Goal: Information Seeking & Learning: Learn about a topic

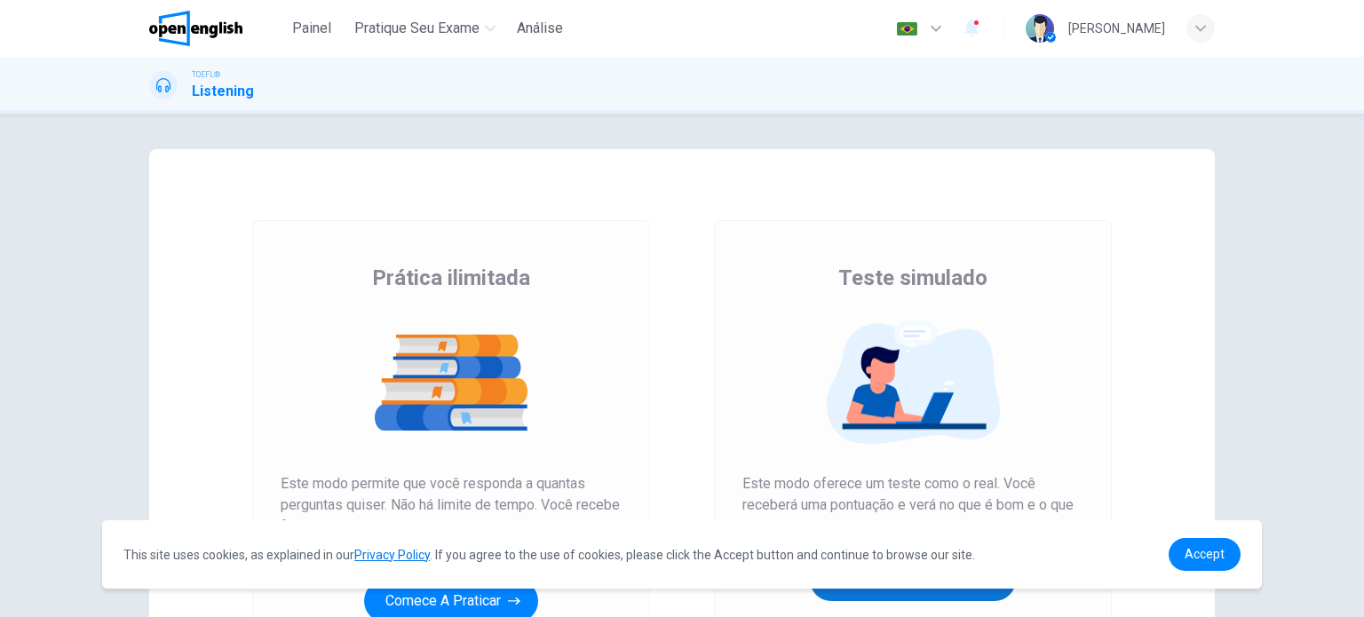
click at [848, 592] on button "Obtenha sua pontuação" at bounding box center [913, 579] width 206 height 43
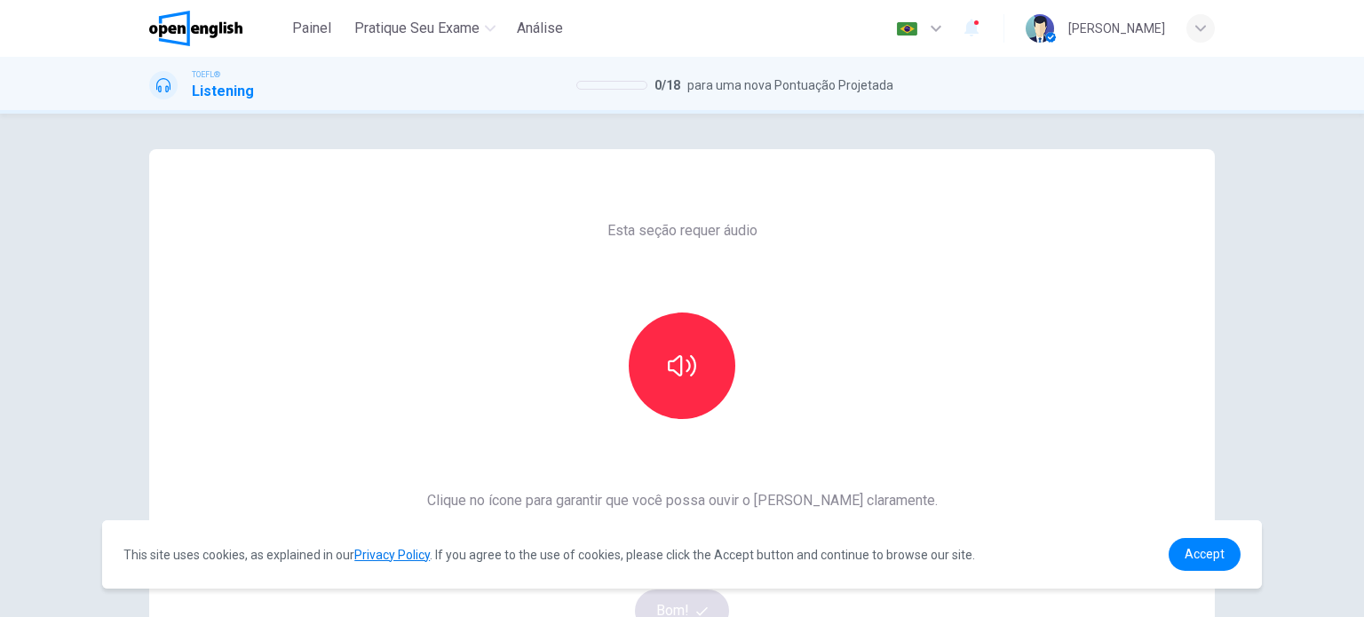
scroll to position [89, 0]
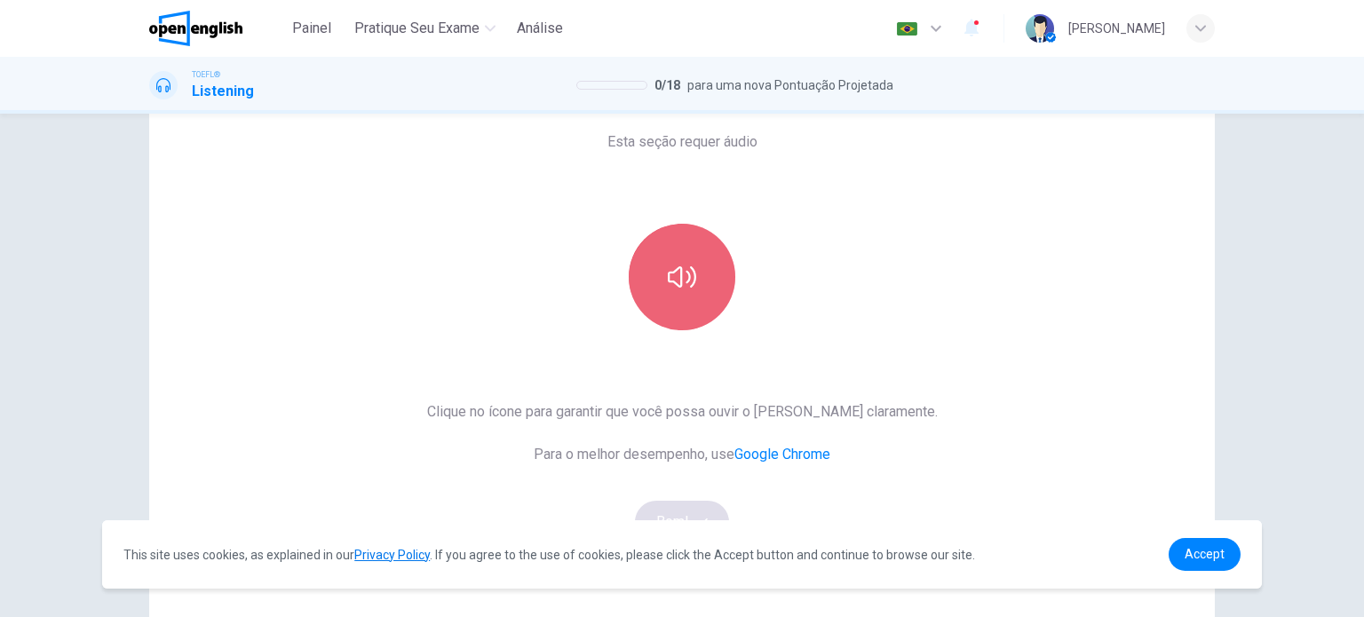
click at [695, 317] on button "button" at bounding box center [682, 277] width 107 height 107
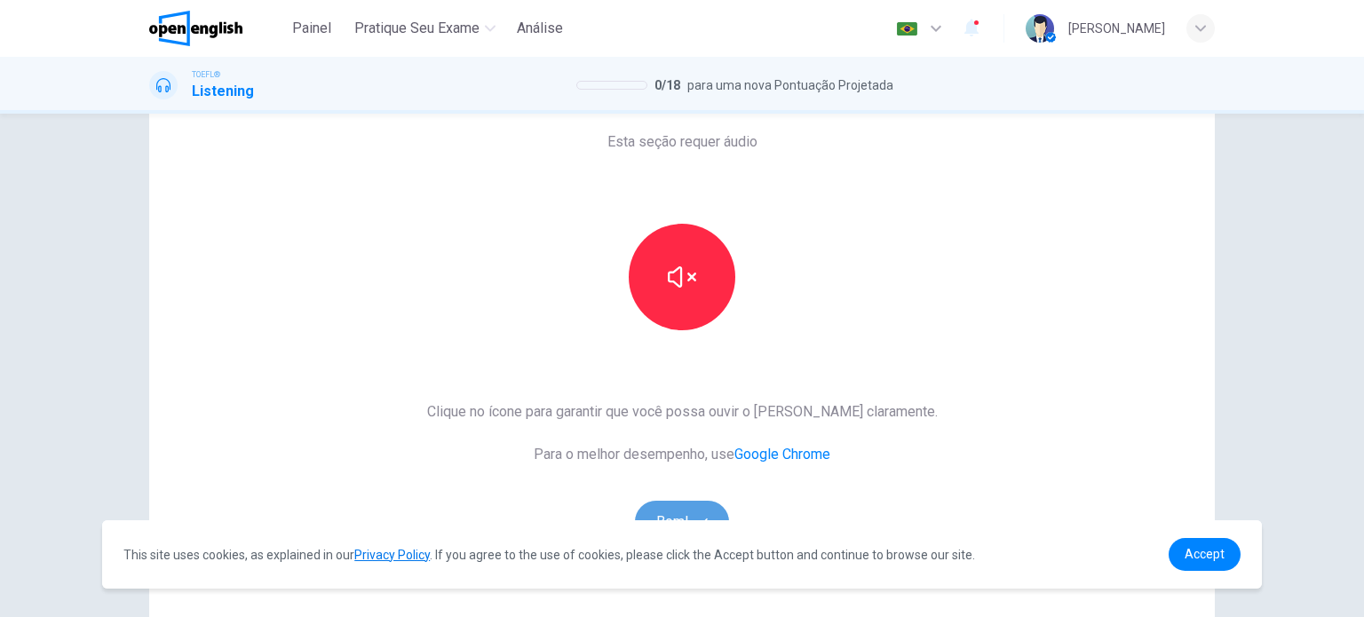
click at [670, 508] on button "Bom!" at bounding box center [682, 522] width 95 height 43
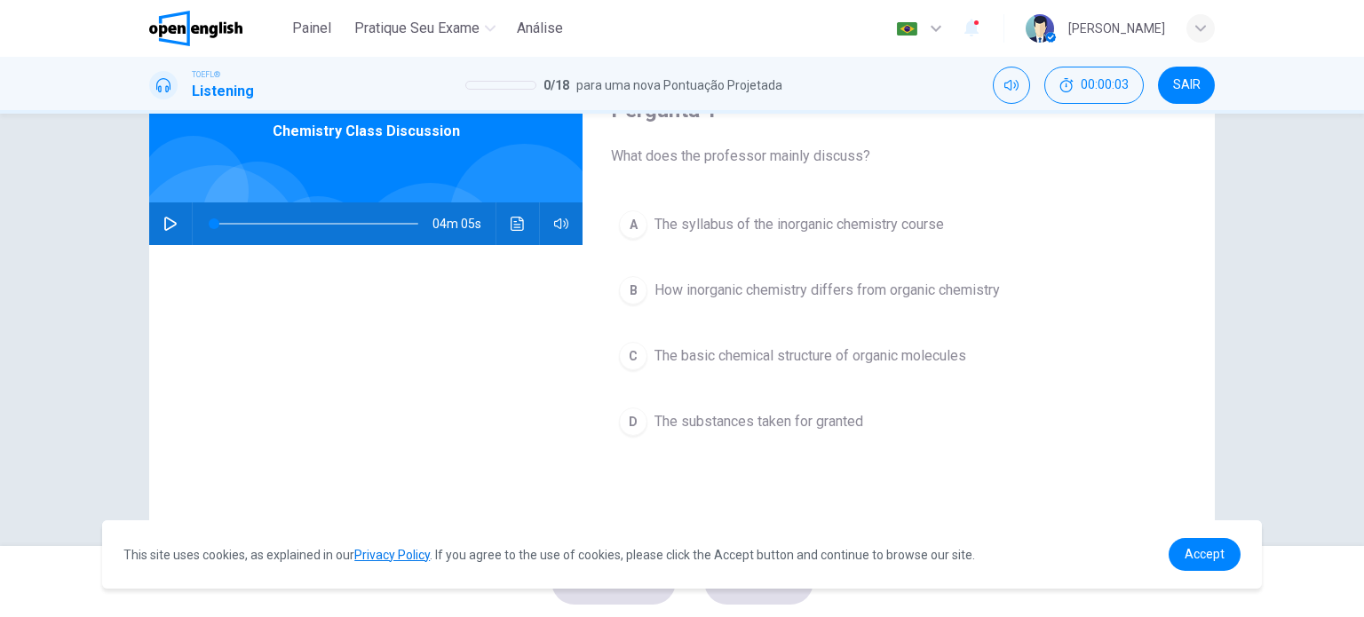
scroll to position [0, 0]
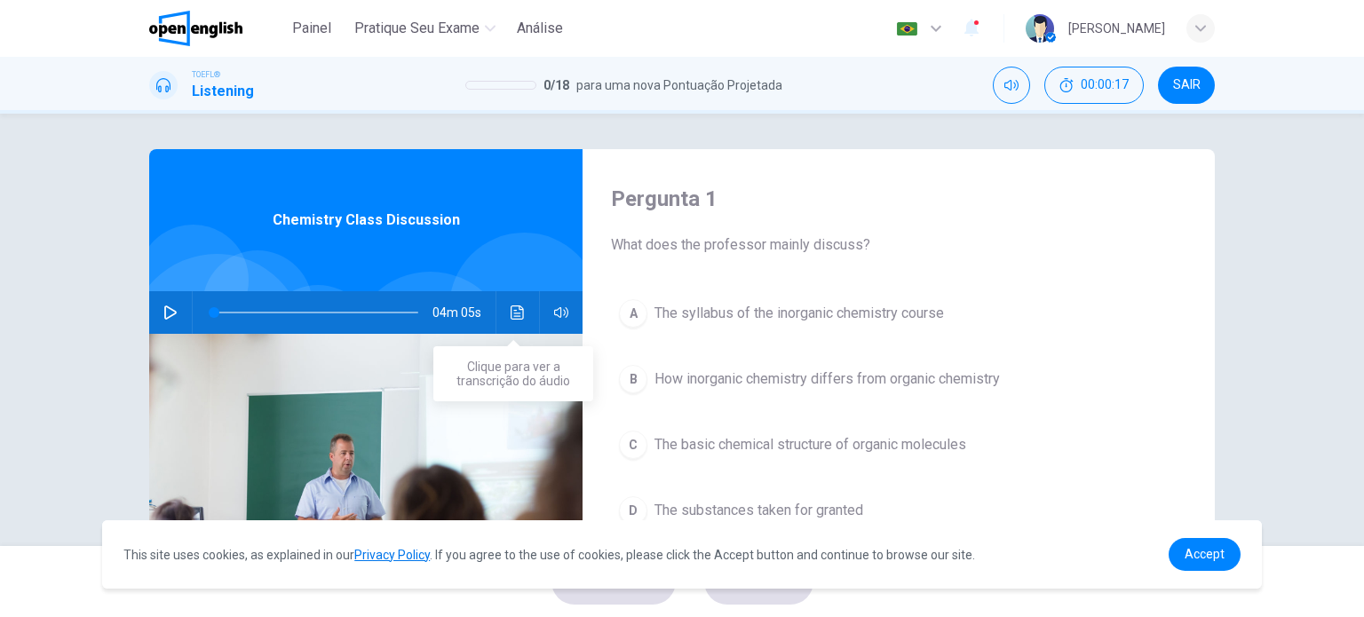
click at [514, 315] on icon "Clique para ver a transcrição do áudio" at bounding box center [518, 312] width 14 height 14
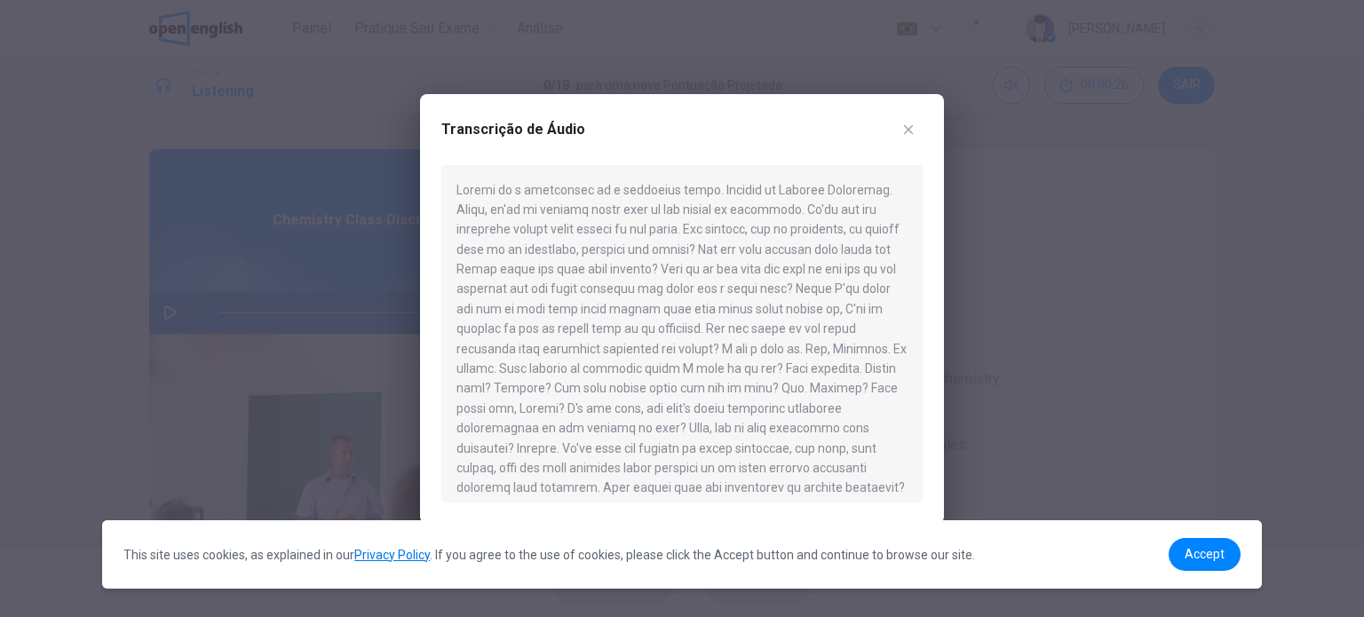
scroll to position [89, 0]
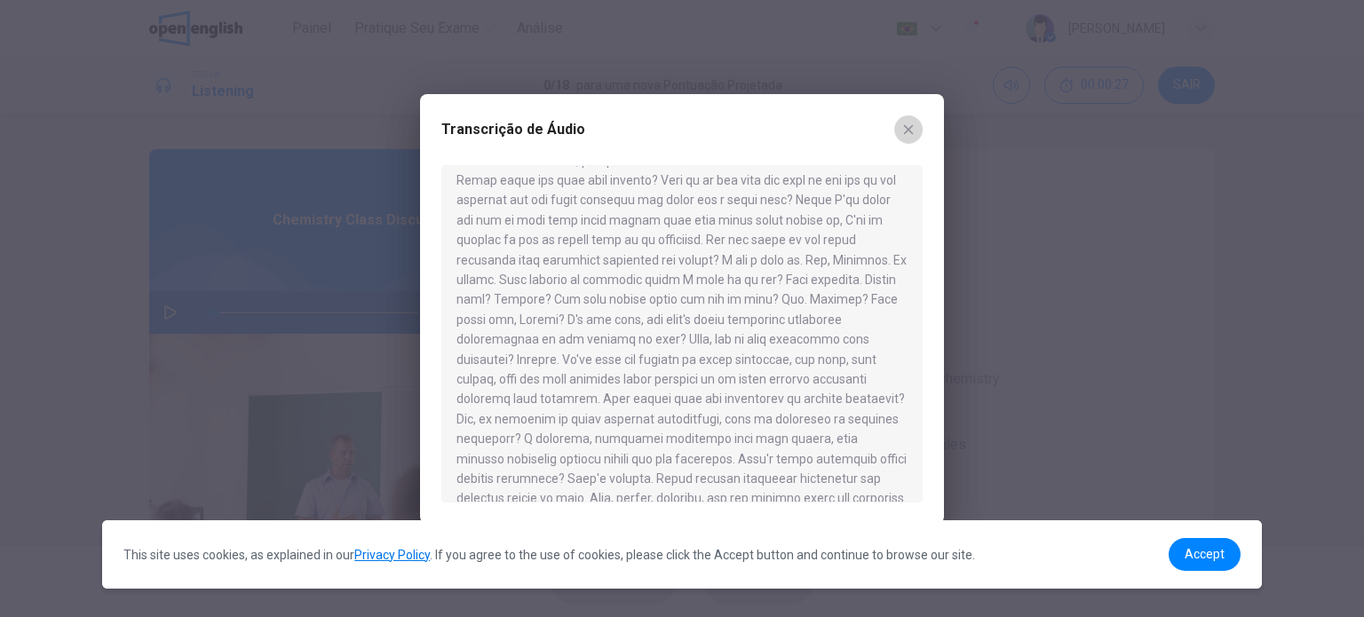
click at [911, 127] on icon "button" at bounding box center [909, 129] width 10 height 10
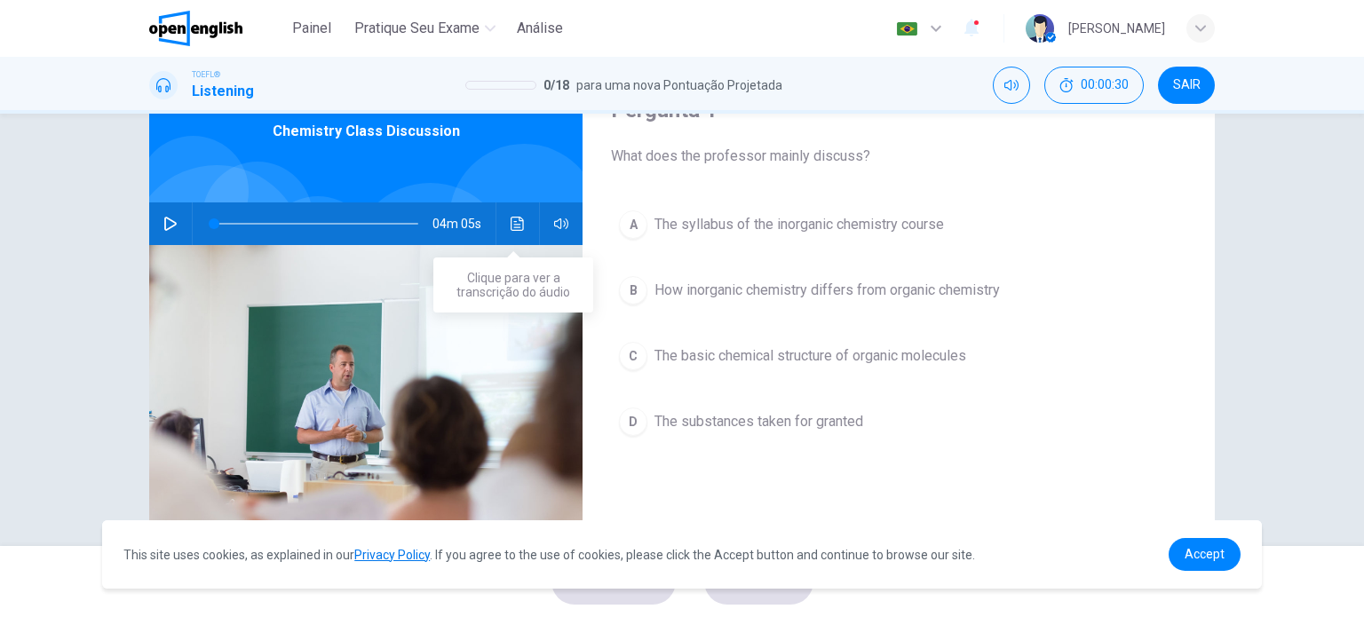
click at [503, 224] on button "Clique para ver a transcrição do áudio" at bounding box center [517, 223] width 28 height 43
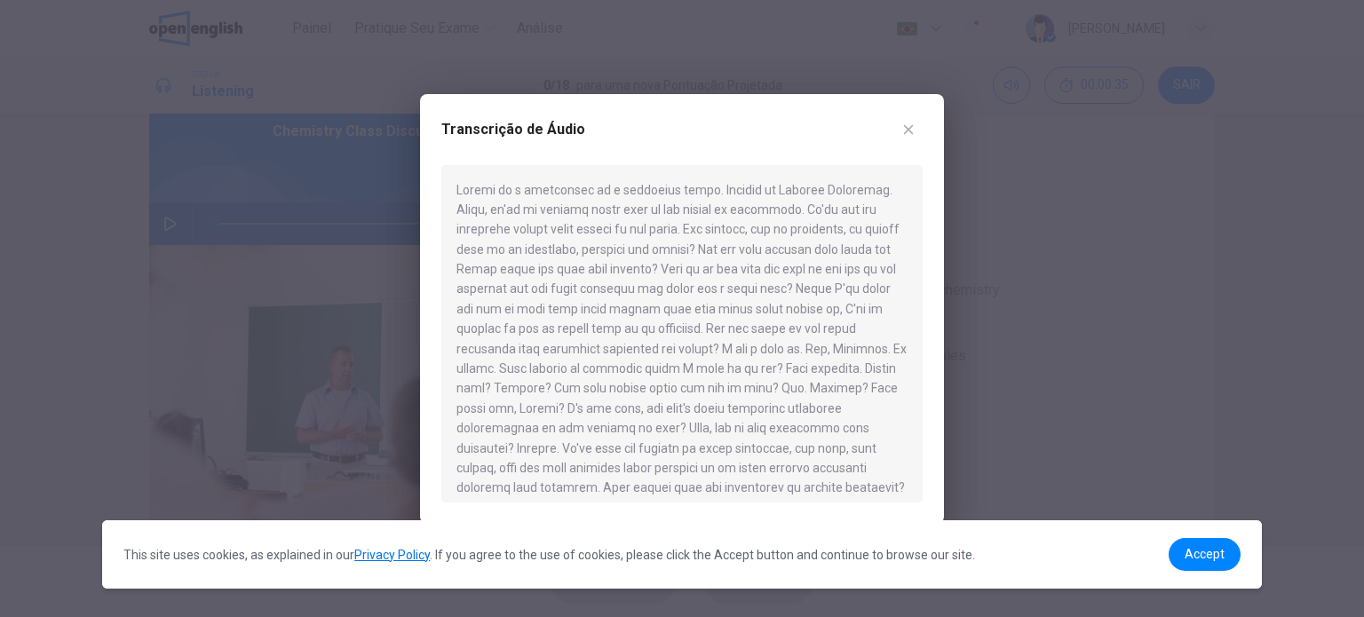
click at [908, 125] on icon "button" at bounding box center [908, 130] width 14 height 14
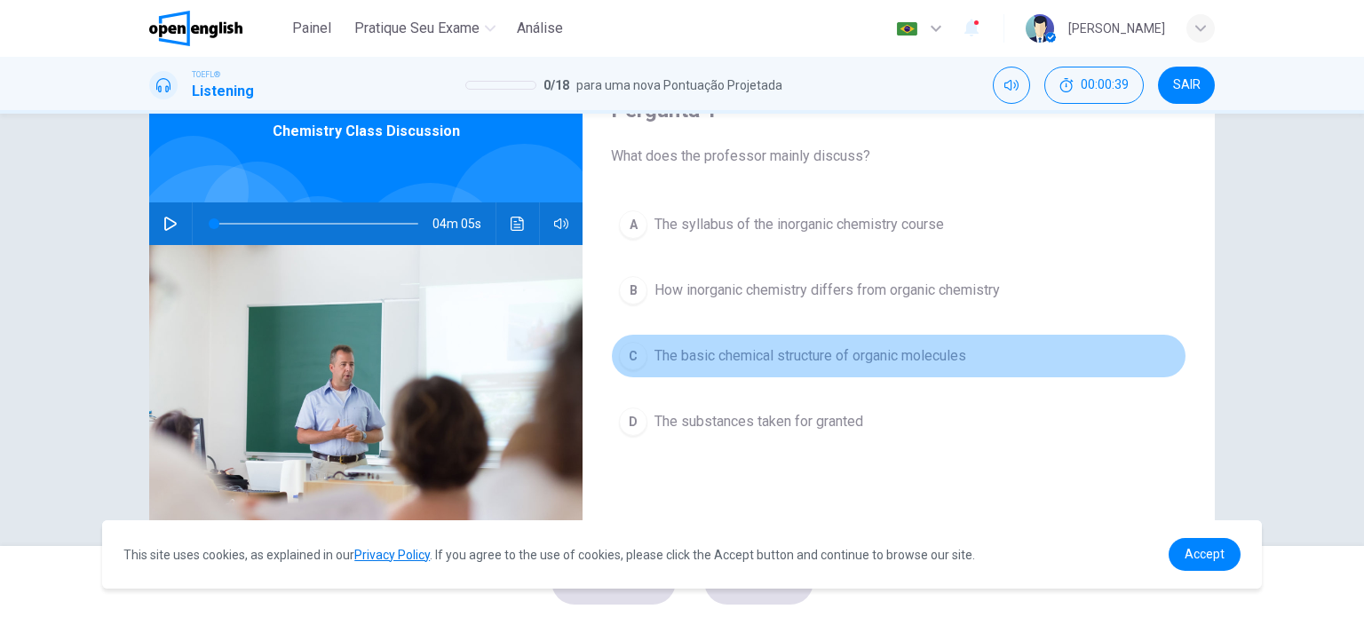
click at [632, 355] on div "C" at bounding box center [633, 356] width 28 height 28
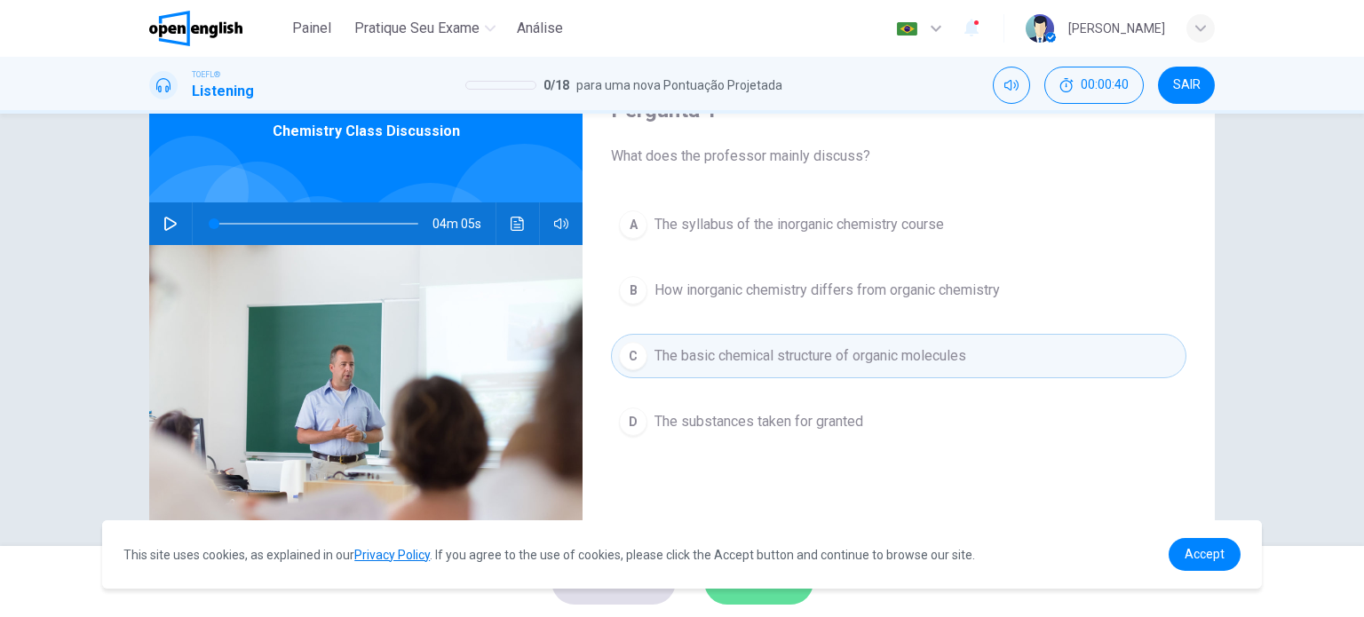
click at [733, 597] on button "ENVIAR" at bounding box center [758, 581] width 109 height 46
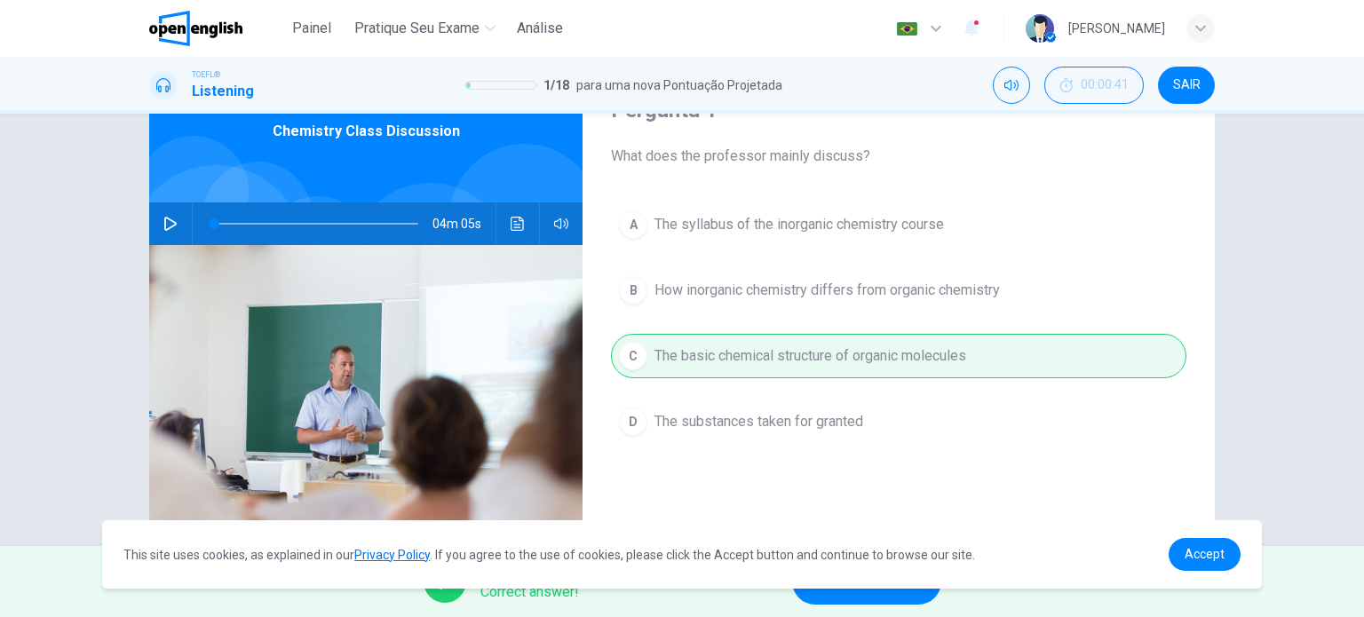
click at [905, 599] on button "PRÓXIMO" at bounding box center [866, 581] width 149 height 46
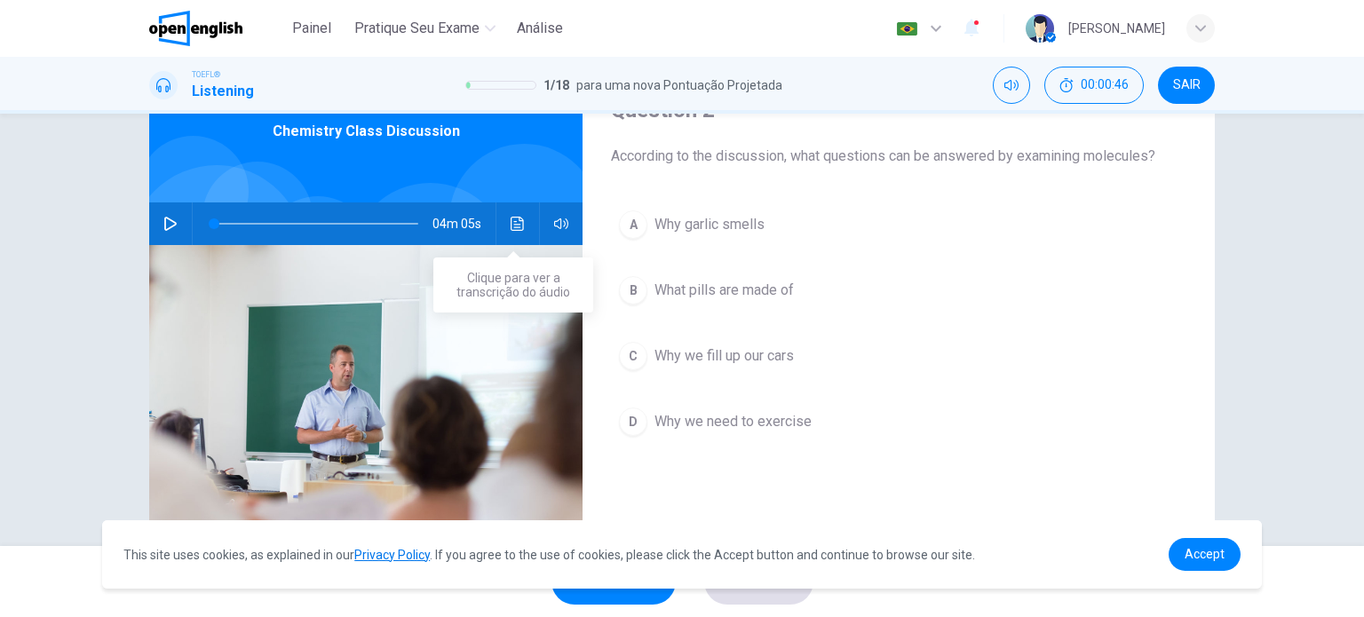
click at [511, 226] on icon "Clique para ver a transcrição do áudio" at bounding box center [517, 224] width 13 height 14
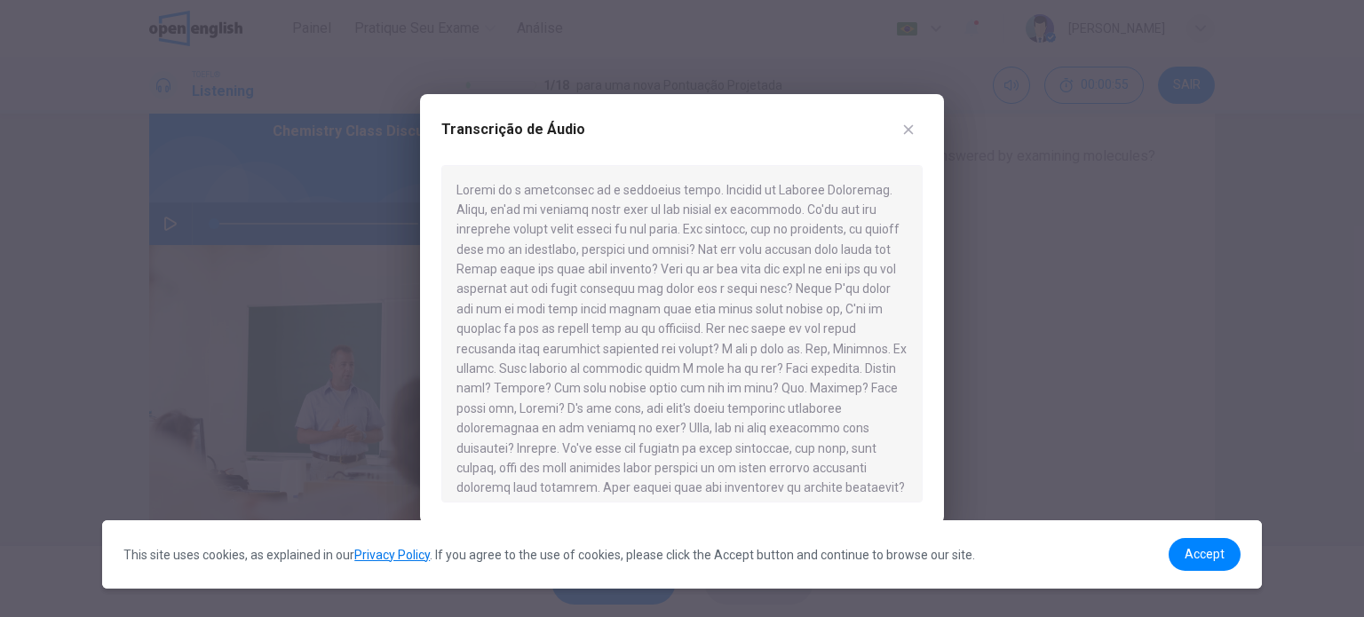
click at [916, 131] on button "button" at bounding box center [908, 129] width 28 height 28
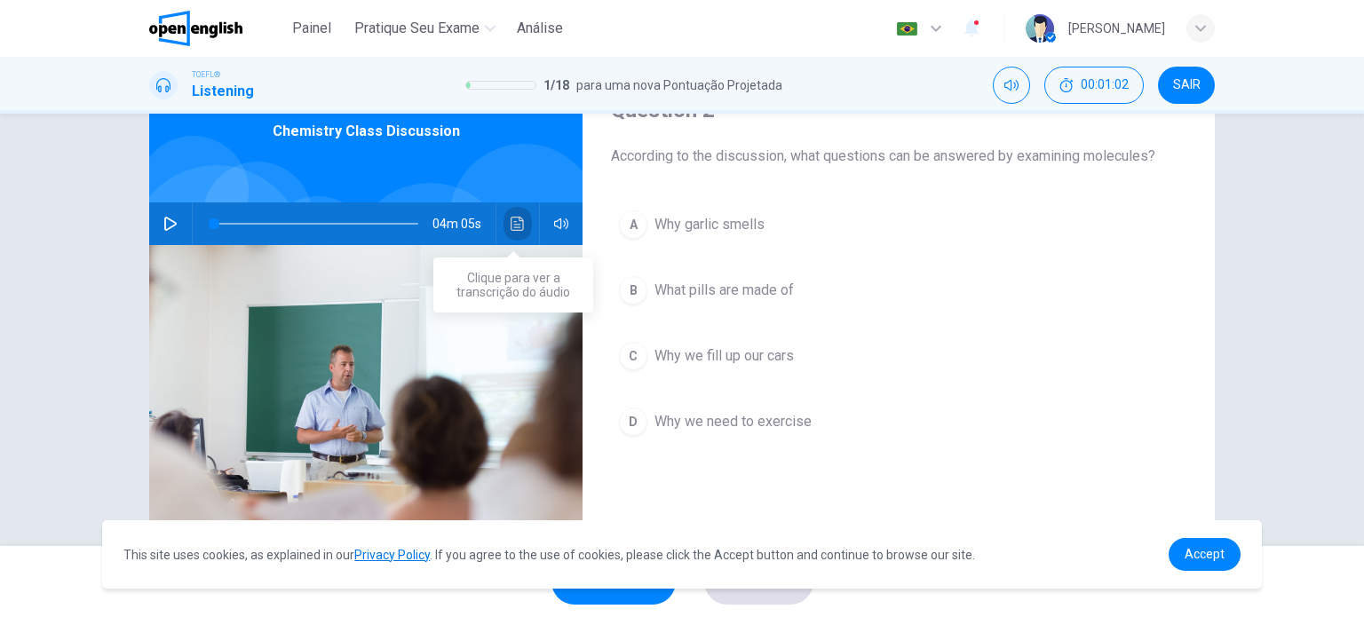
click at [526, 223] on button "Clique para ver a transcrição do áudio" at bounding box center [517, 223] width 28 height 43
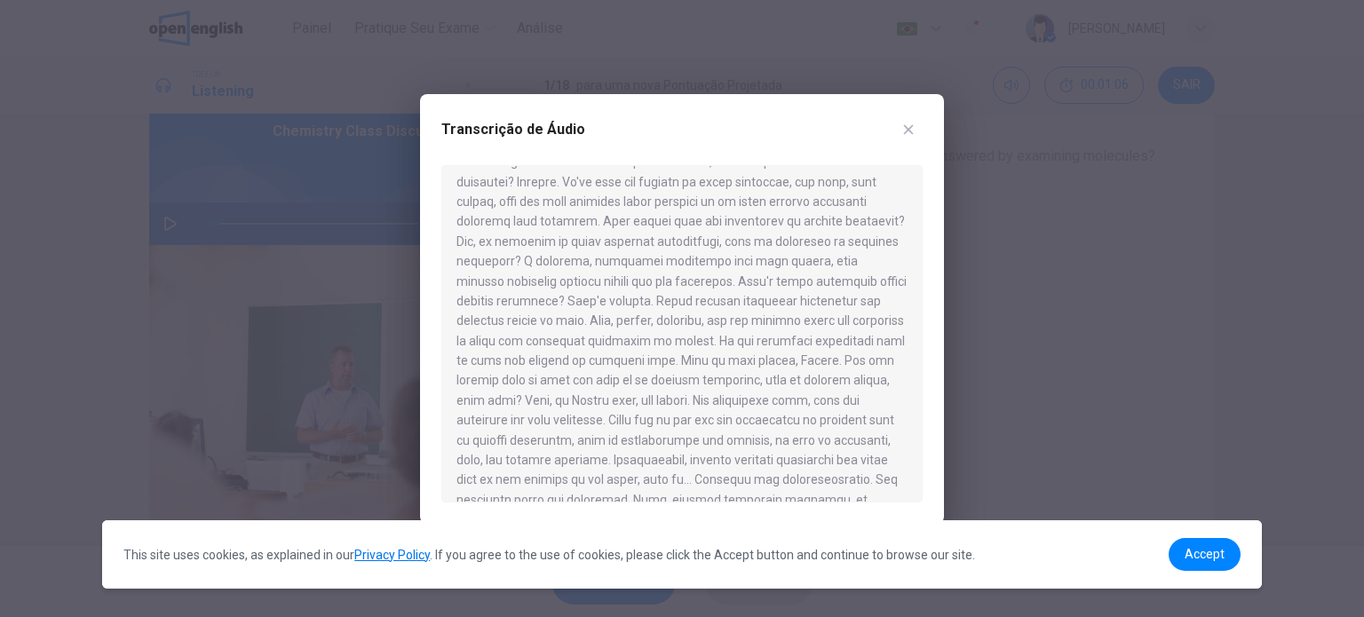
scroll to position [355, 0]
click at [916, 131] on button "button" at bounding box center [908, 129] width 28 height 28
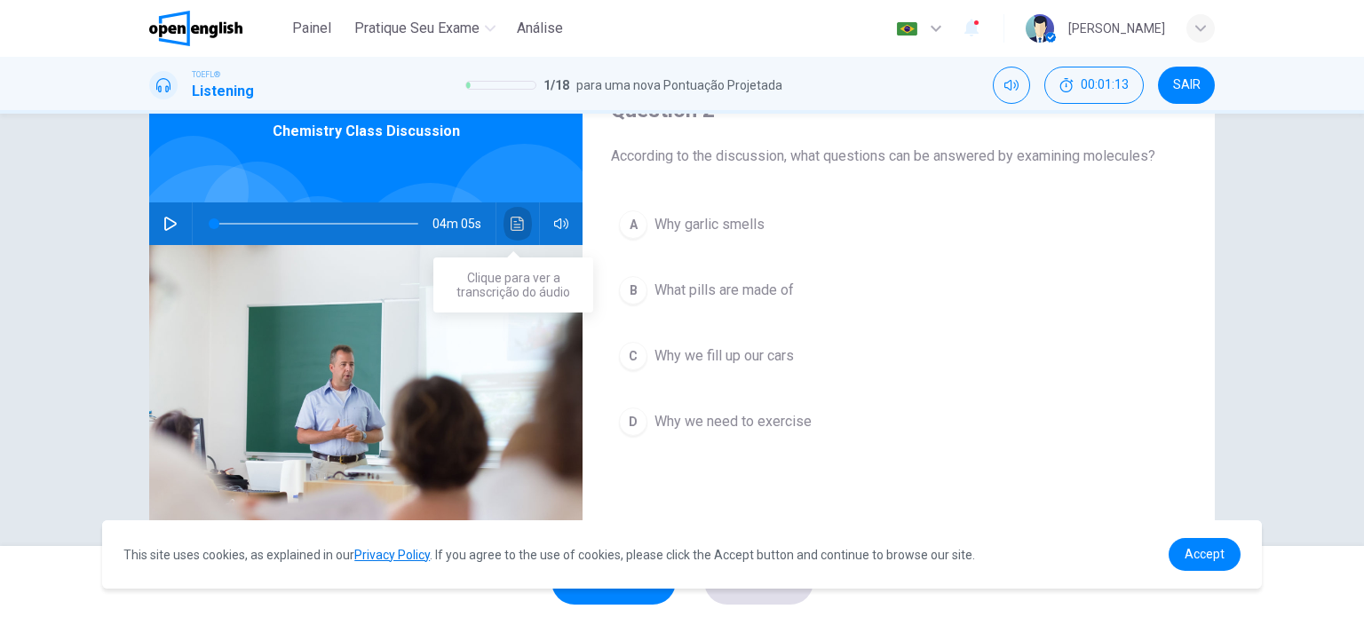
click at [503, 217] on button "Clique para ver a transcrição do áudio" at bounding box center [517, 223] width 28 height 43
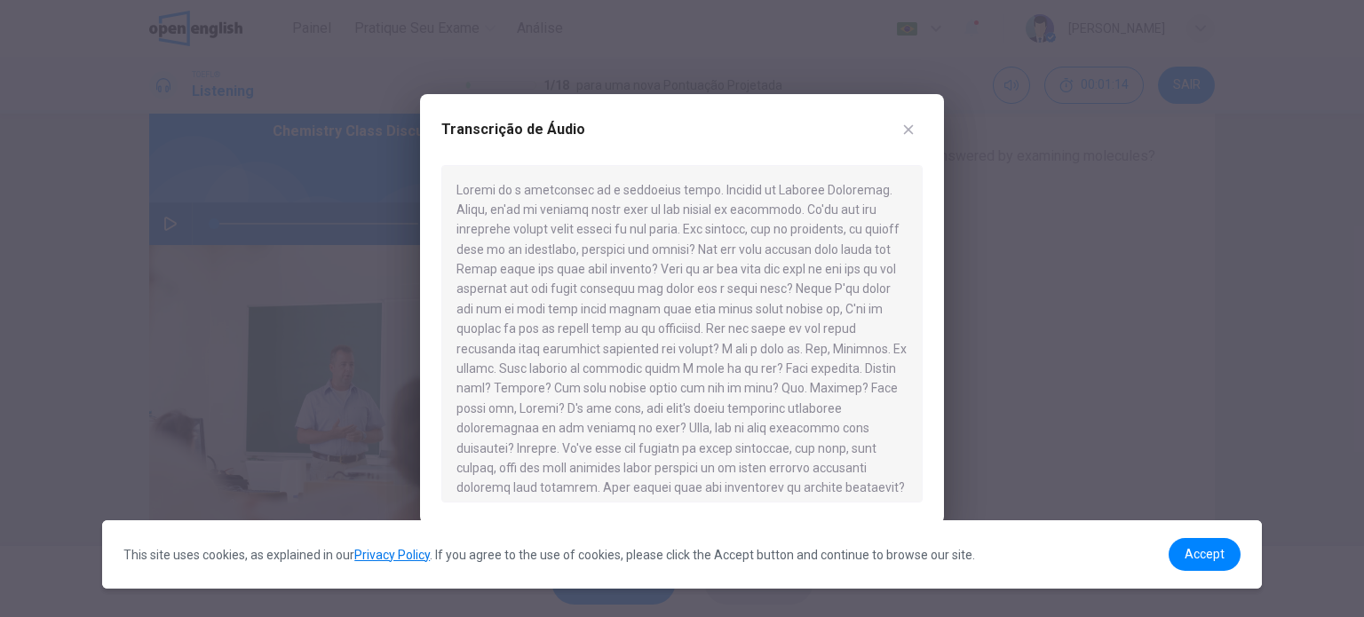
scroll to position [178, 0]
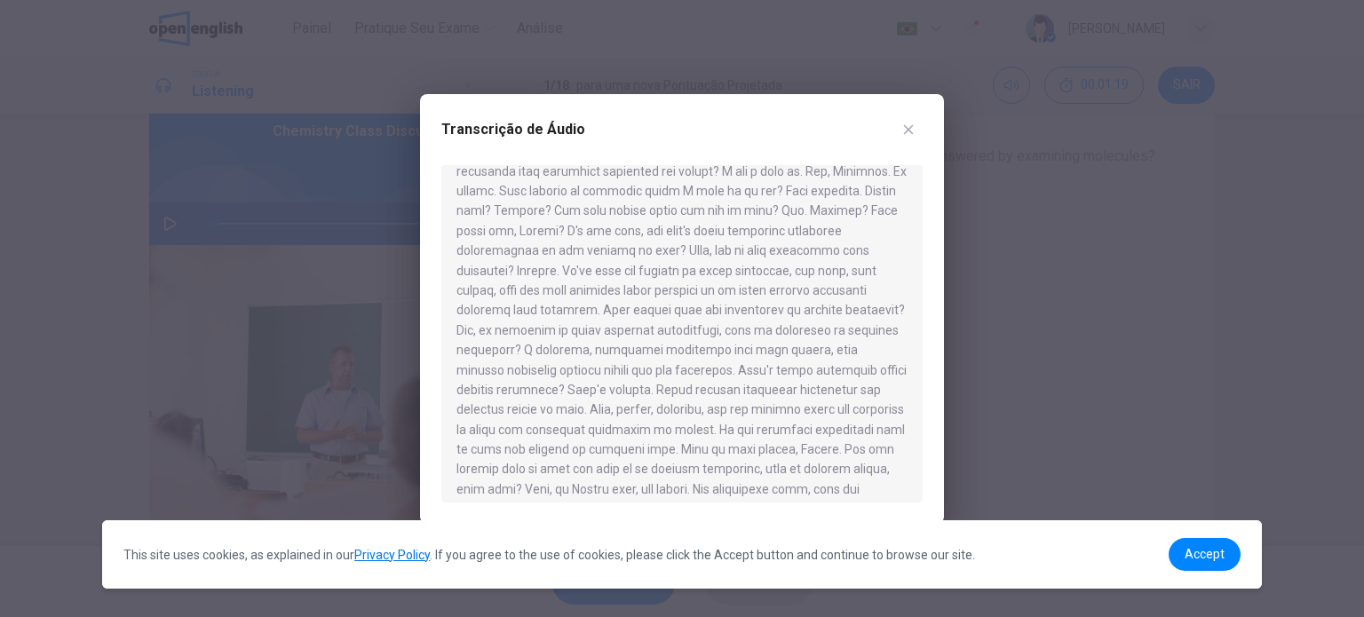
click at [909, 123] on icon "button" at bounding box center [908, 130] width 14 height 14
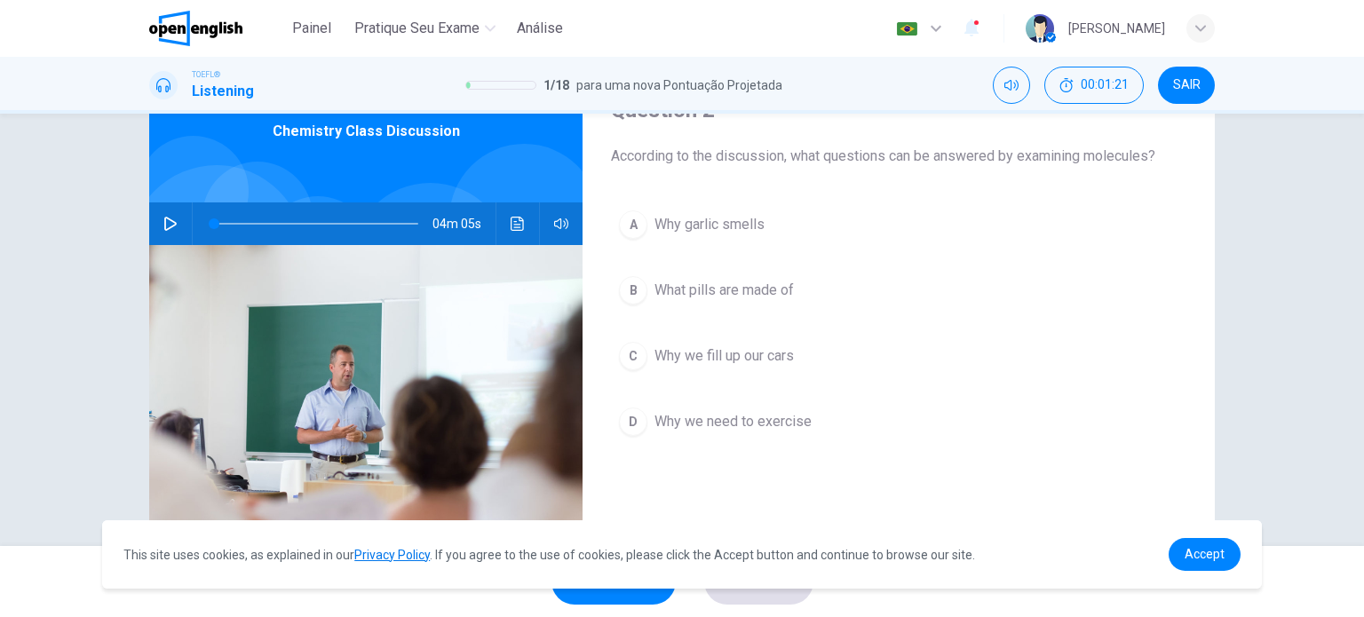
click at [645, 219] on button "A Why garlic smells" at bounding box center [898, 224] width 575 height 44
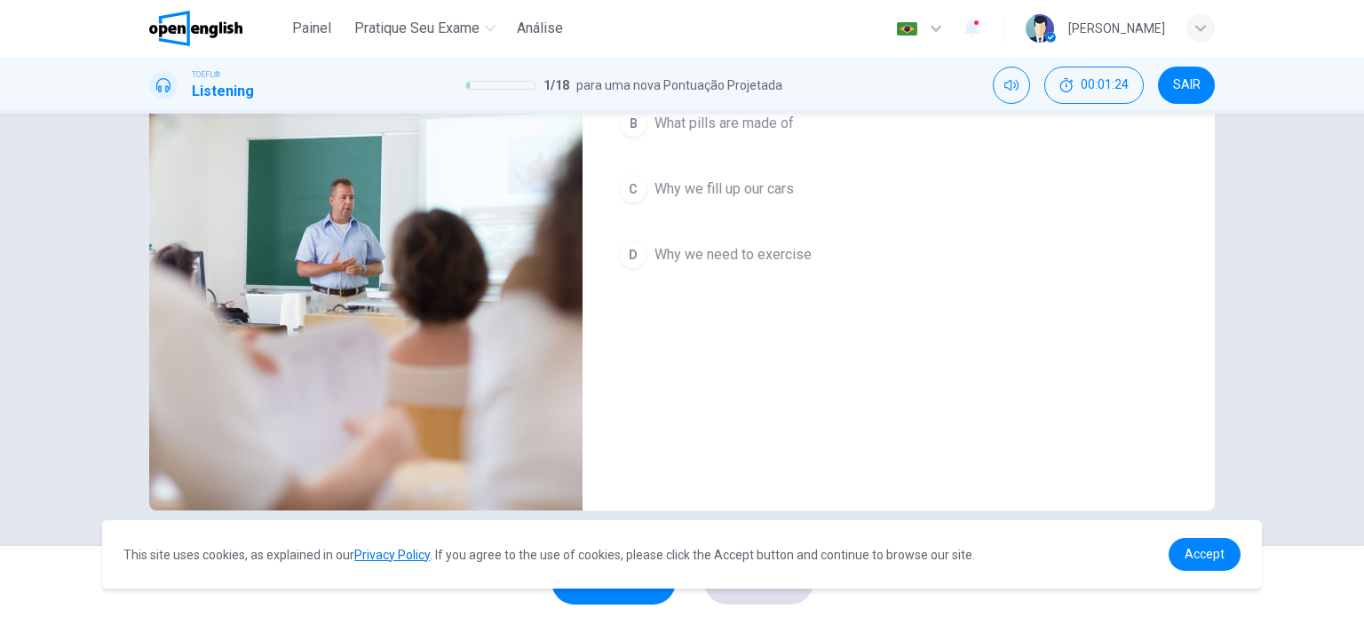
scroll to position [78, 0]
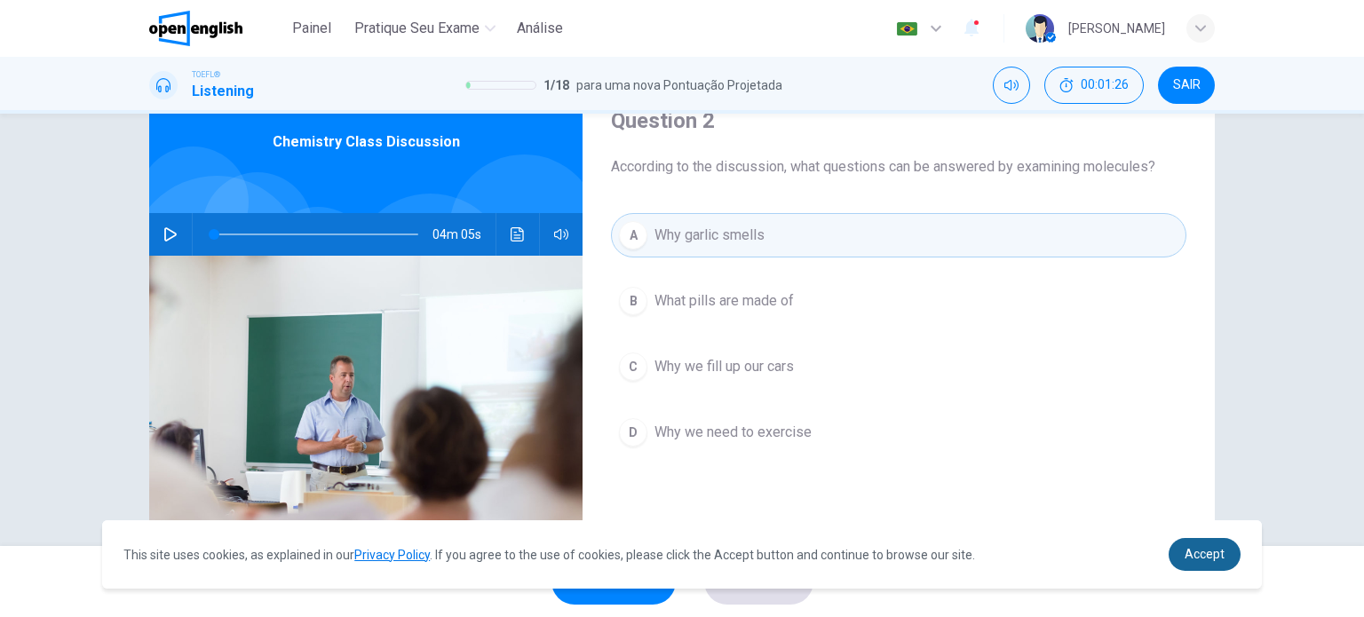
click at [1192, 557] on span "Accept" at bounding box center [1204, 554] width 40 height 14
click at [1224, 550] on span "Accept" at bounding box center [1204, 554] width 40 height 14
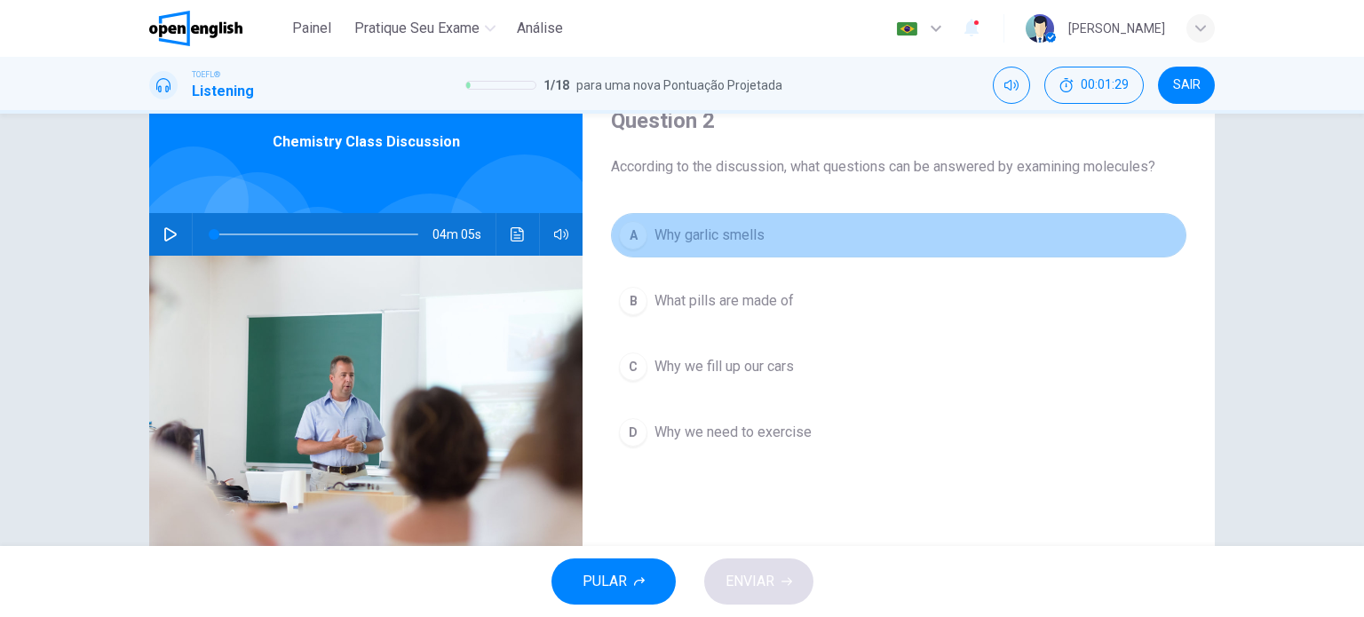
click at [733, 227] on span "Why garlic smells" at bounding box center [709, 235] width 110 height 21
click at [772, 228] on button "A Why garlic smells" at bounding box center [898, 235] width 575 height 44
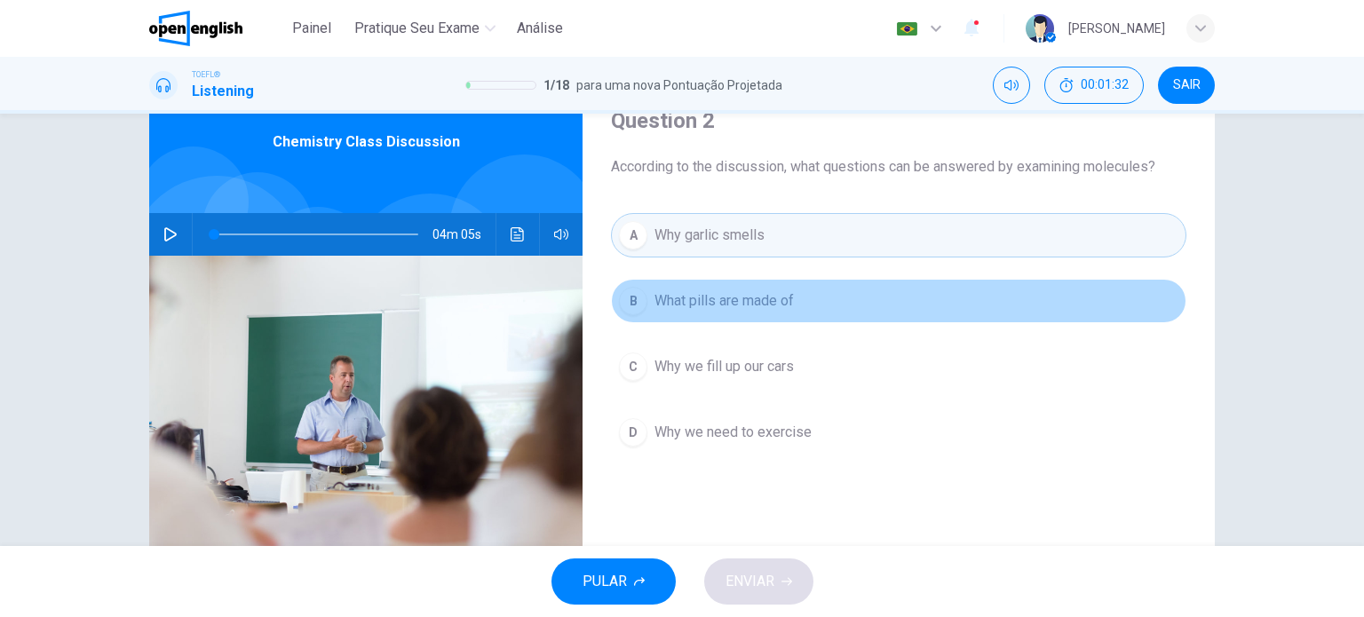
click at [761, 290] on span "What pills are made of" at bounding box center [723, 300] width 139 height 21
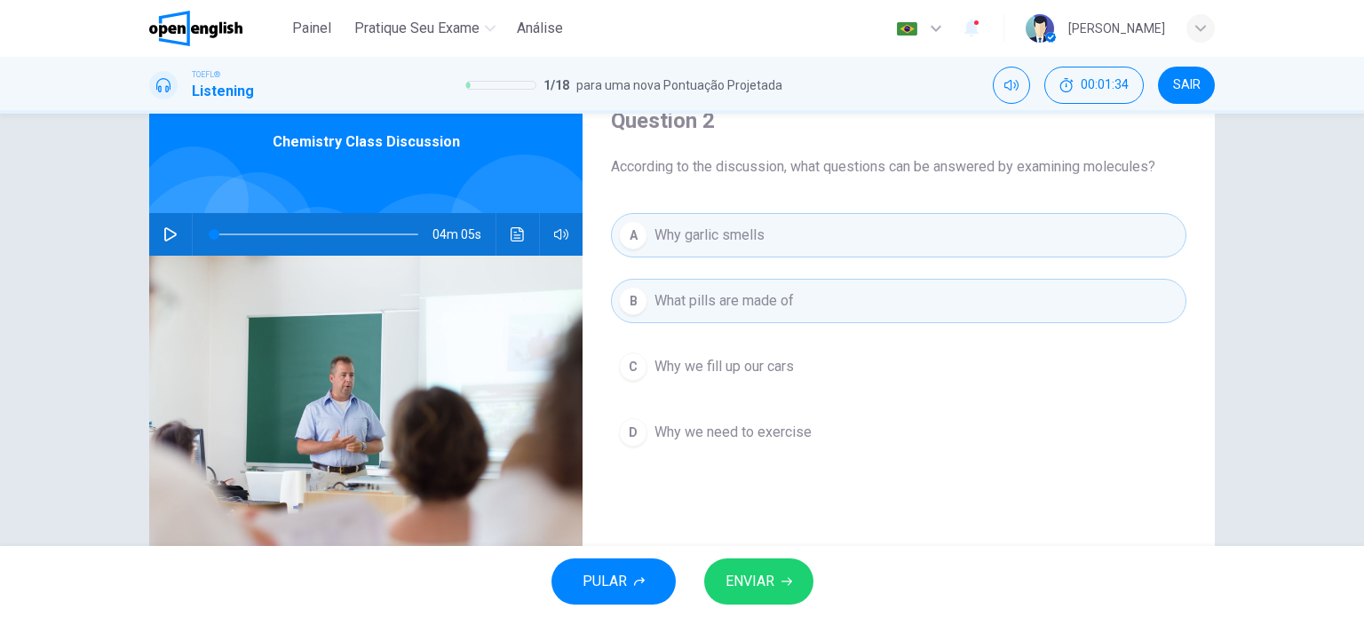
click at [820, 284] on button "B What pills are made of" at bounding box center [898, 301] width 575 height 44
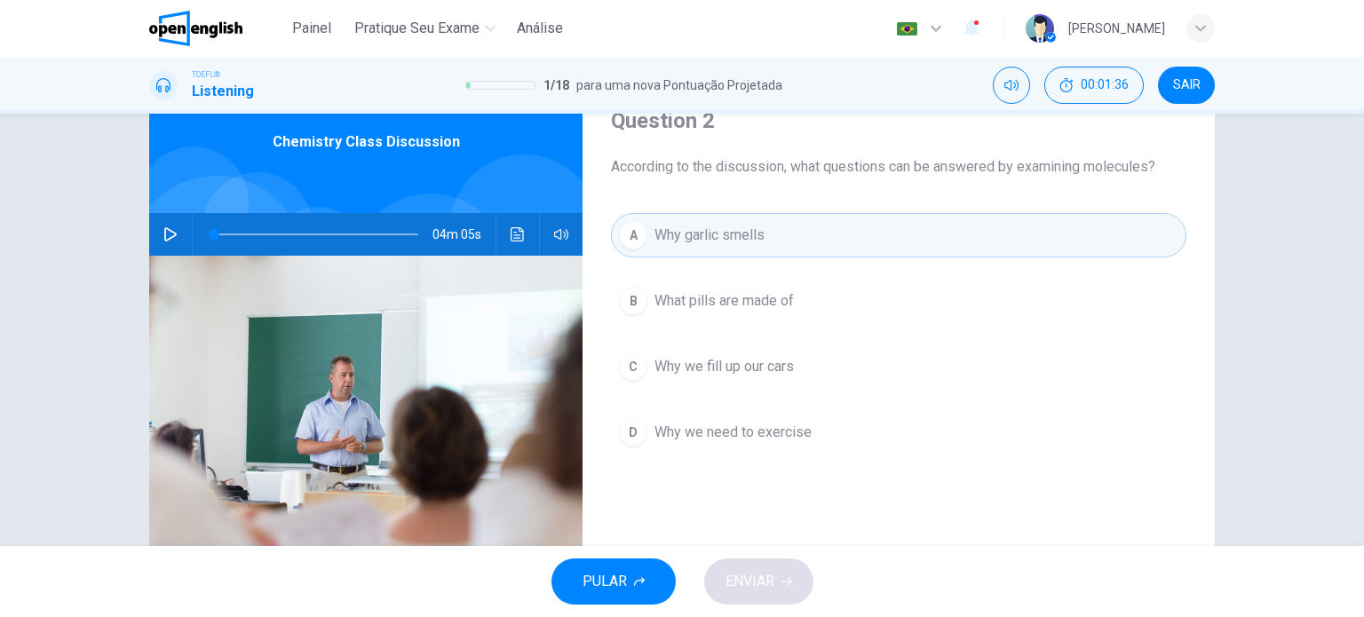
click at [522, 234] on button "Clique para ver a transcrição do áudio" at bounding box center [517, 234] width 28 height 43
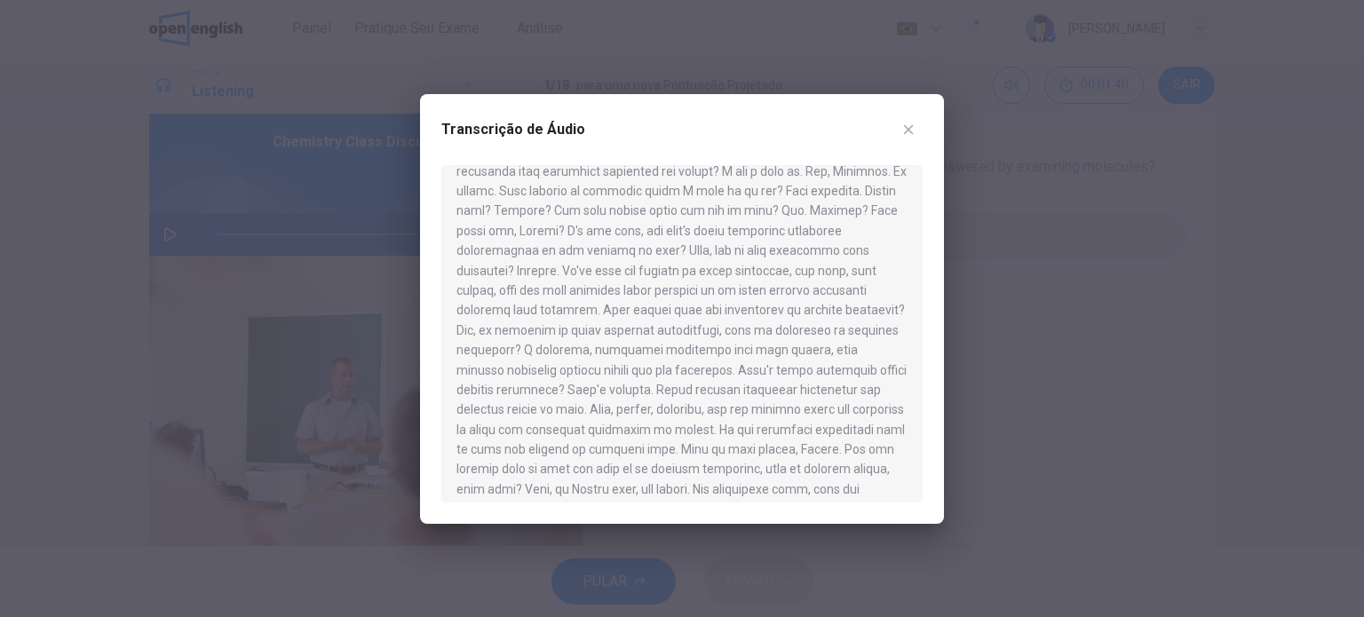
scroll to position [266, 0]
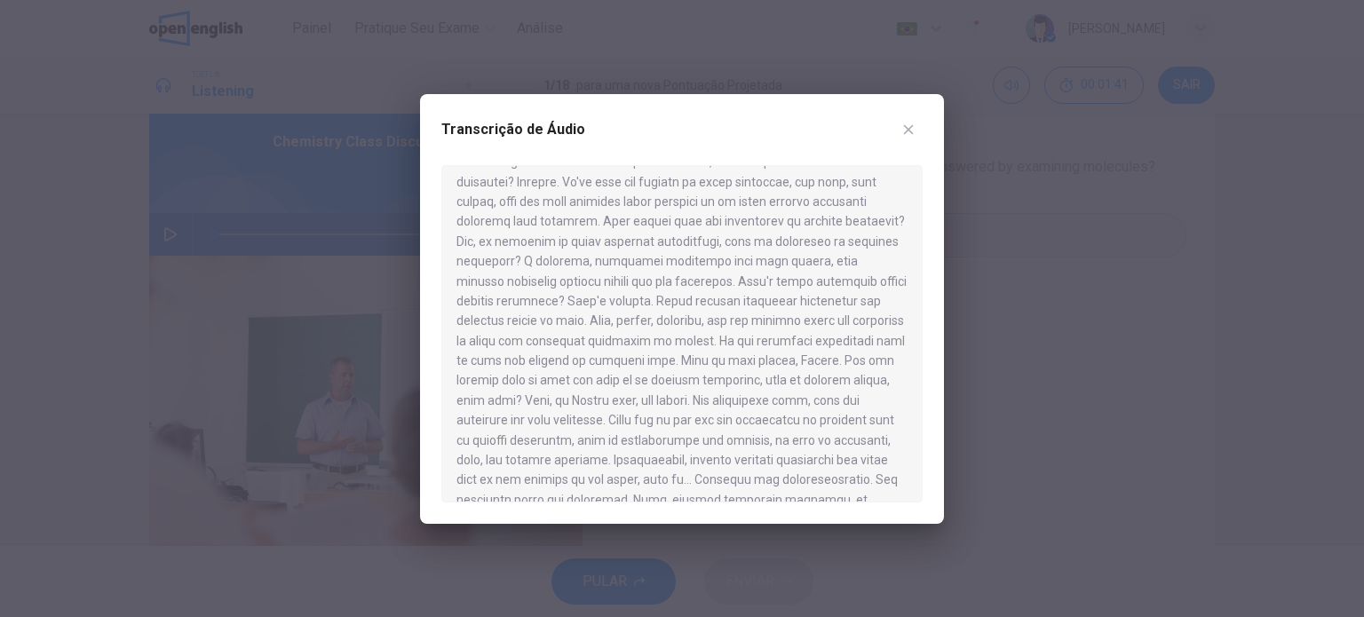
click at [913, 129] on icon "button" at bounding box center [908, 130] width 14 height 14
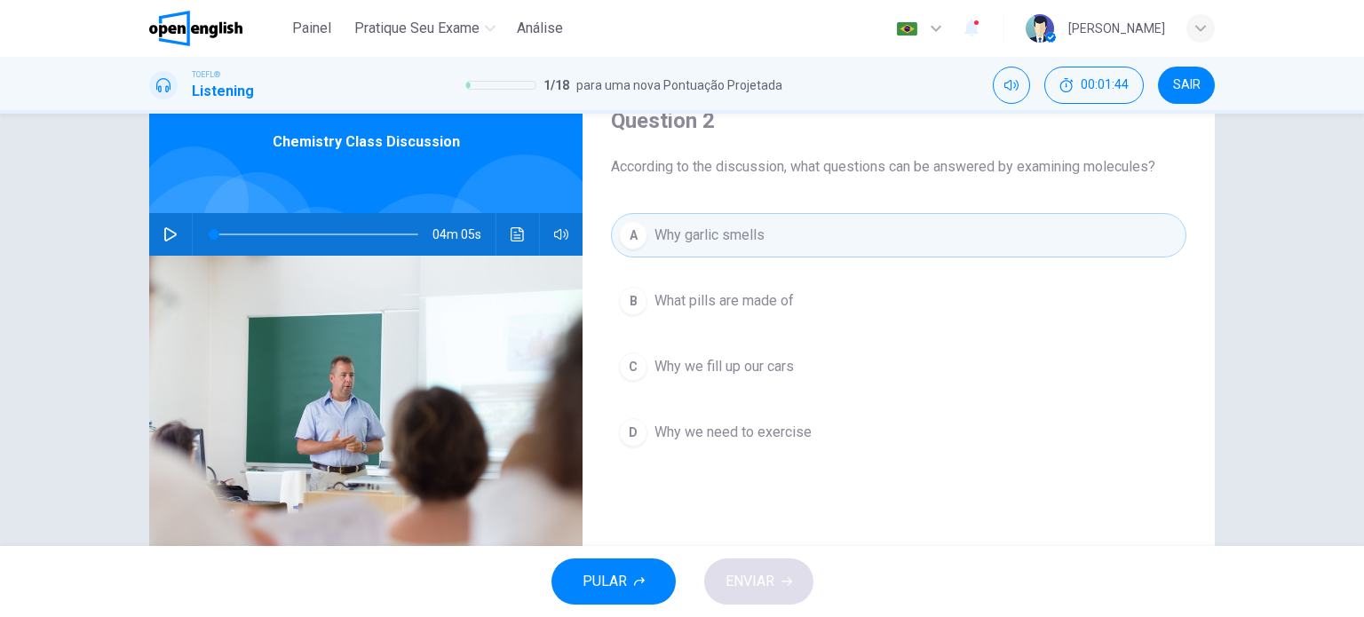
click at [643, 360] on button "C Why we fill up our cars" at bounding box center [898, 366] width 575 height 44
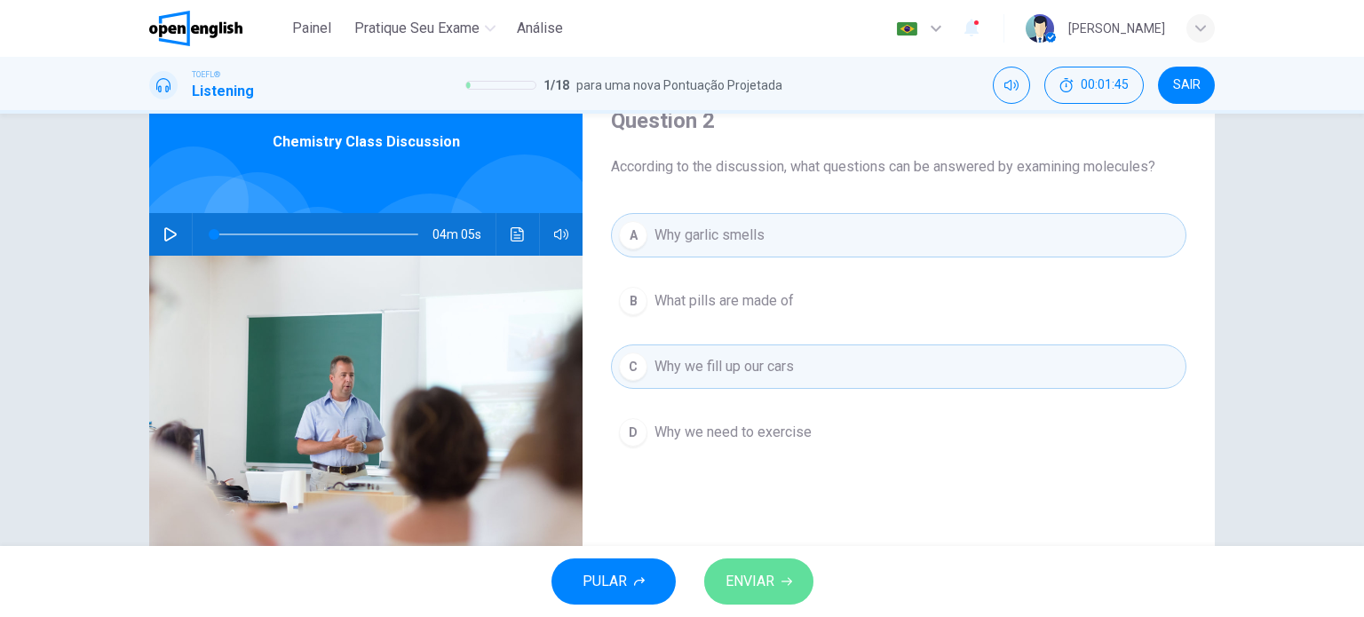
click at [752, 583] on span "ENVIAR" at bounding box center [749, 581] width 49 height 25
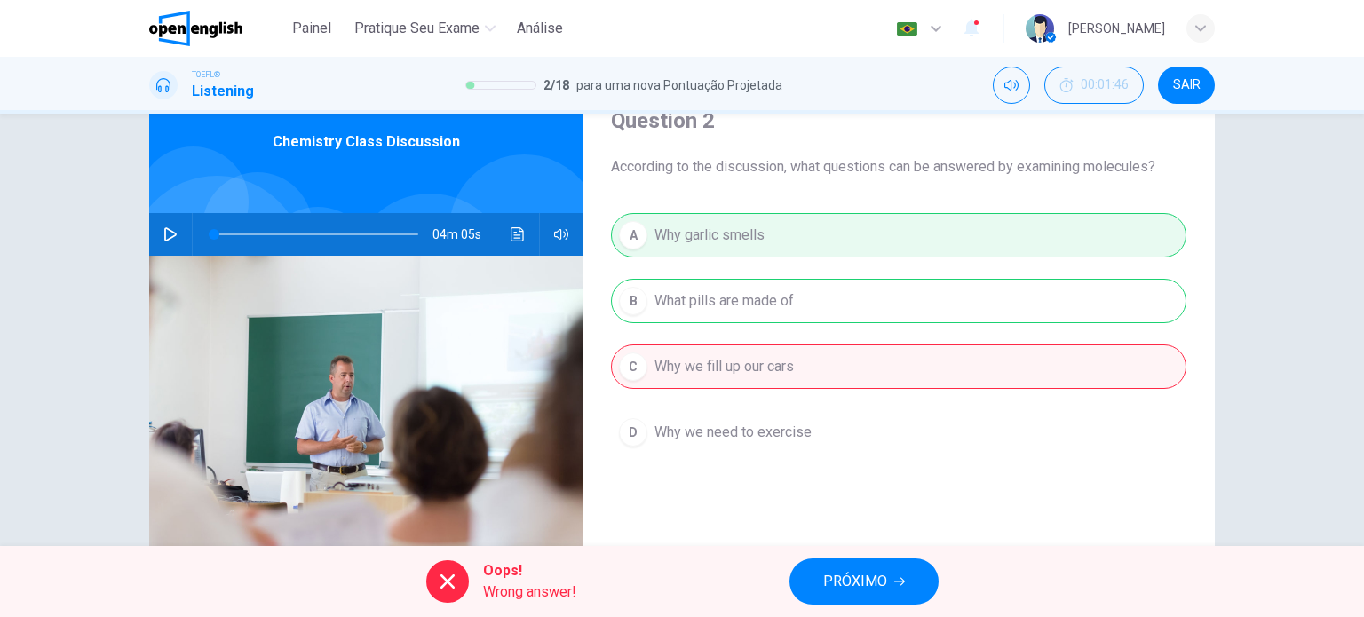
click at [836, 579] on span "PRÓXIMO" at bounding box center [855, 581] width 64 height 25
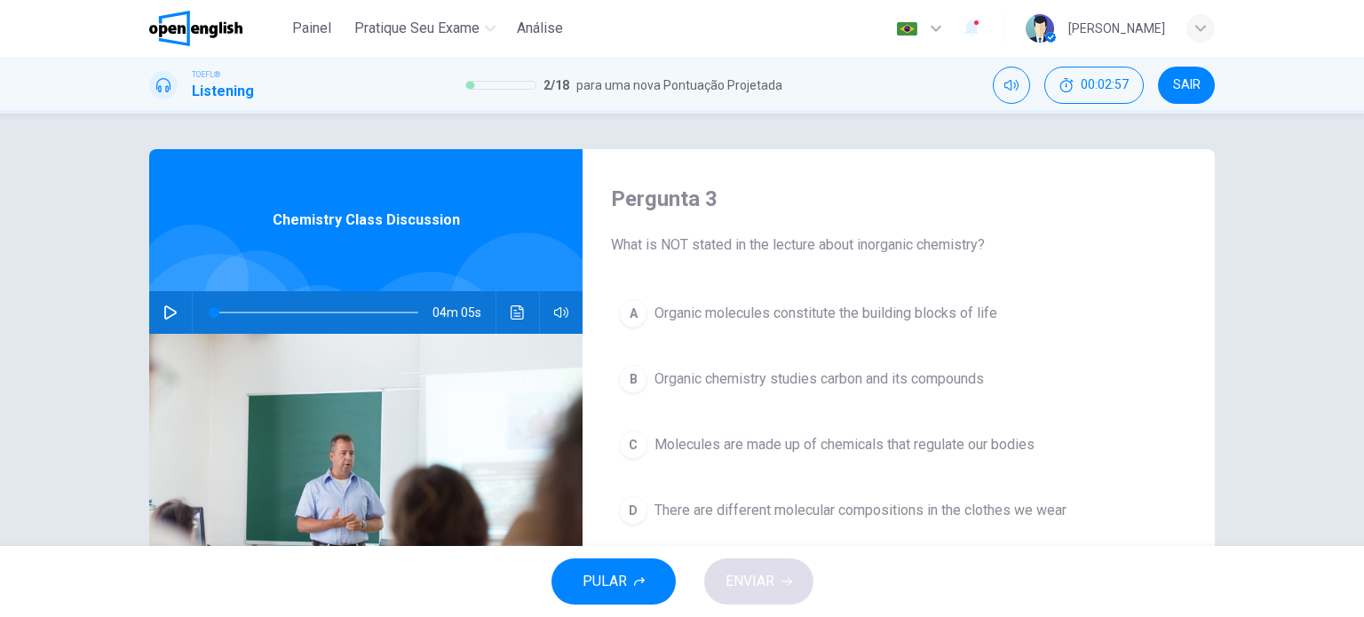
scroll to position [256, 0]
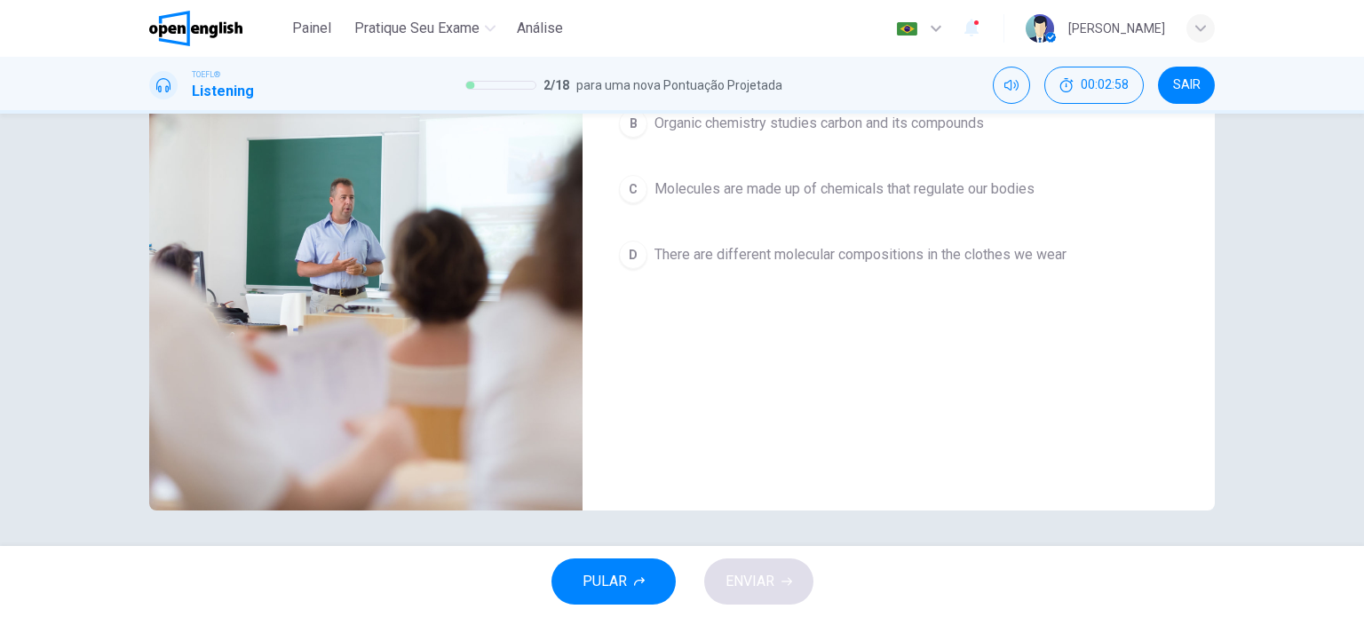
click at [413, 304] on img at bounding box center [365, 294] width 433 height 432
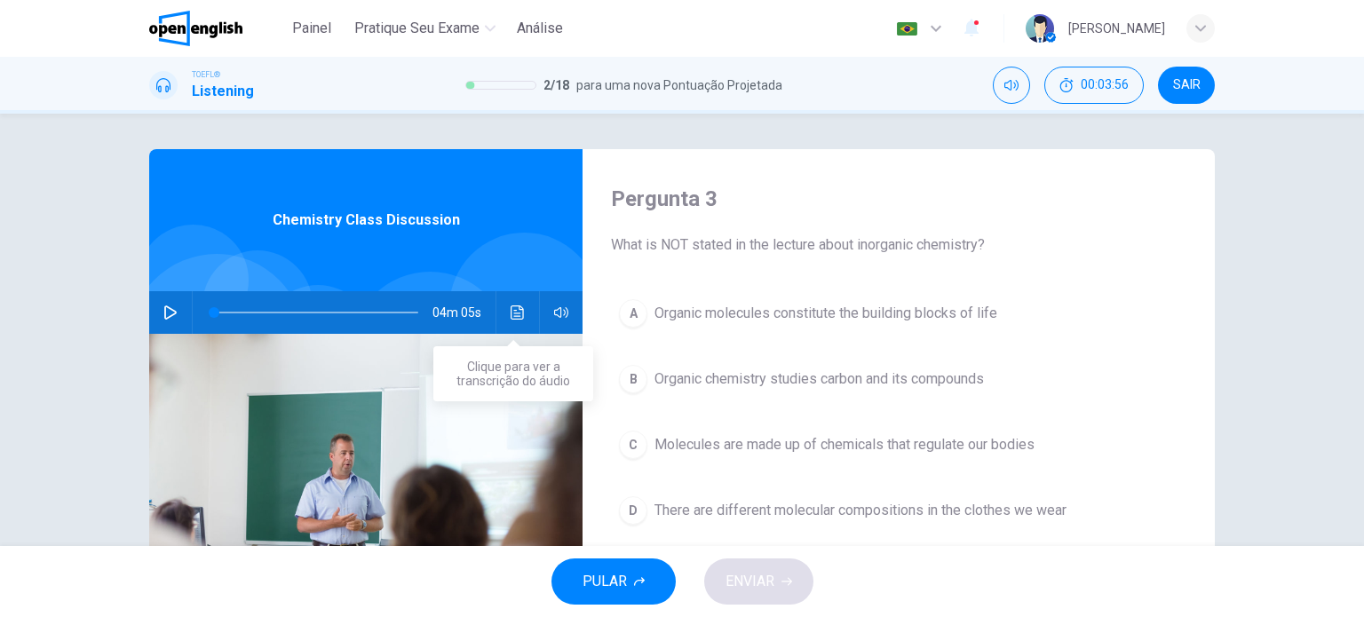
click at [517, 306] on icon "Clique para ver a transcrição do áudio" at bounding box center [518, 312] width 14 height 14
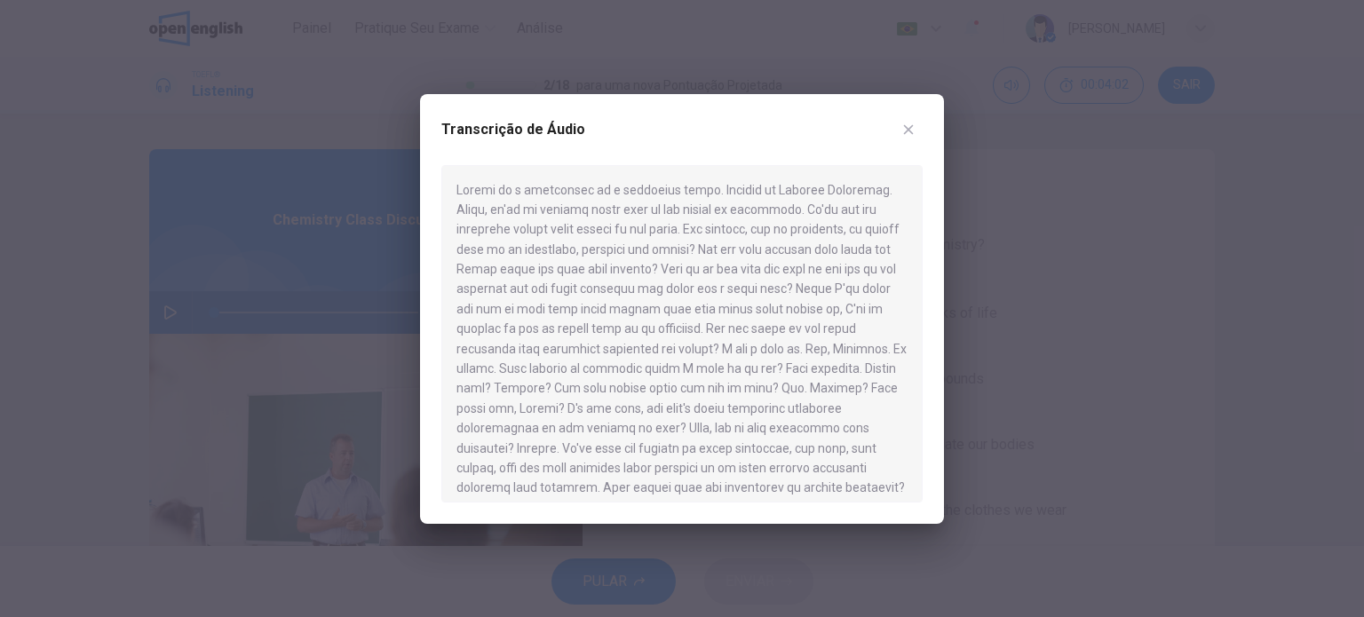
click at [905, 117] on button "button" at bounding box center [908, 129] width 28 height 28
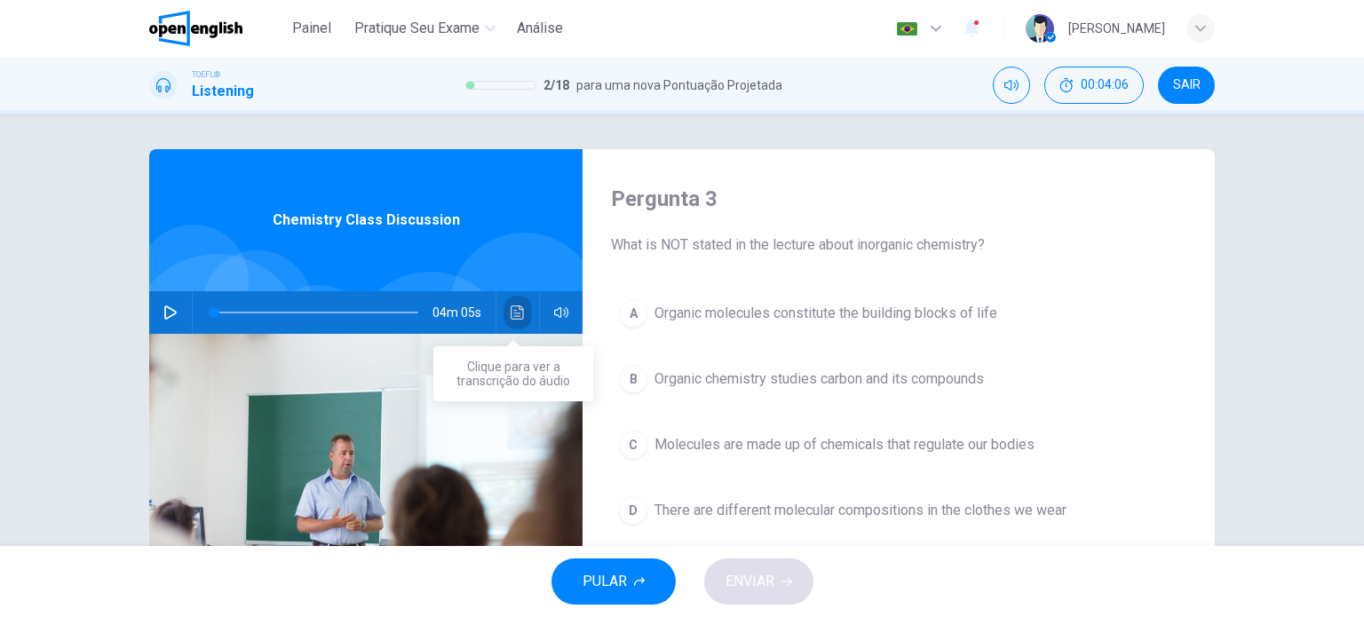
click at [513, 312] on icon "Clique para ver a transcrição do áudio" at bounding box center [518, 312] width 14 height 14
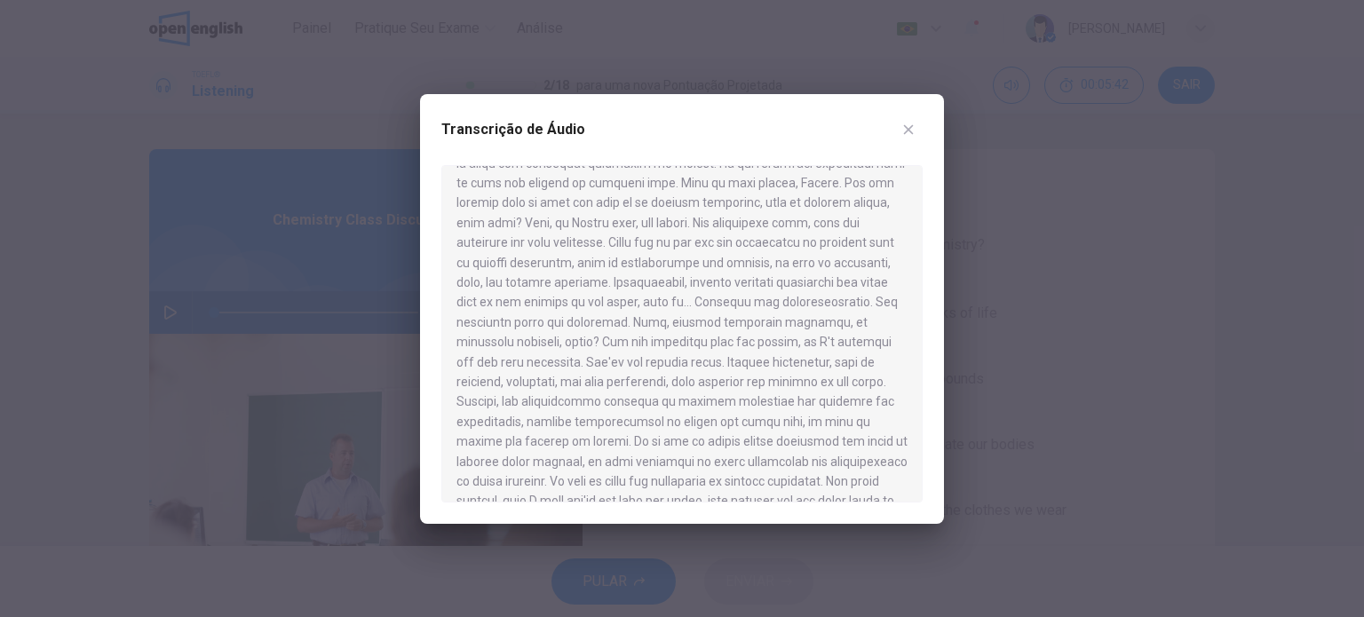
scroll to position [508, 0]
click at [902, 131] on icon "button" at bounding box center [908, 130] width 14 height 14
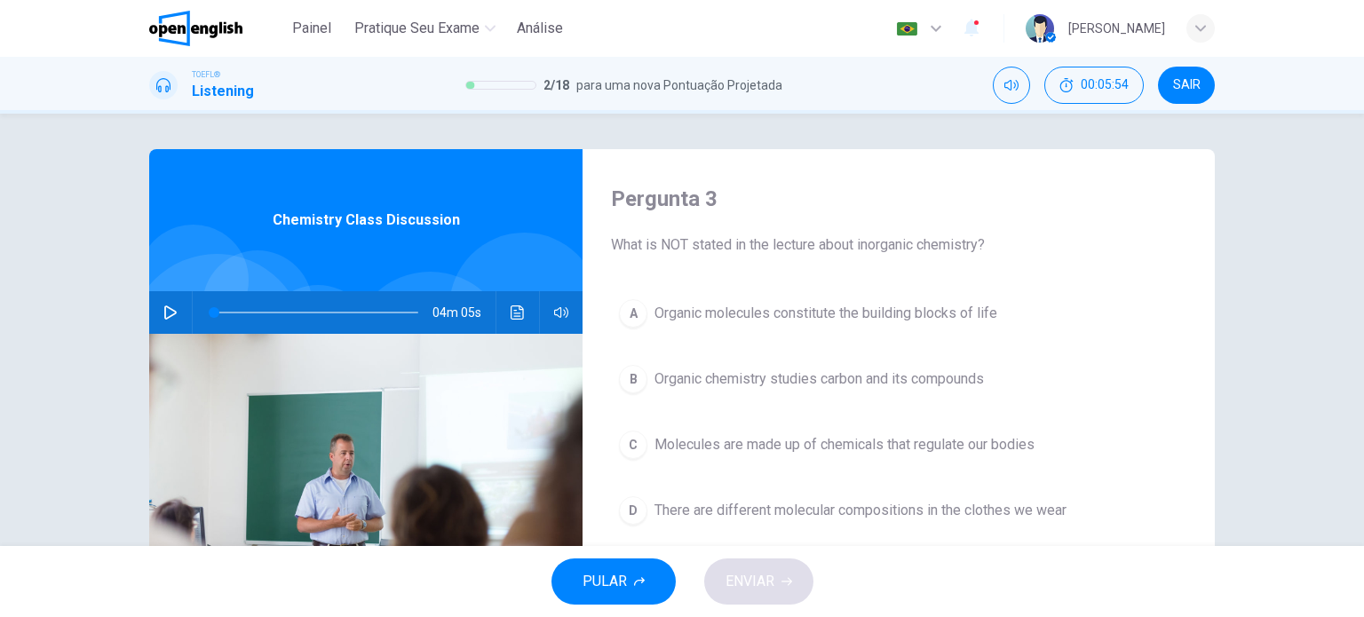
click at [626, 313] on div "A" at bounding box center [633, 313] width 28 height 28
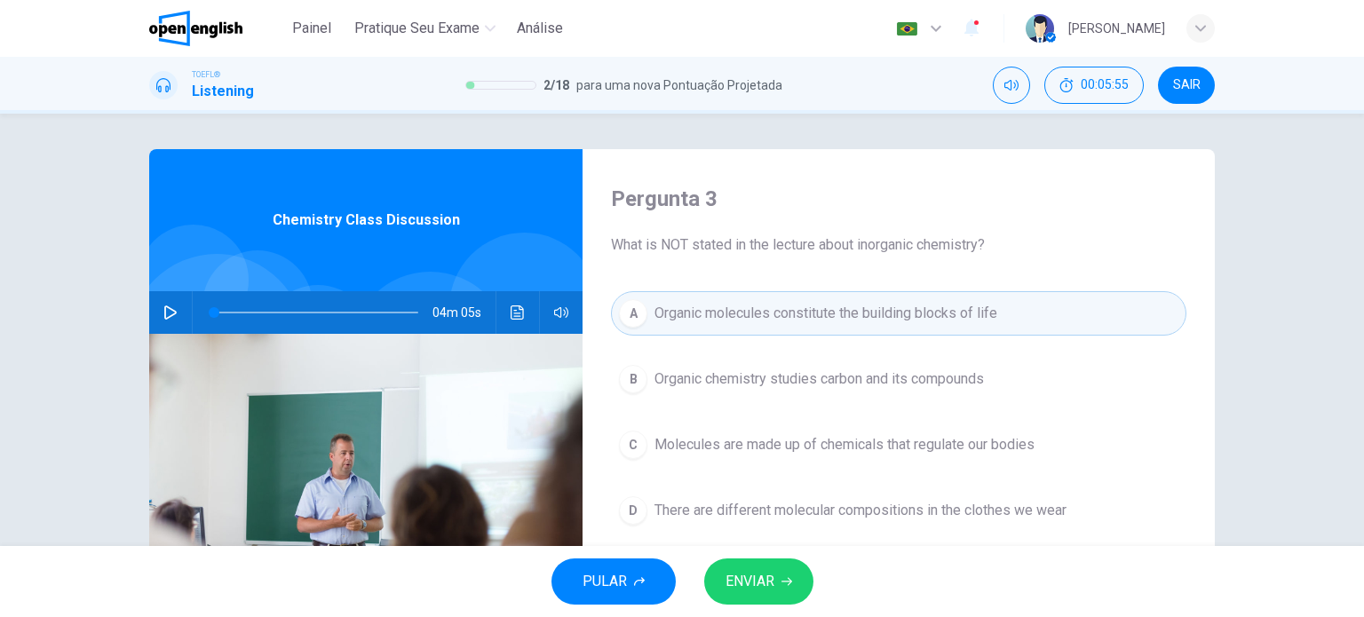
click at [741, 572] on span "ENVIAR" at bounding box center [749, 581] width 49 height 25
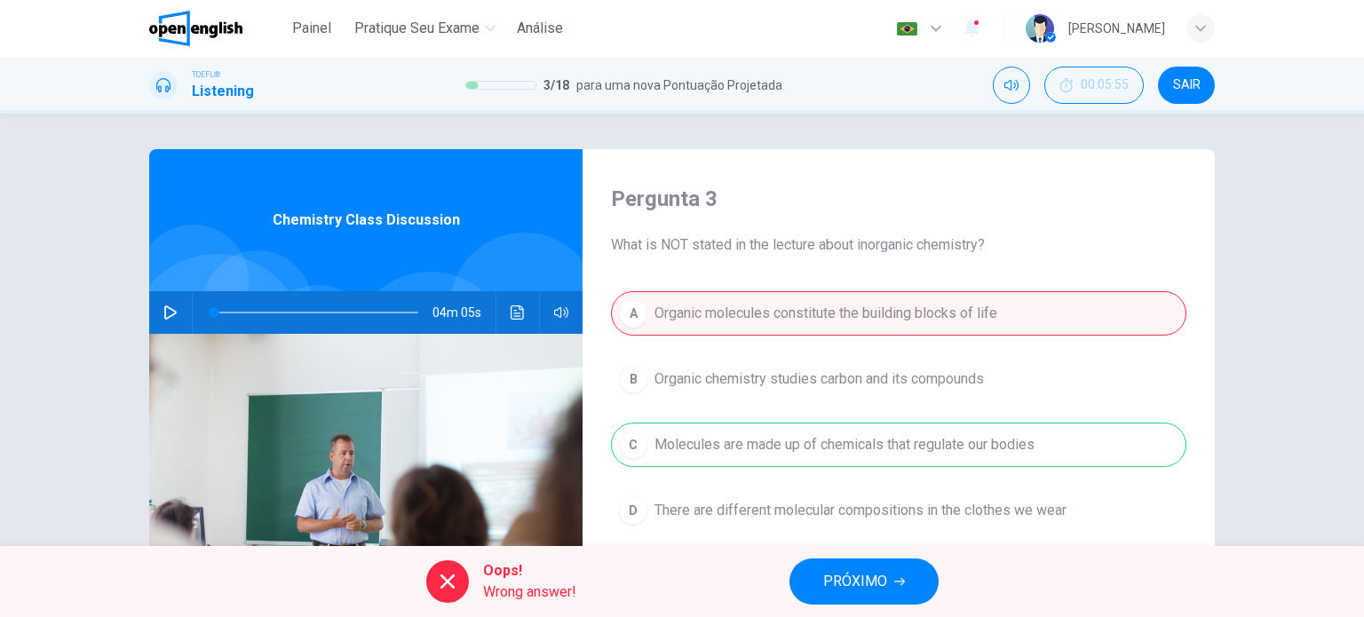
click at [852, 577] on span "PRÓXIMO" at bounding box center [855, 581] width 64 height 25
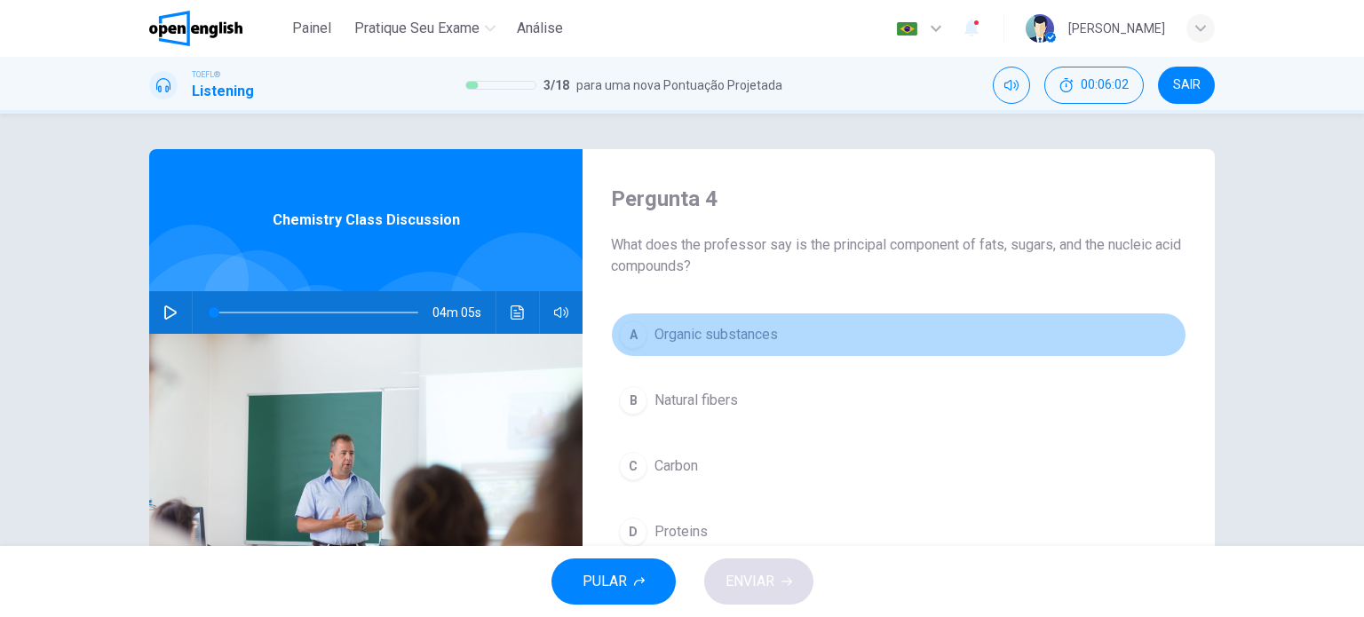
click at [613, 333] on button "A Organic substances" at bounding box center [898, 335] width 575 height 44
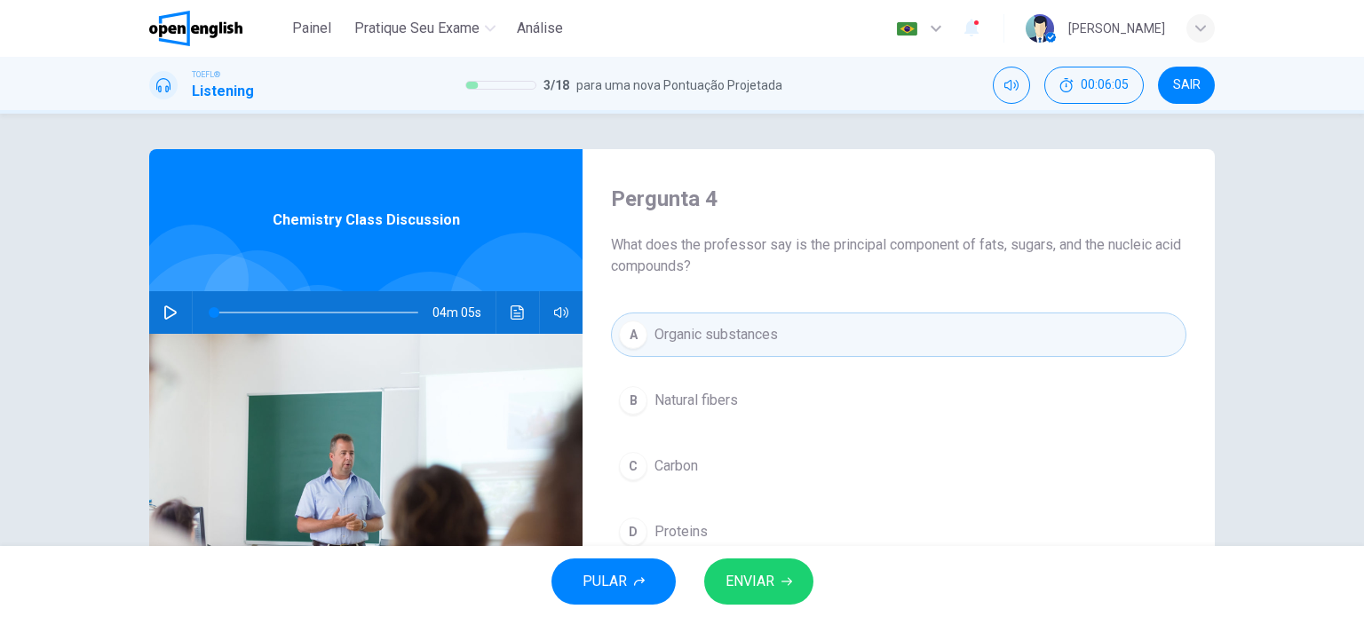
click at [521, 308] on button "Clique para ver a transcrição do áudio" at bounding box center [517, 312] width 28 height 43
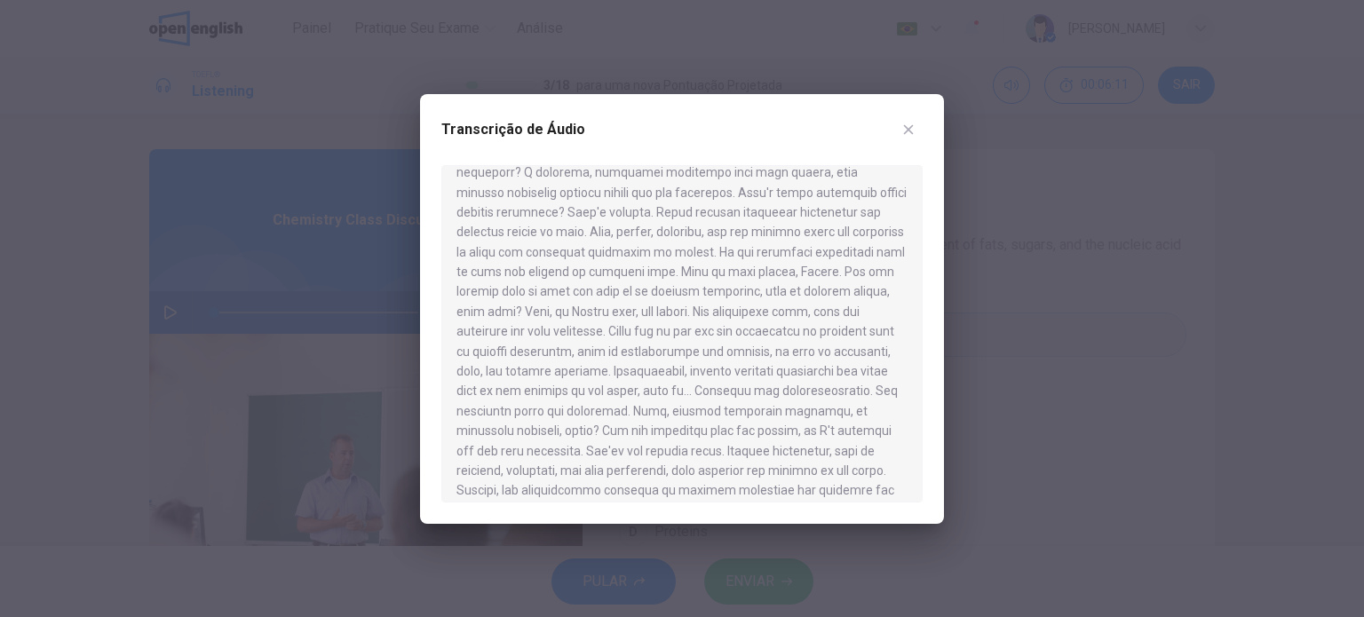
scroll to position [444, 0]
click at [915, 123] on button "button" at bounding box center [908, 129] width 28 height 28
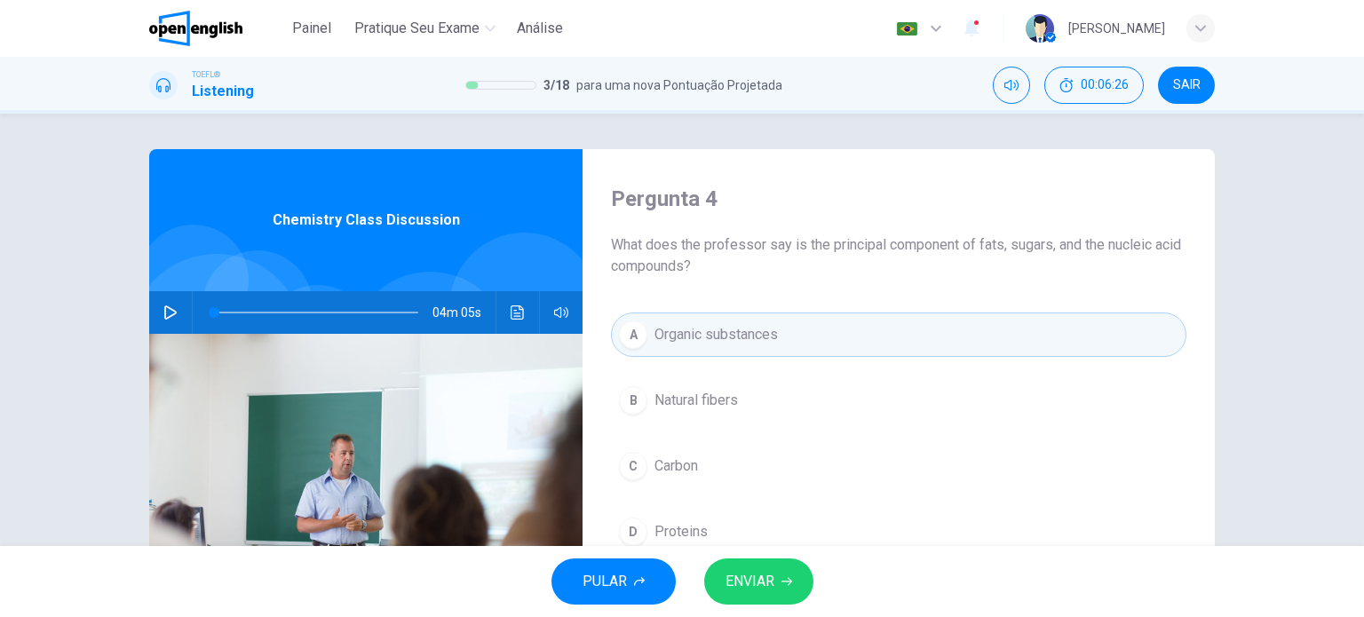
click at [768, 574] on span "ENVIAR" at bounding box center [749, 581] width 49 height 25
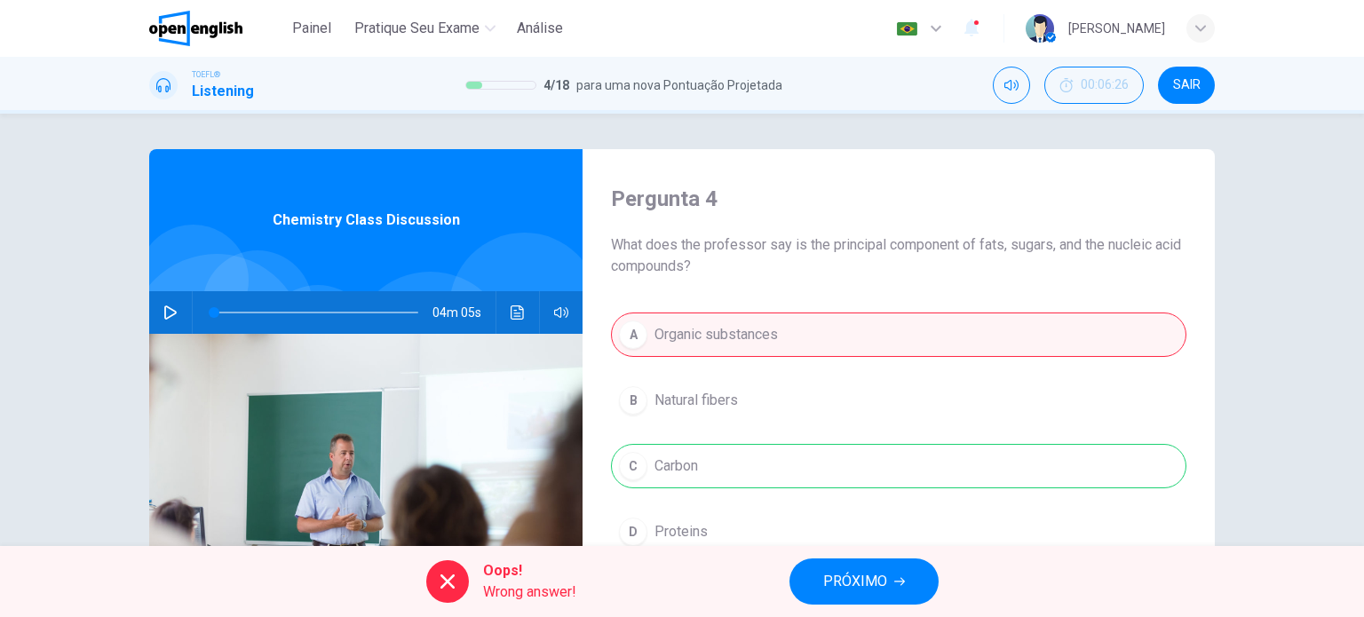
click at [822, 580] on button "PRÓXIMO" at bounding box center [863, 581] width 149 height 46
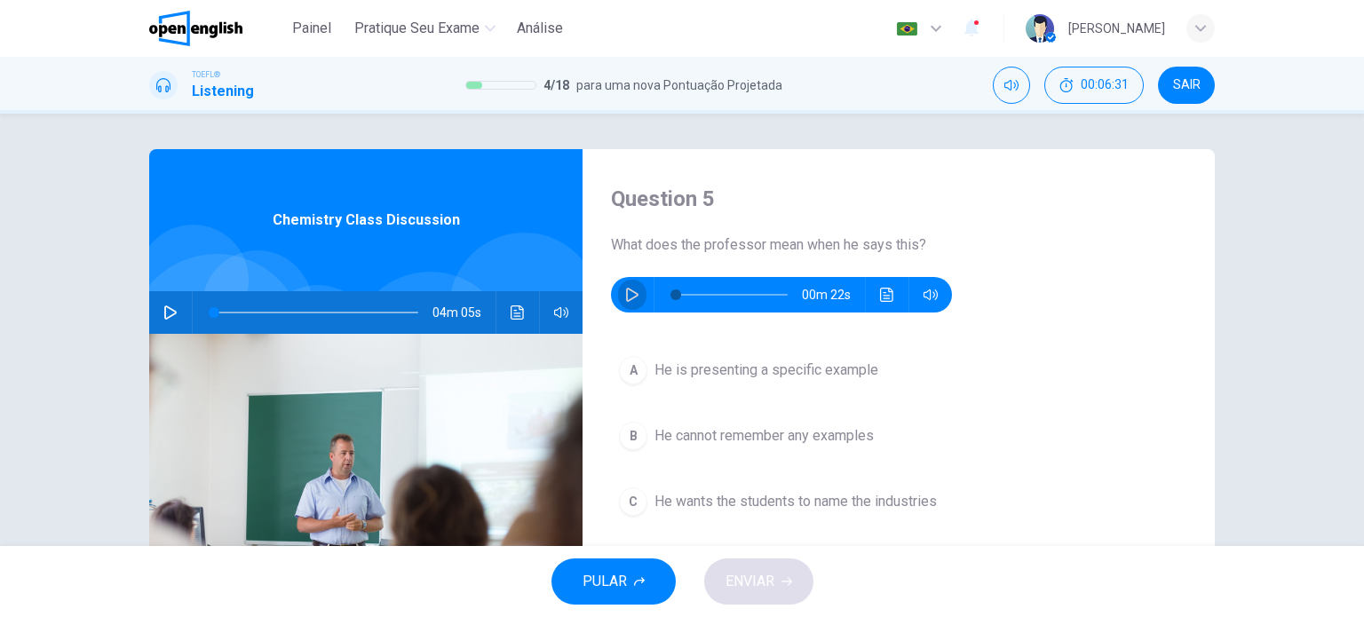
click at [628, 294] on icon "button" at bounding box center [632, 295] width 14 height 14
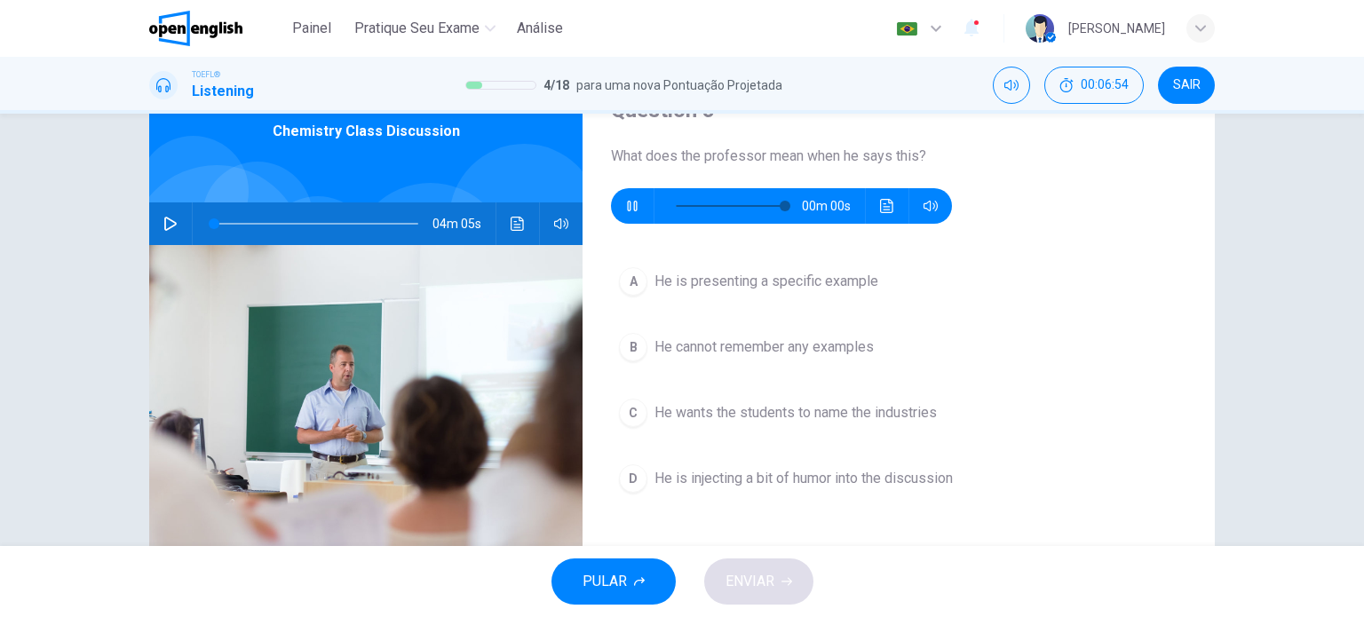
type input "*"
click at [522, 224] on button "Clique para ver a transcrição do áudio" at bounding box center [517, 223] width 28 height 43
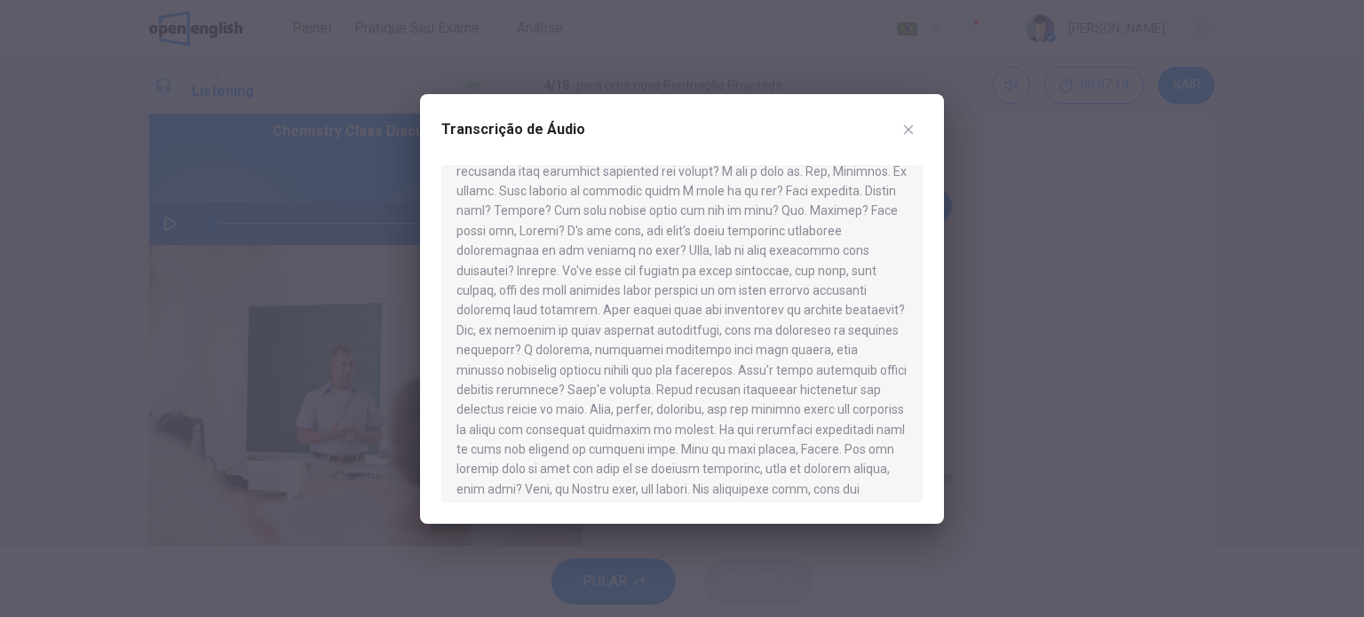
scroll to position [266, 0]
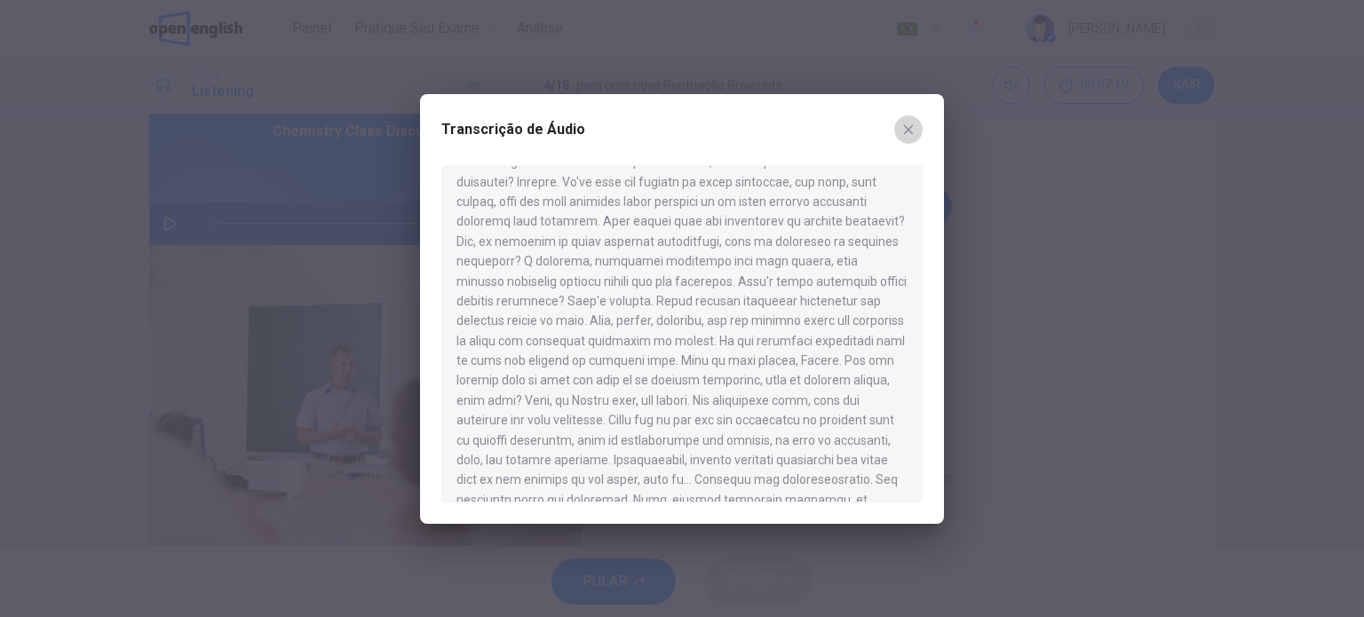
click at [921, 125] on button "button" at bounding box center [908, 129] width 28 height 28
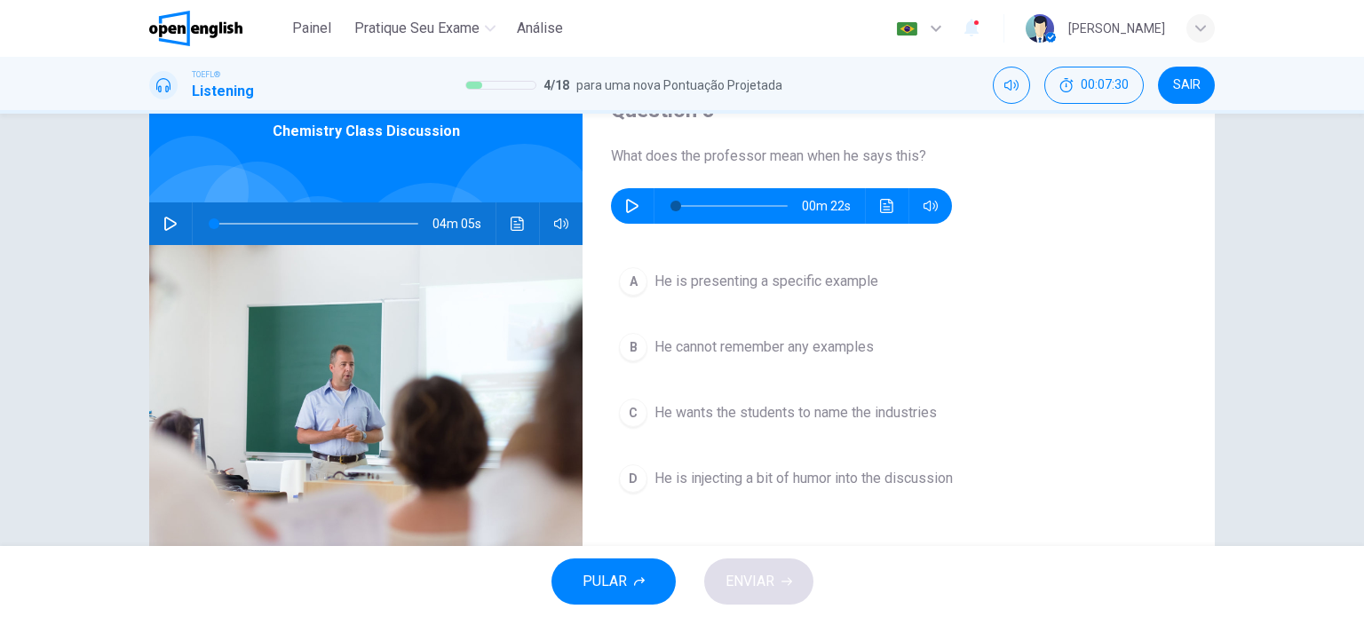
click at [627, 475] on div "D" at bounding box center [633, 478] width 28 height 28
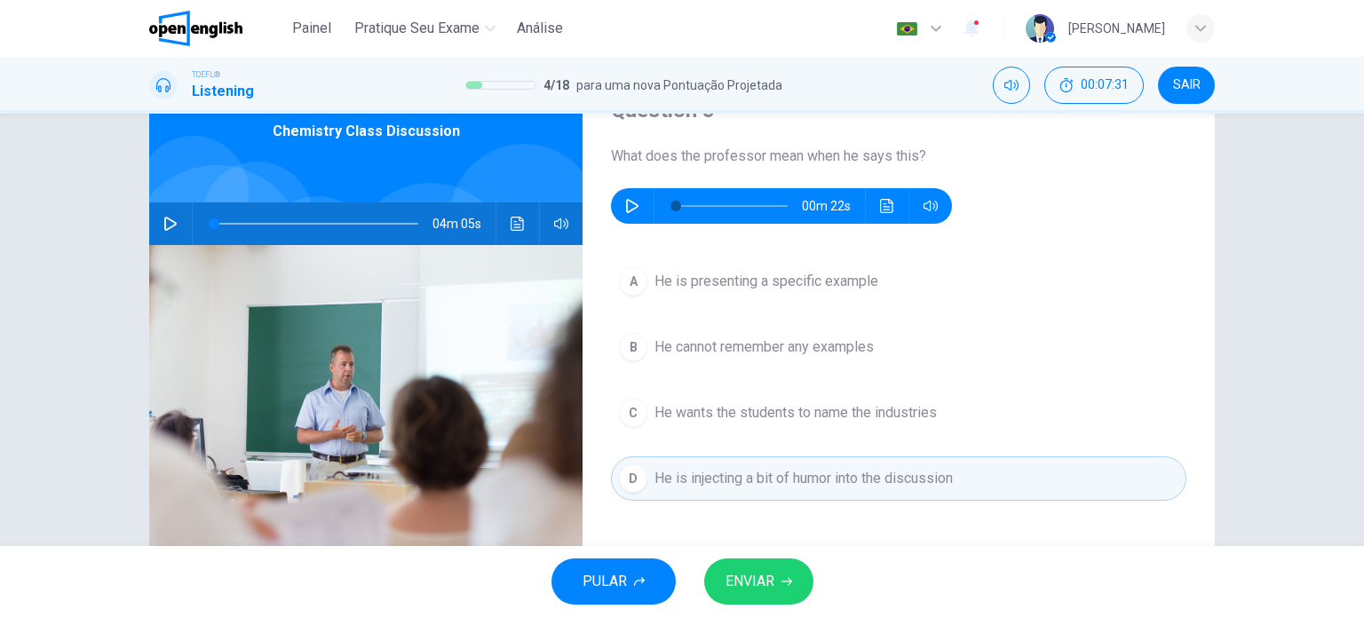
click at [733, 576] on span "ENVIAR" at bounding box center [749, 581] width 49 height 25
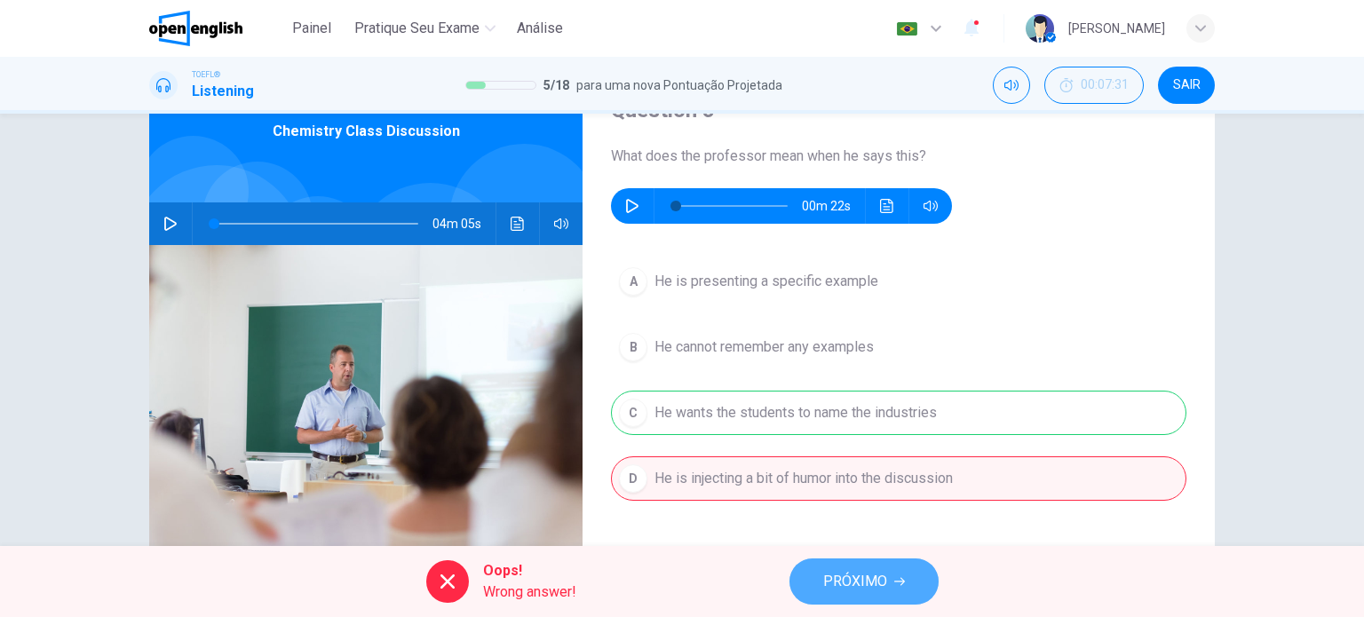
click at [835, 571] on span "PRÓXIMO" at bounding box center [855, 581] width 64 height 25
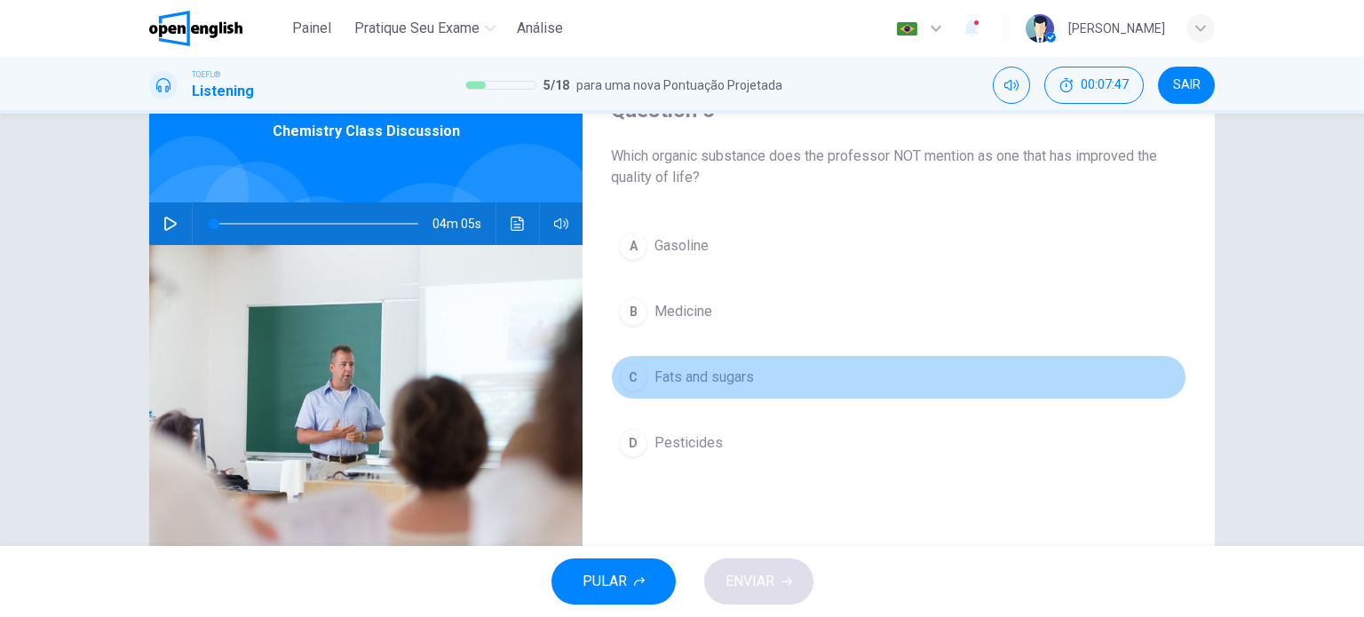
click at [639, 369] on div "C" at bounding box center [633, 377] width 28 height 28
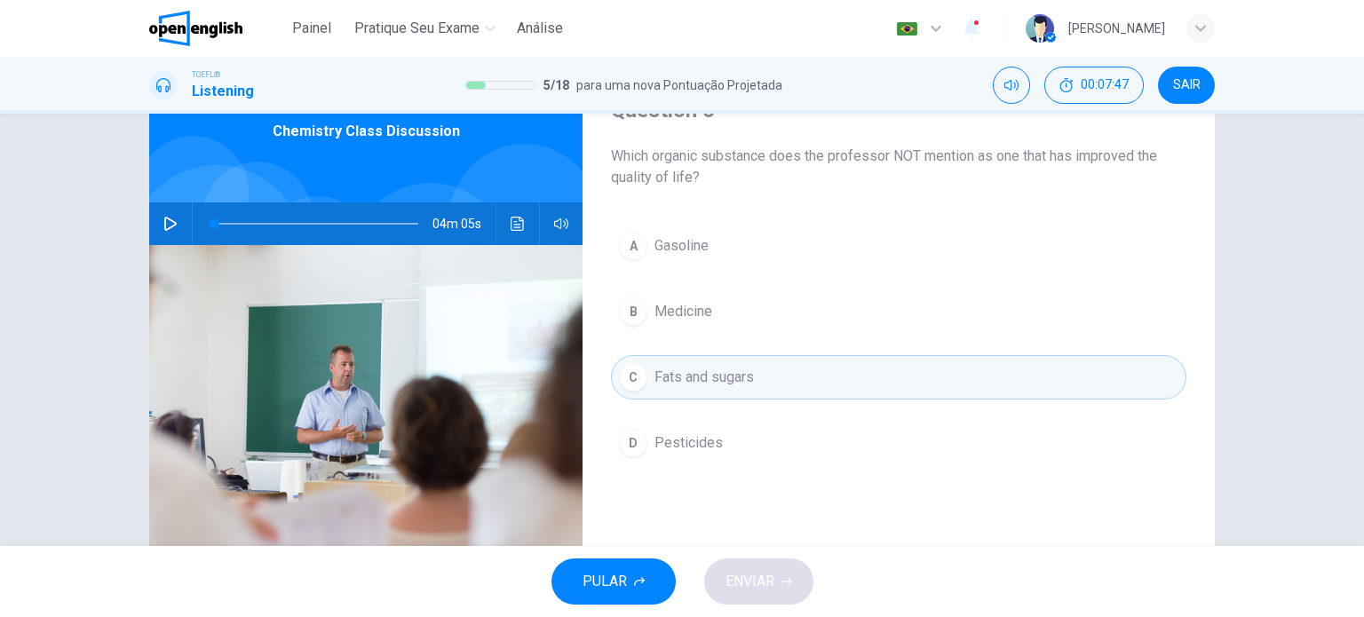
click at [761, 563] on div "PULAR ENVIAR" at bounding box center [682, 581] width 1364 height 71
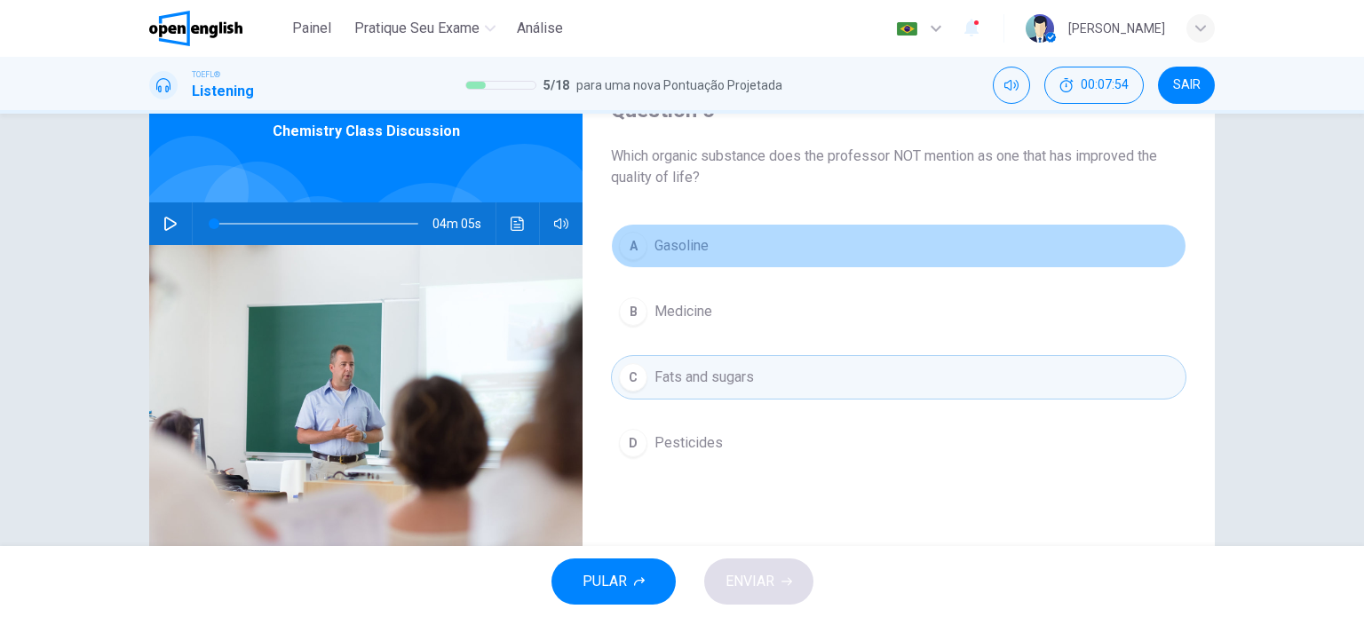
click at [726, 234] on button "A Gasoline" at bounding box center [898, 246] width 575 height 44
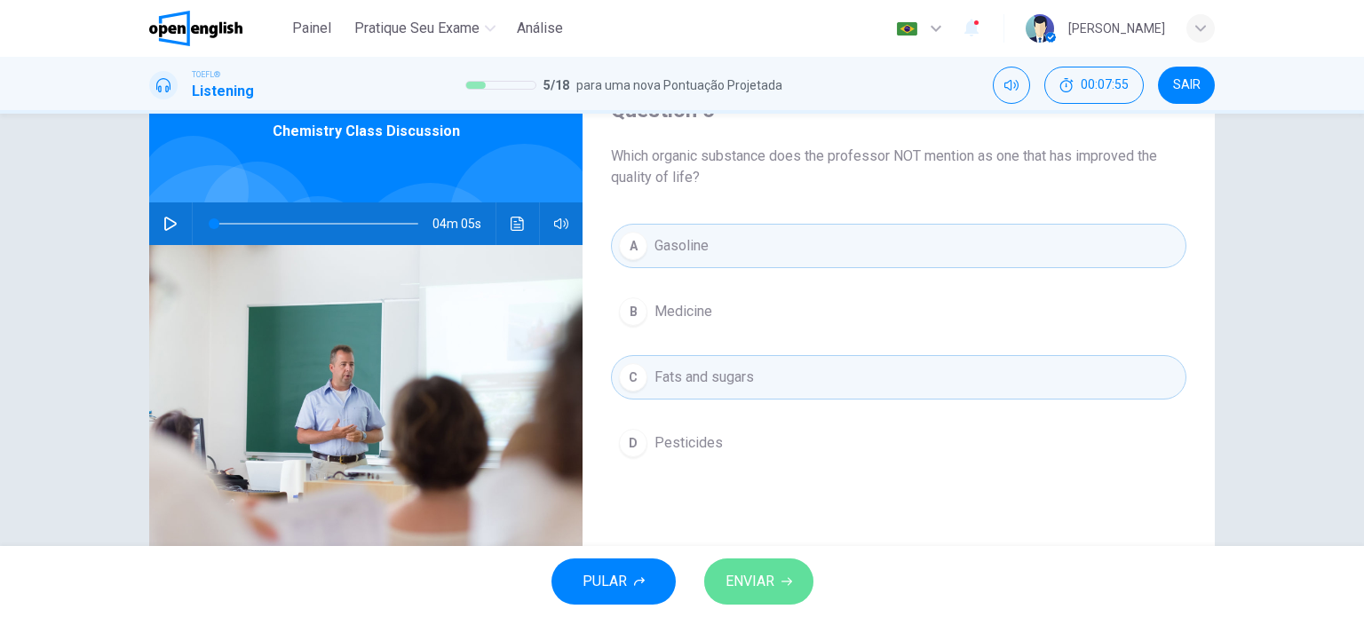
click at [765, 585] on span "ENVIAR" at bounding box center [749, 581] width 49 height 25
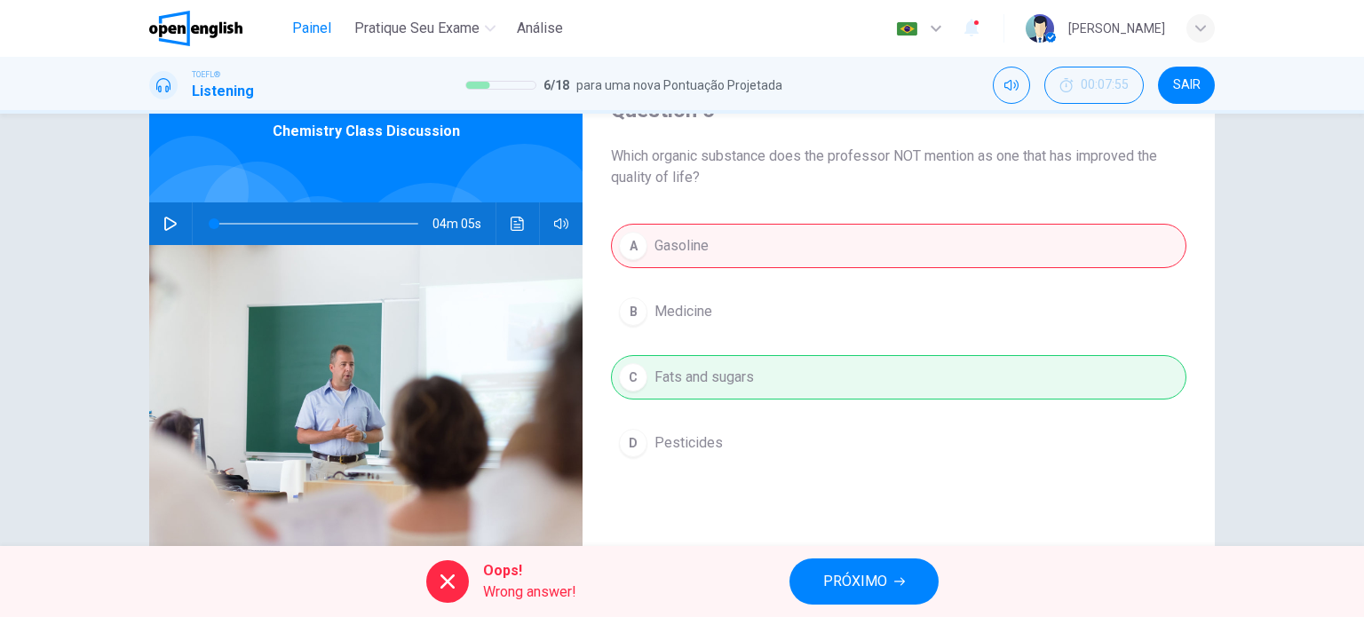
click at [292, 14] on button "Painel" at bounding box center [311, 28] width 57 height 32
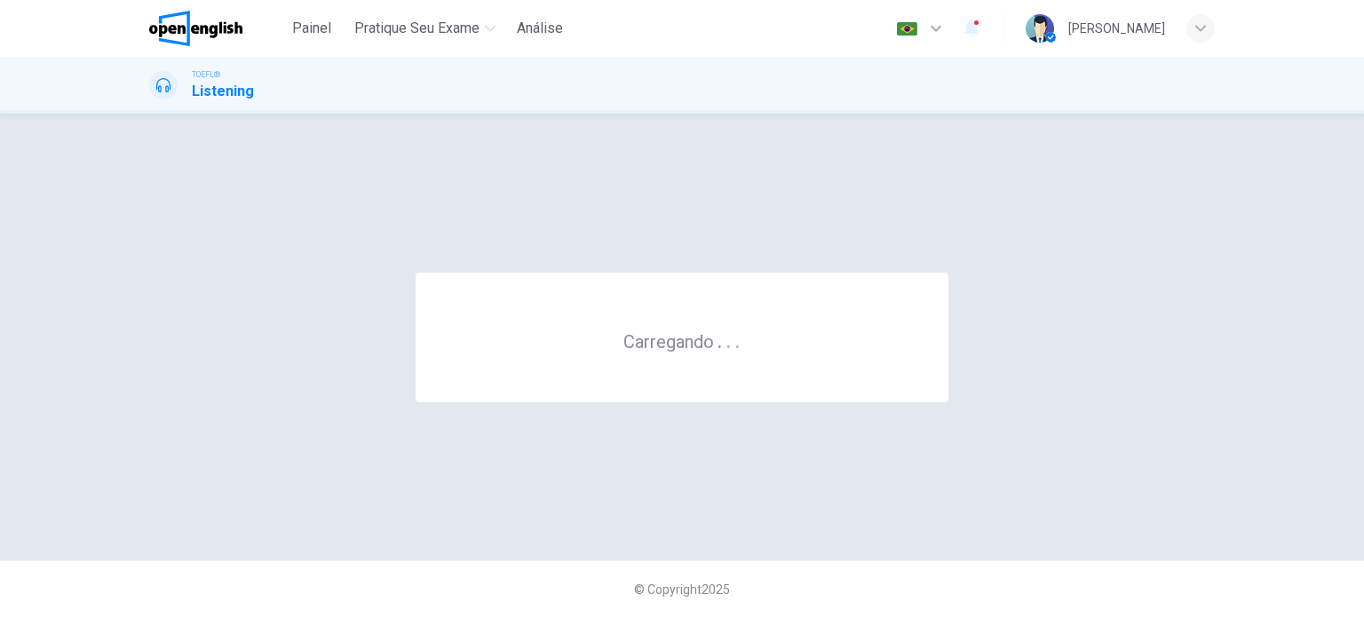
scroll to position [0, 0]
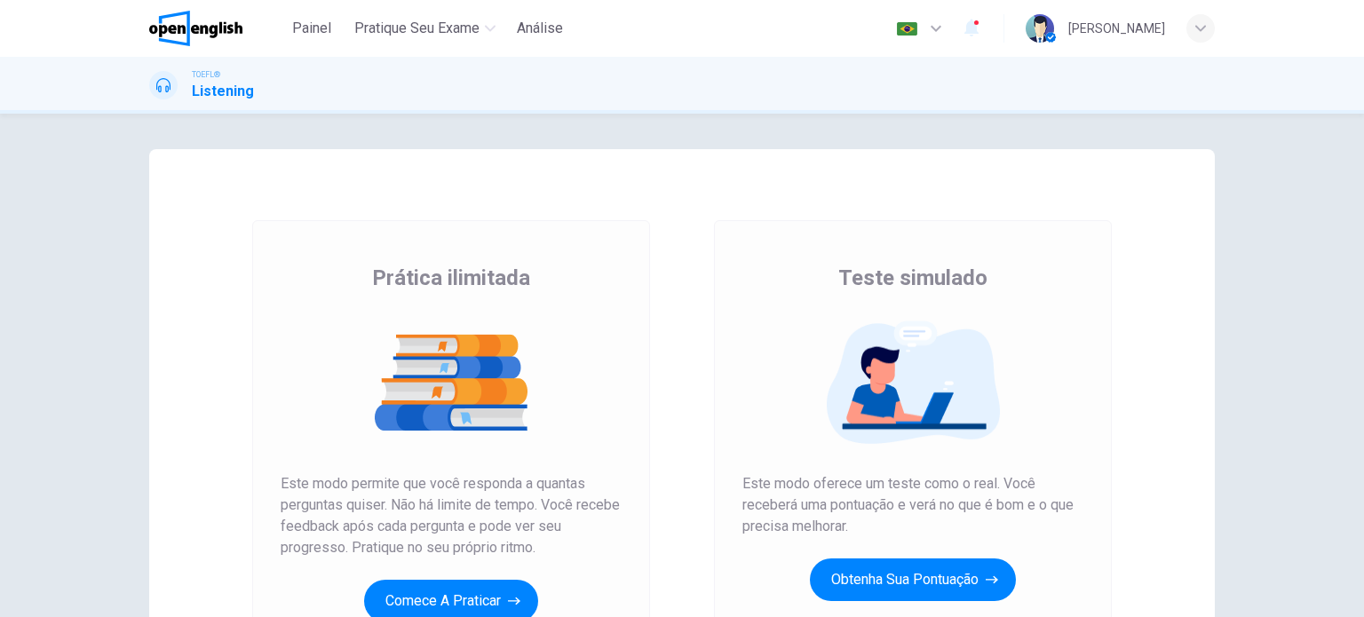
click at [814, 558] on div "Teste simulado Este modo oferece um teste como o real. Você receberá uma pontua…" at bounding box center [912, 454] width 341 height 380
click at [820, 573] on button "Obtenha sua pontuação" at bounding box center [913, 579] width 206 height 43
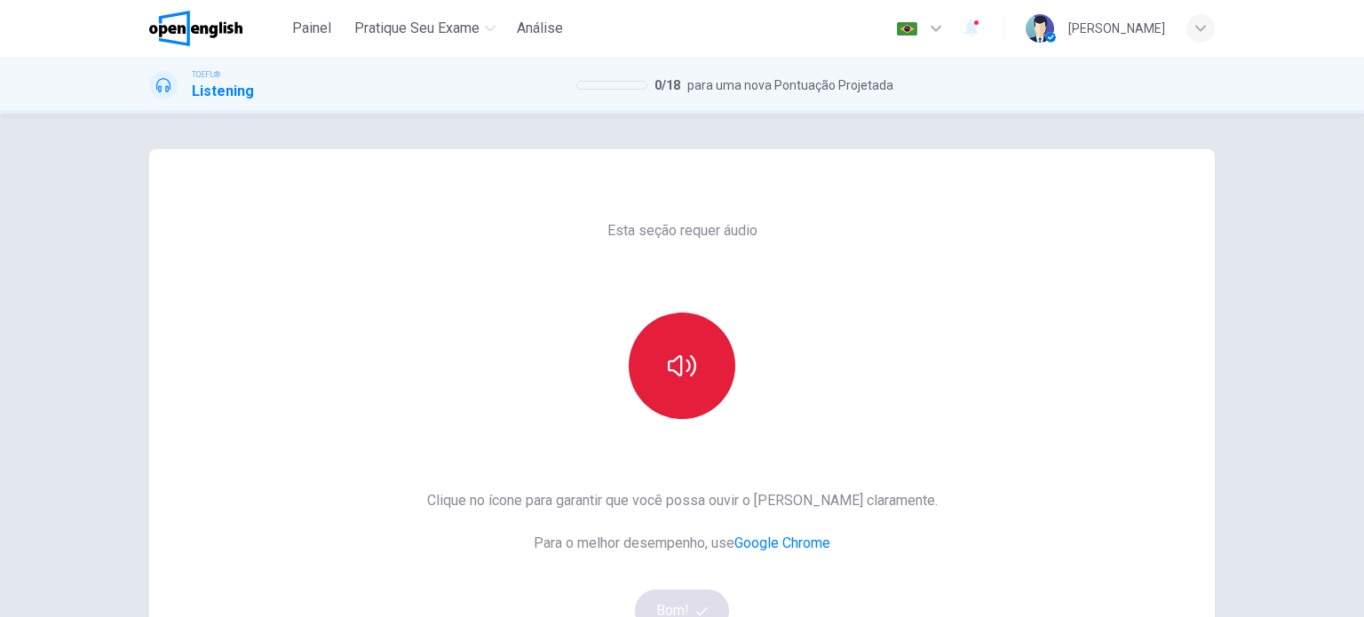
click at [701, 371] on button "button" at bounding box center [682, 366] width 107 height 107
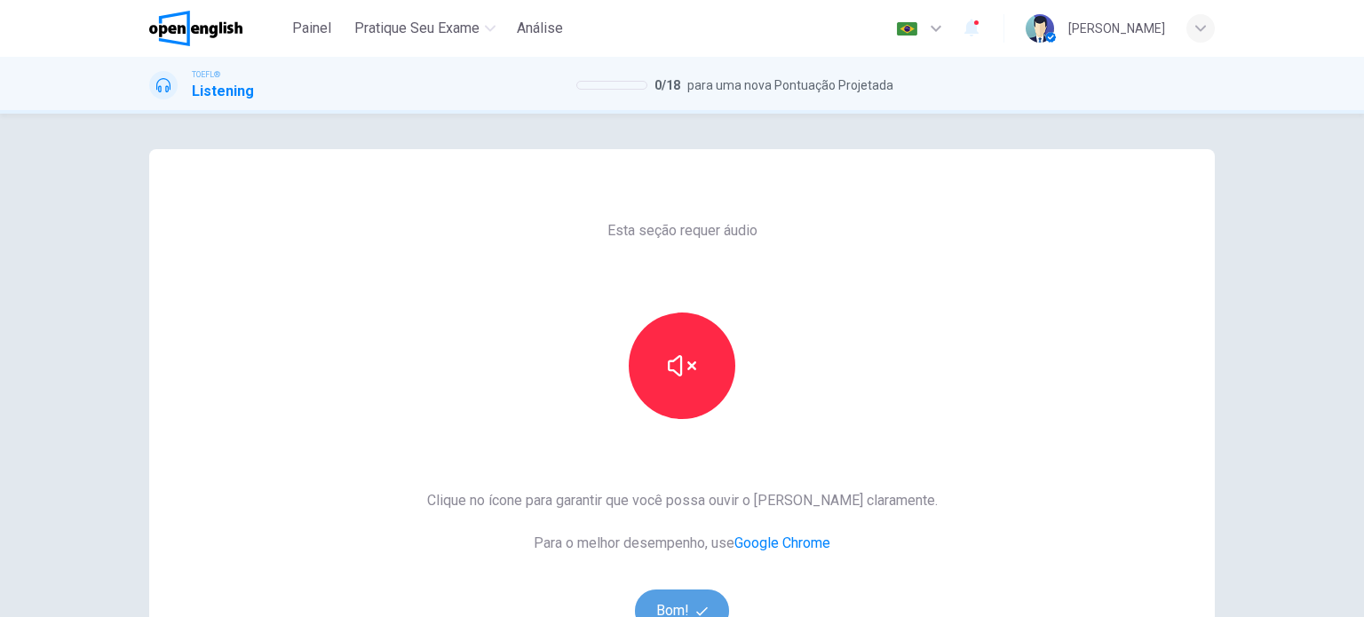
click at [680, 609] on button "Bom!" at bounding box center [682, 611] width 95 height 43
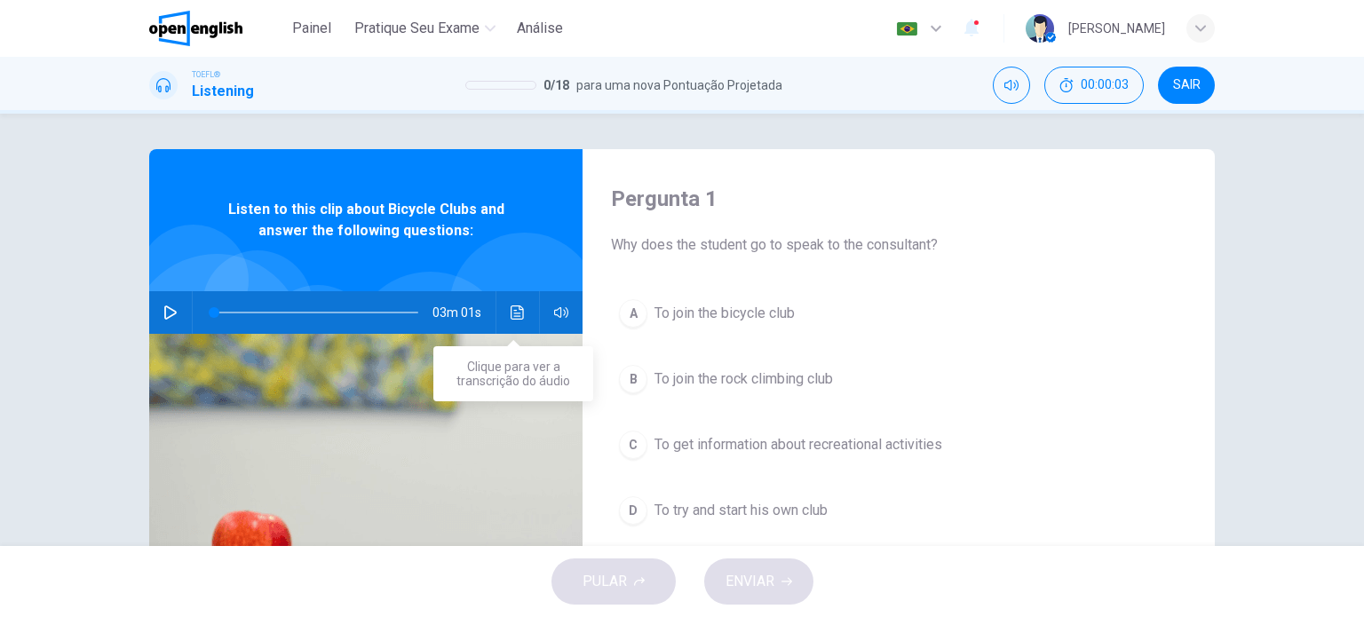
click at [522, 315] on button "Clique para ver a transcrição do áudio" at bounding box center [517, 312] width 28 height 43
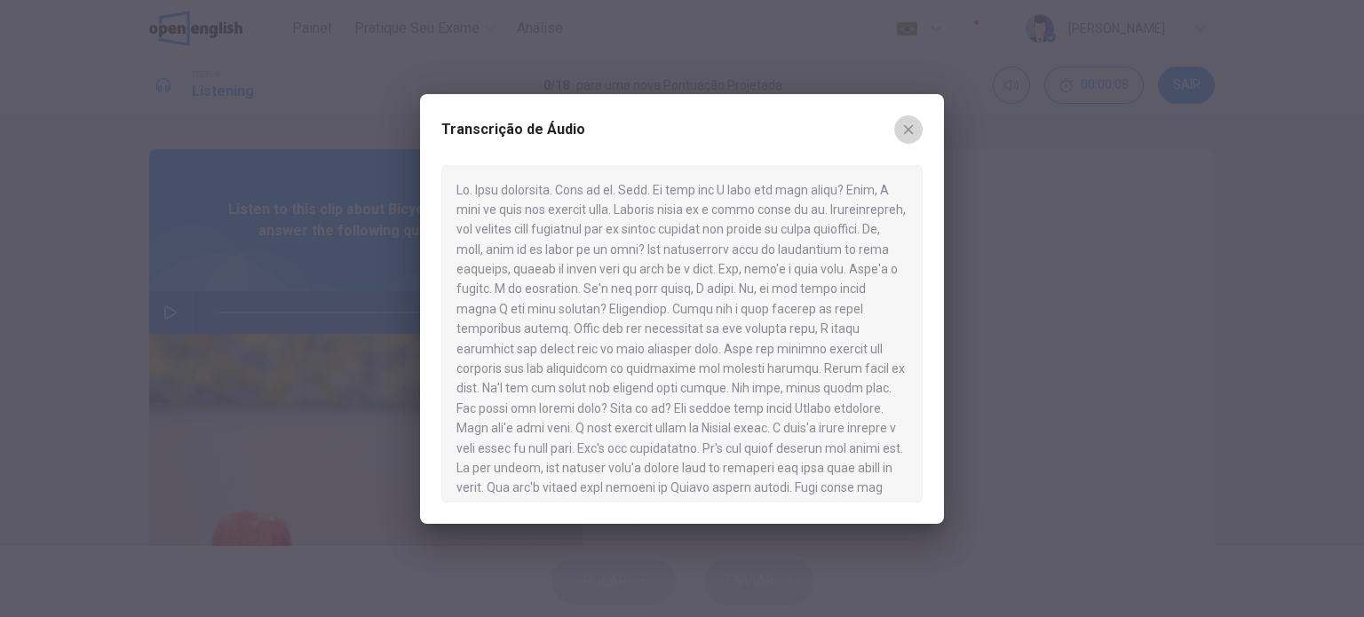
click at [913, 128] on icon "button" at bounding box center [908, 130] width 14 height 14
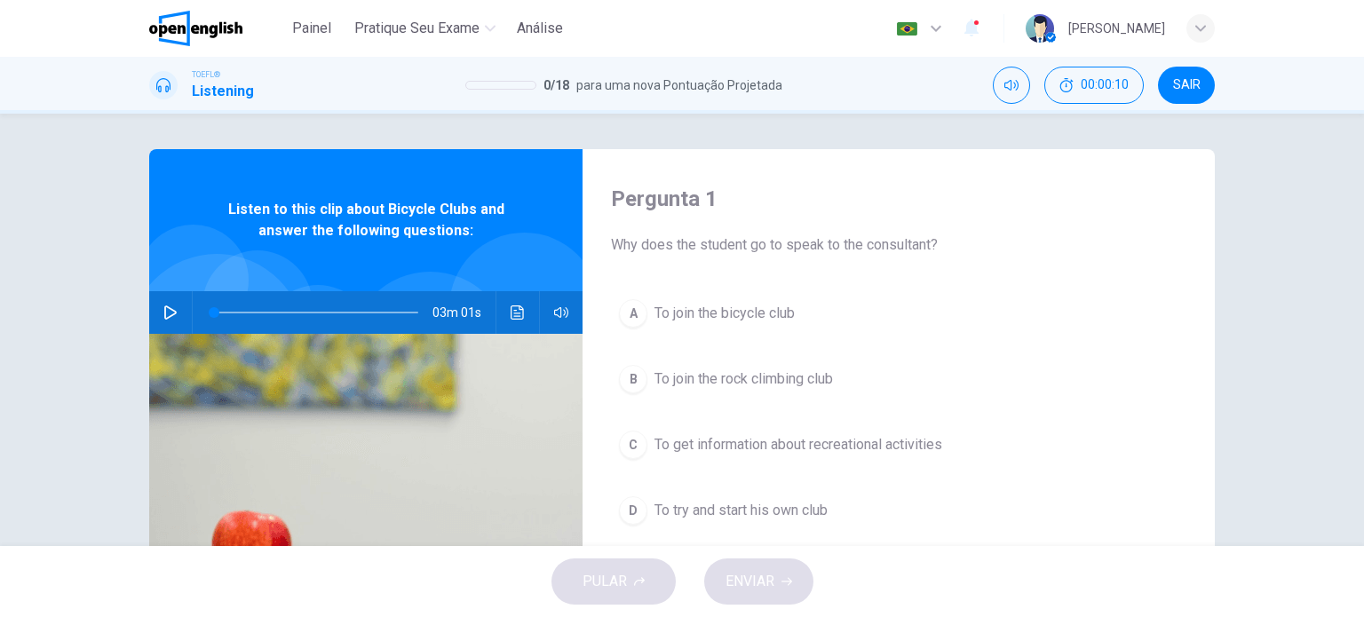
click at [640, 305] on div "A" at bounding box center [633, 313] width 28 height 28
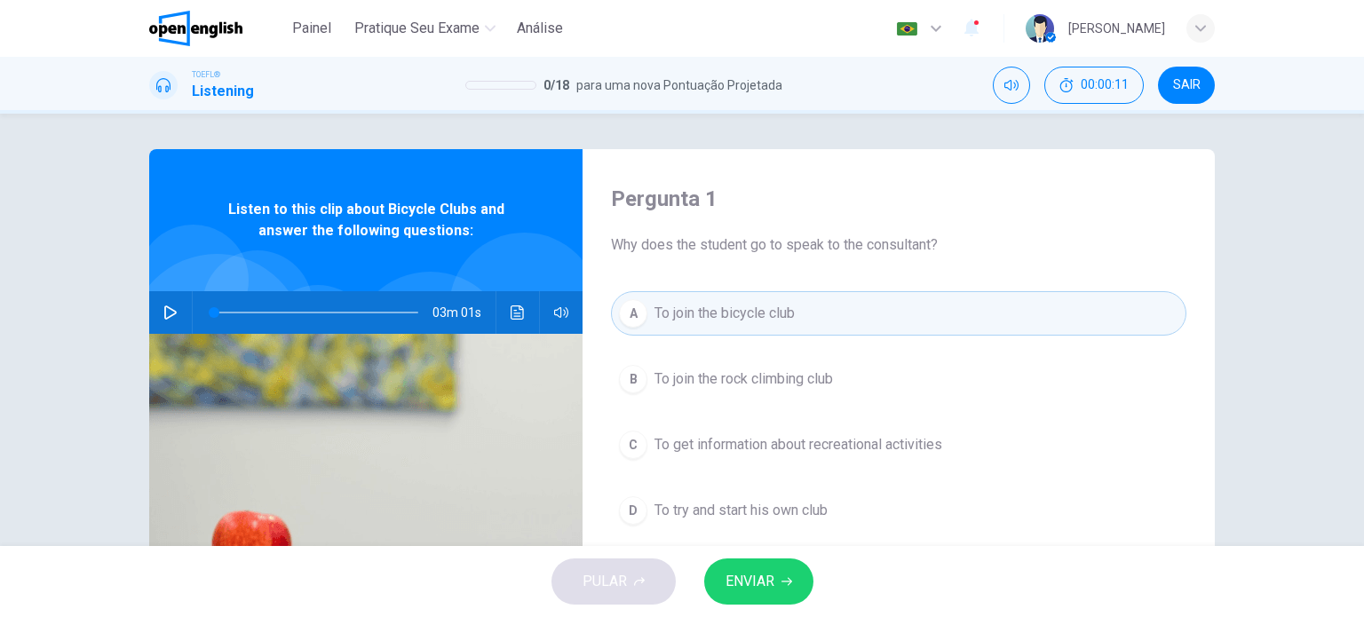
click at [755, 590] on span "ENVIAR" at bounding box center [749, 581] width 49 height 25
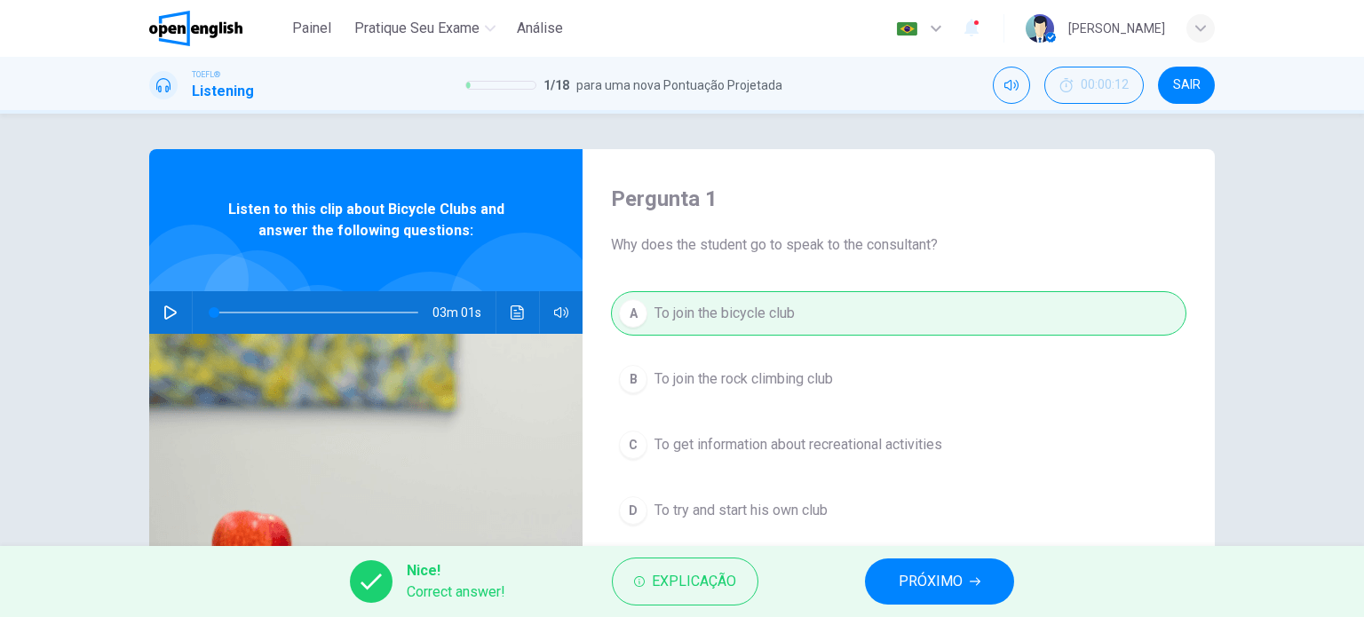
click at [918, 582] on span "PRÓXIMO" at bounding box center [931, 581] width 64 height 25
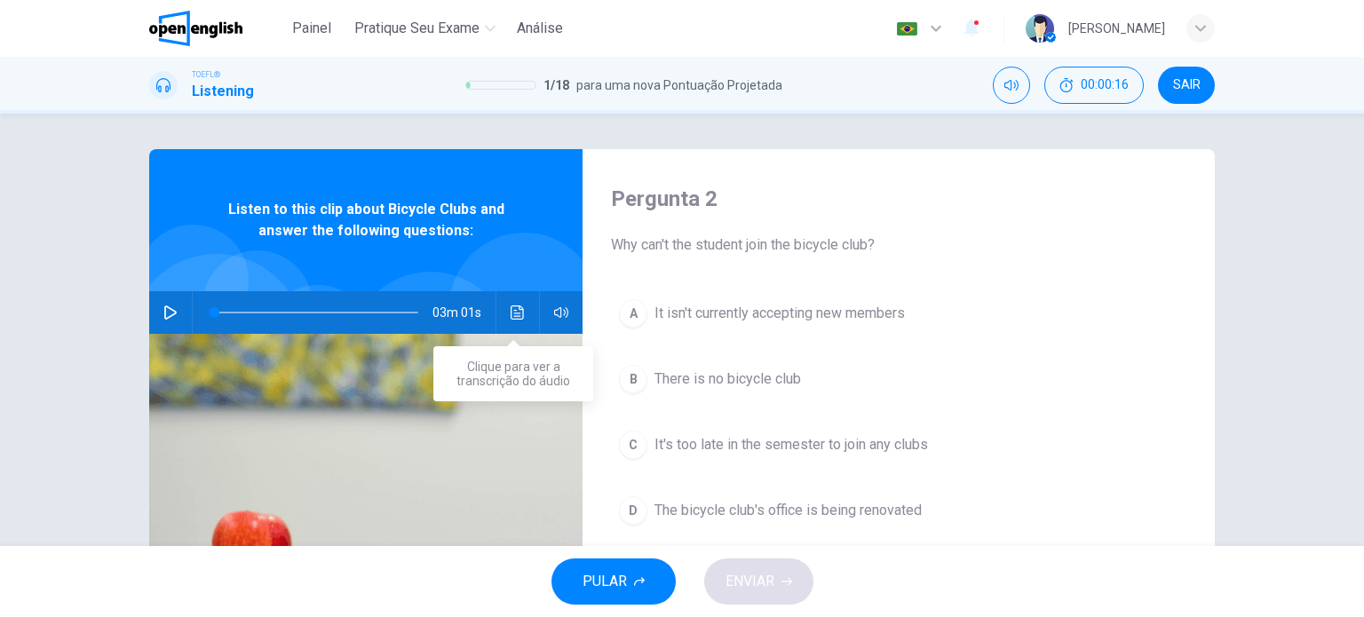
click at [523, 307] on button "Clique para ver a transcrição do áudio" at bounding box center [517, 312] width 28 height 43
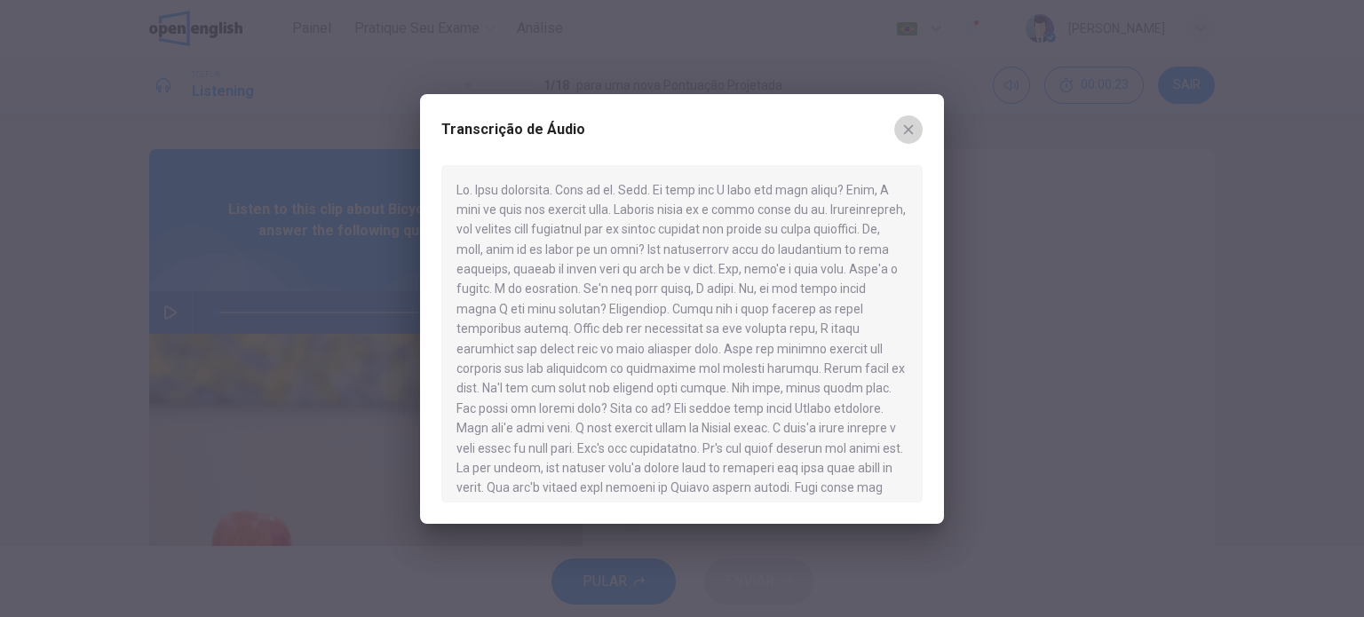
click at [916, 132] on button "button" at bounding box center [908, 129] width 28 height 28
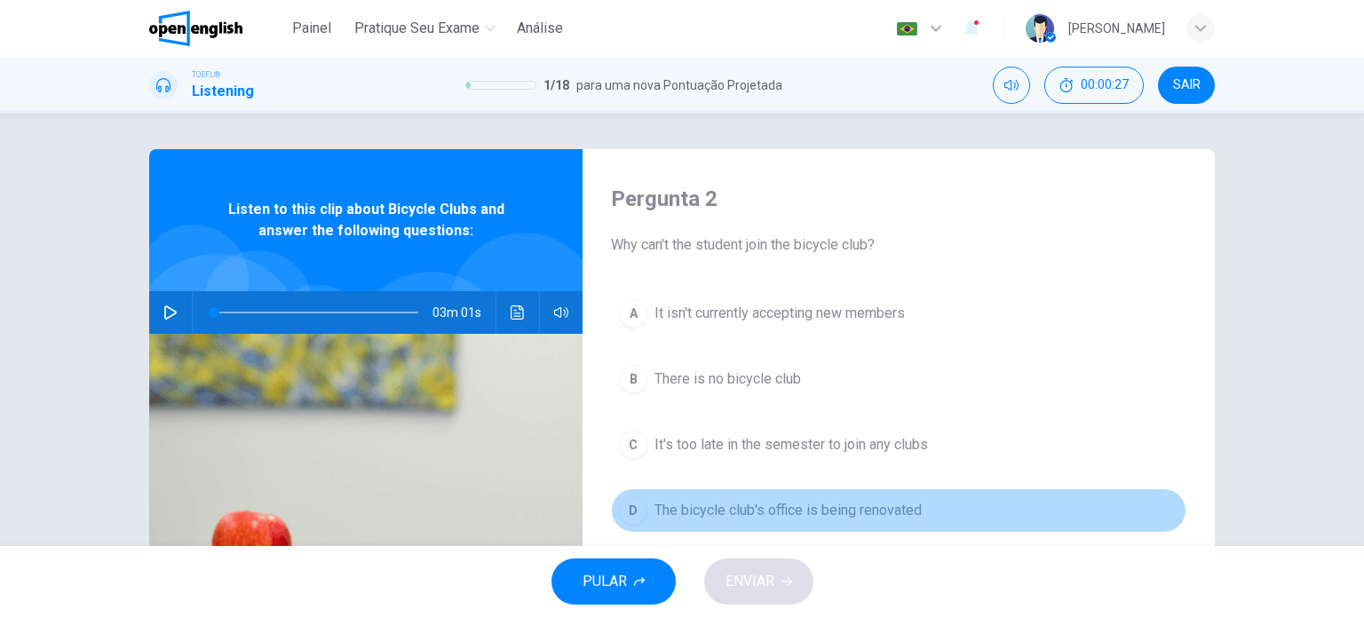
click at [640, 500] on button "D The bicycle club's office is being renovated" at bounding box center [898, 510] width 575 height 44
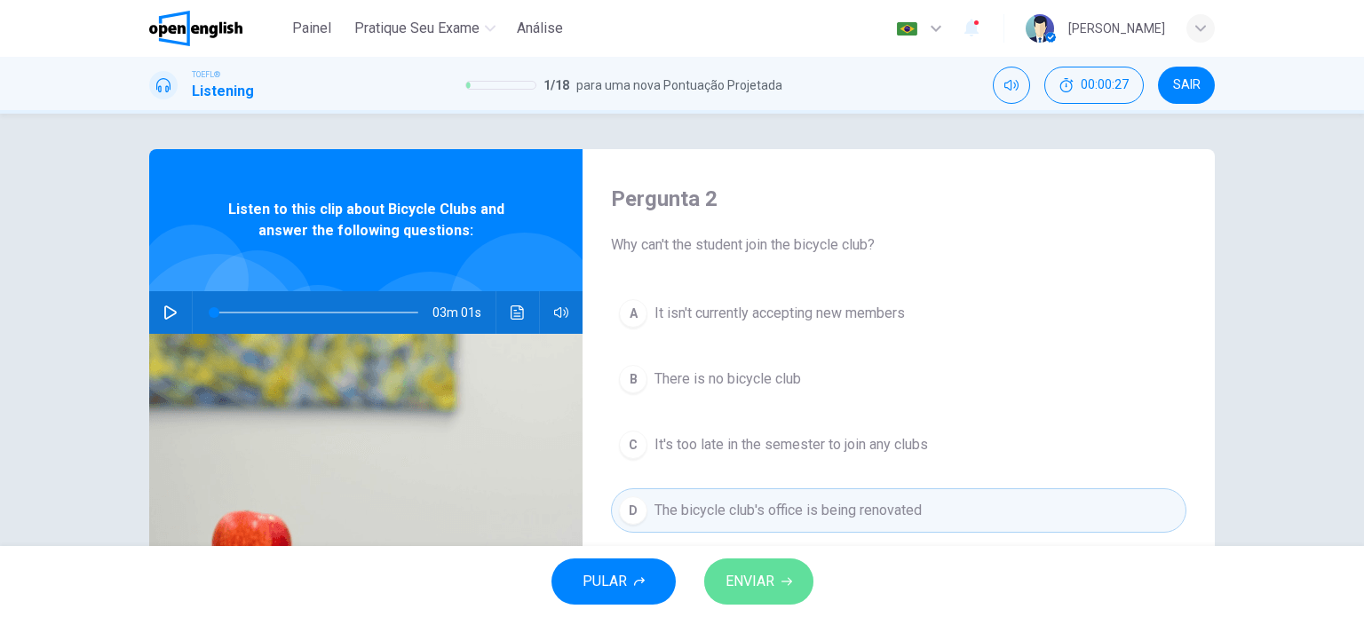
click at [756, 572] on span "ENVIAR" at bounding box center [749, 581] width 49 height 25
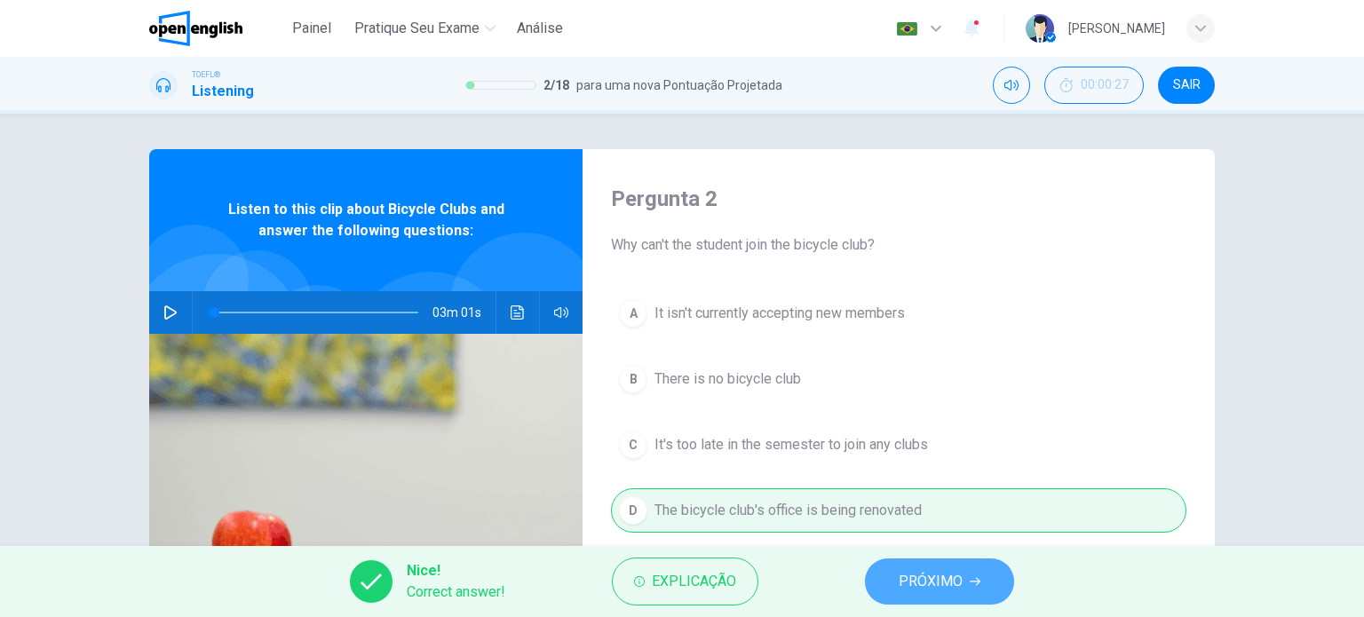
click at [904, 590] on span "PRÓXIMO" at bounding box center [931, 581] width 64 height 25
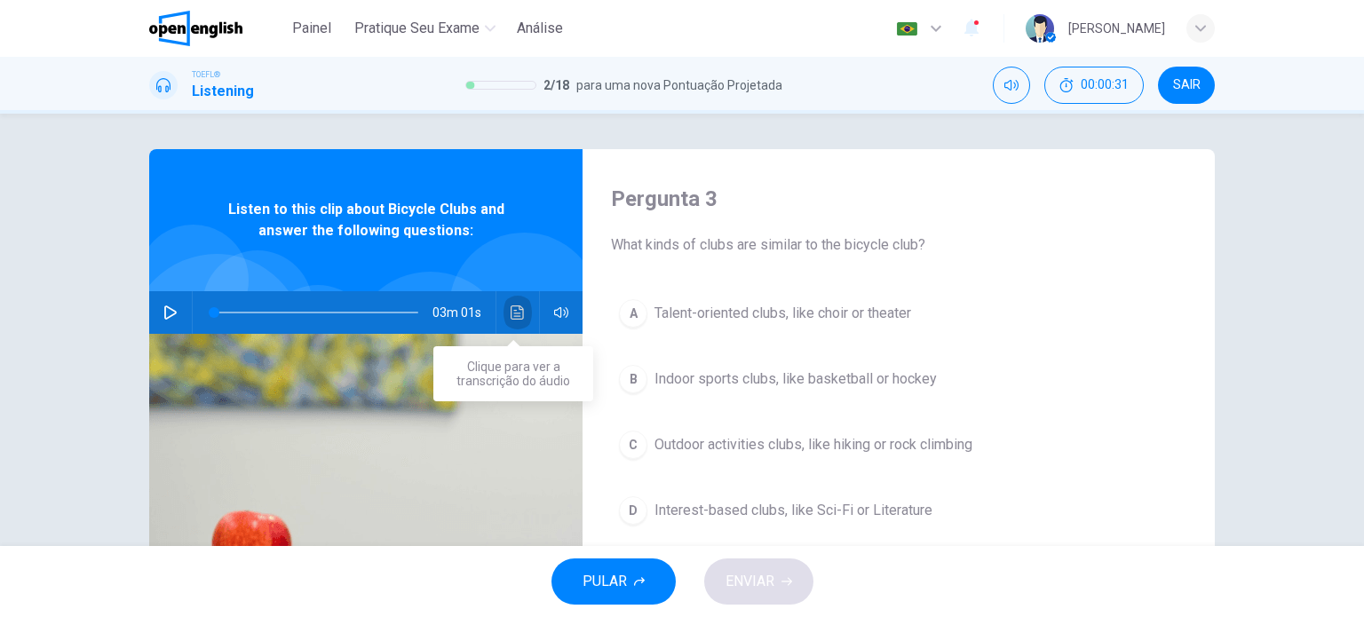
click at [519, 308] on icon "Clique para ver a transcrição do áudio" at bounding box center [518, 312] width 14 height 14
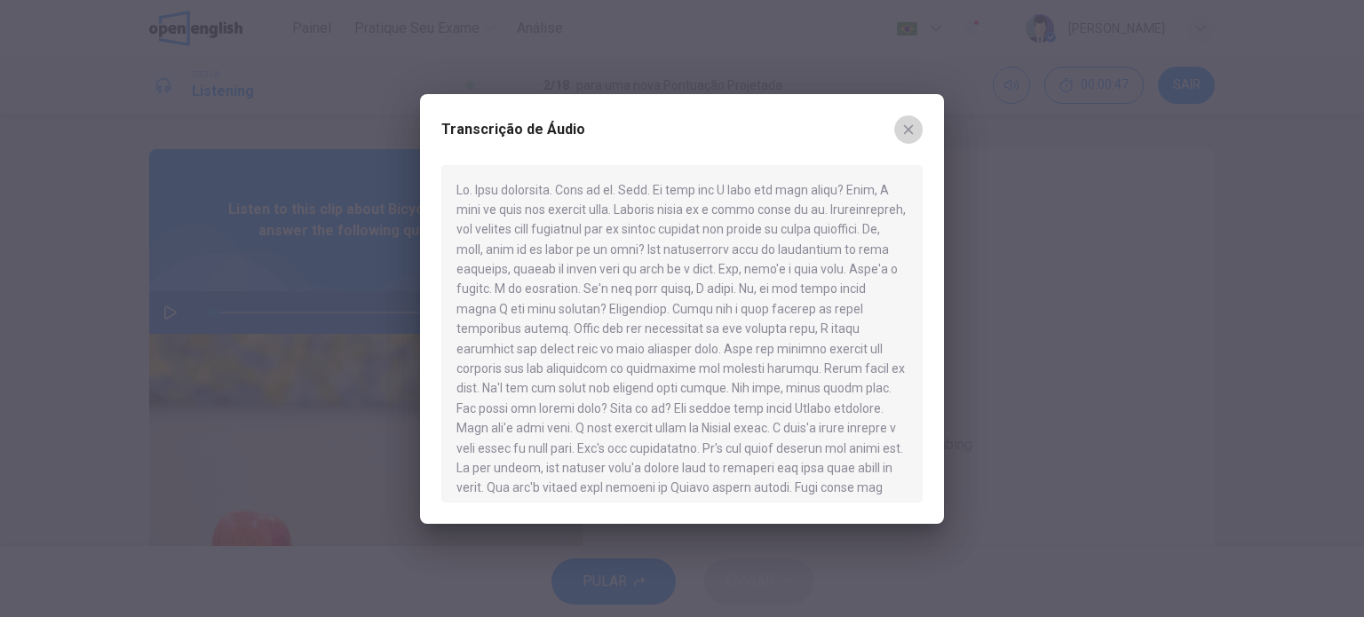
click at [918, 120] on button "button" at bounding box center [908, 129] width 28 height 28
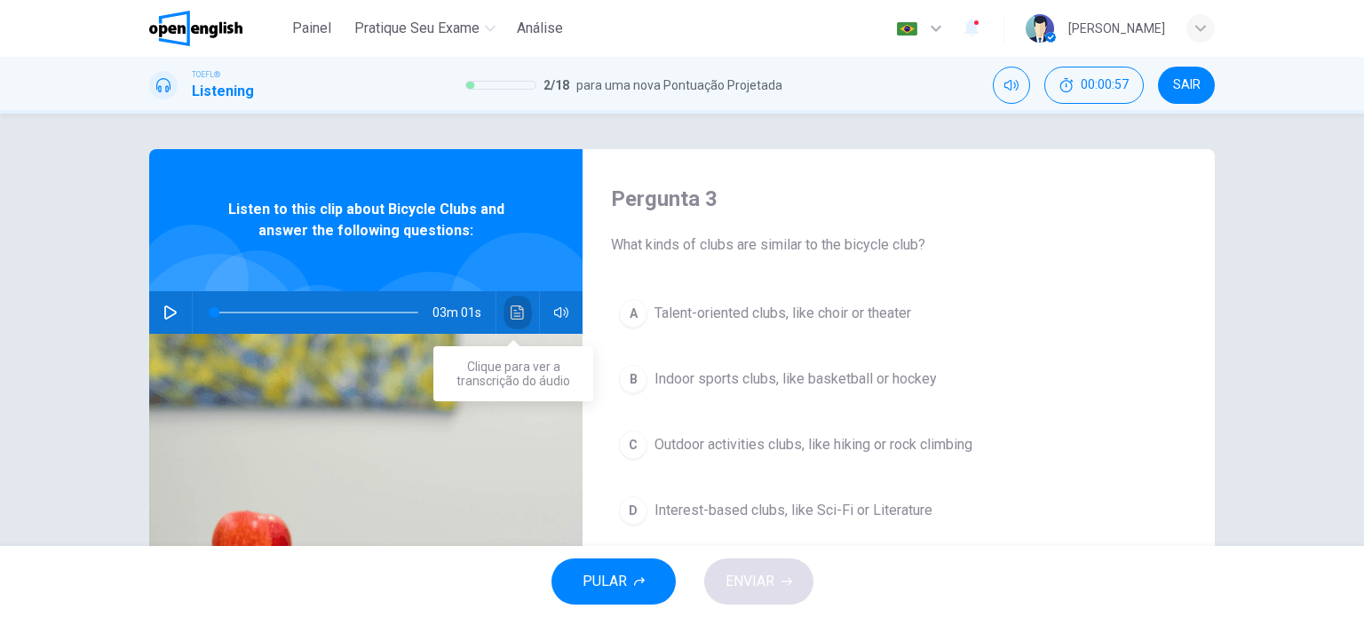
click at [503, 305] on button "Clique para ver a transcrição do áudio" at bounding box center [517, 312] width 28 height 43
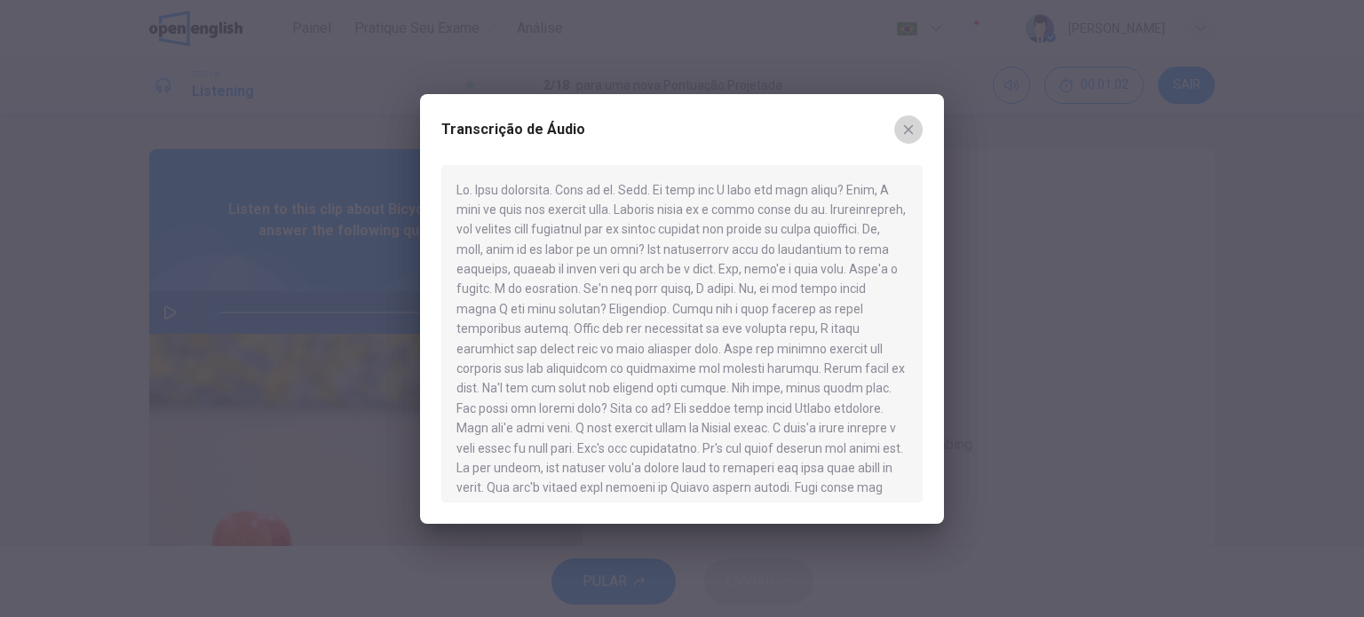
click at [911, 128] on icon "button" at bounding box center [908, 130] width 14 height 14
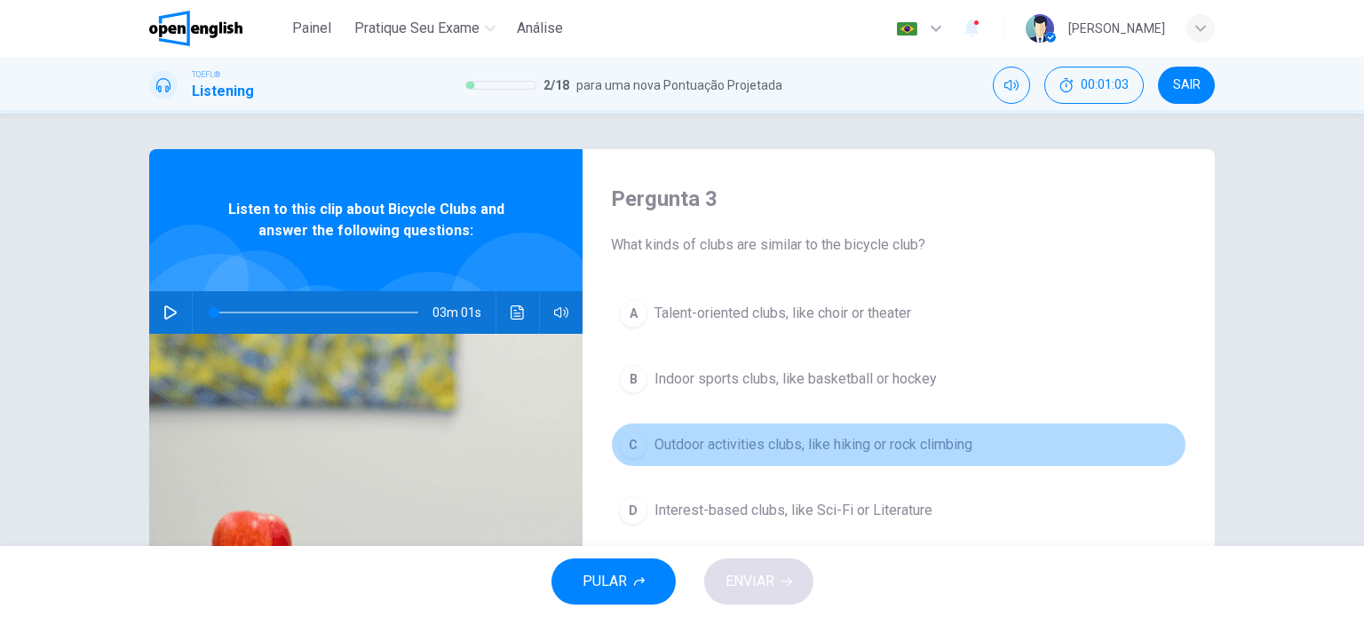
click at [632, 451] on div "C" at bounding box center [633, 445] width 28 height 28
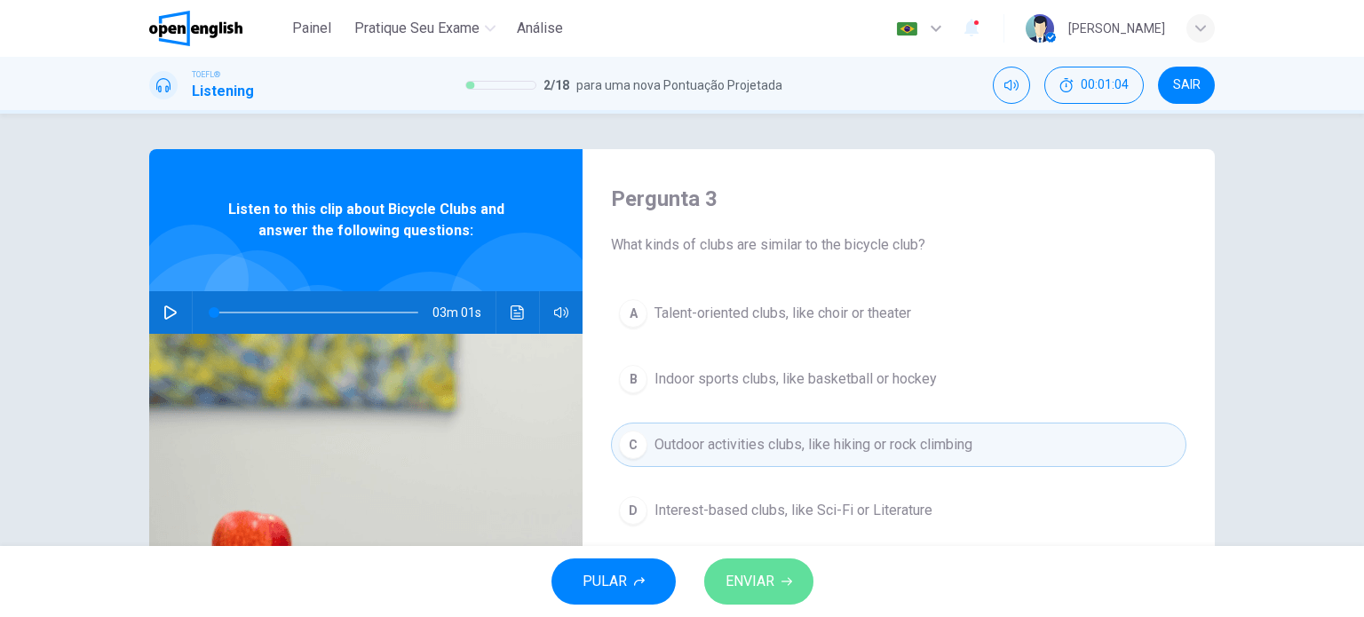
click at [718, 566] on button "ENVIAR" at bounding box center [758, 581] width 109 height 46
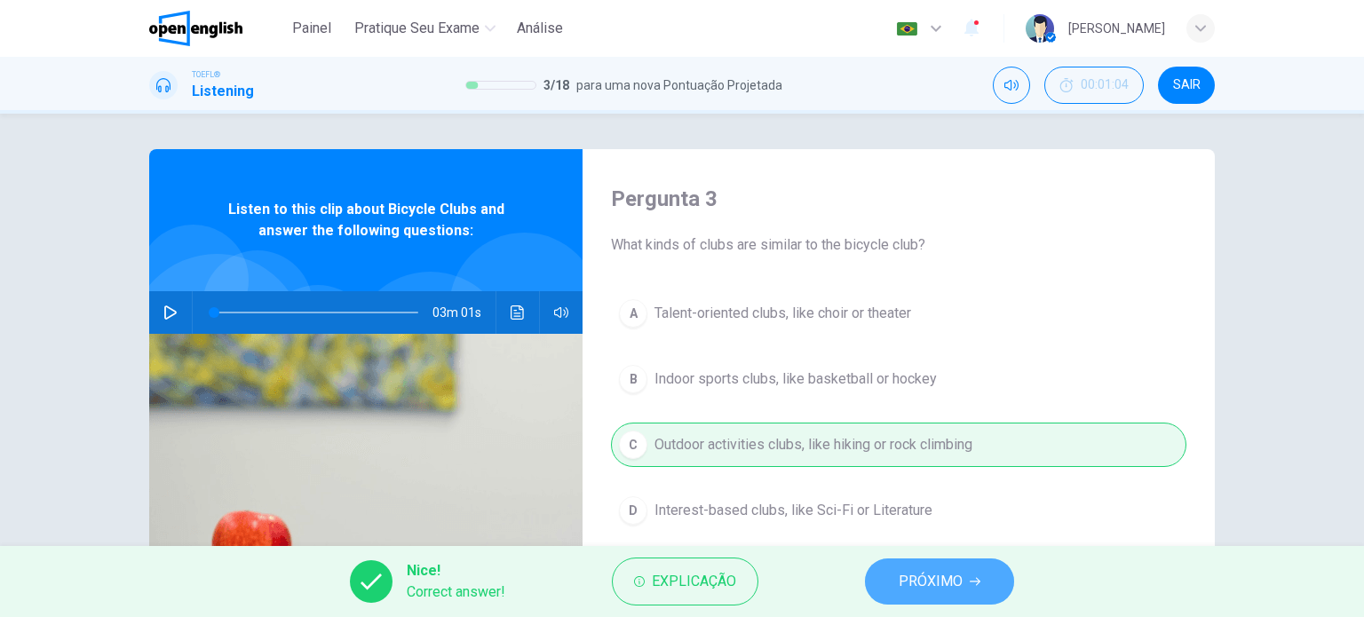
click at [892, 560] on button "PRÓXIMO" at bounding box center [939, 581] width 149 height 46
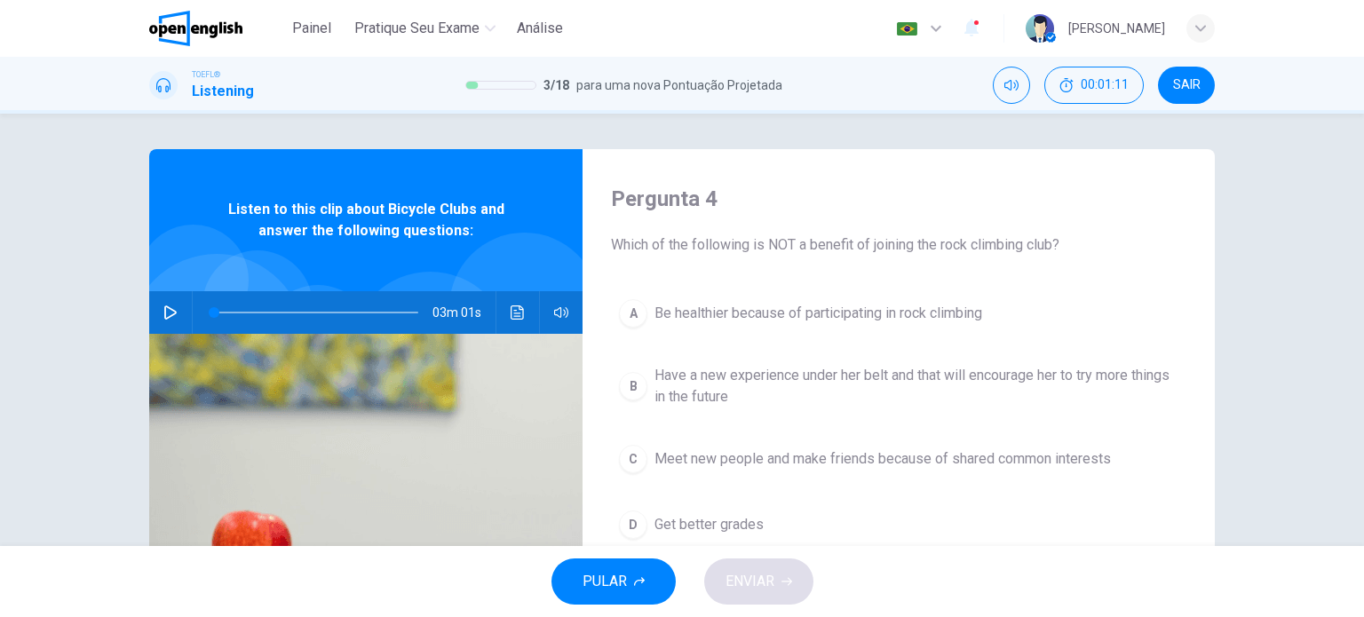
click at [527, 321] on div "03m 01s" at bounding box center [365, 312] width 433 height 43
click at [623, 503] on button "D Get better grades" at bounding box center [898, 525] width 575 height 44
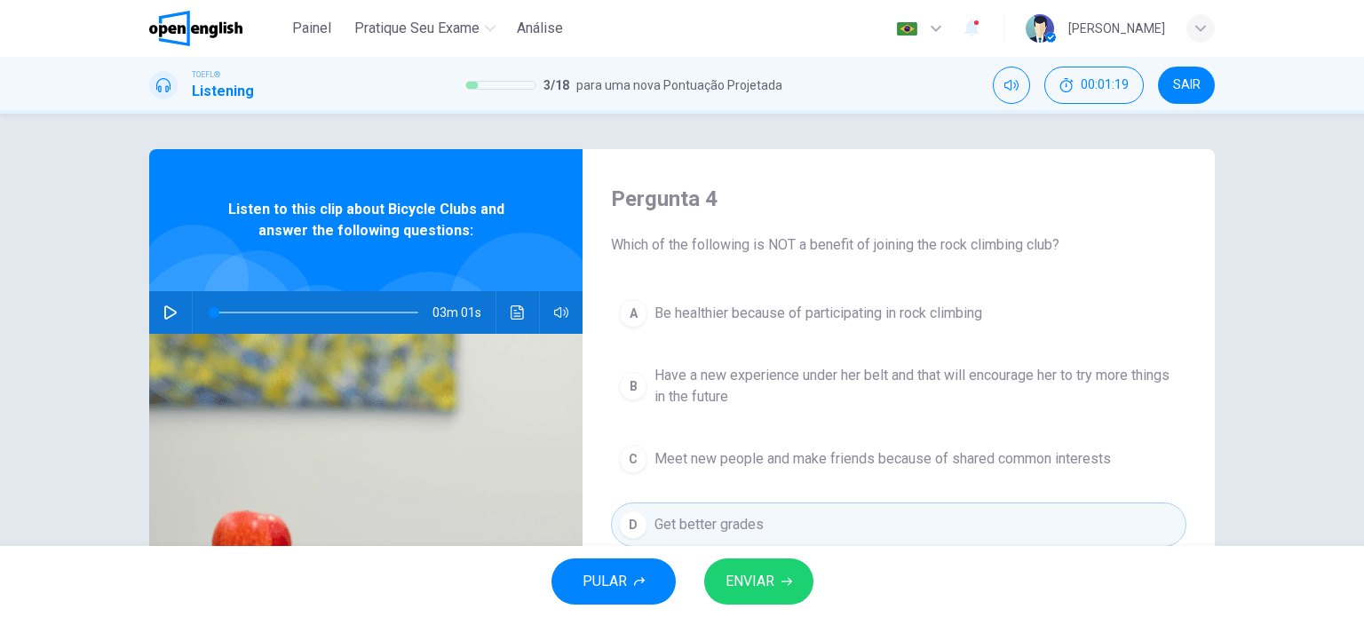
click at [757, 567] on button "ENVIAR" at bounding box center [758, 581] width 109 height 46
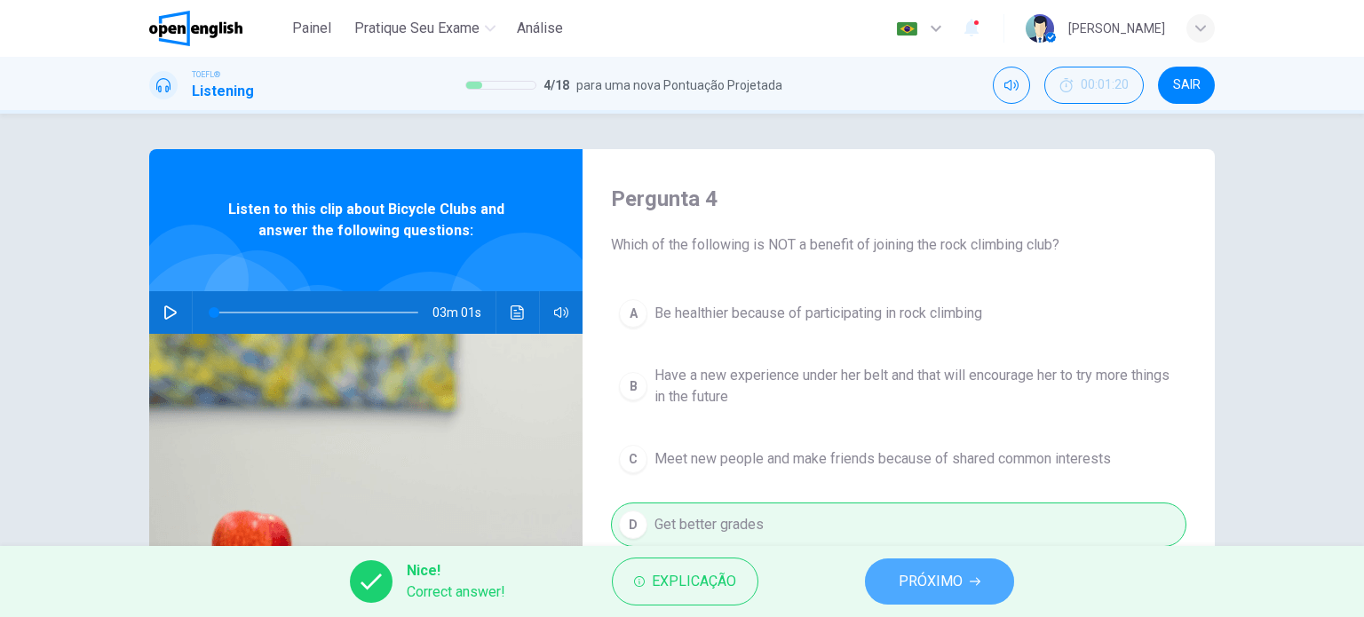
click at [891, 578] on button "PRÓXIMO" at bounding box center [939, 581] width 149 height 46
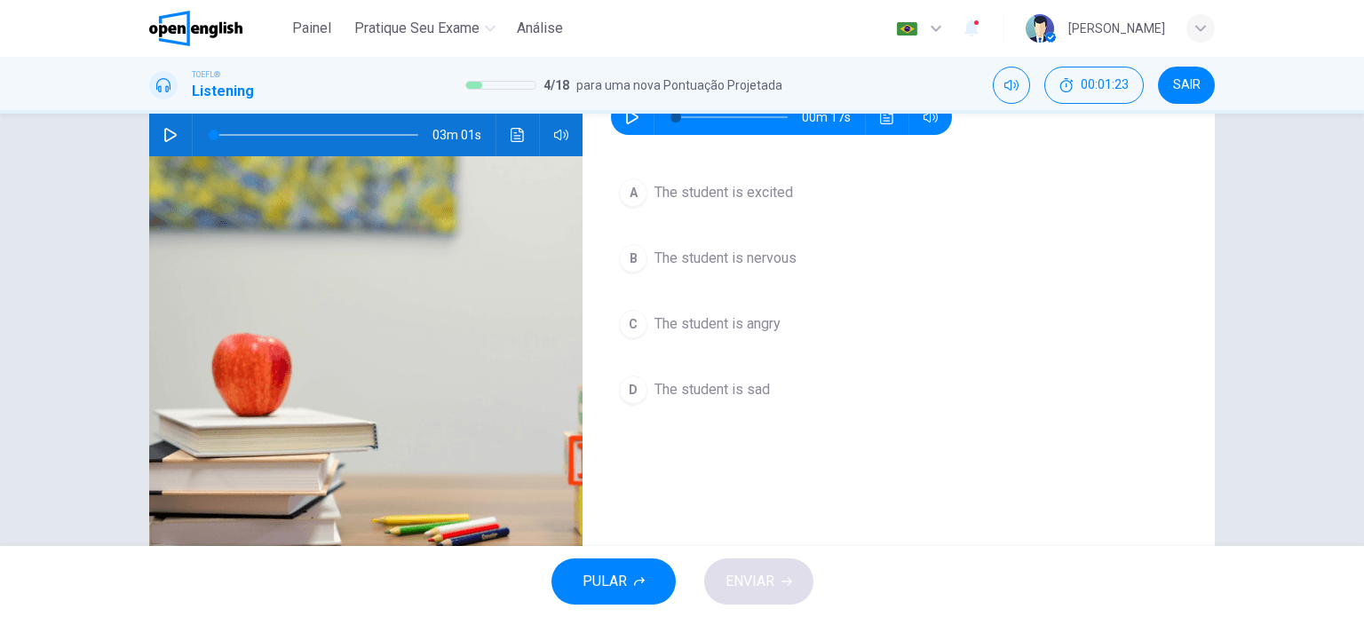
scroll to position [89, 0]
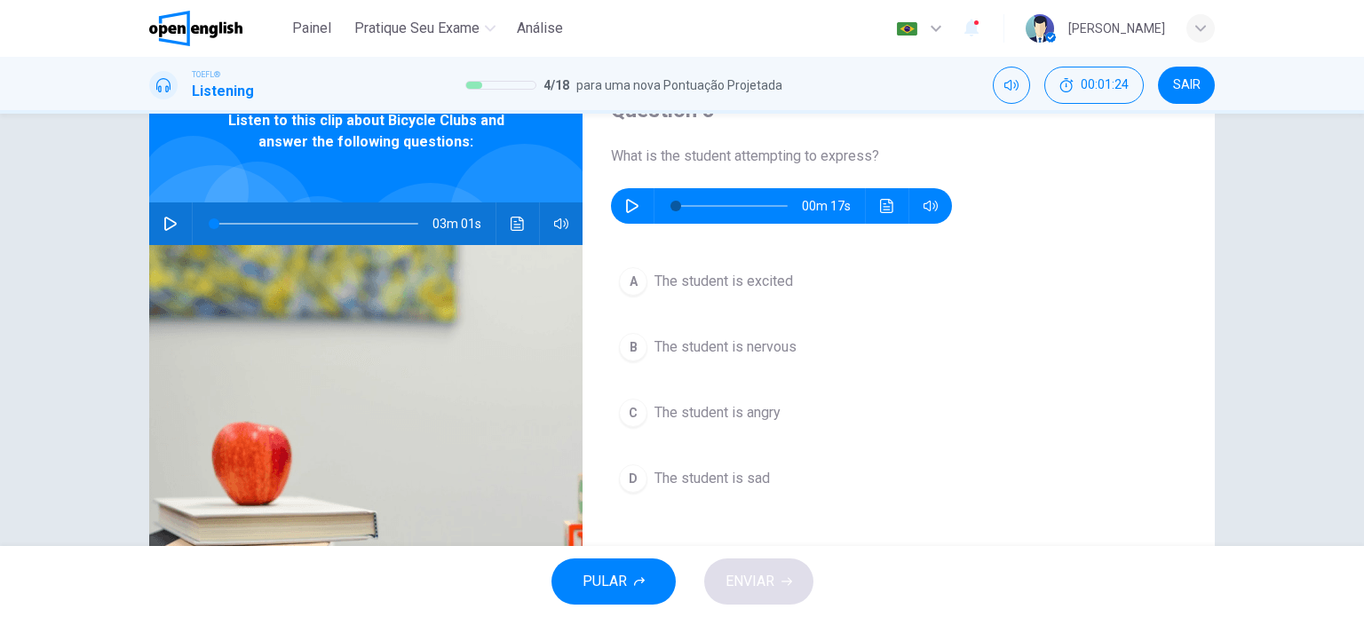
click at [625, 202] on icon "button" at bounding box center [632, 206] width 14 height 14
drag, startPoint x: 689, startPoint y: 201, endPoint x: 614, endPoint y: 216, distance: 77.0
click at [604, 207] on div "Question 5 What is the student attempting to express? 00m 17s A The student is …" at bounding box center [898, 368] width 632 height 617
click at [633, 344] on div "B" at bounding box center [633, 347] width 28 height 28
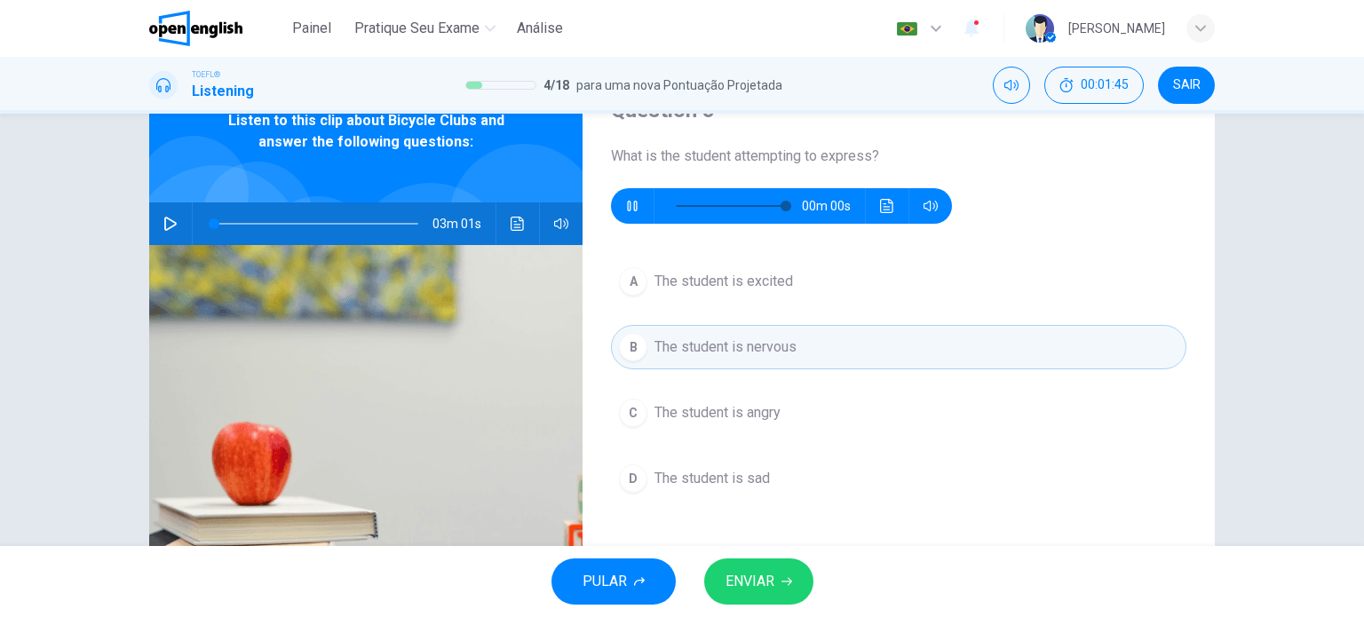
type input "*"
click at [735, 567] on button "ENVIAR" at bounding box center [758, 581] width 109 height 46
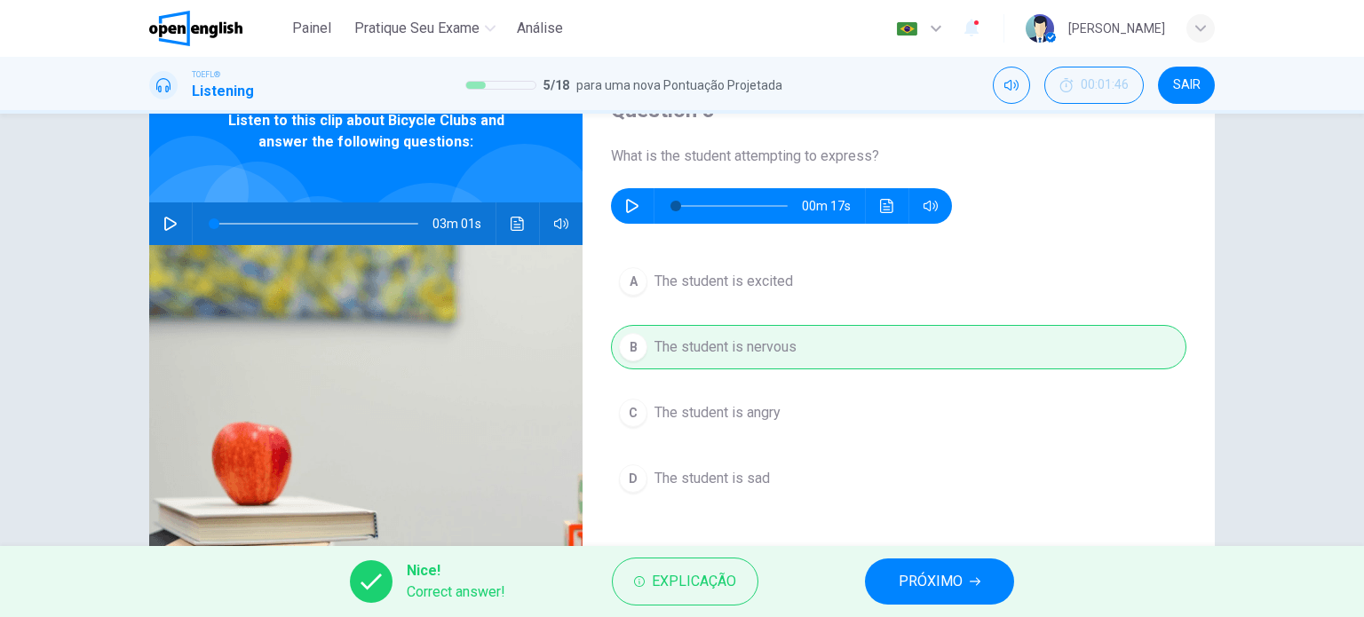
click at [933, 572] on span "PRÓXIMO" at bounding box center [931, 581] width 64 height 25
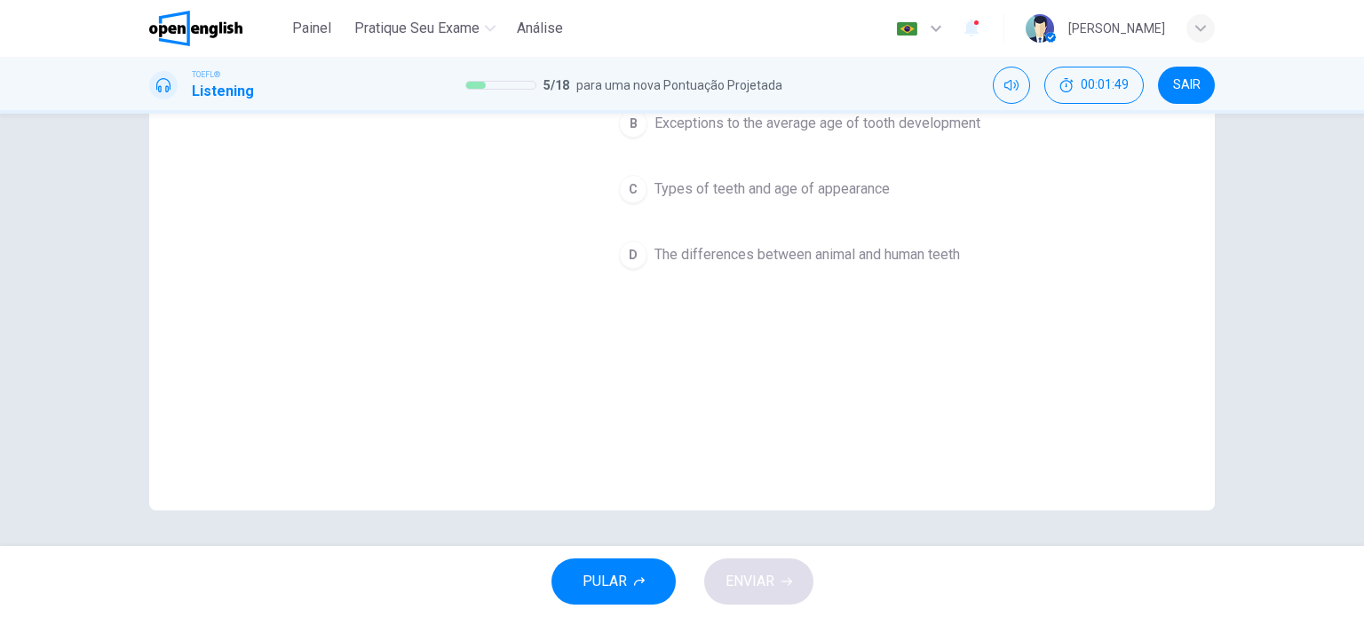
scroll to position [0, 0]
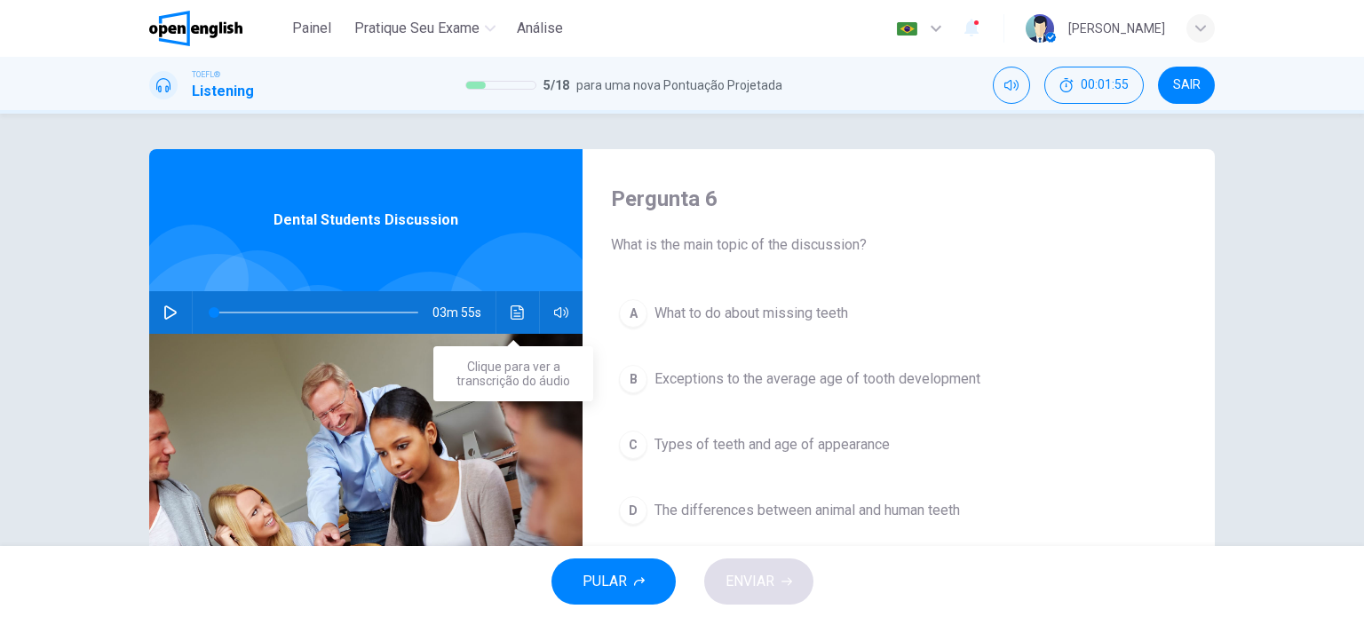
click at [511, 319] on icon "Clique para ver a transcrição do áudio" at bounding box center [517, 312] width 13 height 14
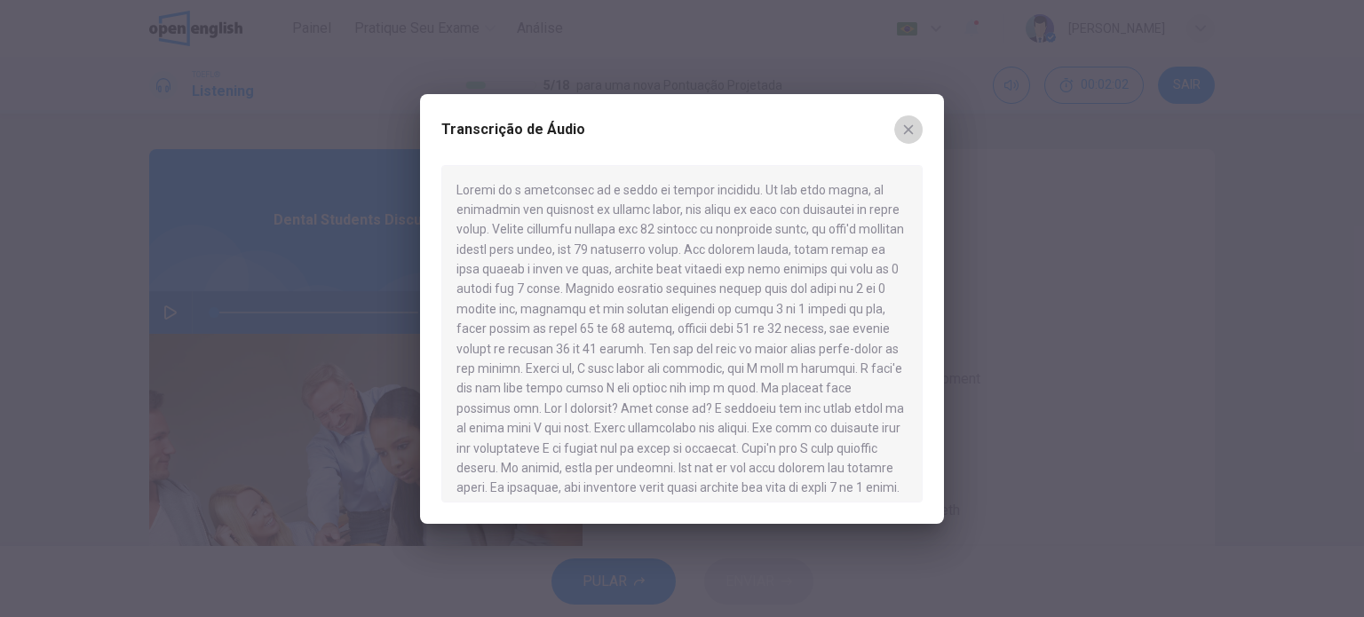
click at [904, 125] on icon "button" at bounding box center [909, 129] width 10 height 10
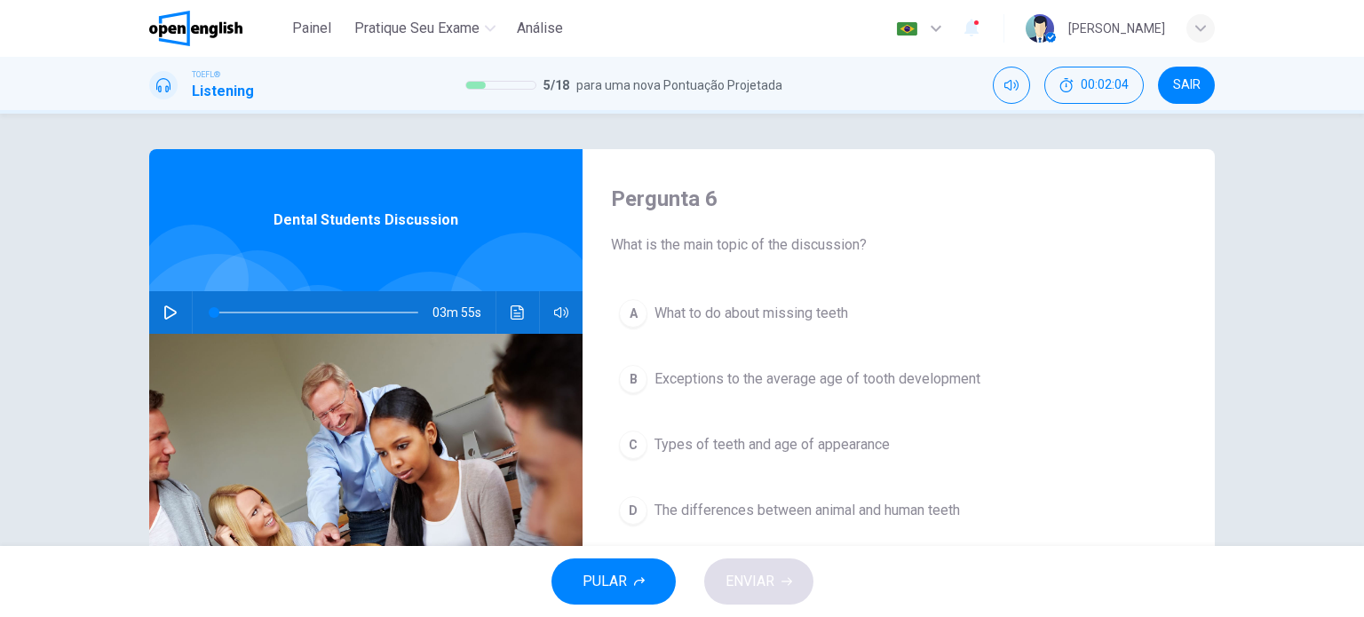
scroll to position [89, 0]
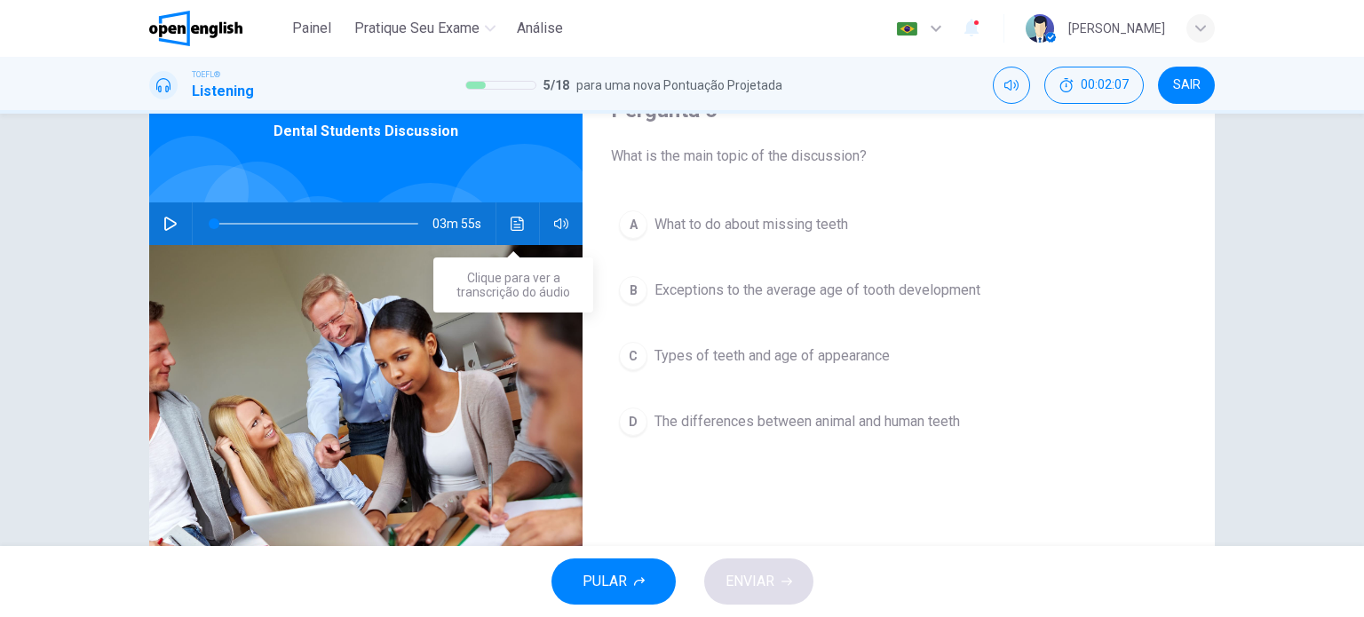
click at [516, 211] on button "Clique para ver a transcrição do áudio" at bounding box center [517, 223] width 28 height 43
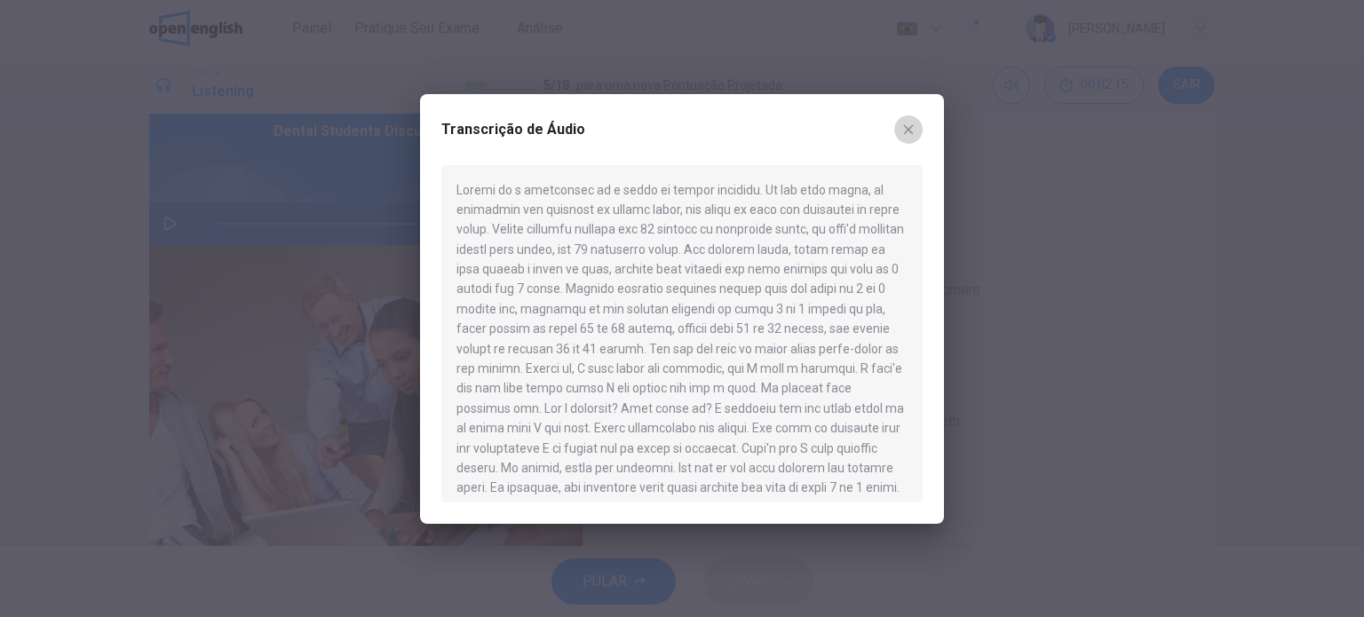
click at [916, 131] on button "button" at bounding box center [908, 129] width 28 height 28
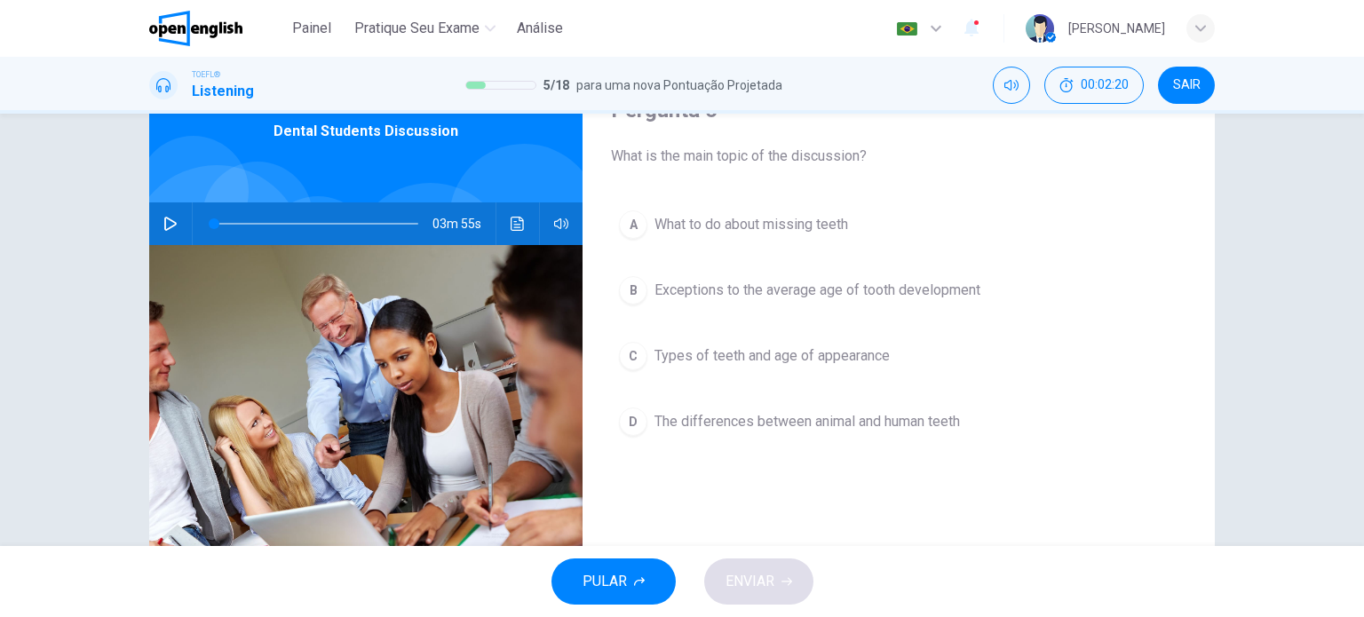
click at [614, 410] on button "D The differences between animal and human teeth" at bounding box center [898, 422] width 575 height 44
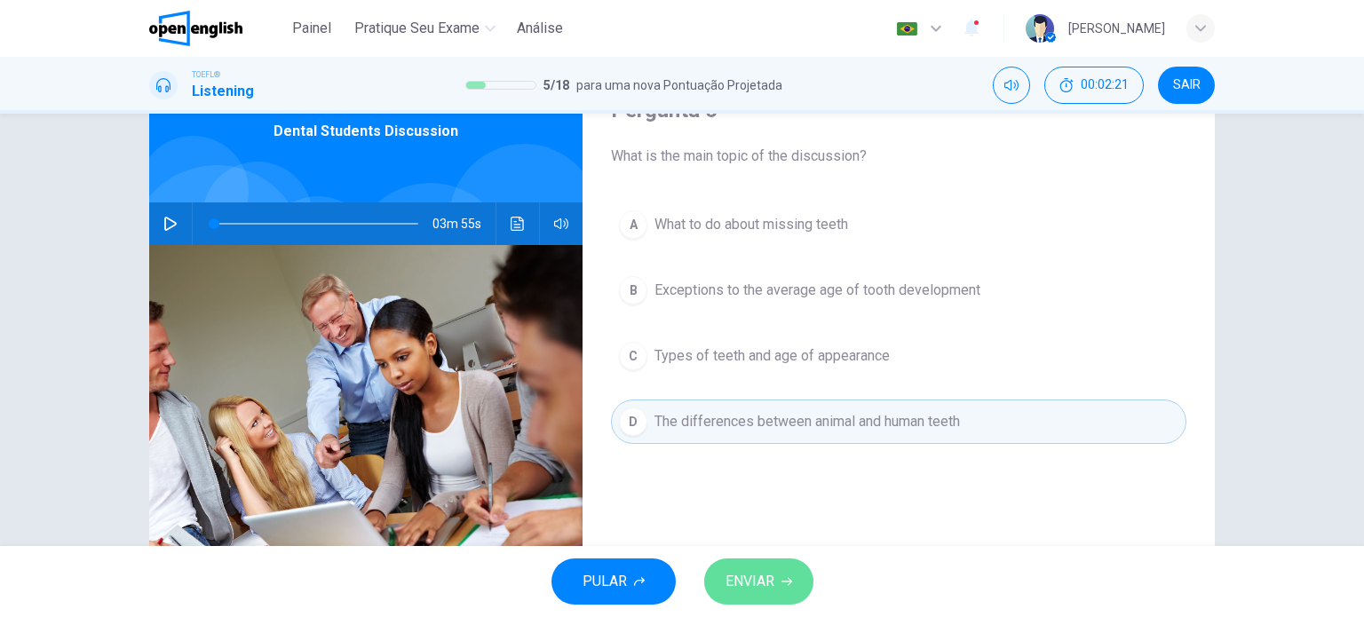
click at [734, 572] on span "ENVIAR" at bounding box center [749, 581] width 49 height 25
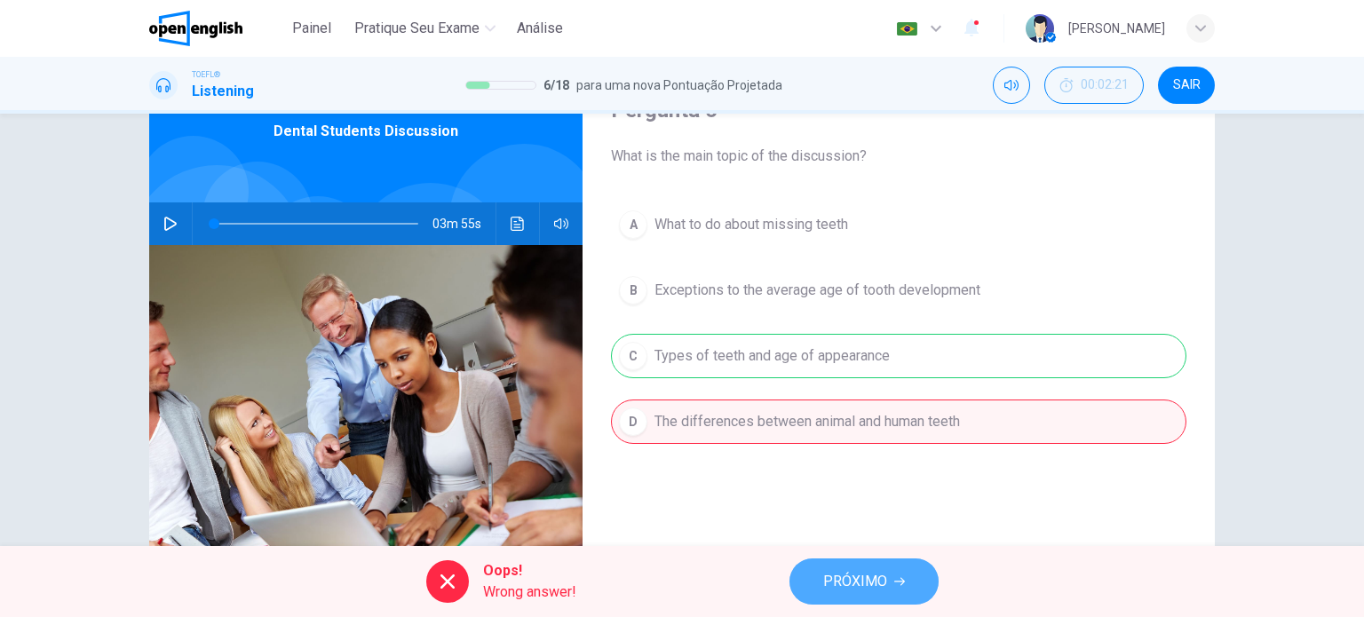
click at [833, 566] on button "PRÓXIMO" at bounding box center [863, 581] width 149 height 46
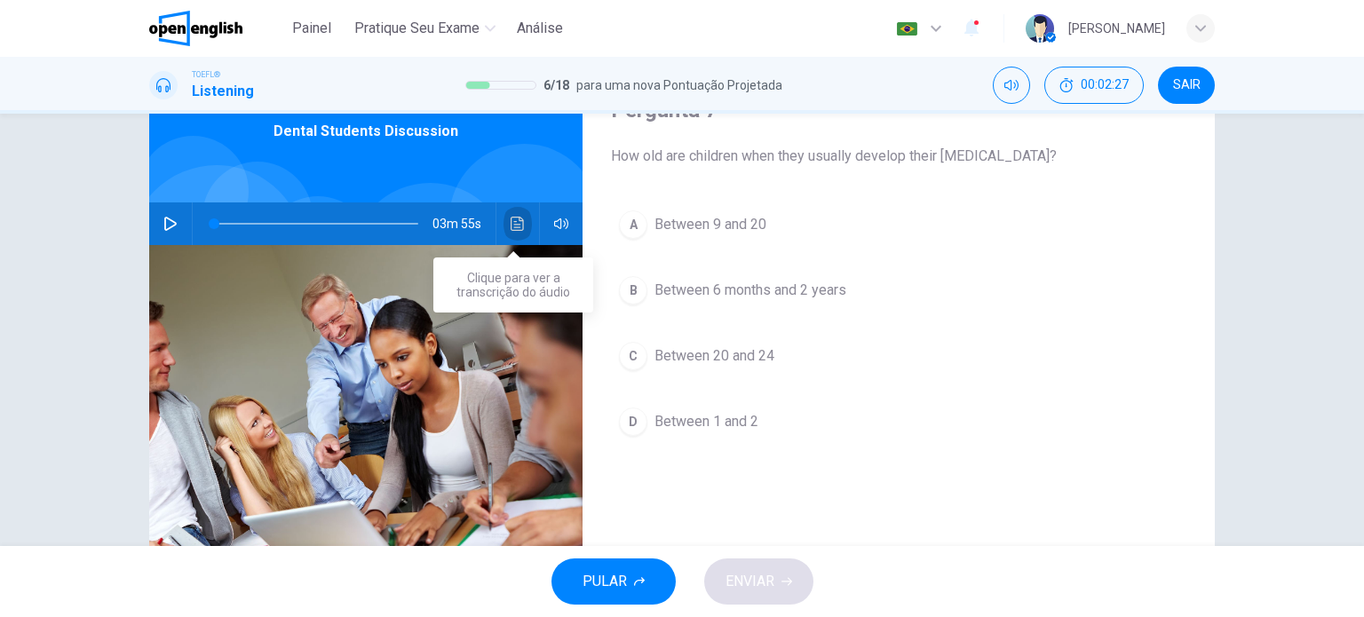
click at [515, 221] on icon "Clique para ver a transcrição do áudio" at bounding box center [518, 224] width 14 height 14
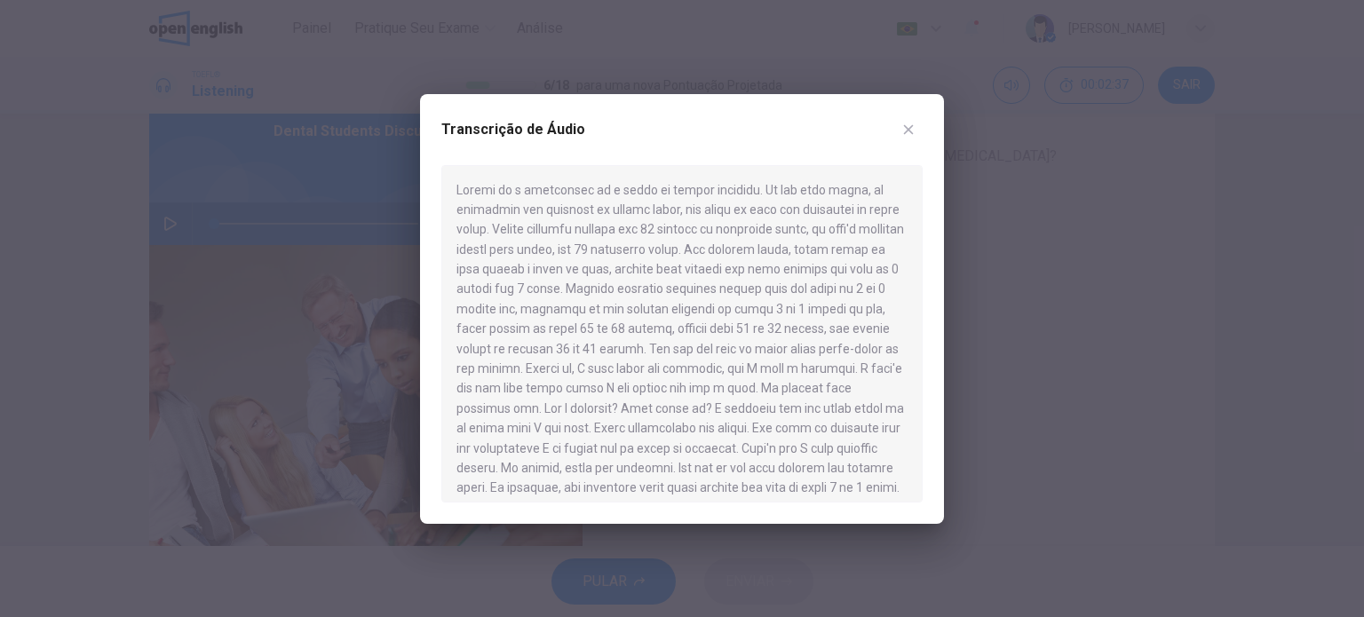
click at [889, 135] on div "Transcrição de Áudio" at bounding box center [681, 140] width 481 height 50
click at [900, 135] on button "button" at bounding box center [908, 129] width 28 height 28
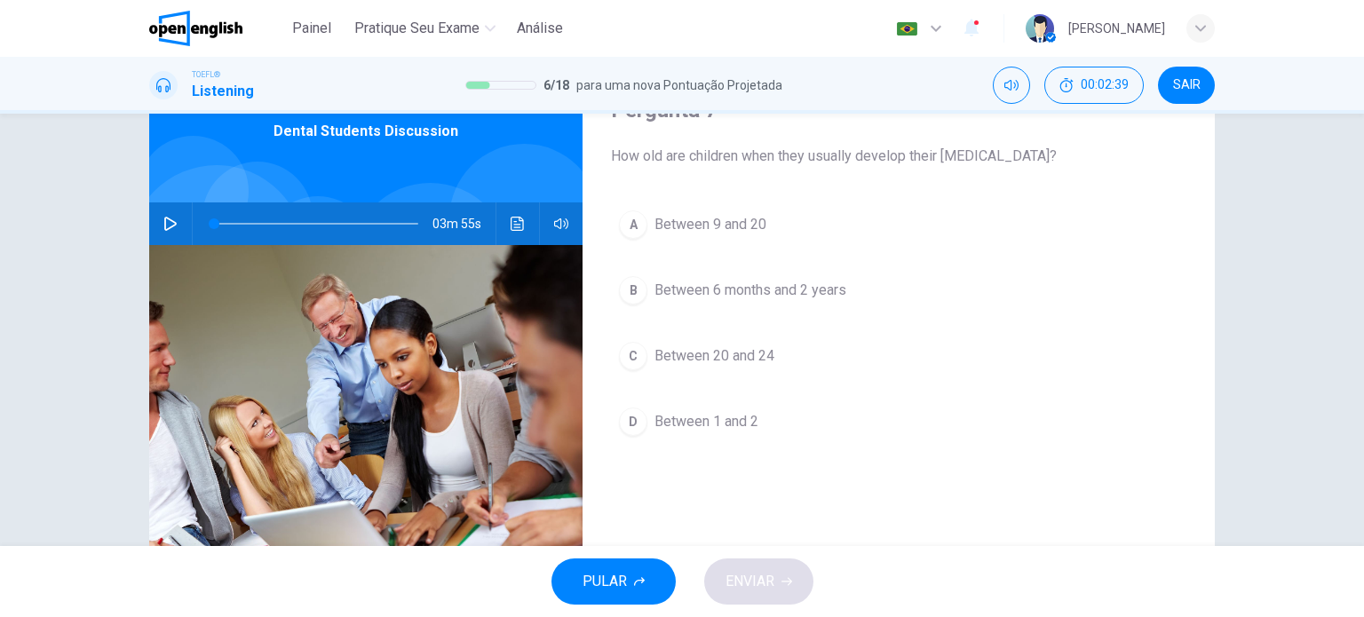
click at [654, 285] on span "Between 6 months and 2 years" at bounding box center [750, 290] width 192 height 21
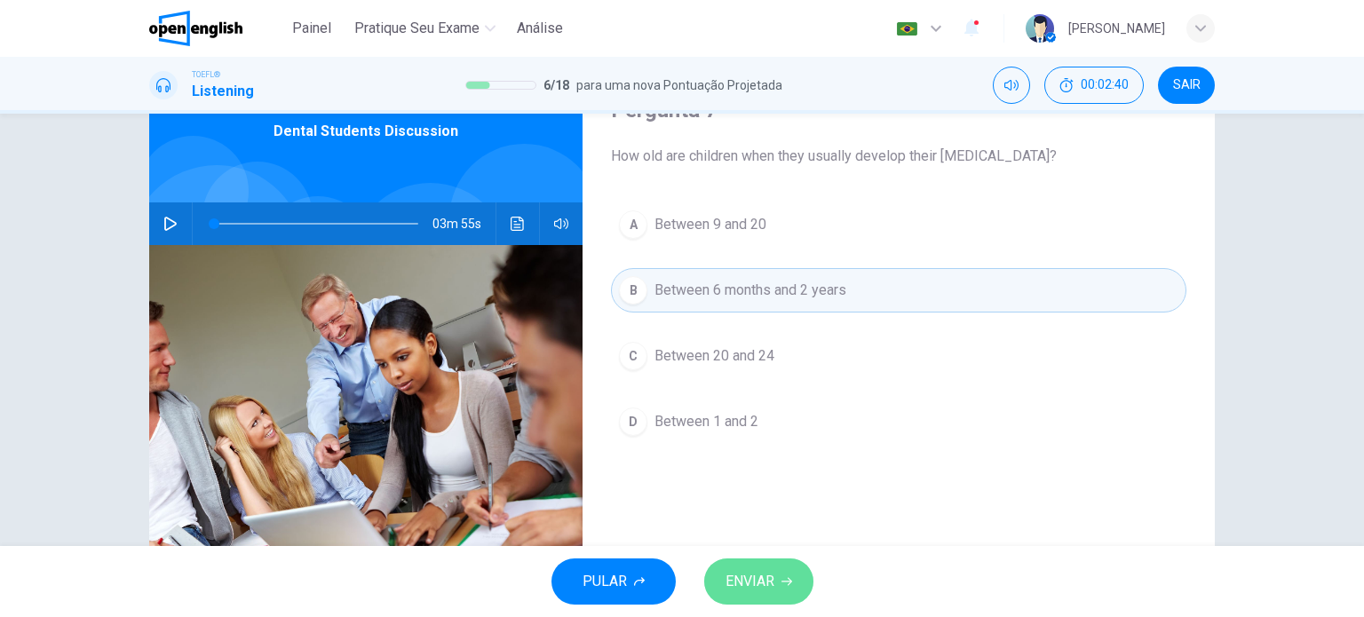
click at [799, 574] on button "ENVIAR" at bounding box center [758, 581] width 109 height 46
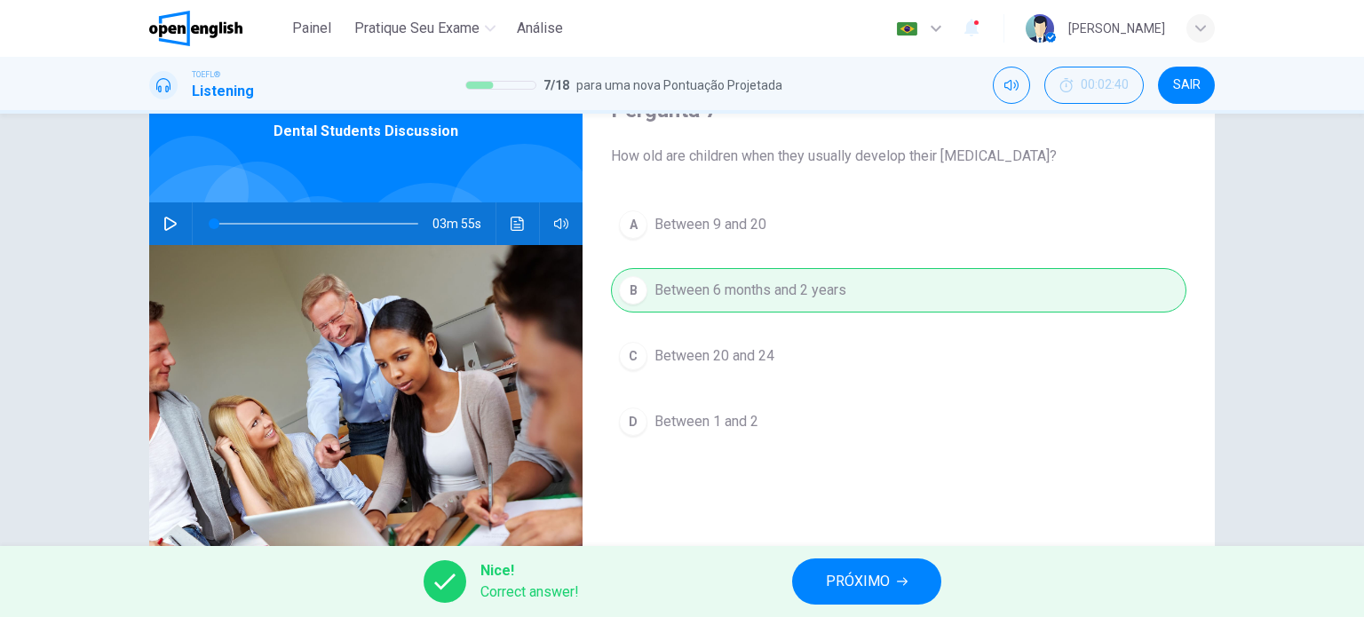
click at [888, 574] on span "PRÓXIMO" at bounding box center [858, 581] width 64 height 25
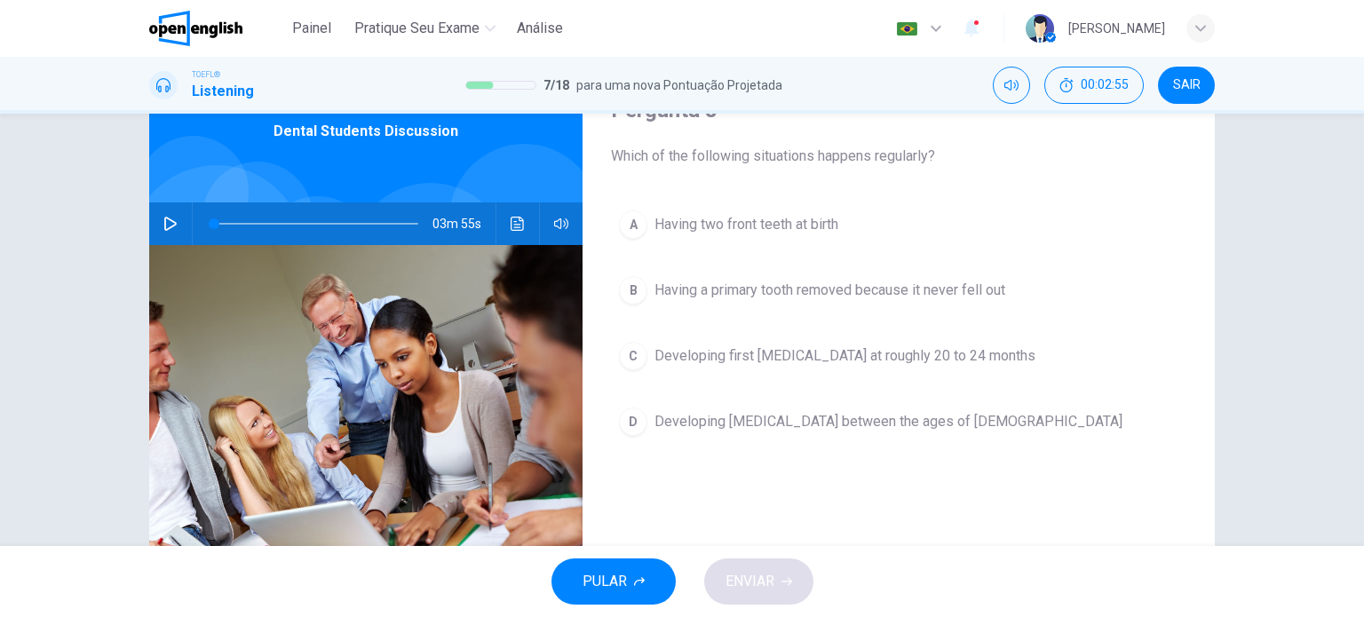
click at [540, 219] on div "03m 55s" at bounding box center [365, 223] width 433 height 43
click at [515, 225] on icon "Clique para ver a transcrição do áudio" at bounding box center [517, 224] width 13 height 14
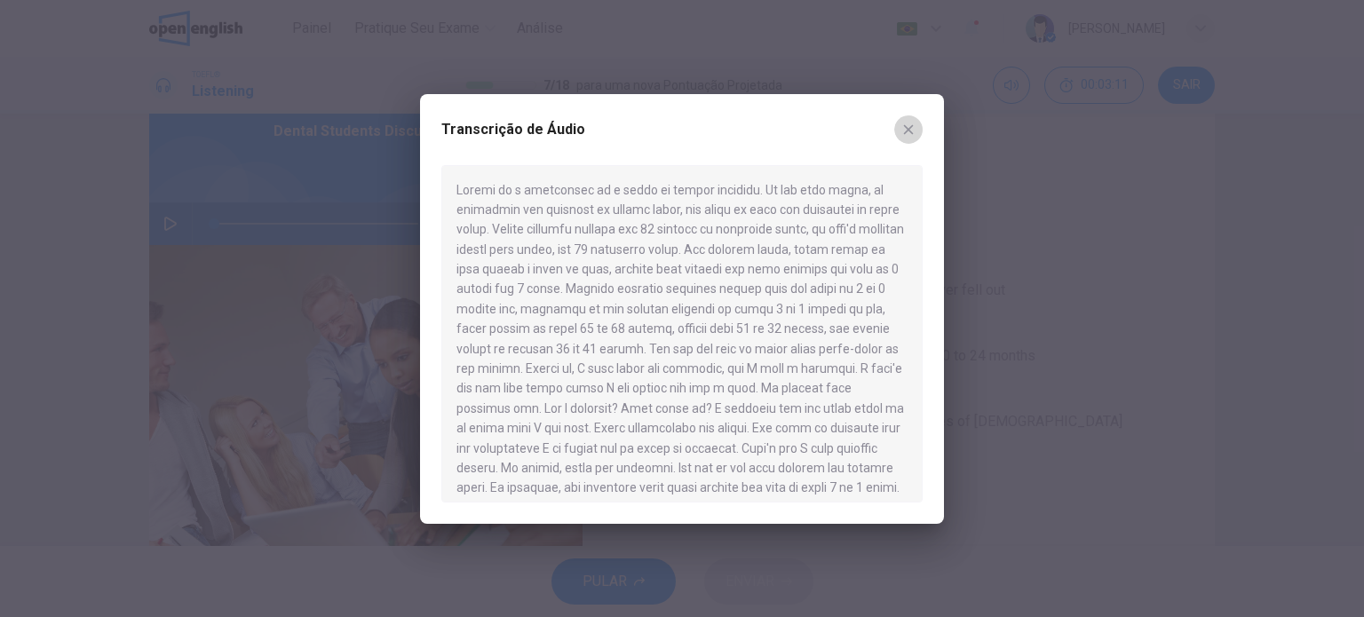
click at [907, 126] on icon "button" at bounding box center [908, 130] width 14 height 14
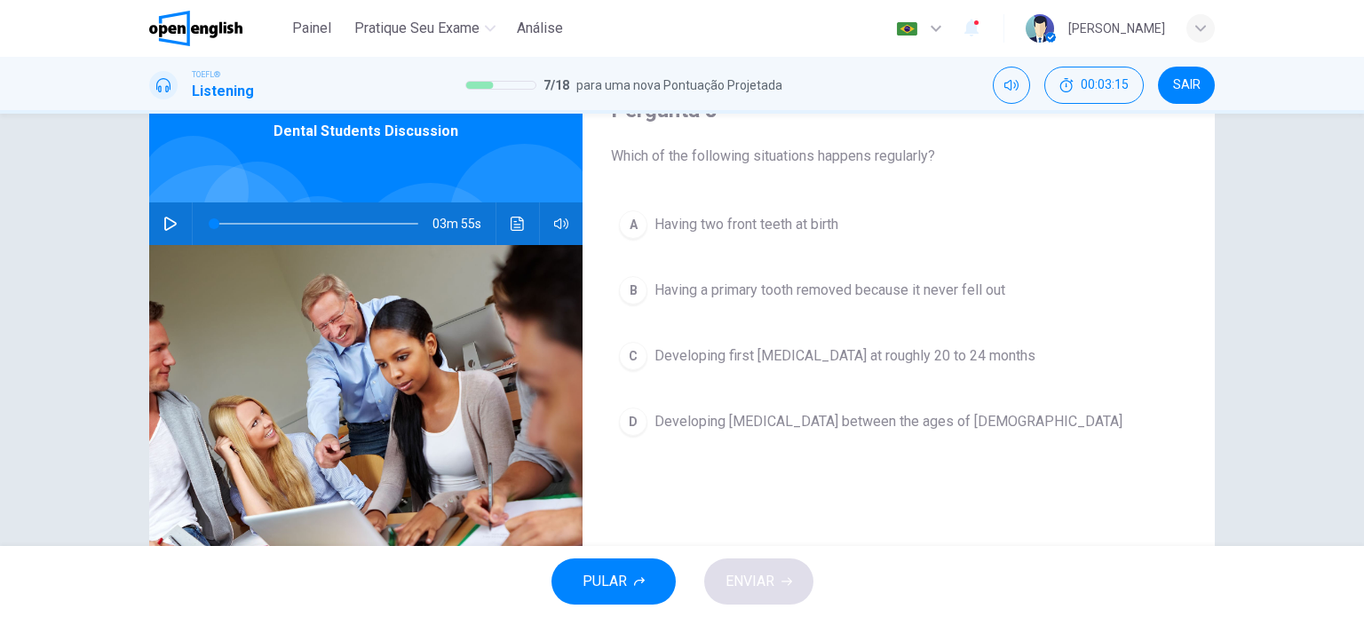
click at [527, 224] on div "03m 55s" at bounding box center [365, 223] width 433 height 43
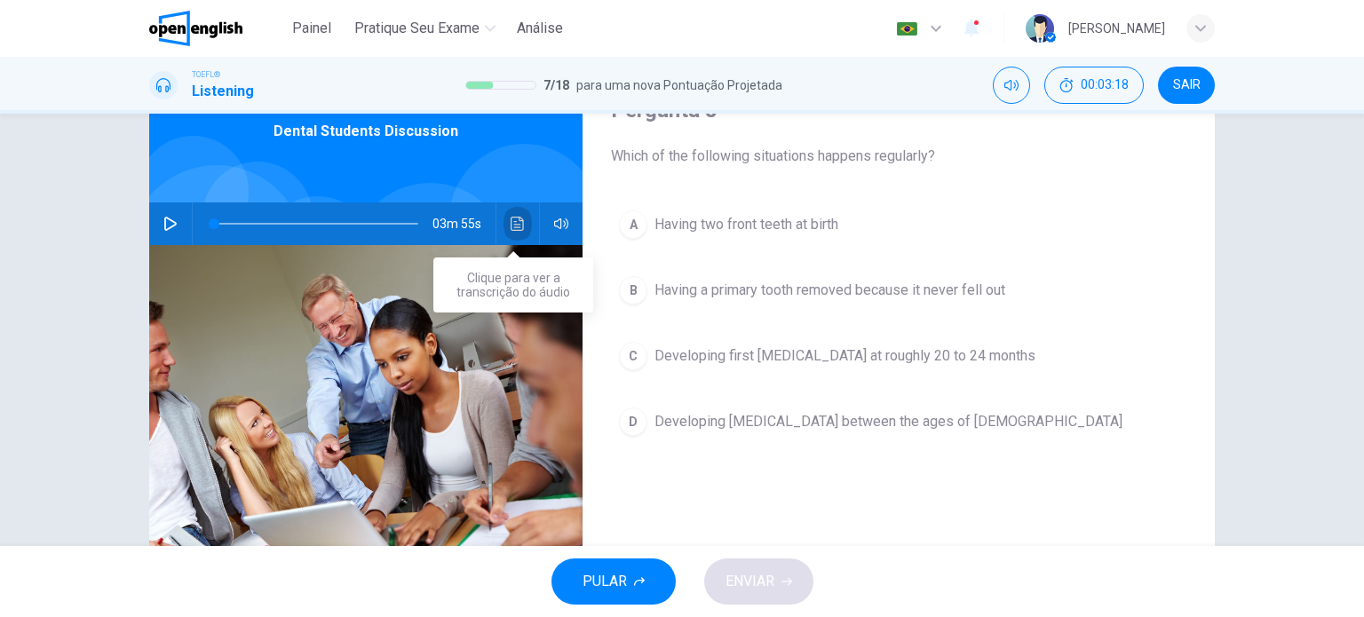
click at [511, 219] on icon "Clique para ver a transcrição do áudio" at bounding box center [517, 224] width 13 height 14
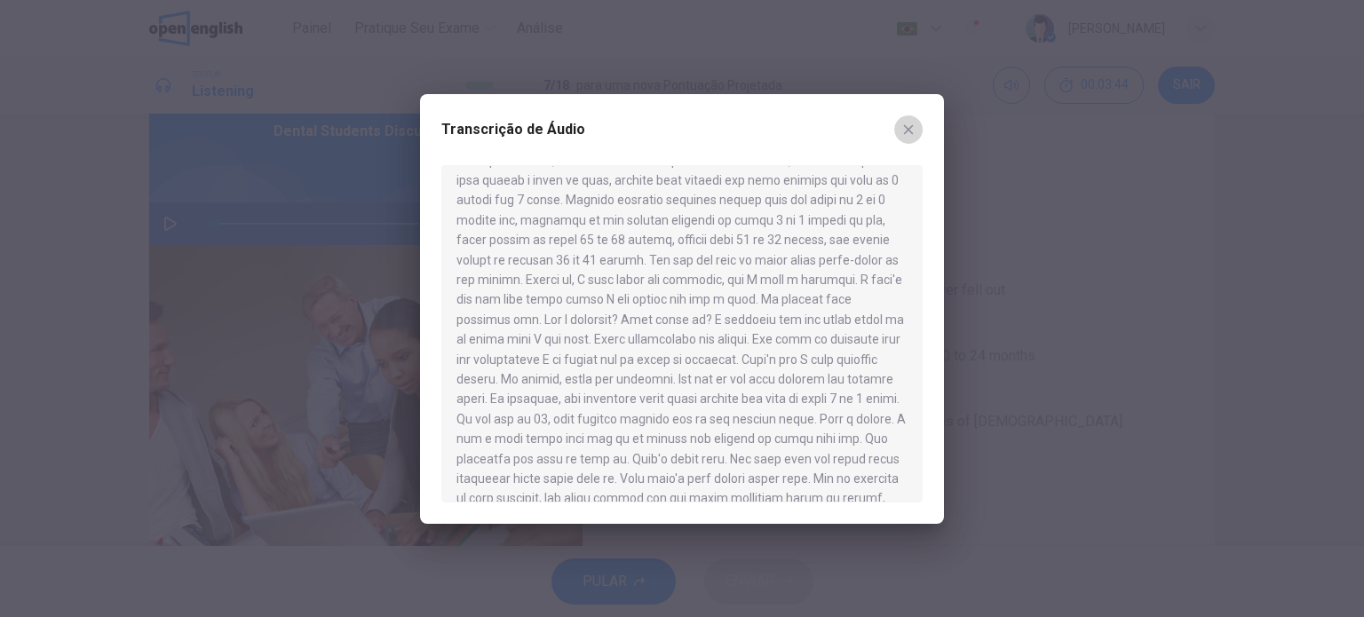
click at [916, 121] on button "button" at bounding box center [908, 129] width 28 height 28
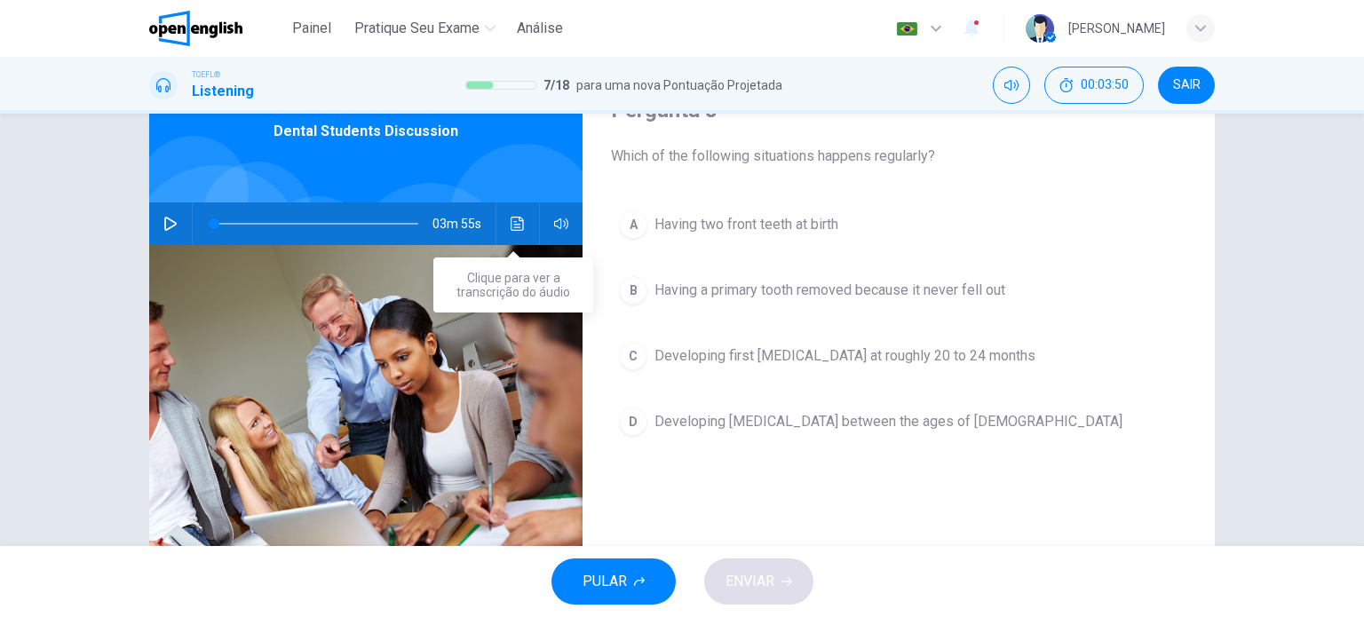
click at [524, 225] on button "Clique para ver a transcrição do áudio" at bounding box center [517, 223] width 28 height 43
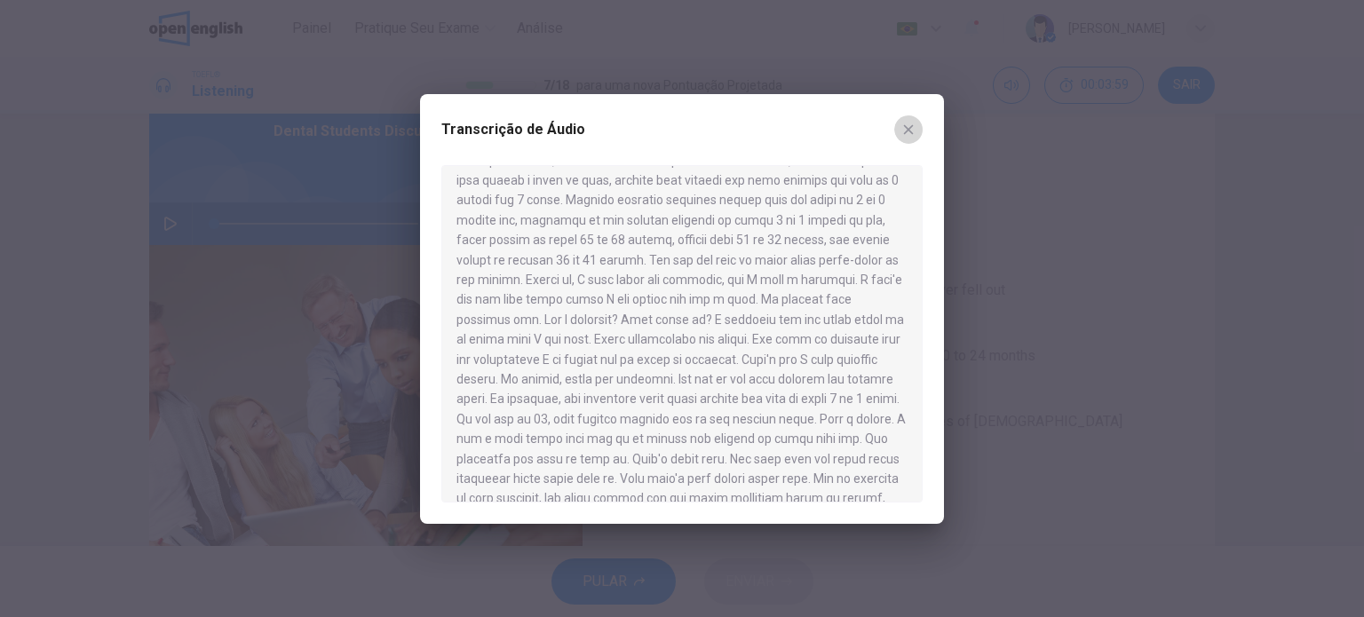
click at [902, 118] on button "button" at bounding box center [908, 129] width 28 height 28
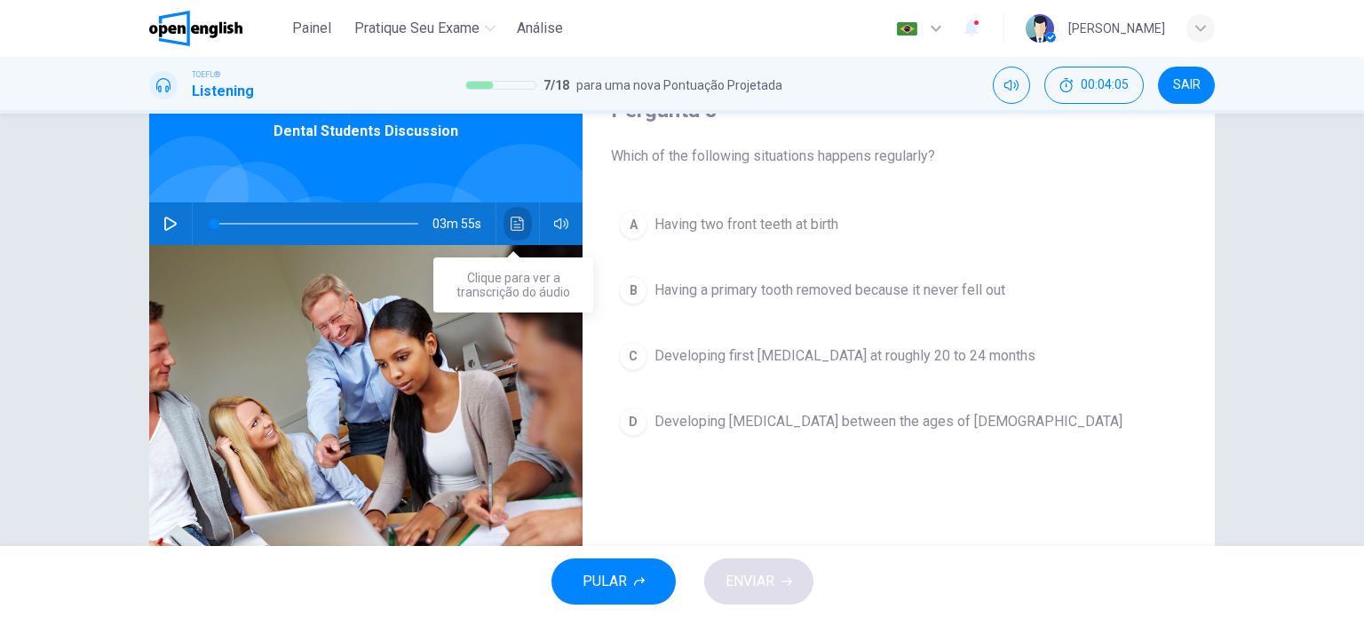
click at [519, 226] on button "Clique para ver a transcrição do áudio" at bounding box center [517, 223] width 28 height 43
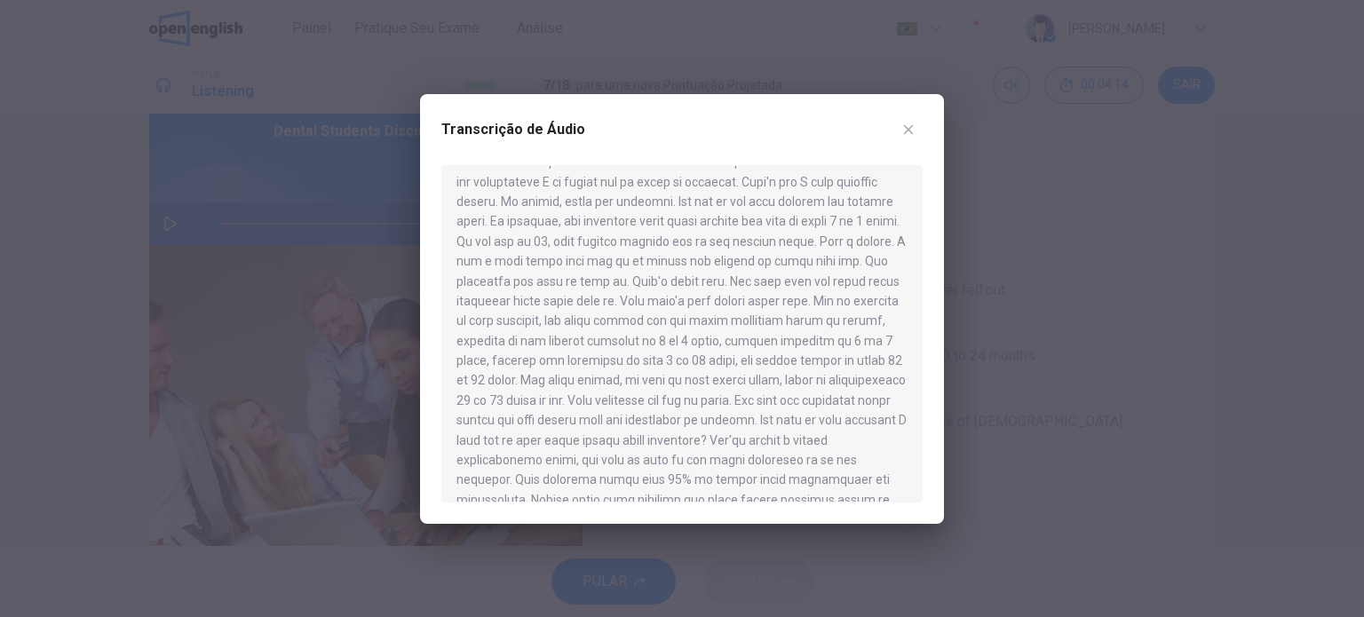
scroll to position [178, 0]
click at [925, 123] on div "Transcrição de Áudio" at bounding box center [682, 309] width 524 height 430
click at [906, 135] on icon "button" at bounding box center [908, 130] width 14 height 14
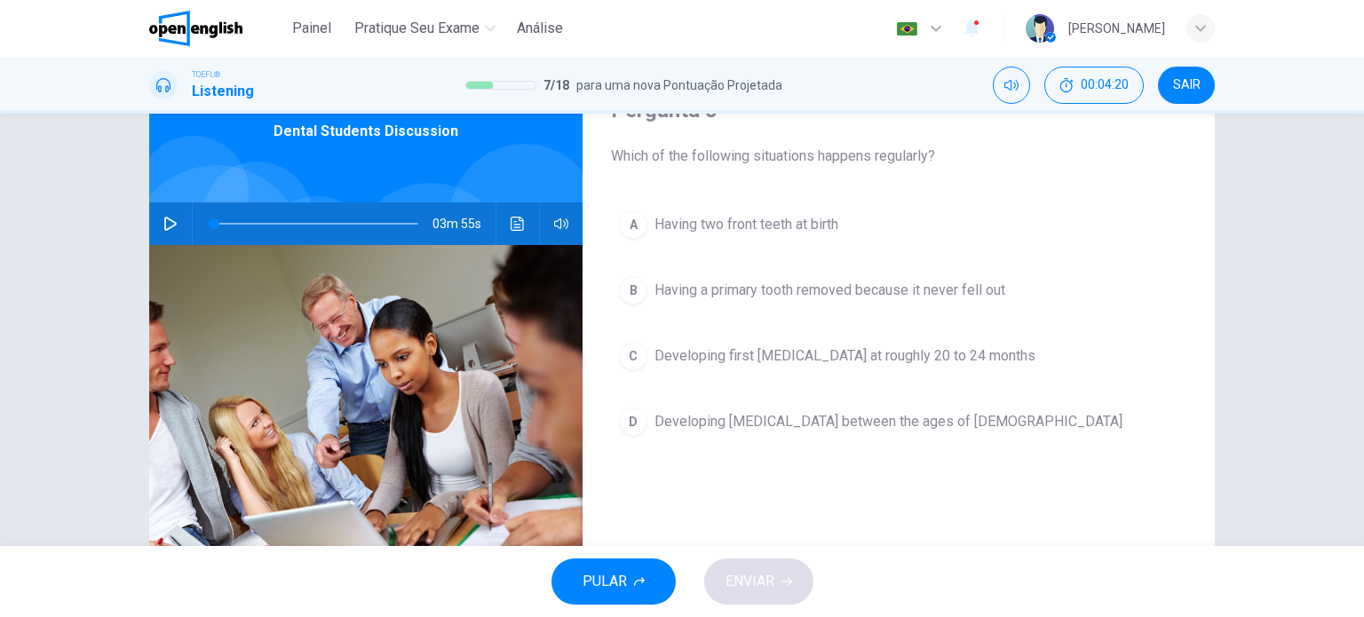
click at [529, 225] on div "03m 55s" at bounding box center [365, 223] width 433 height 43
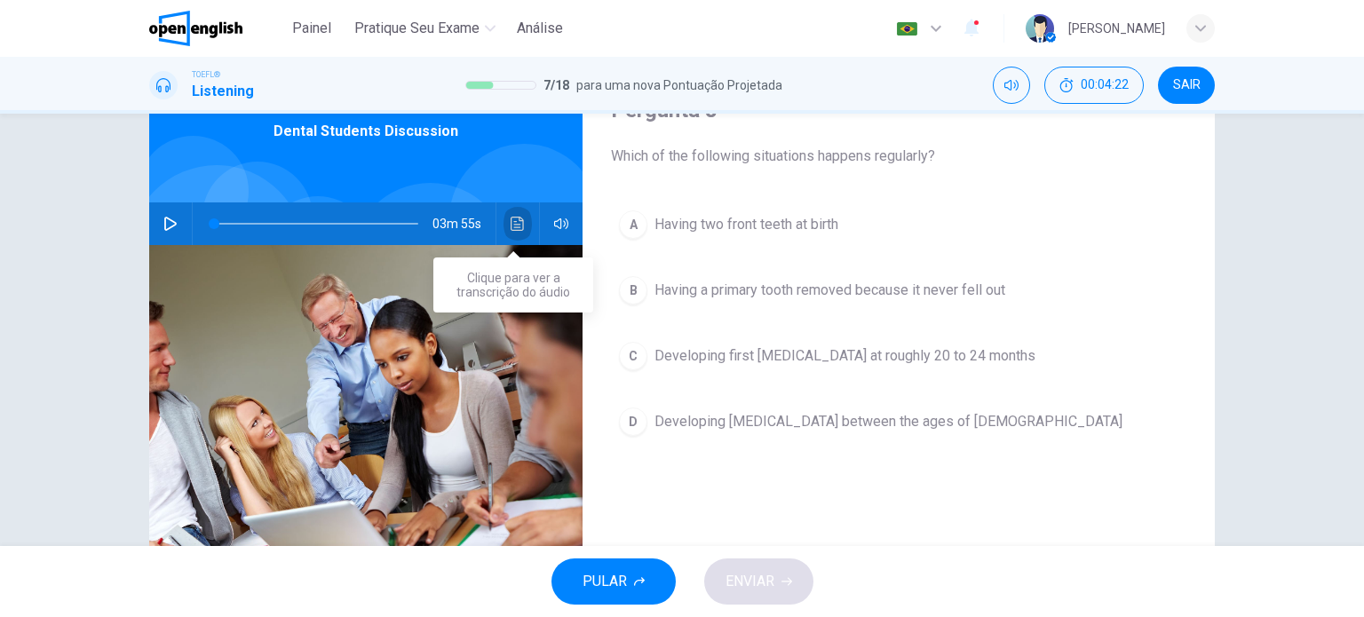
click at [519, 223] on icon "Clique para ver a transcrição do áudio" at bounding box center [517, 224] width 13 height 14
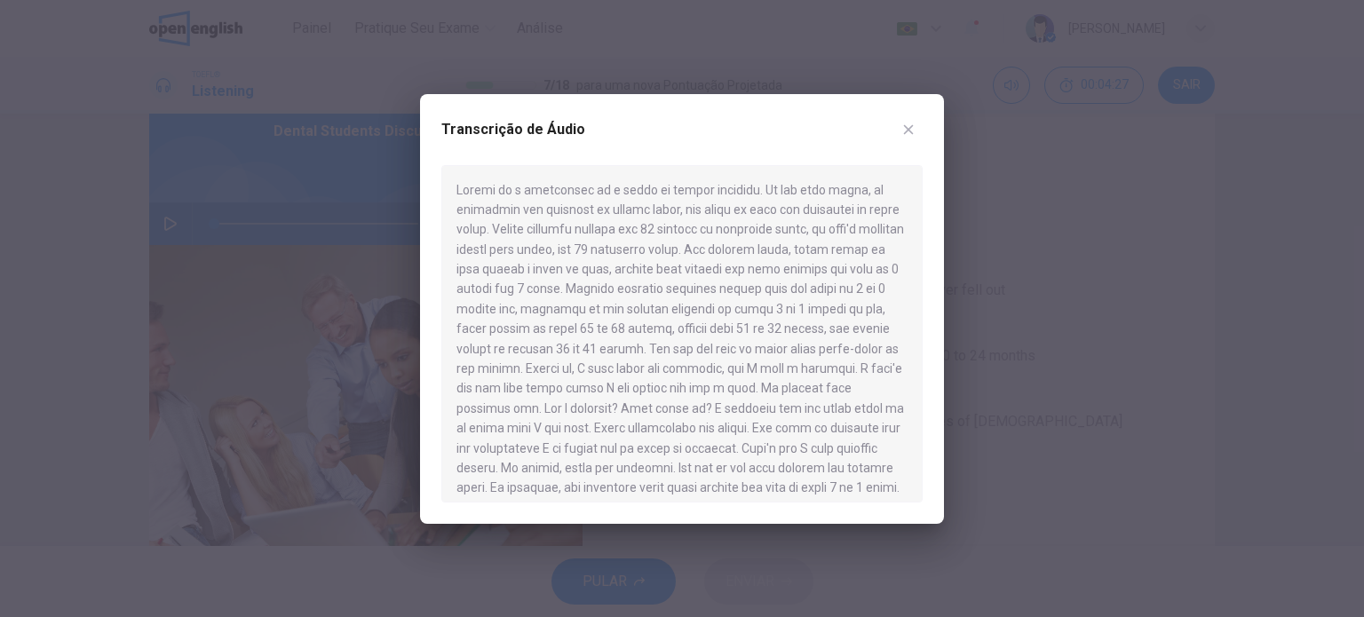
scroll to position [89, 0]
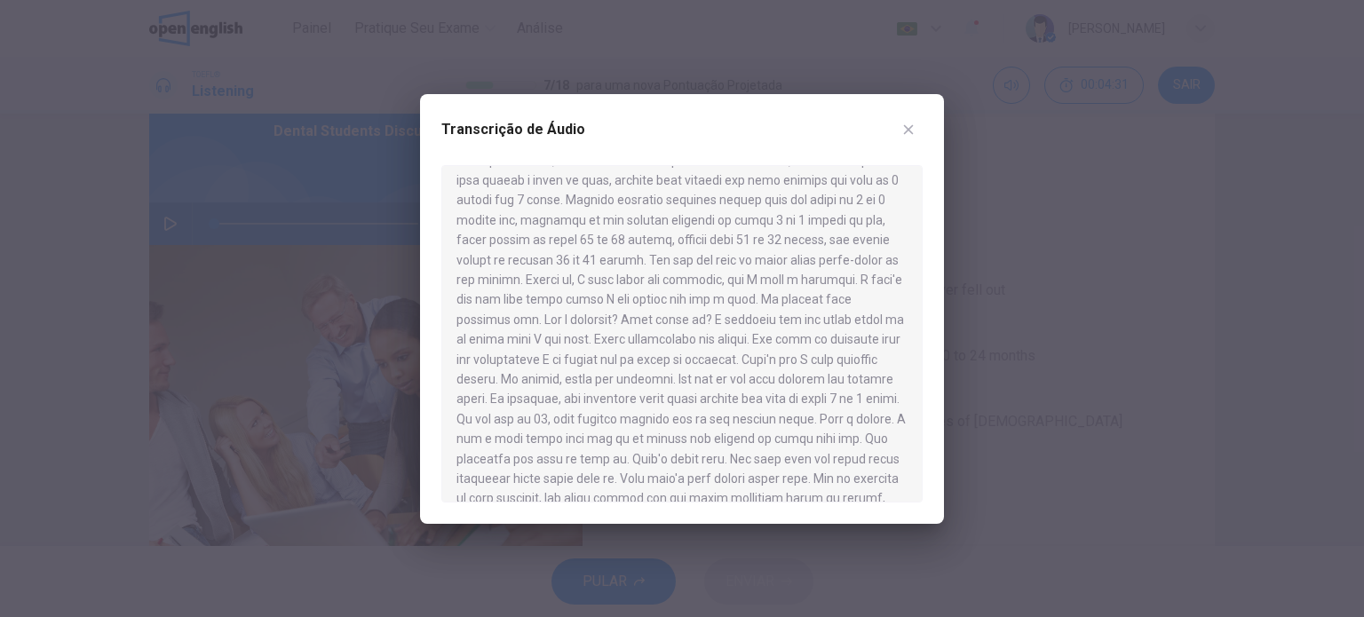
click at [913, 129] on icon "button" at bounding box center [908, 130] width 14 height 14
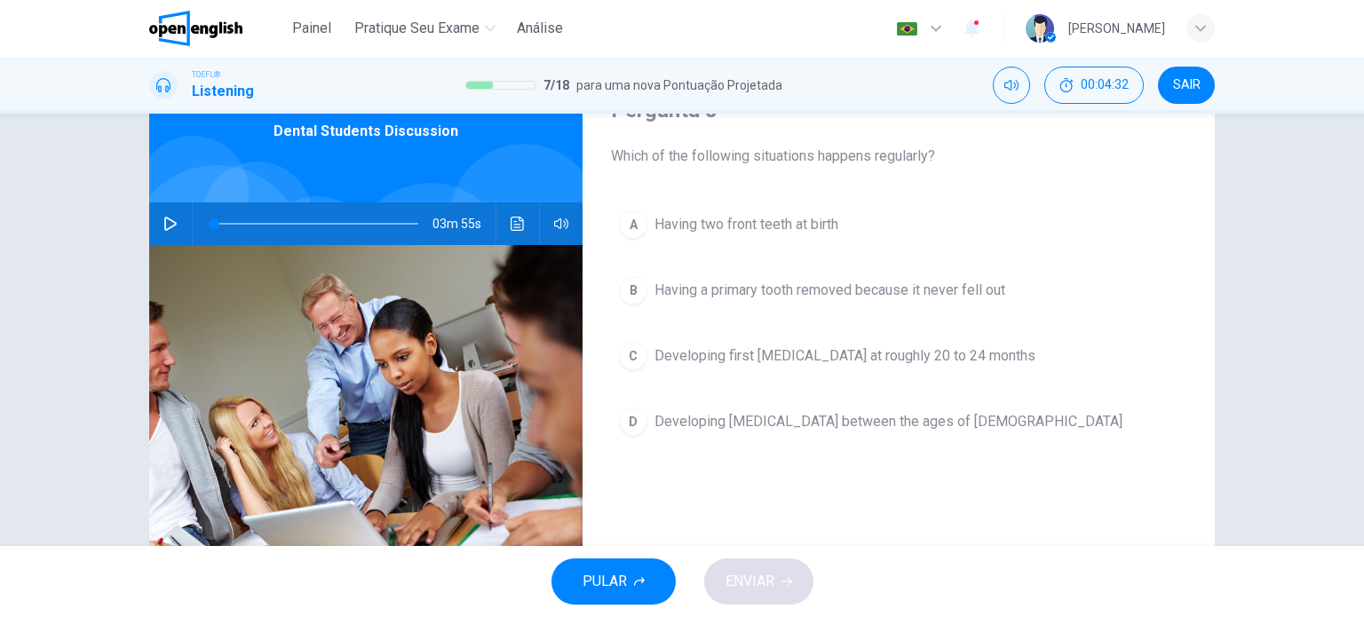
click at [642, 295] on button "B Having a primary tooth removed because it never fell out" at bounding box center [898, 290] width 575 height 44
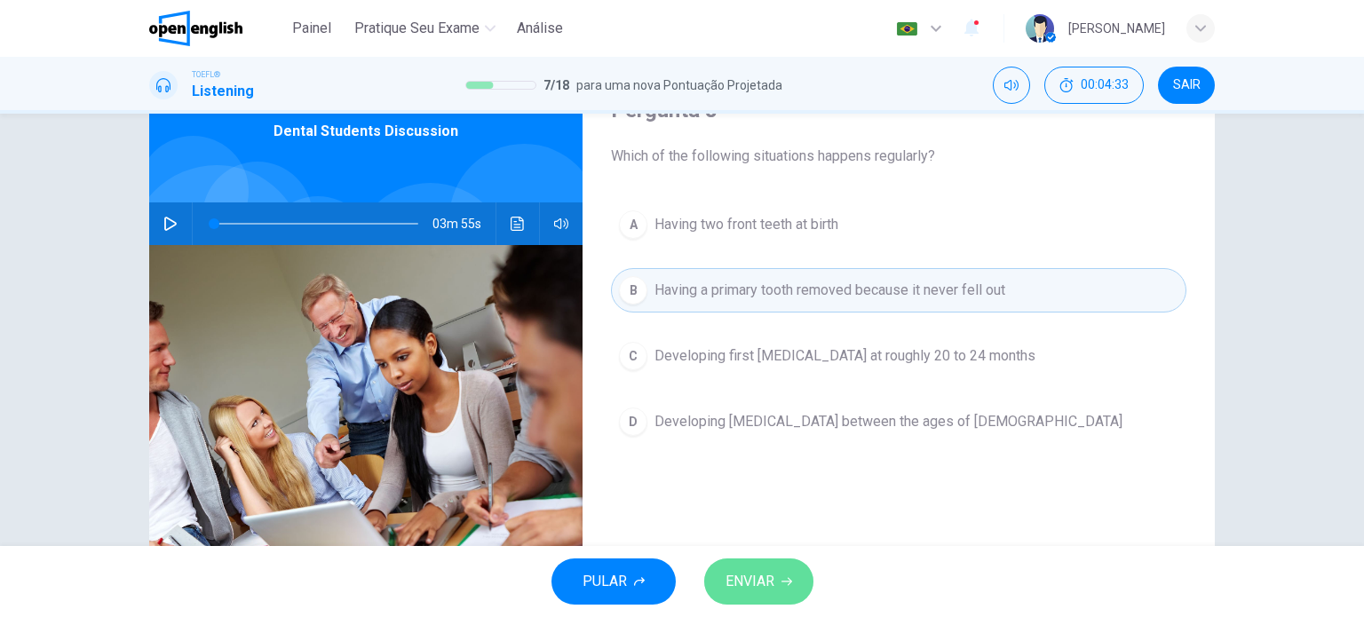
click at [784, 576] on icon "button" at bounding box center [786, 581] width 11 height 11
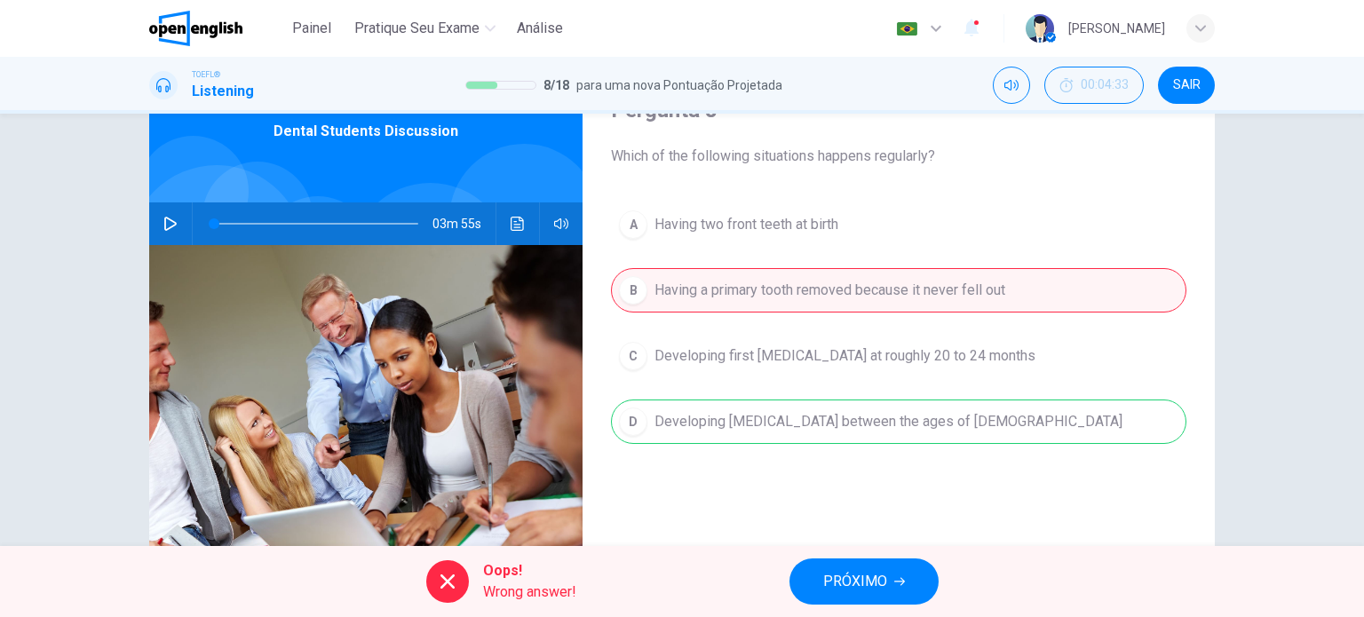
click at [820, 577] on button "PRÓXIMO" at bounding box center [863, 581] width 149 height 46
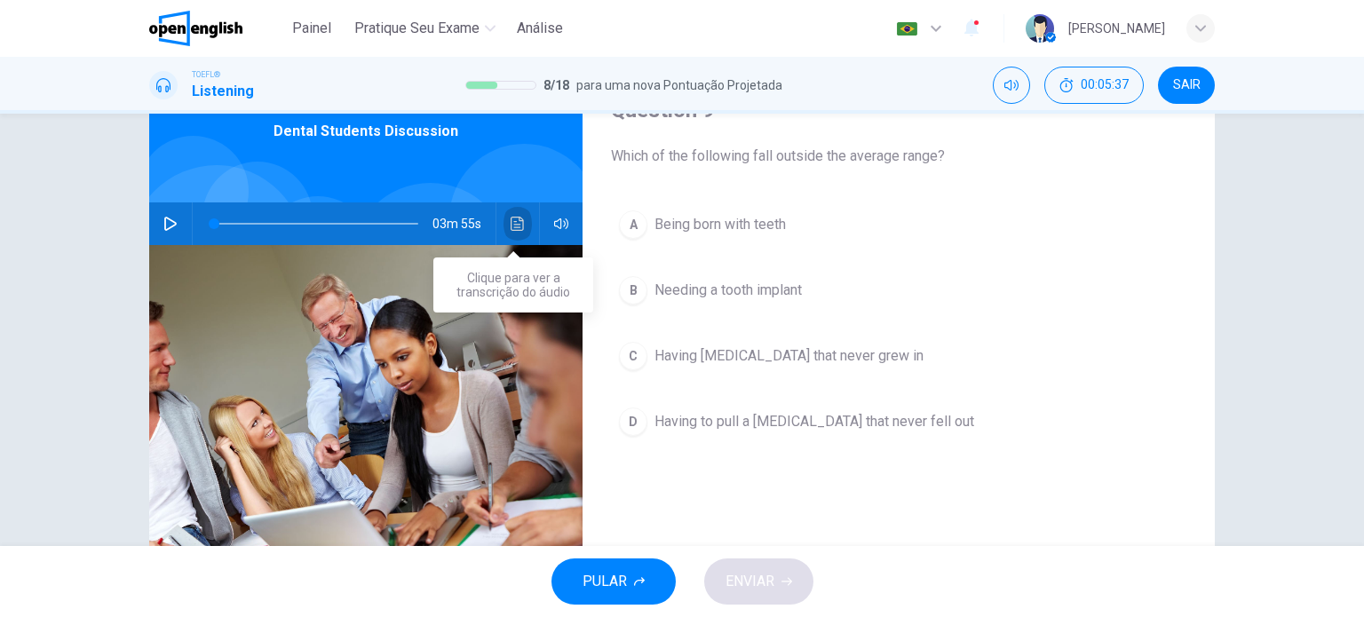
click at [525, 229] on button "Clique para ver a transcrição do áudio" at bounding box center [517, 223] width 28 height 43
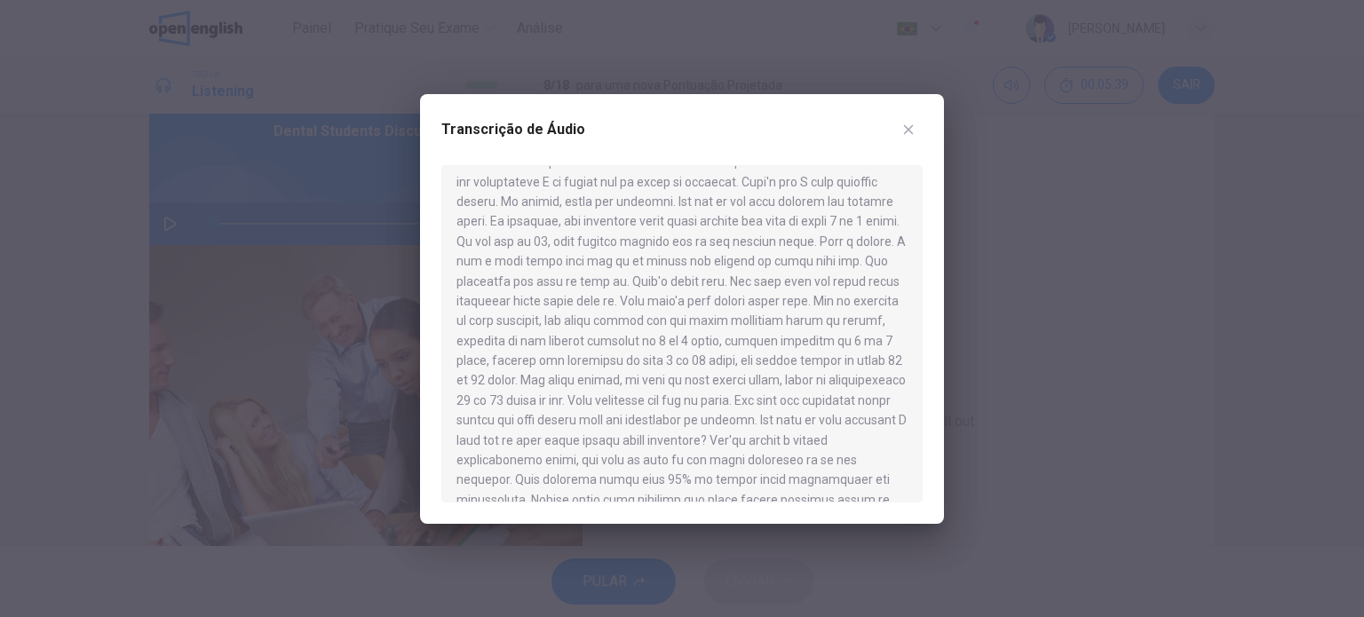
scroll to position [355, 0]
click at [906, 128] on icon "button" at bounding box center [908, 130] width 14 height 14
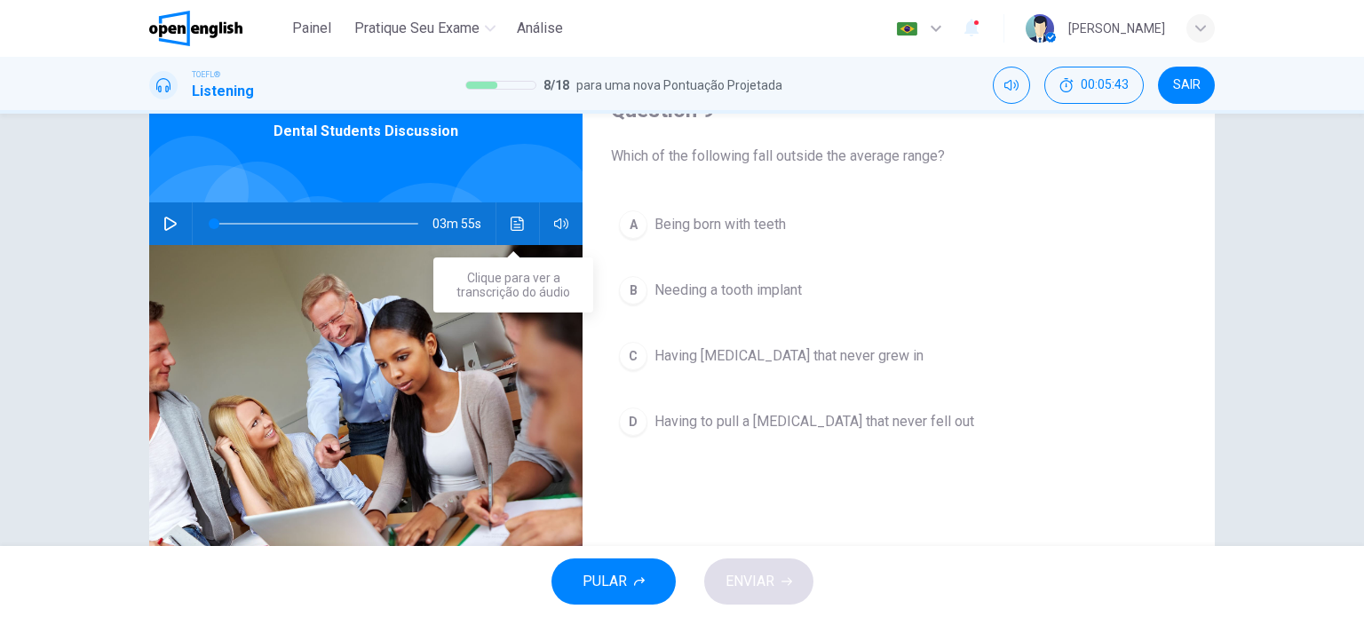
click at [519, 228] on icon "Clique para ver a transcrição do áudio" at bounding box center [518, 224] width 14 height 14
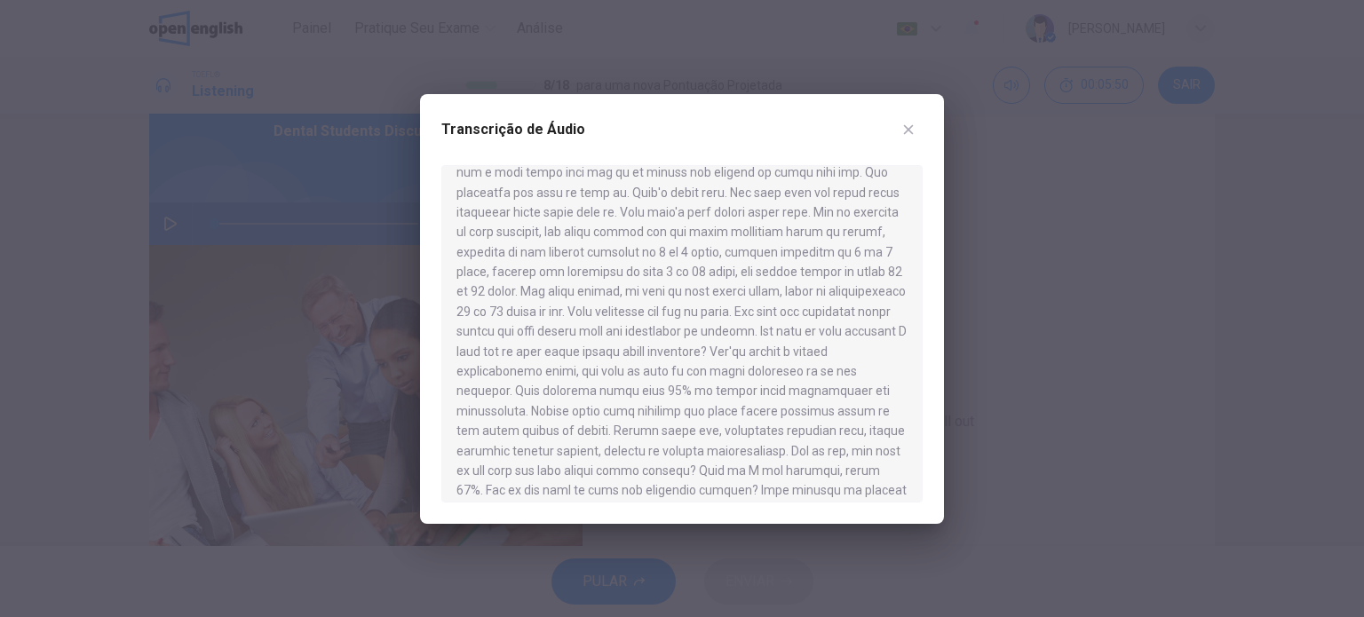
scroll to position [444, 0]
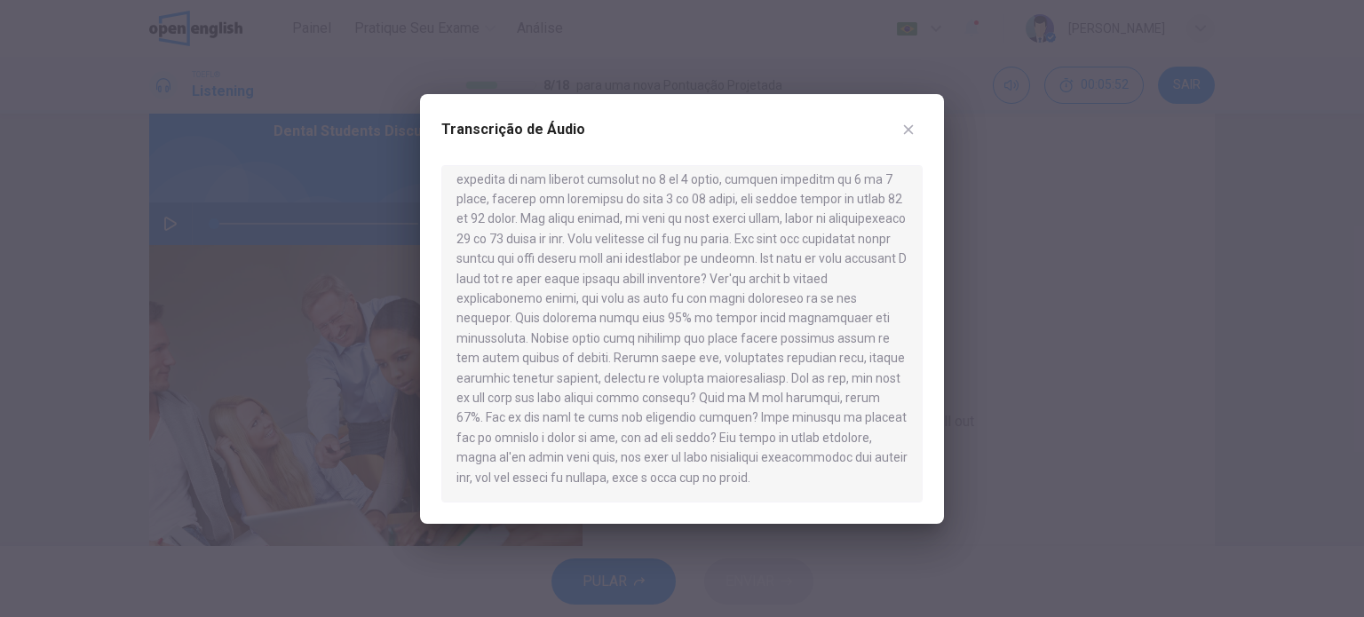
click at [907, 127] on icon "button" at bounding box center [909, 129] width 10 height 10
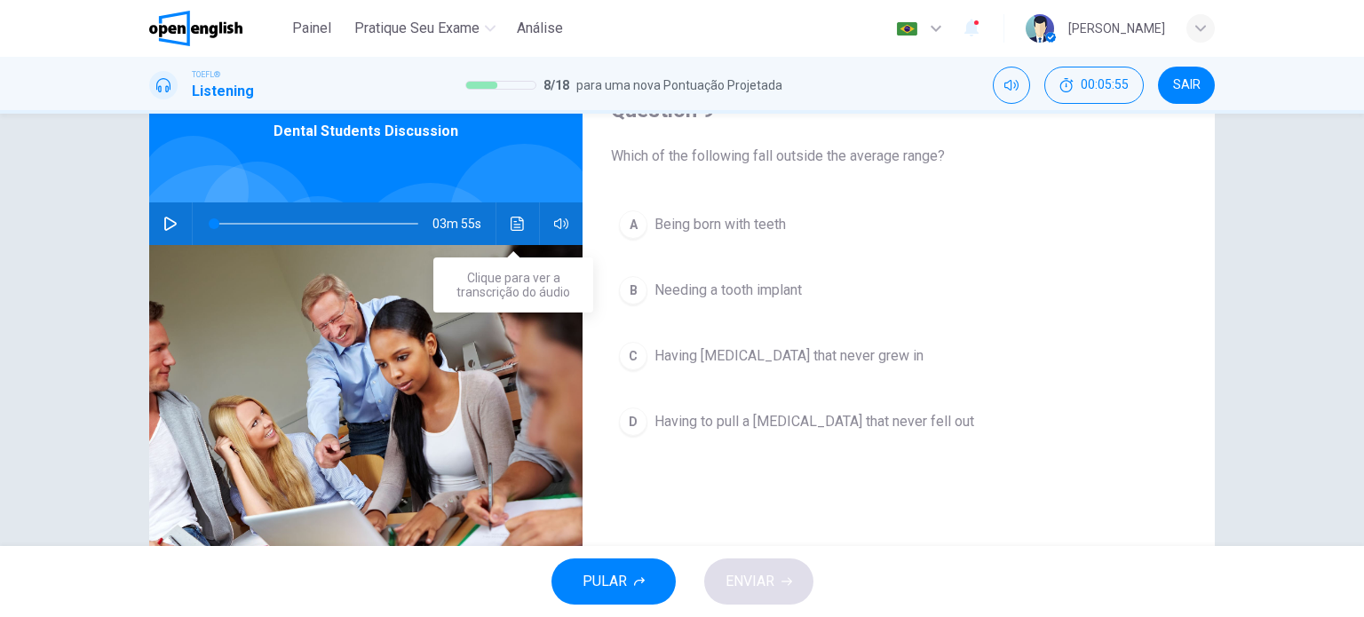
click at [520, 222] on button "Clique para ver a transcrição do áudio" at bounding box center [517, 223] width 28 height 43
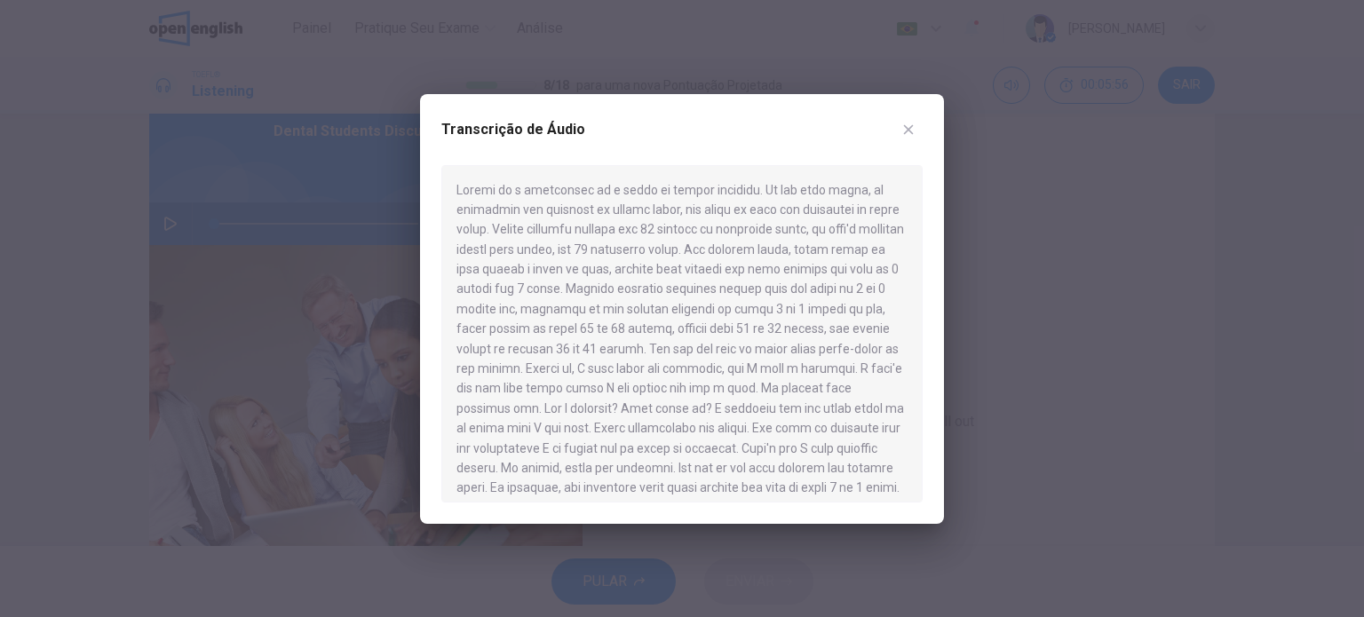
scroll to position [89, 0]
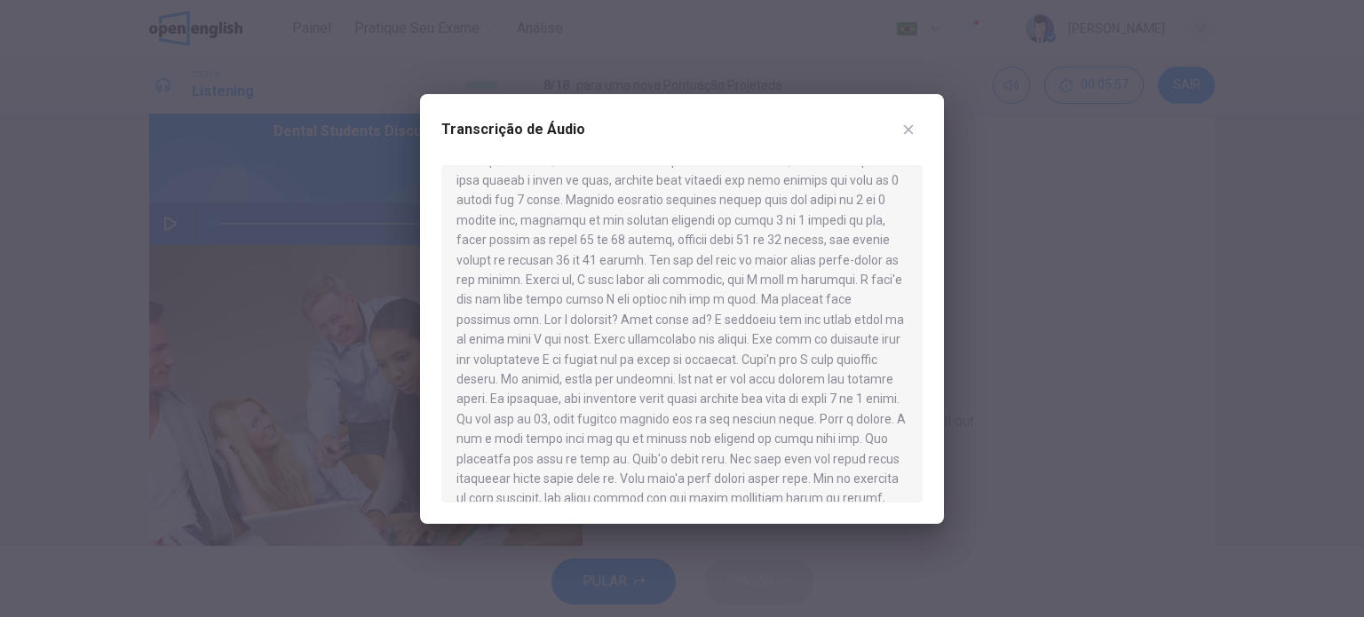
click at [915, 124] on button "button" at bounding box center [908, 129] width 28 height 28
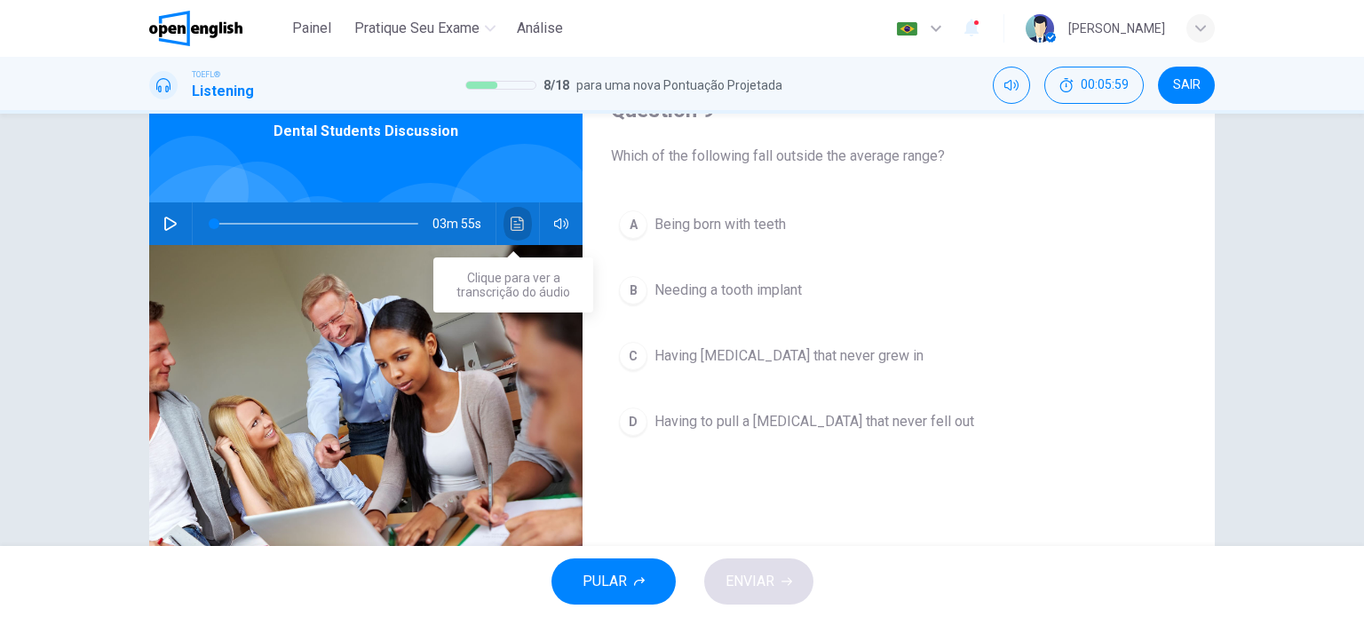
click at [515, 222] on icon "Clique para ver a transcrição do áudio" at bounding box center [518, 224] width 14 height 14
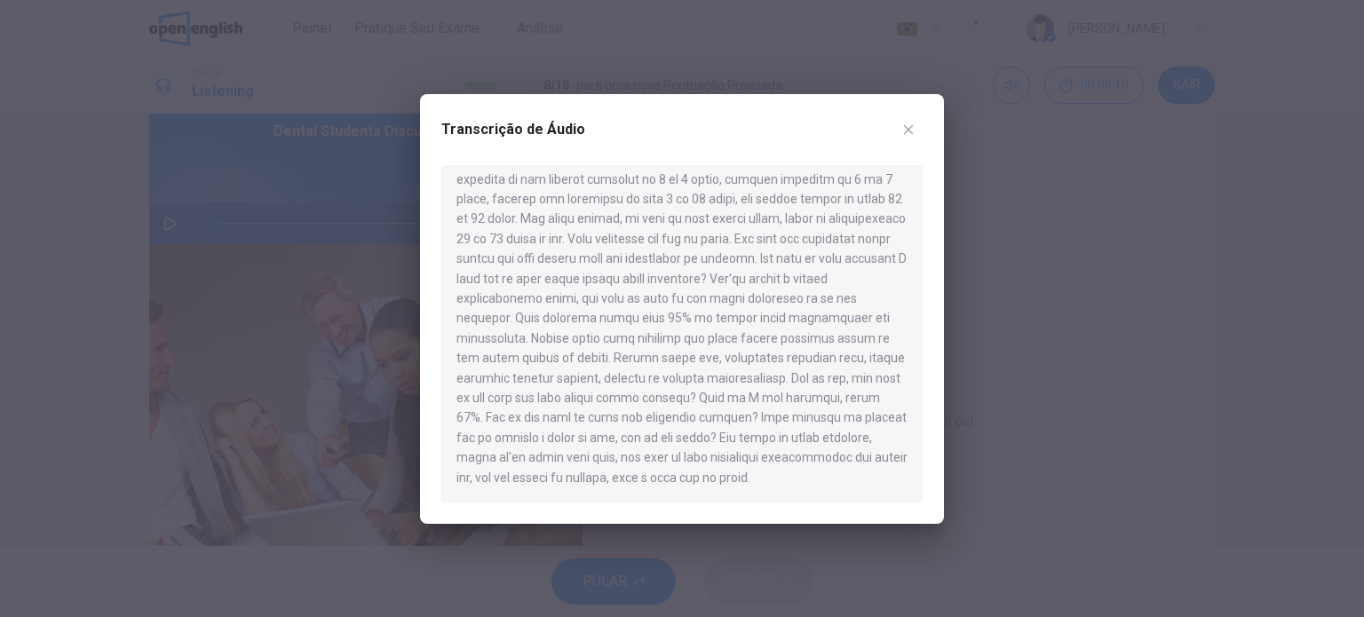
scroll to position [355, 0]
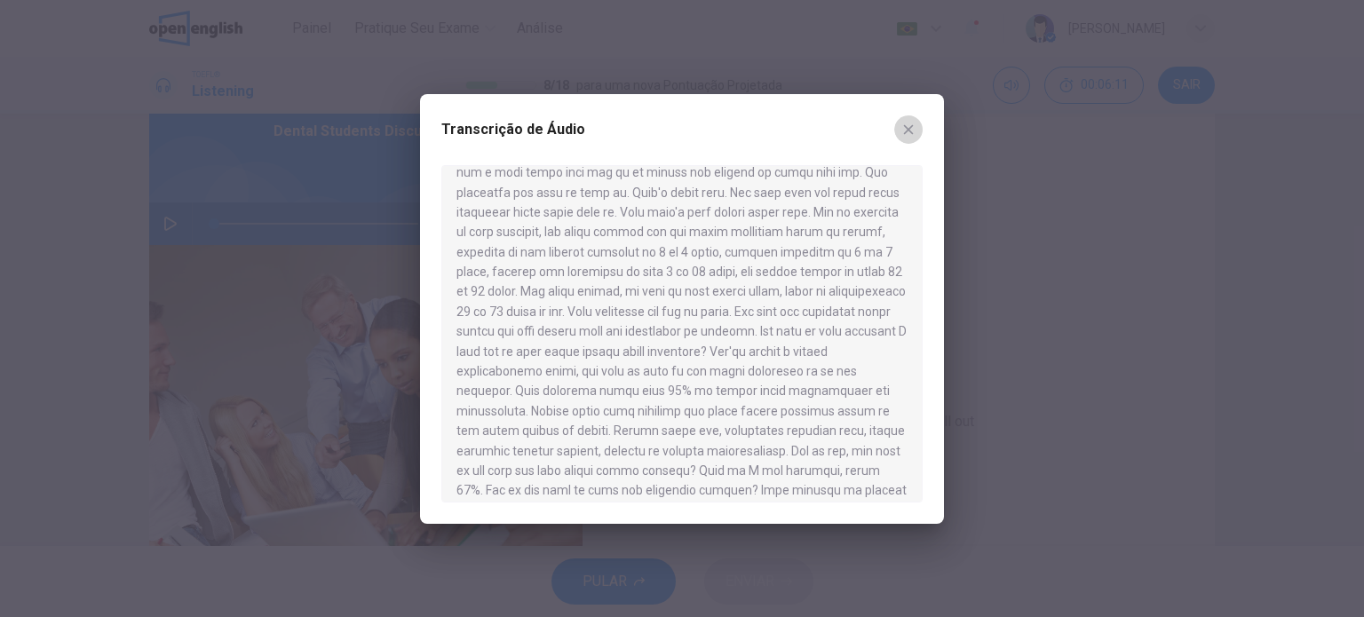
click at [906, 138] on button "button" at bounding box center [908, 129] width 28 height 28
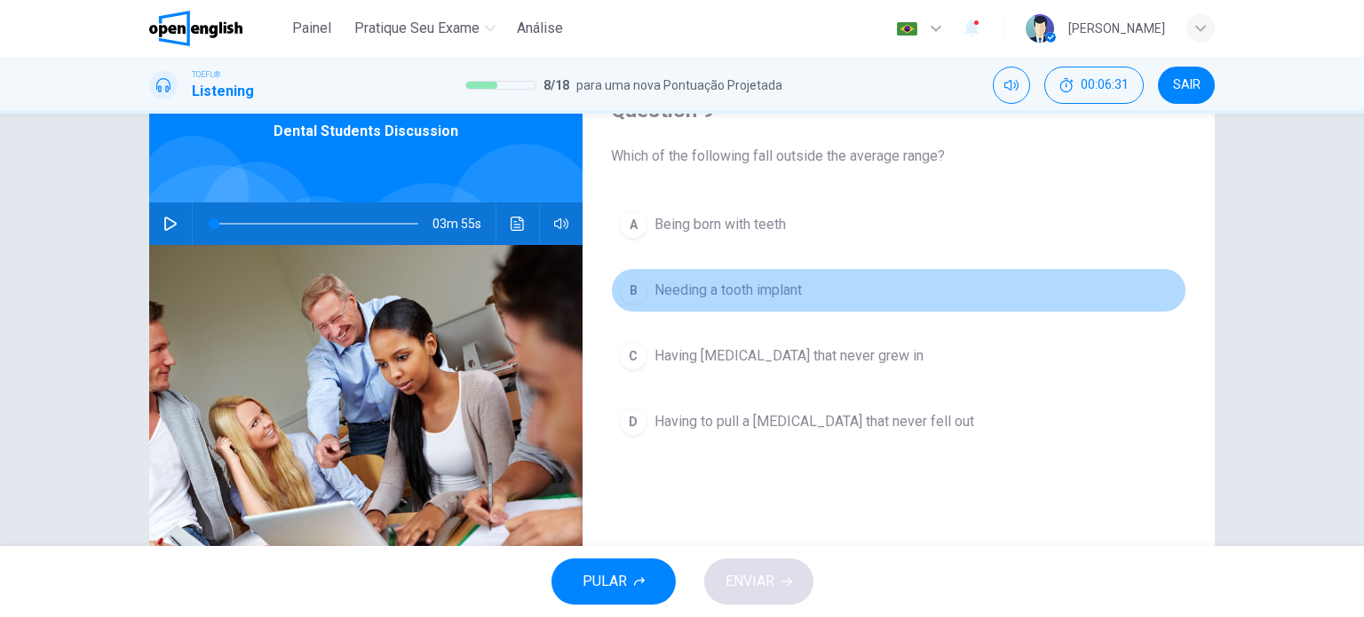
click at [624, 297] on div "B" at bounding box center [633, 290] width 28 height 28
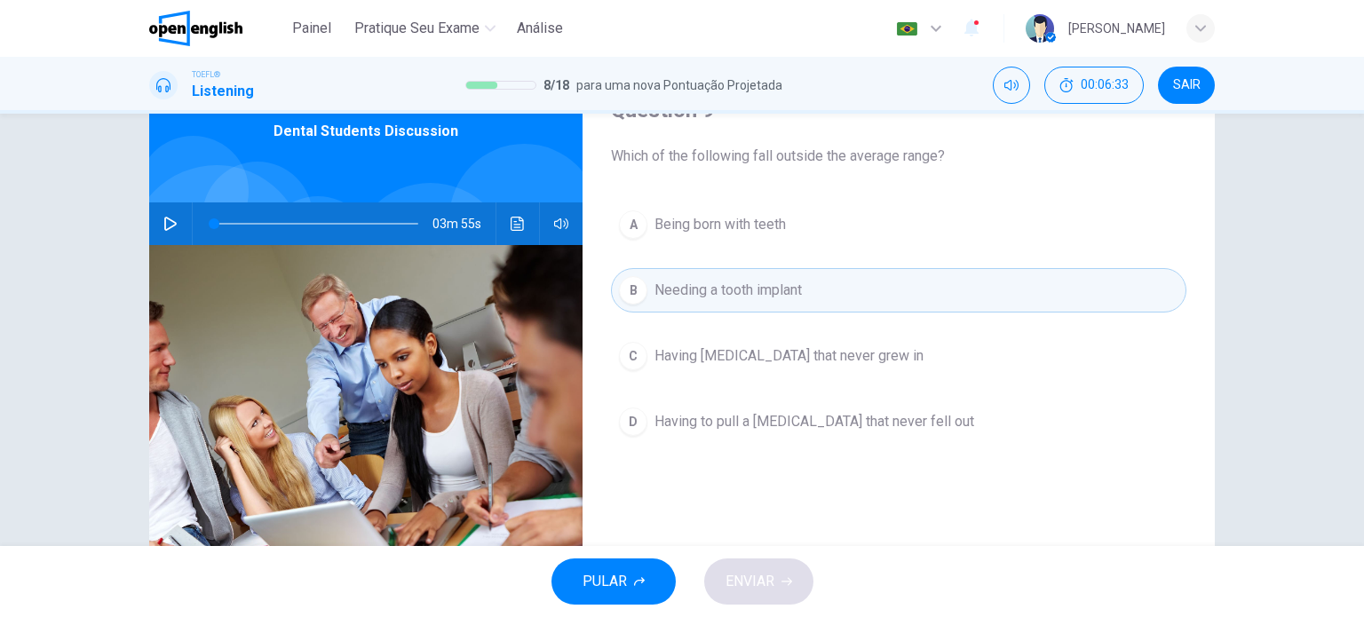
click at [689, 309] on button "B Needing a tooth implant" at bounding box center [898, 290] width 575 height 44
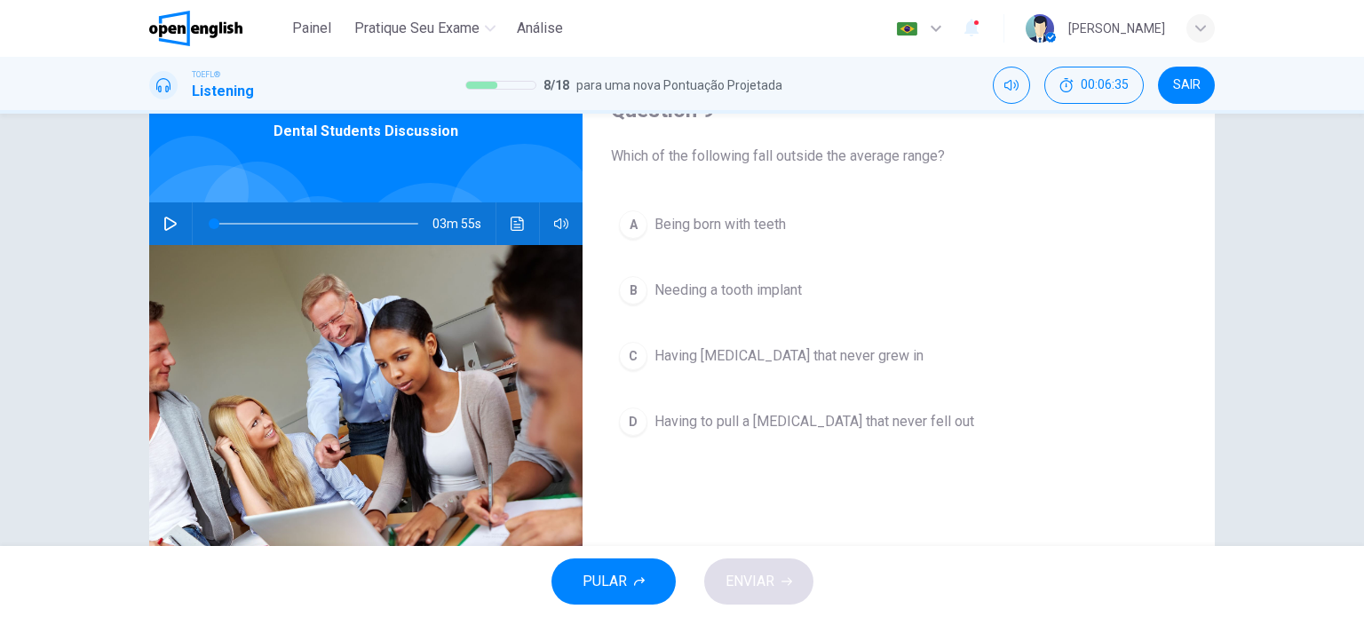
click at [820, 288] on button "B Needing a tooth implant" at bounding box center [898, 290] width 575 height 44
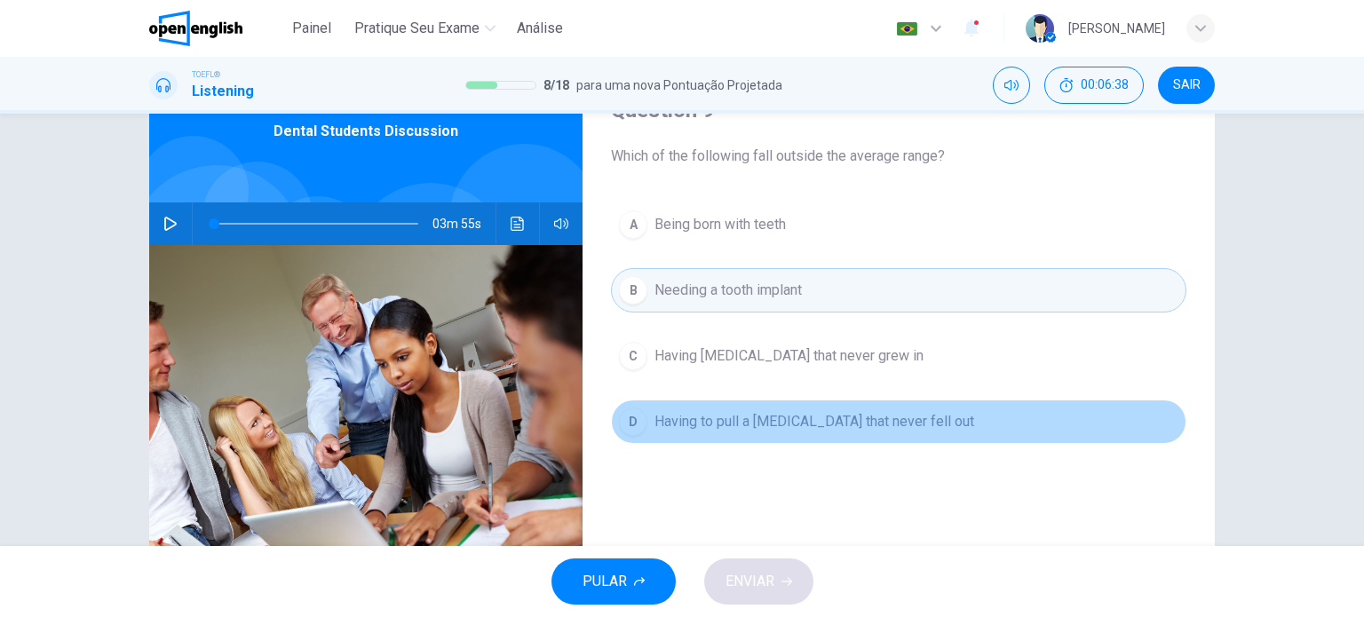
click at [883, 432] on button "D Having to pull a [MEDICAL_DATA] that never fell out" at bounding box center [898, 422] width 575 height 44
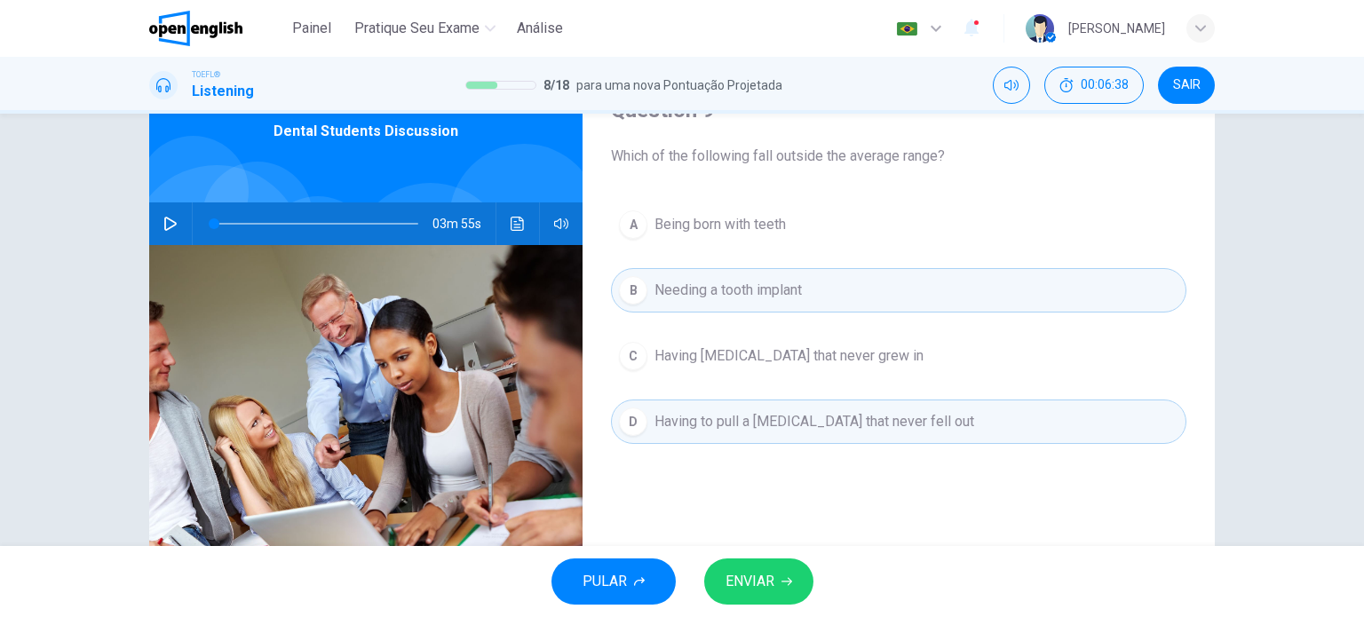
click at [772, 574] on button "ENVIAR" at bounding box center [758, 581] width 109 height 46
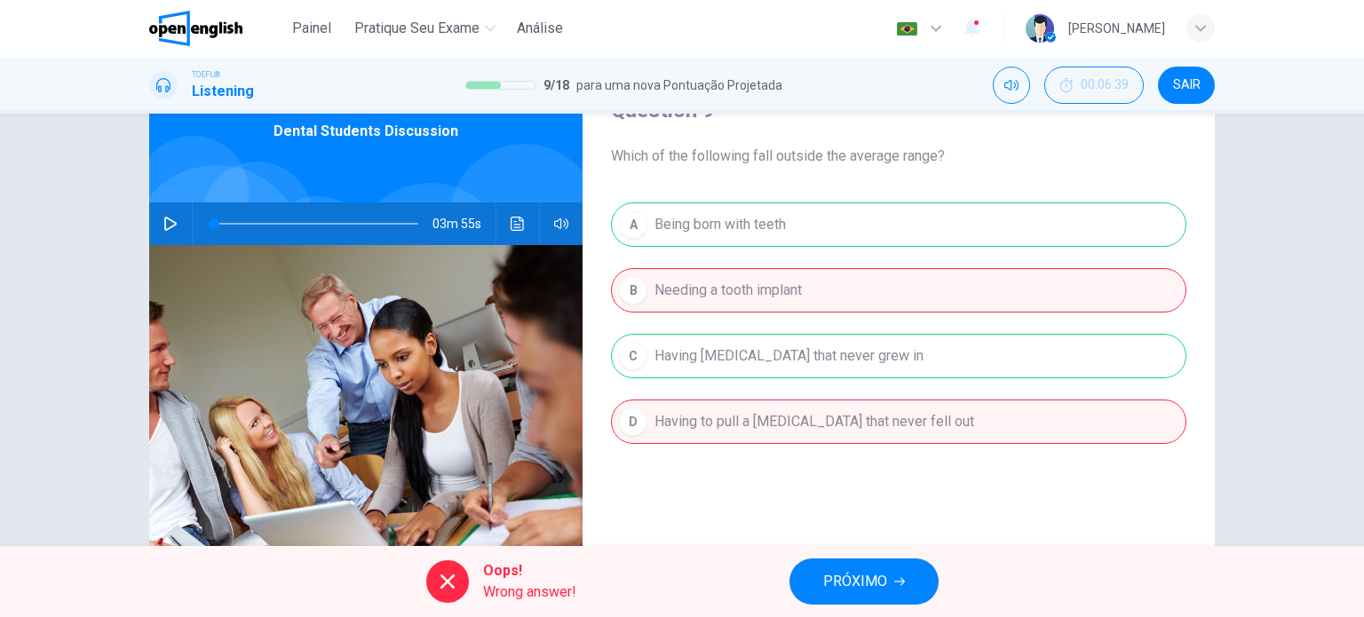
click at [870, 583] on span "PRÓXIMO" at bounding box center [855, 581] width 64 height 25
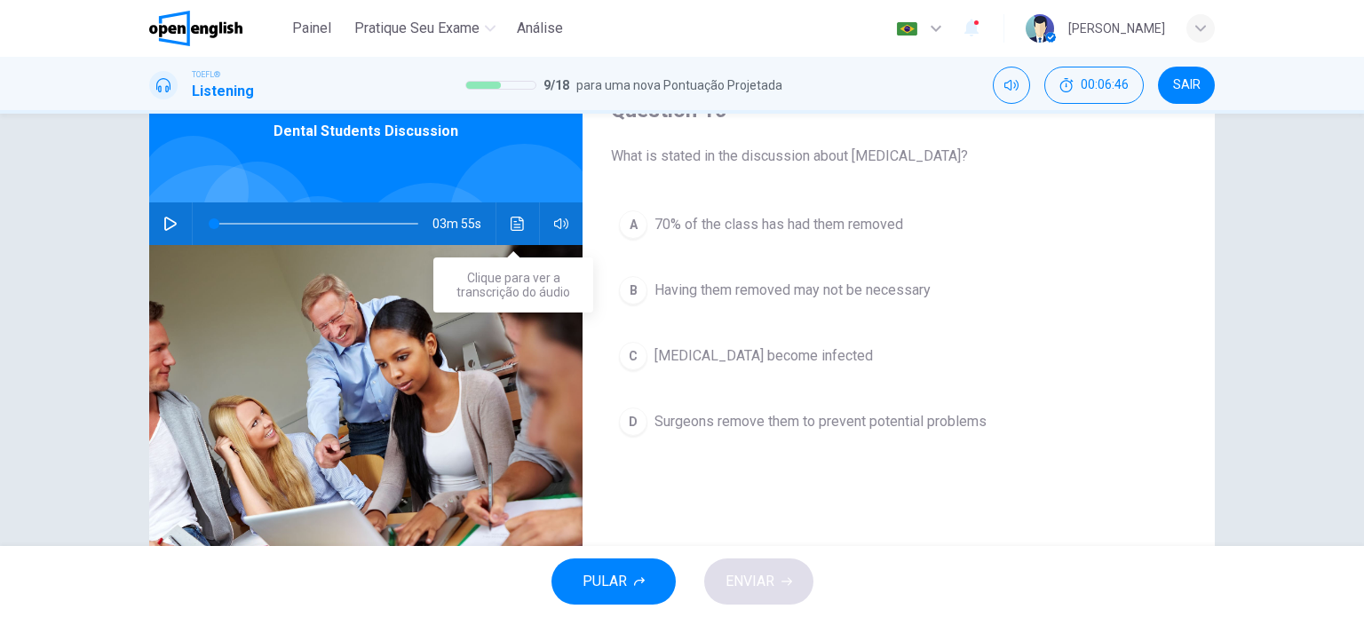
click at [511, 221] on icon "Clique para ver a transcrição do áudio" at bounding box center [517, 224] width 13 height 14
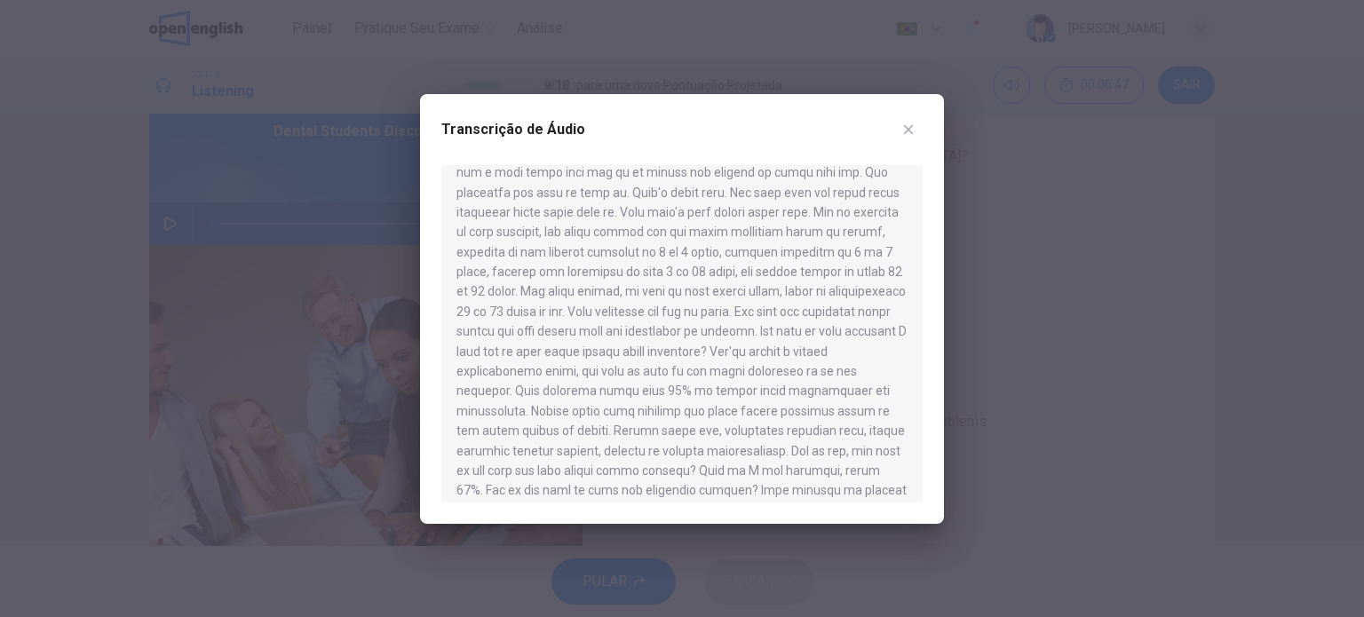
scroll to position [447, 0]
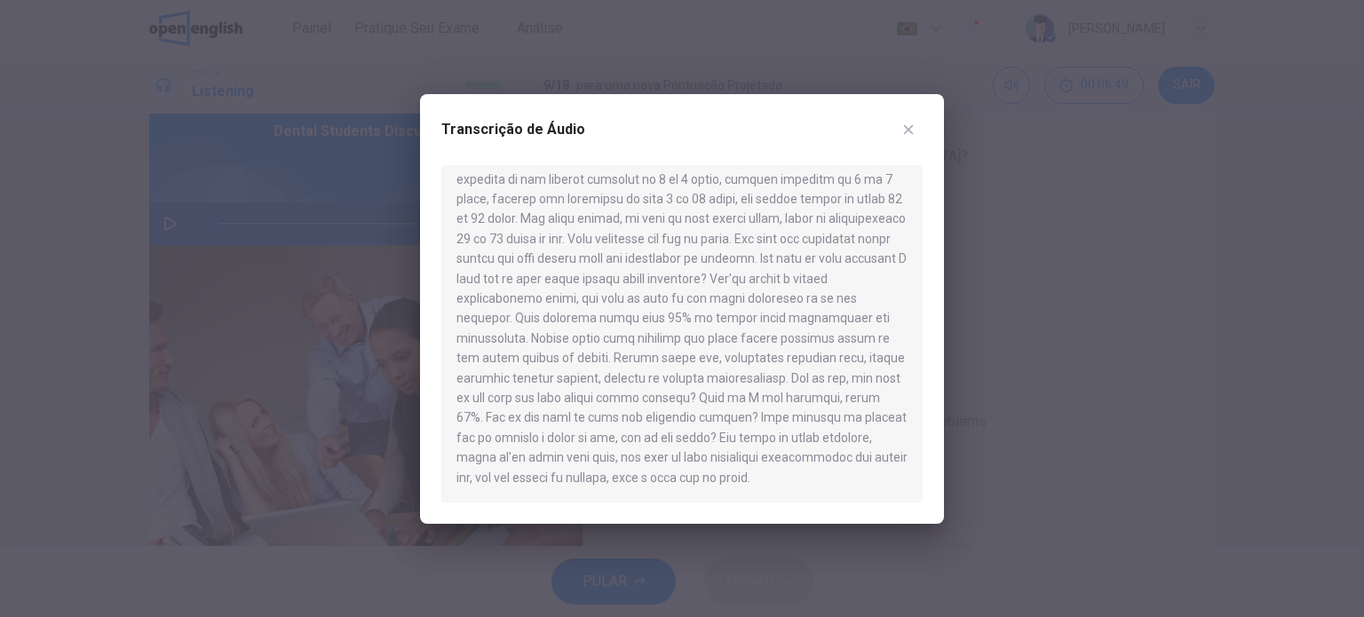
click at [909, 132] on icon "button" at bounding box center [908, 130] width 14 height 14
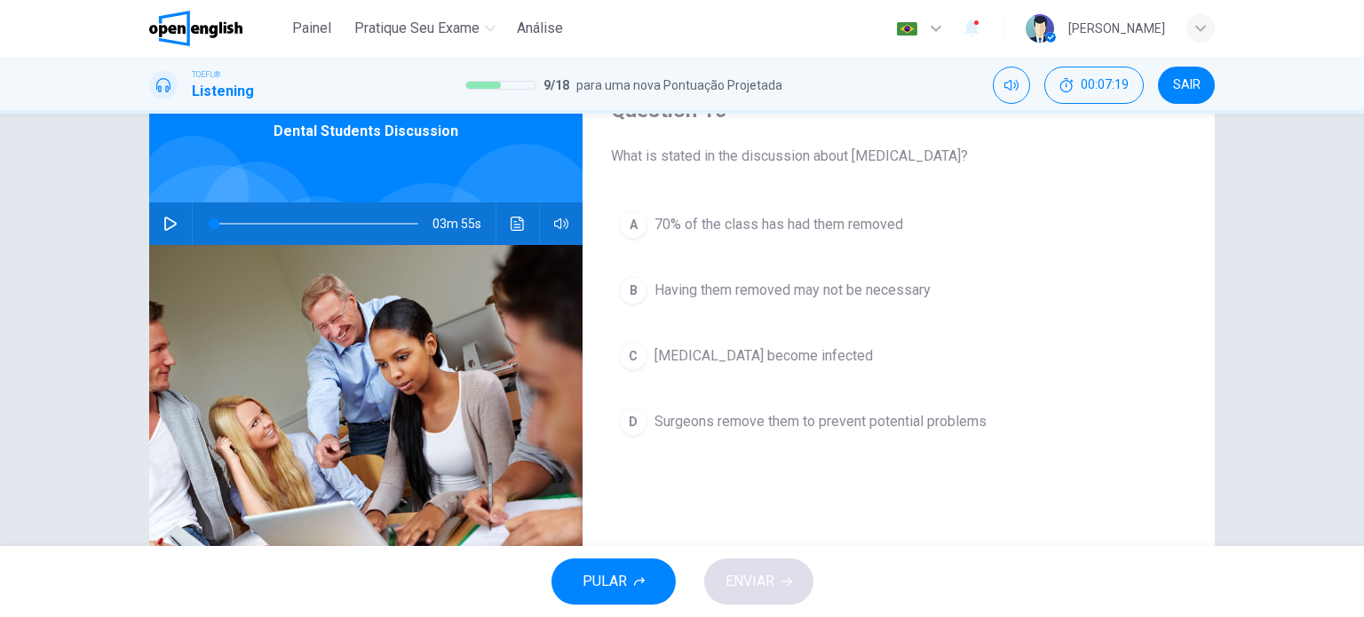
click at [636, 294] on div "B" at bounding box center [633, 290] width 28 height 28
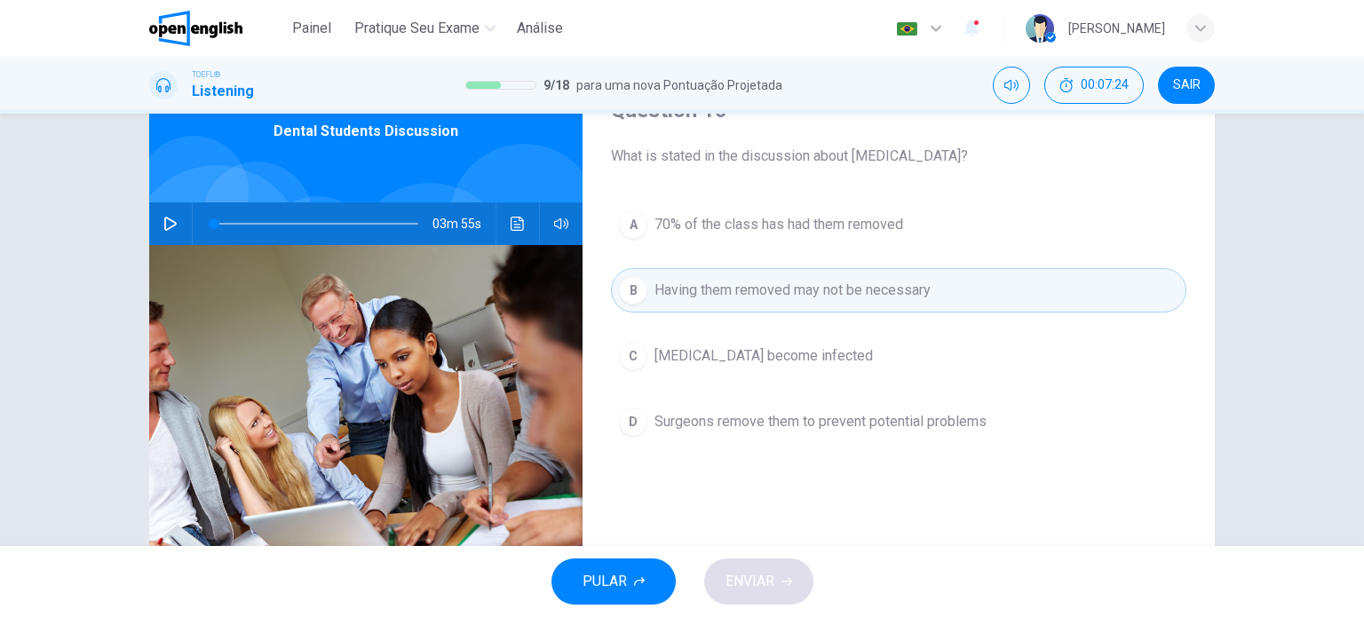
click at [623, 416] on div "D" at bounding box center [633, 422] width 28 height 28
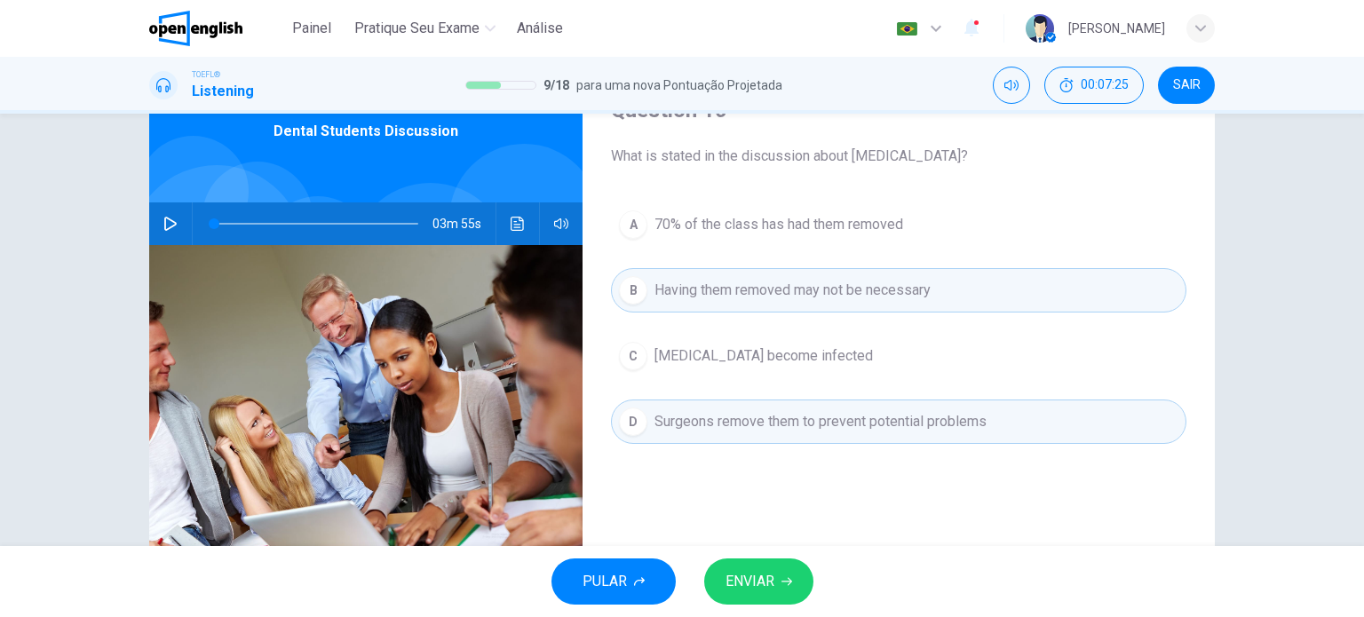
click at [797, 574] on button "ENVIAR" at bounding box center [758, 581] width 109 height 46
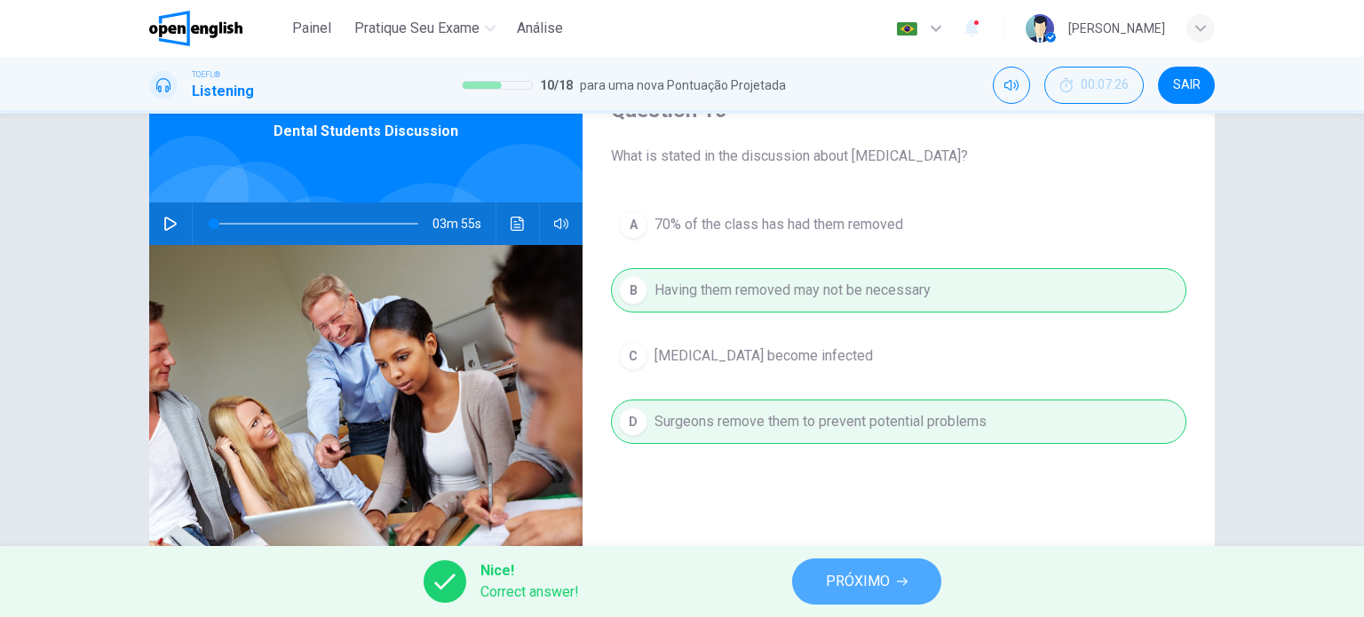
click at [835, 577] on span "PRÓXIMO" at bounding box center [858, 581] width 64 height 25
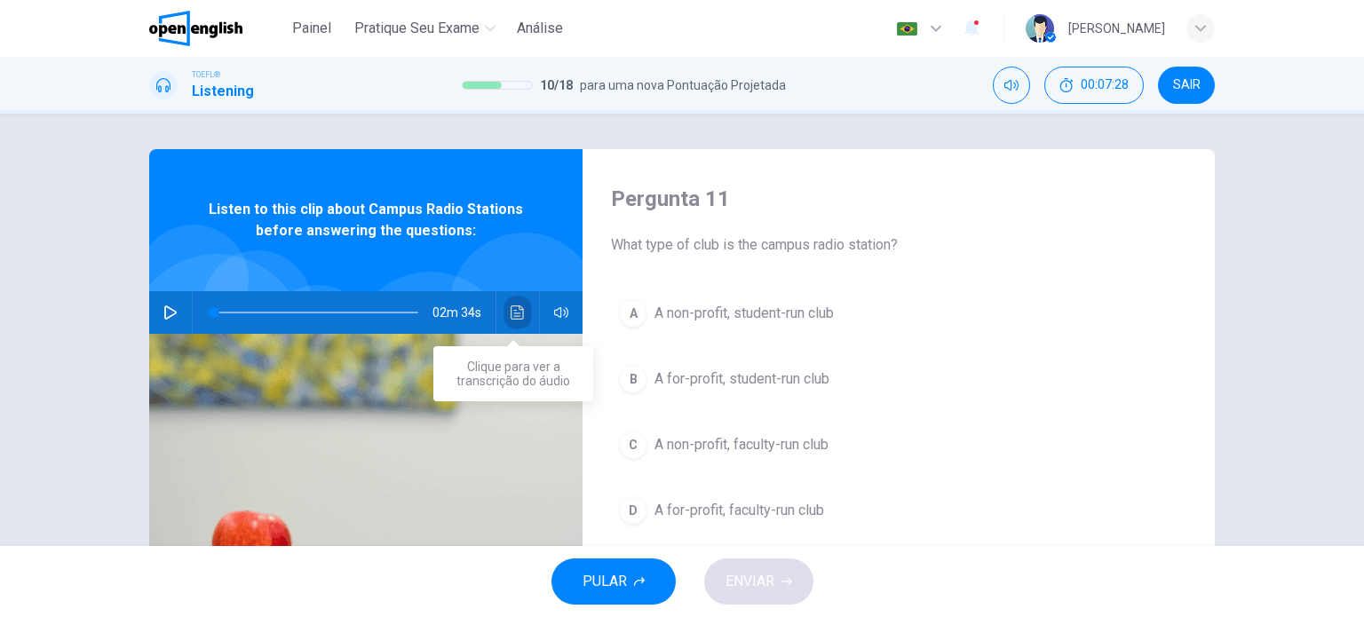
click at [525, 308] on button "Clique para ver a transcrição do áudio" at bounding box center [517, 312] width 28 height 43
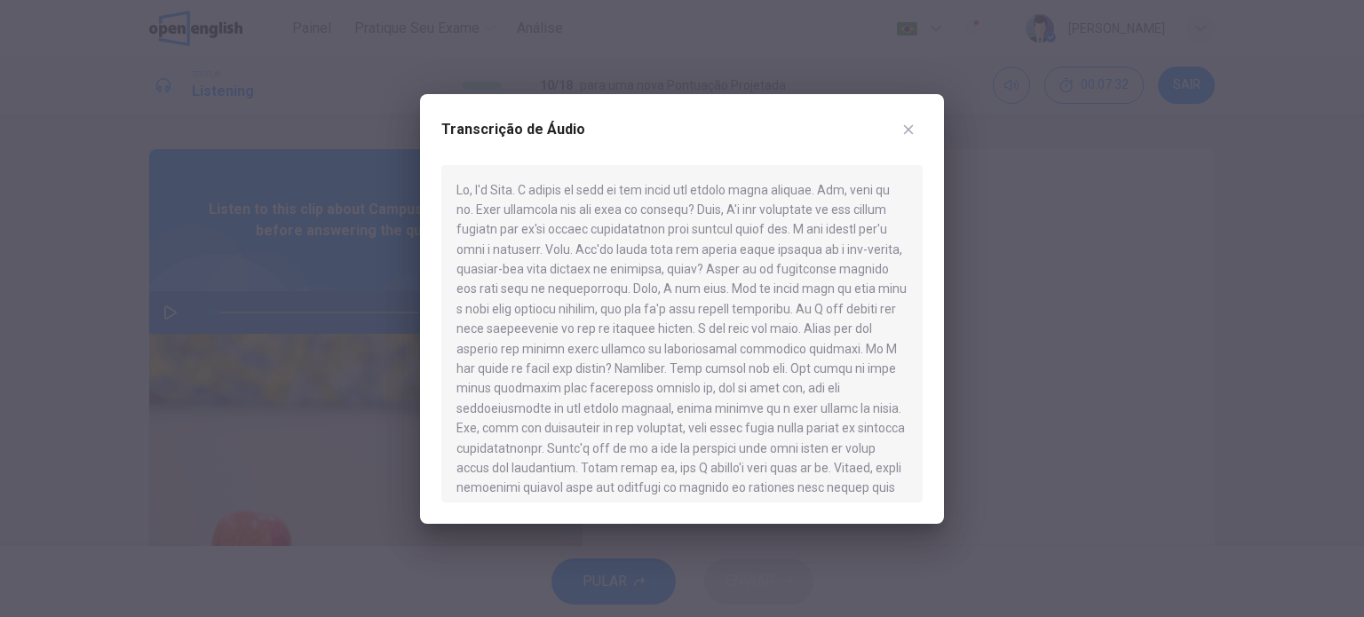
click at [908, 126] on icon "button" at bounding box center [908, 130] width 14 height 14
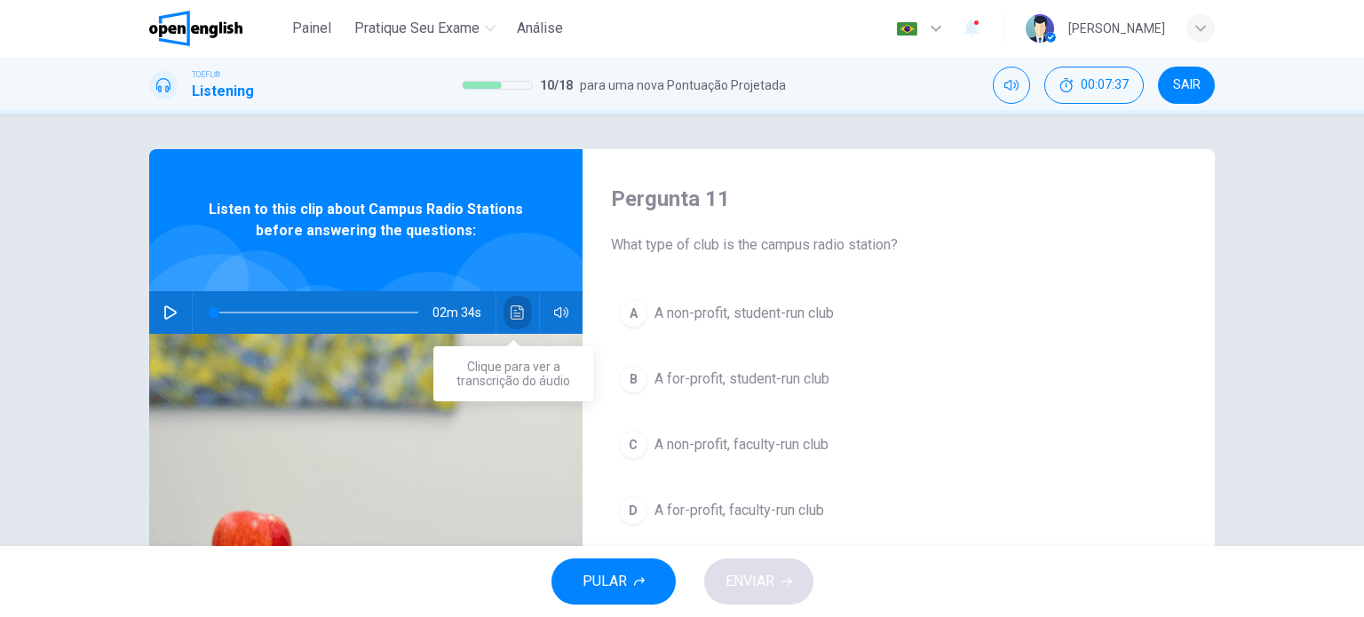
click at [514, 315] on icon "Clique para ver a transcrição do áudio" at bounding box center [518, 312] width 14 height 14
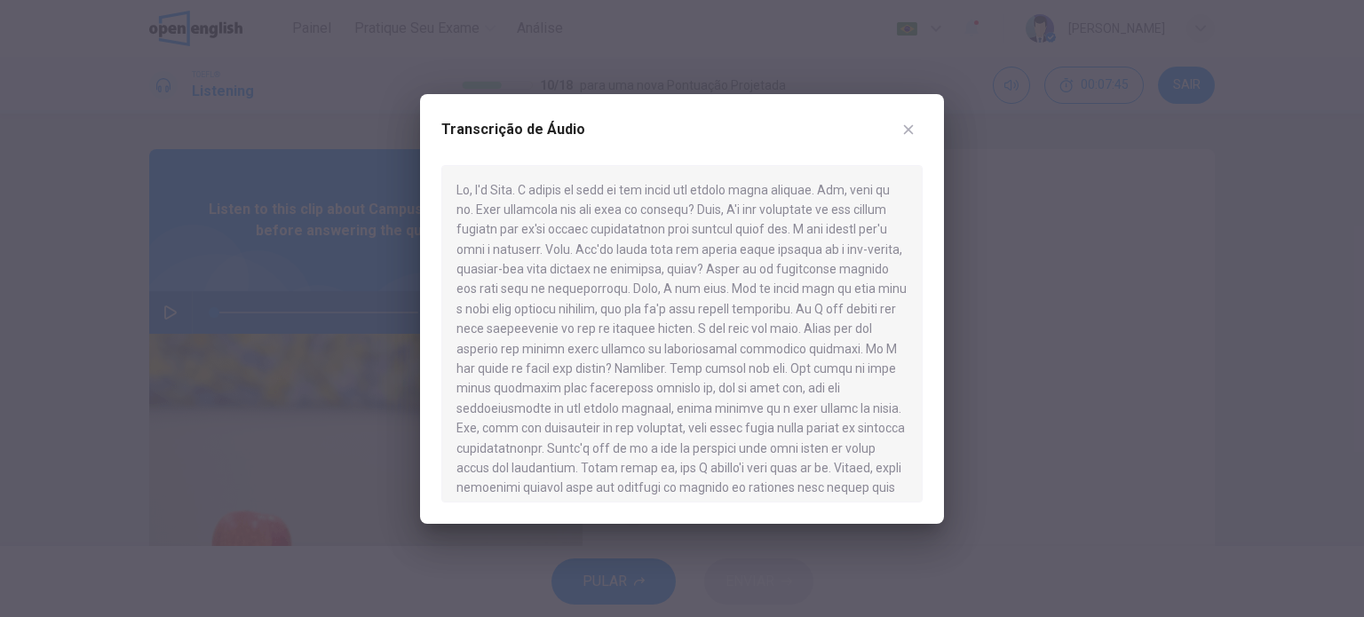
click at [912, 134] on icon "button" at bounding box center [908, 130] width 14 height 14
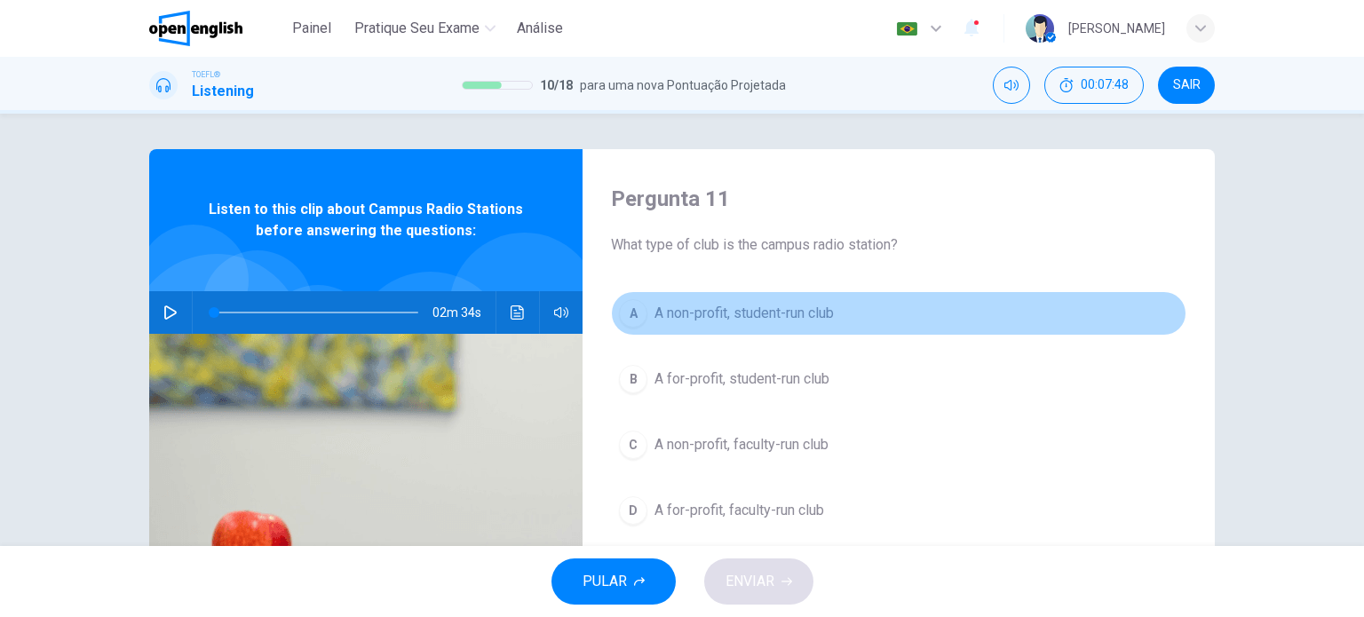
click at [631, 305] on div "A" at bounding box center [633, 313] width 28 height 28
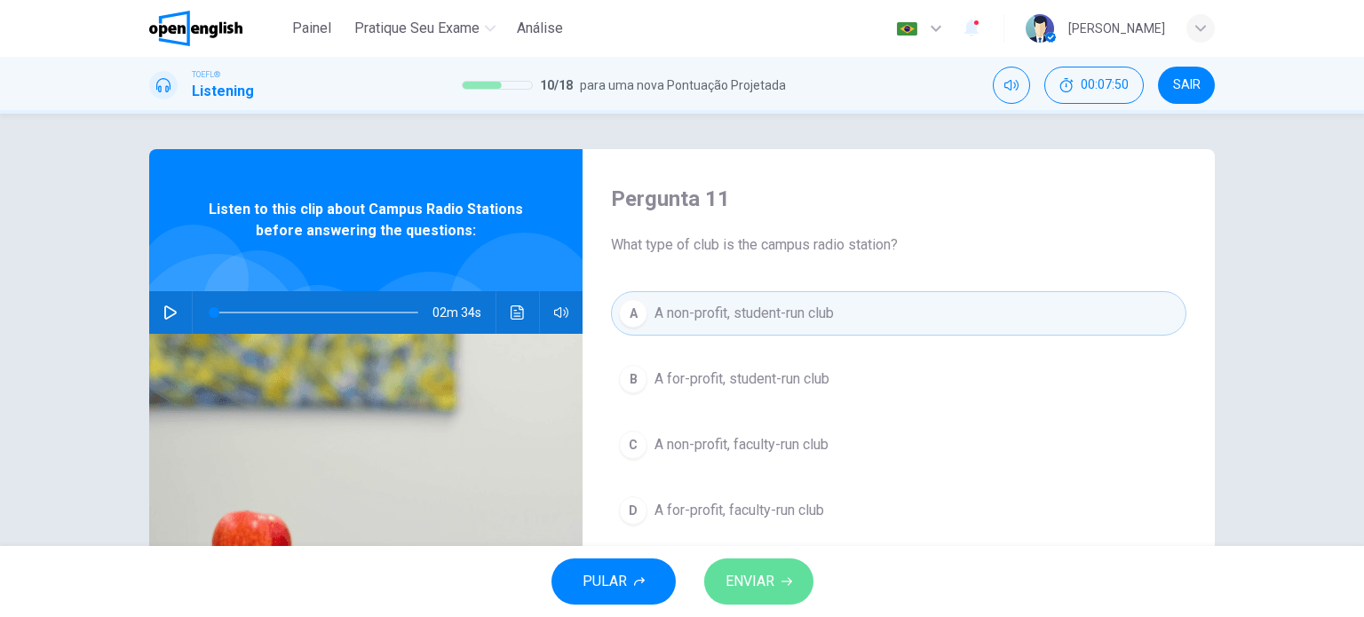
click at [757, 575] on span "ENVIAR" at bounding box center [749, 581] width 49 height 25
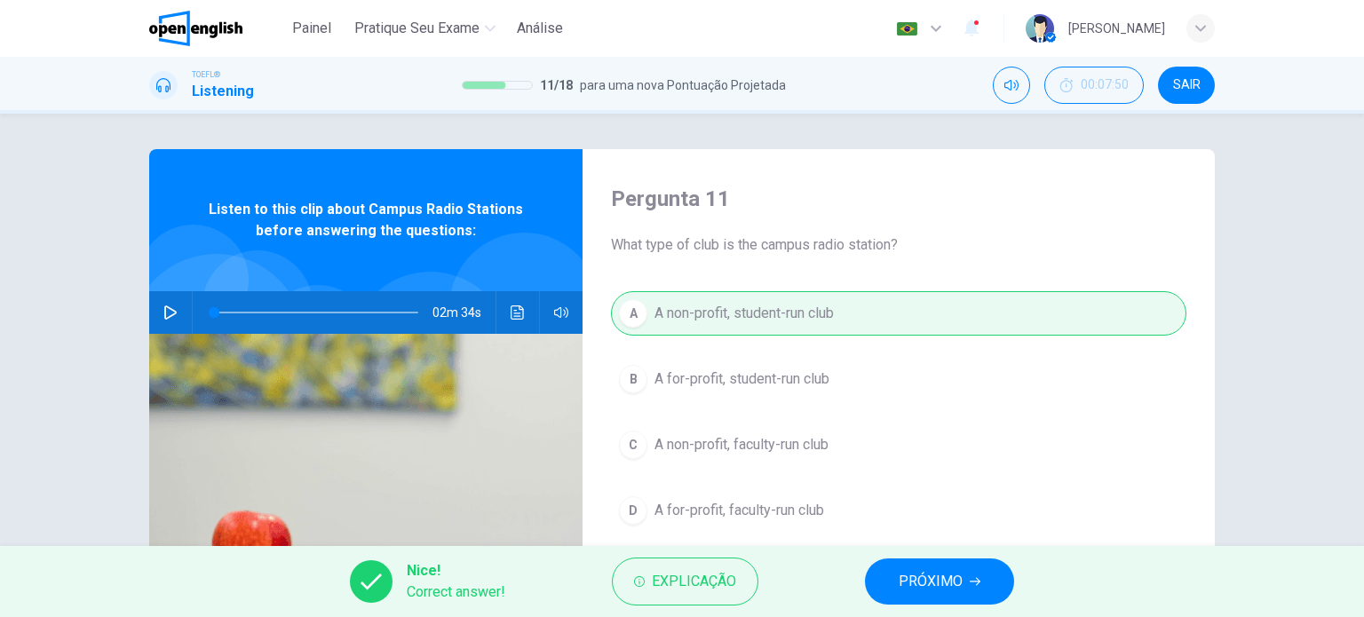
click at [906, 566] on button "PRÓXIMO" at bounding box center [939, 581] width 149 height 46
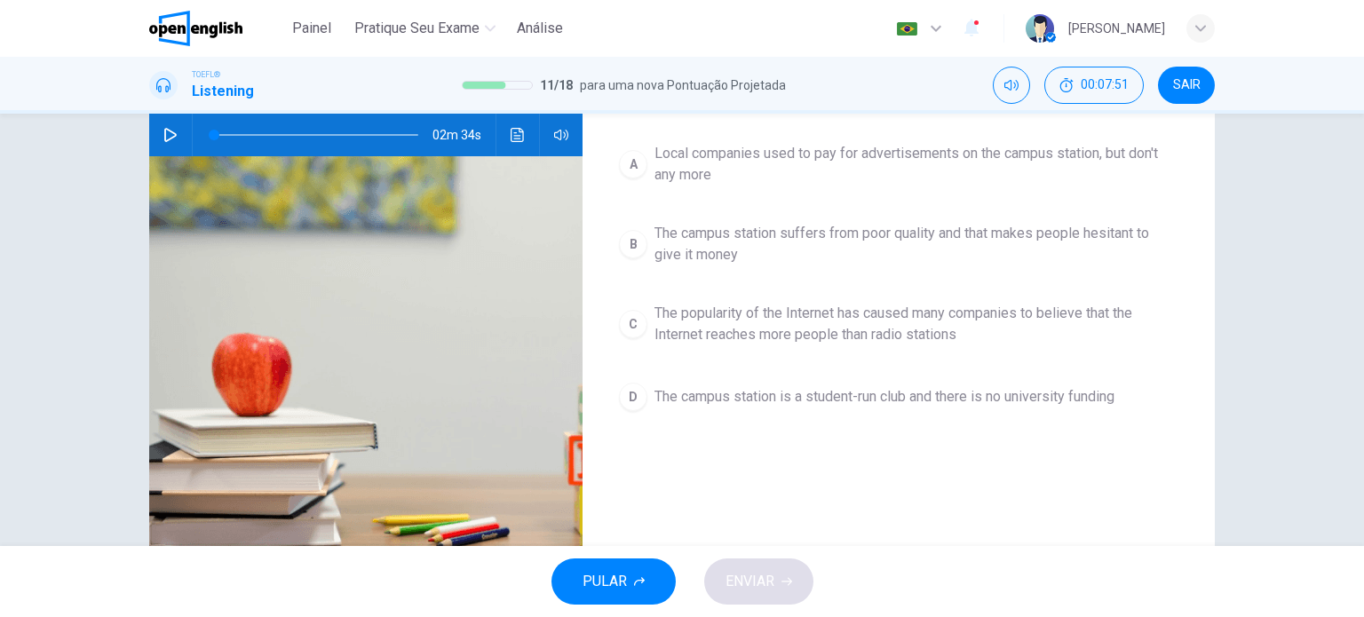
scroll to position [89, 0]
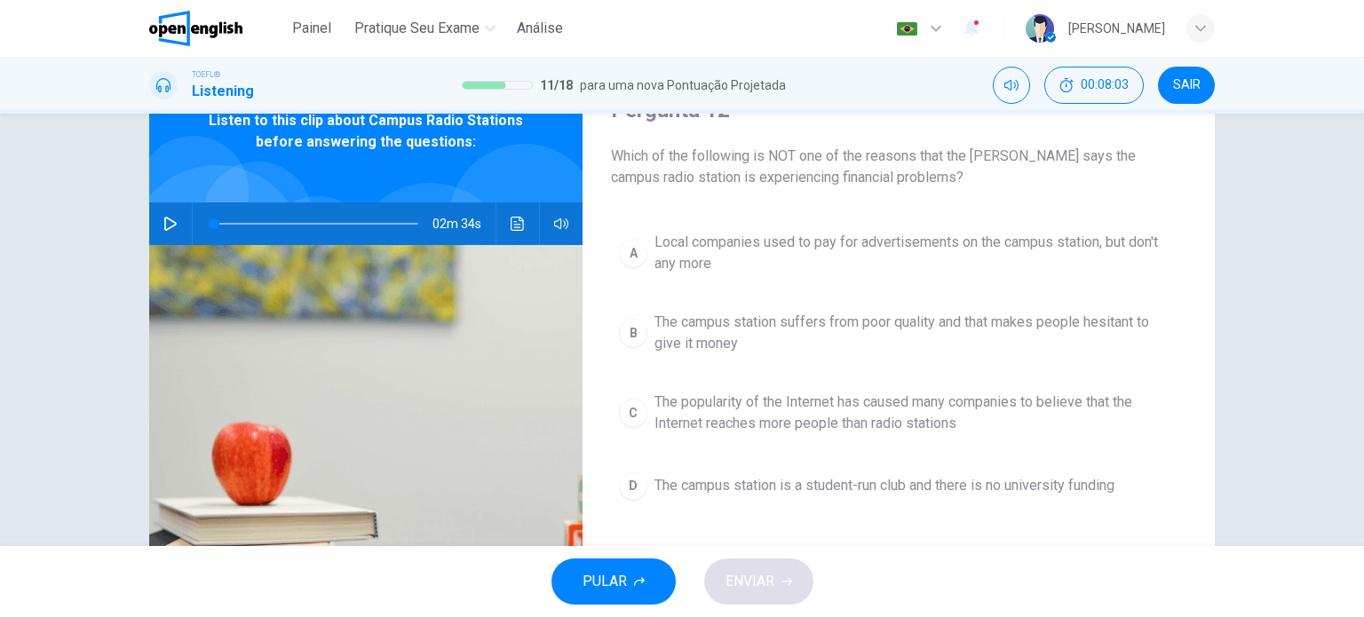
drag, startPoint x: 529, startPoint y: 217, endPoint x: 517, endPoint y: 223, distance: 13.9
click at [527, 218] on div "02m 34s" at bounding box center [365, 223] width 433 height 43
click at [517, 223] on icon "Clique para ver a transcrição do áudio" at bounding box center [518, 224] width 14 height 14
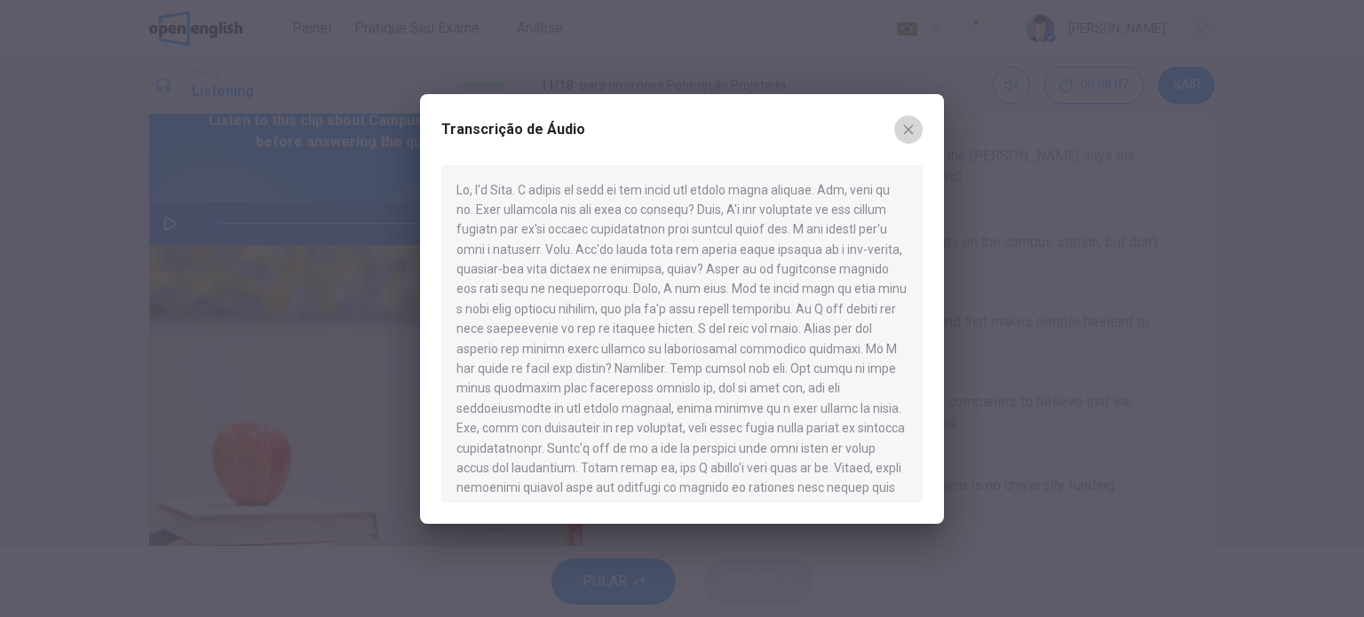
click at [912, 120] on button "button" at bounding box center [908, 129] width 28 height 28
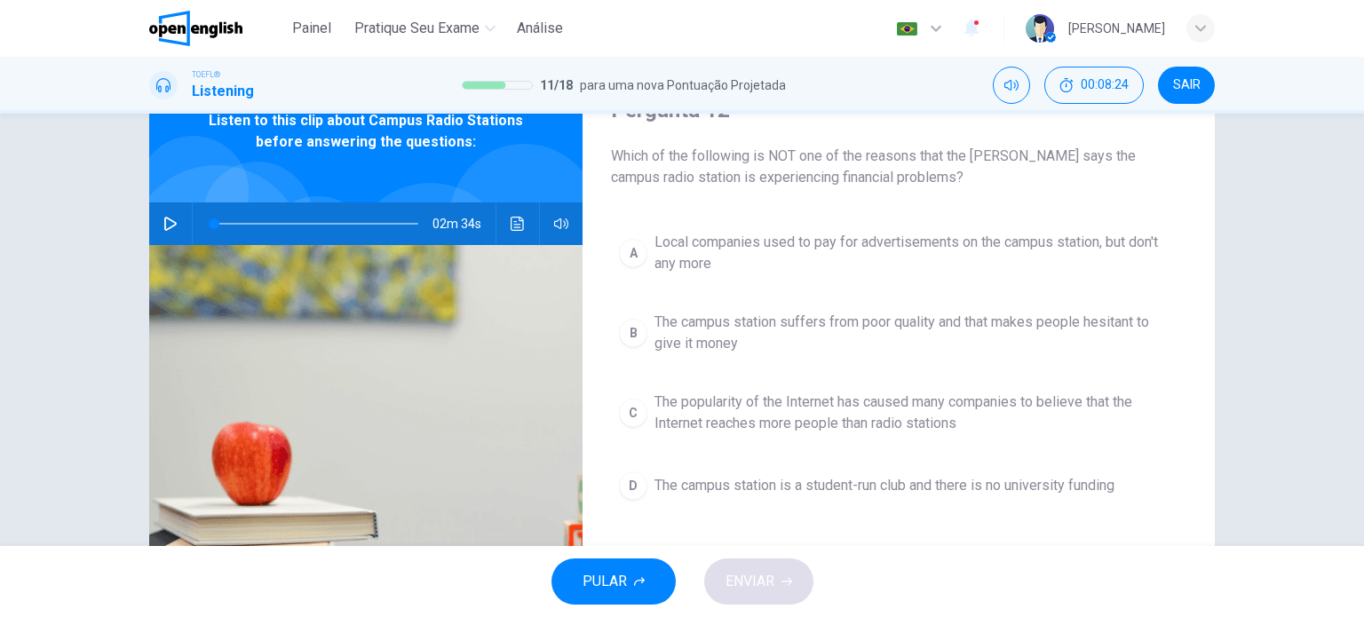
click at [619, 322] on div "B" at bounding box center [633, 333] width 28 height 28
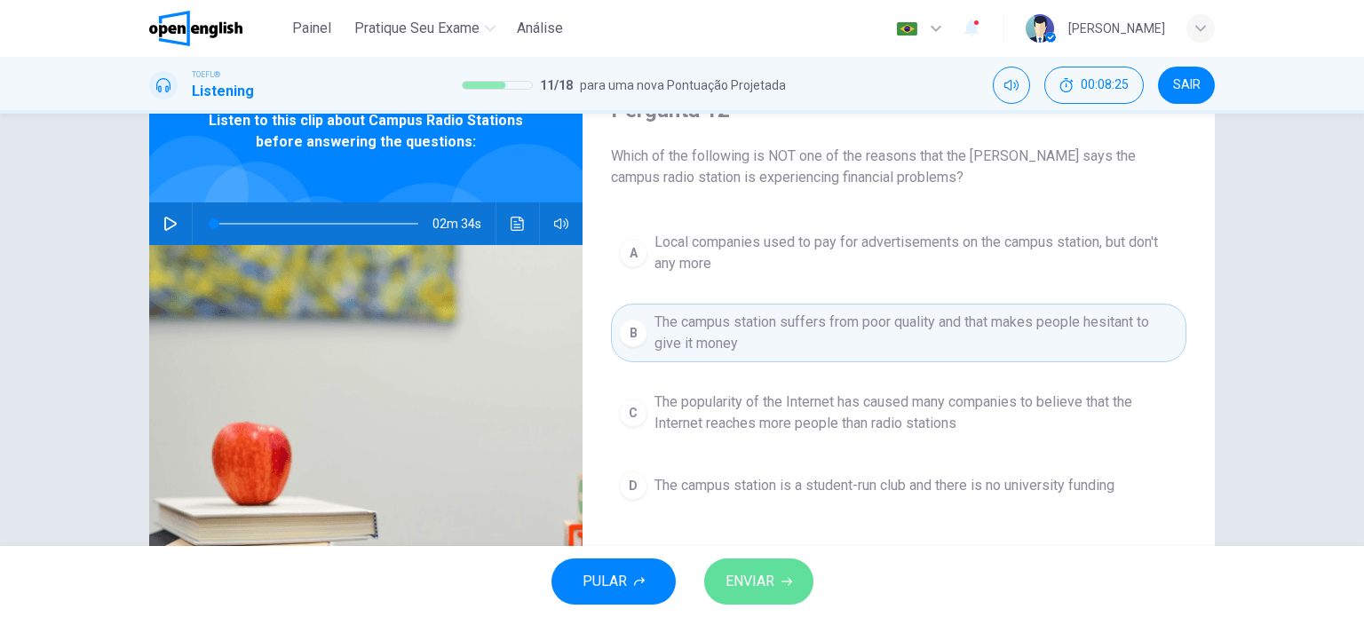
click at [792, 582] on button "ENVIAR" at bounding box center [758, 581] width 109 height 46
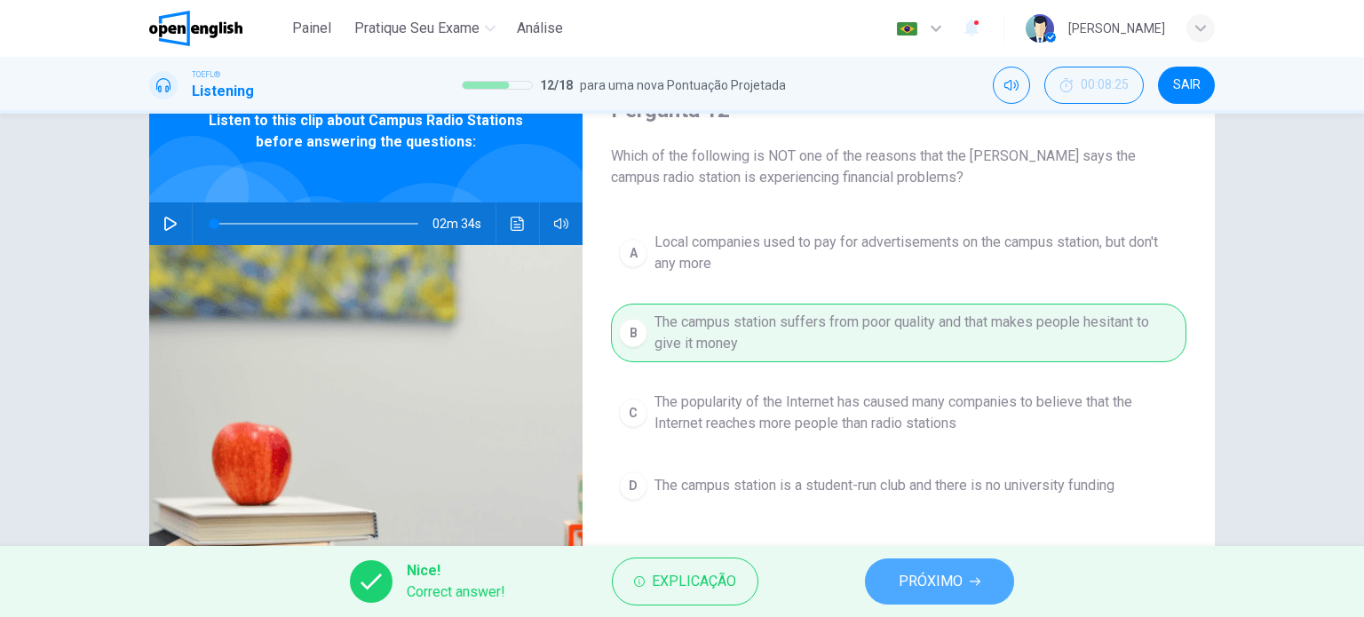
drag, startPoint x: 912, startPoint y: 574, endPoint x: 923, endPoint y: 568, distance: 11.9
click at [913, 574] on span "PRÓXIMO" at bounding box center [931, 581] width 64 height 25
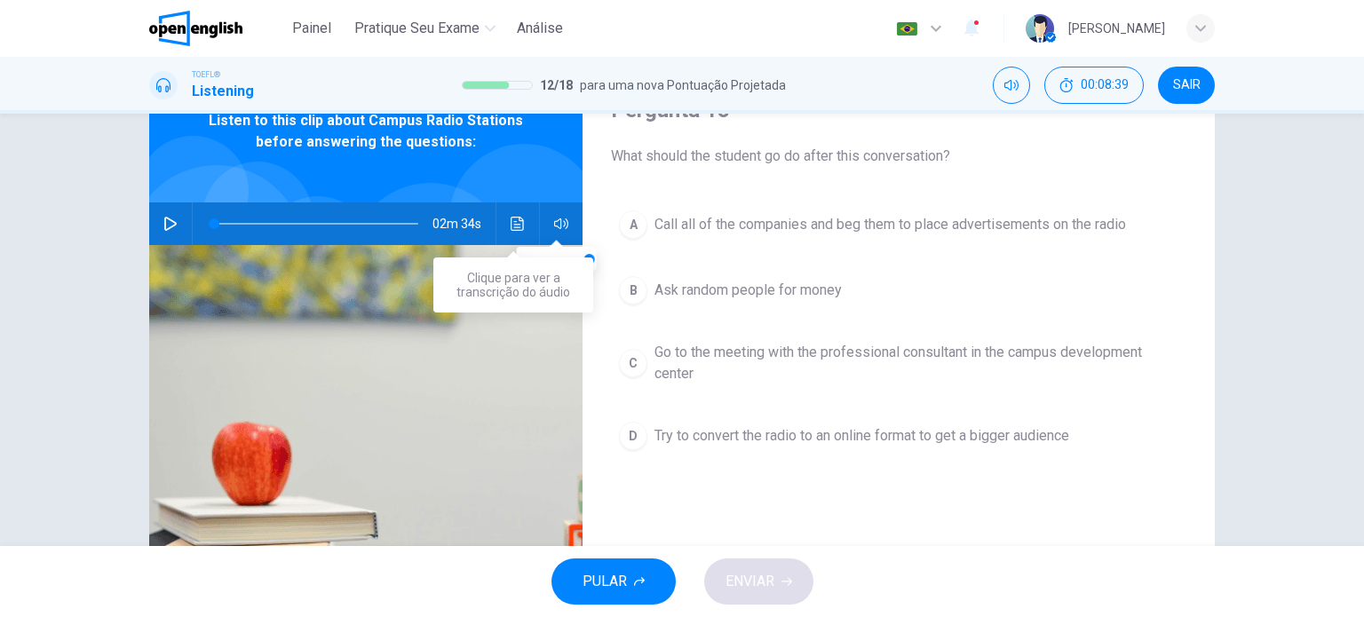
click at [515, 219] on icon "Clique para ver a transcrição do áudio" at bounding box center [518, 224] width 14 height 14
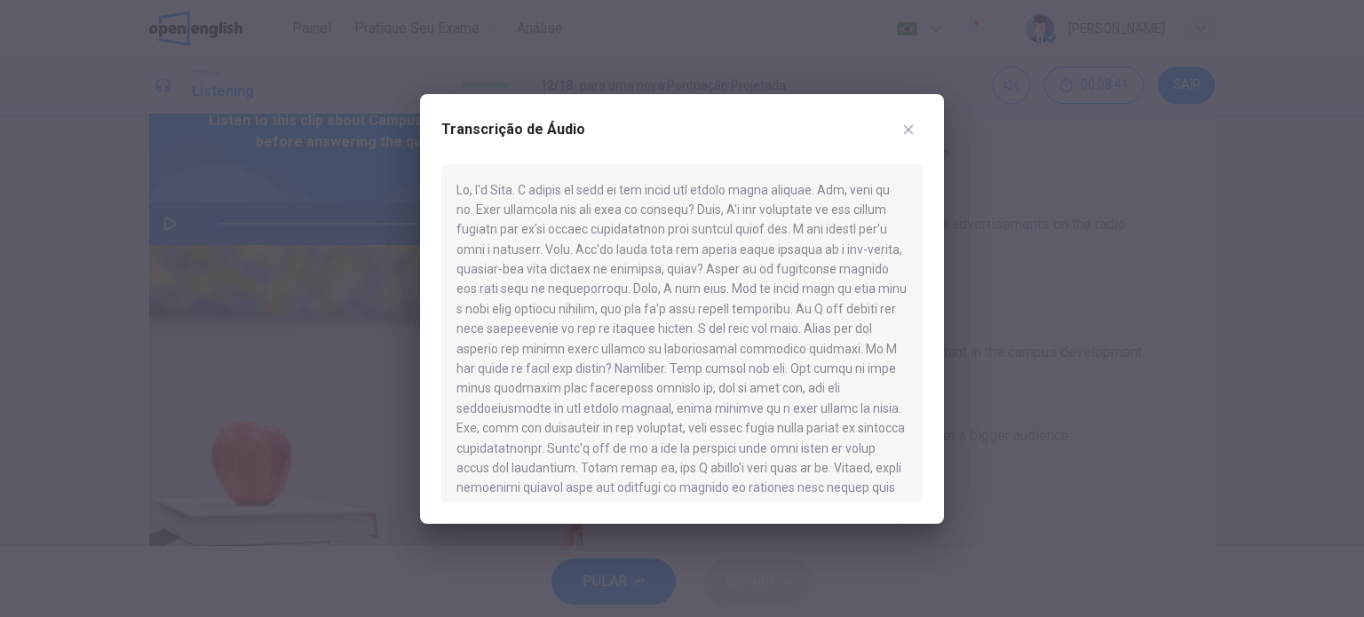
click at [923, 124] on div "Transcrição de Áudio" at bounding box center [682, 309] width 524 height 430
click at [913, 130] on icon "button" at bounding box center [908, 130] width 14 height 14
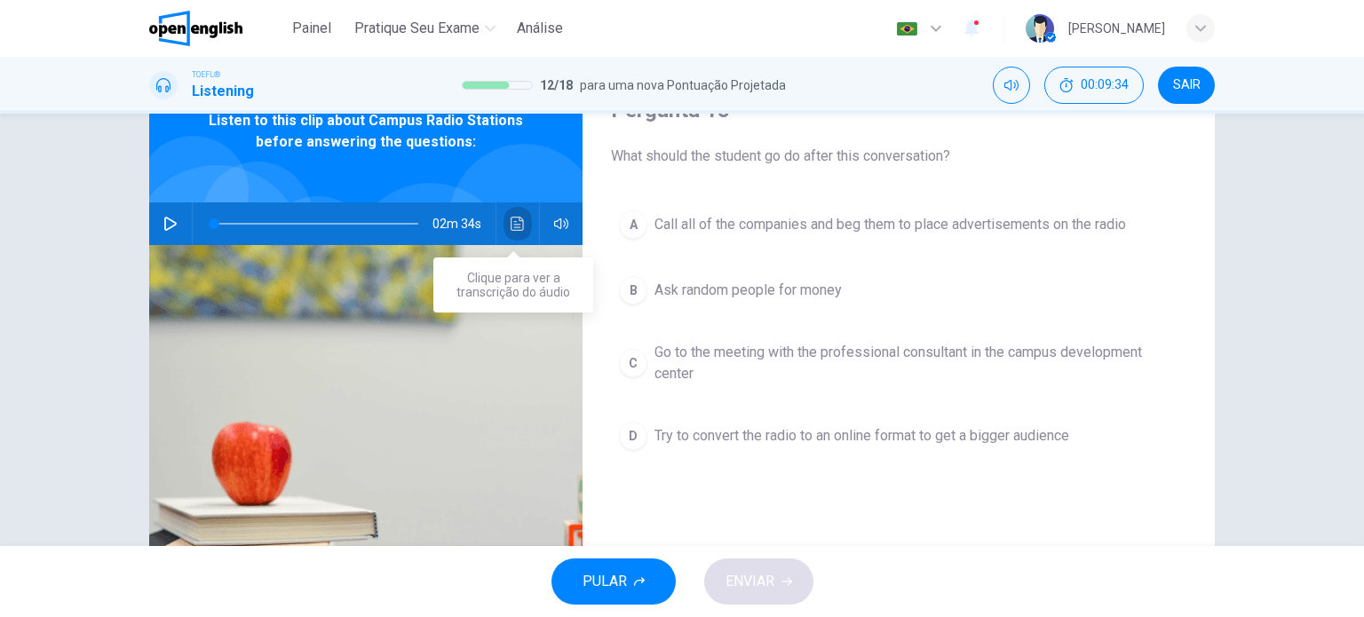
click at [511, 219] on icon "Clique para ver a transcrição do áudio" at bounding box center [518, 224] width 14 height 14
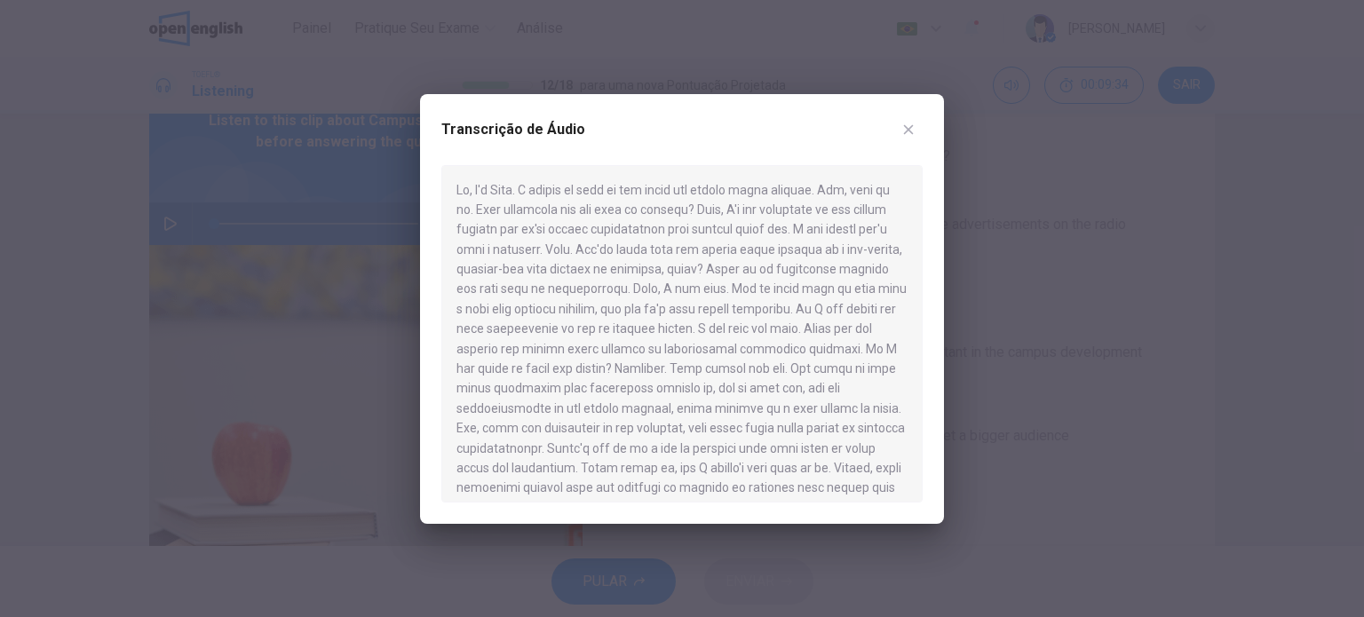
scroll to position [289, 0]
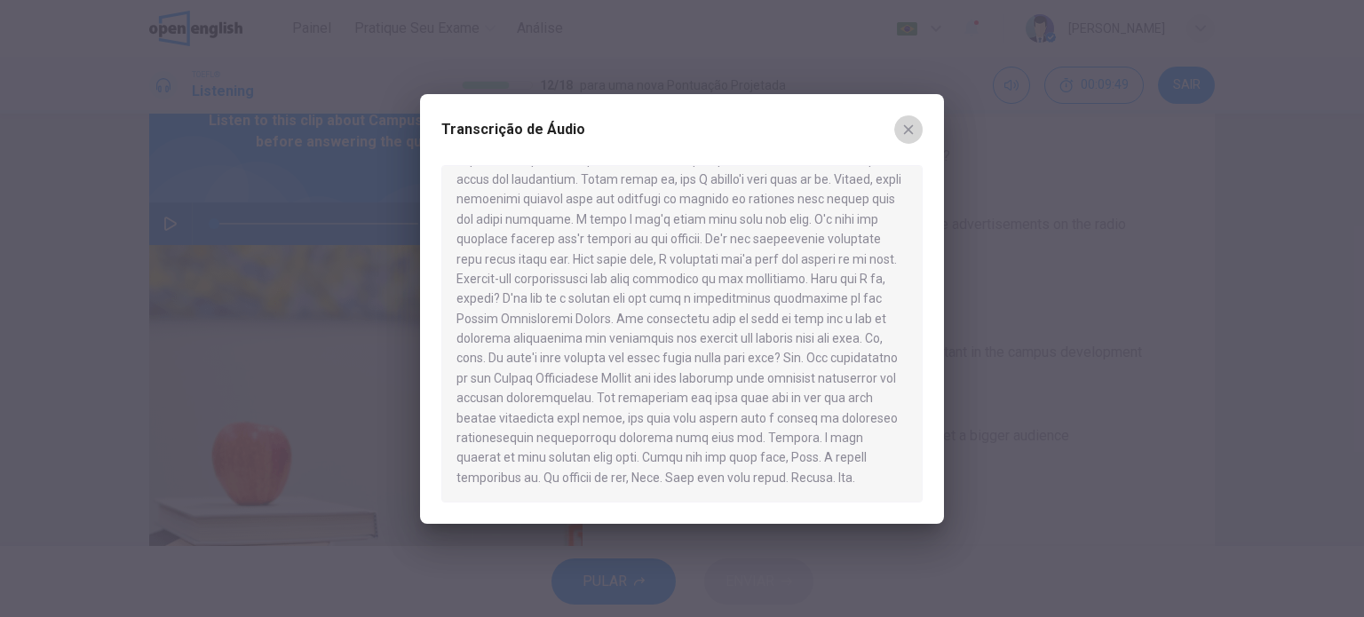
click at [907, 120] on button "button" at bounding box center [908, 129] width 28 height 28
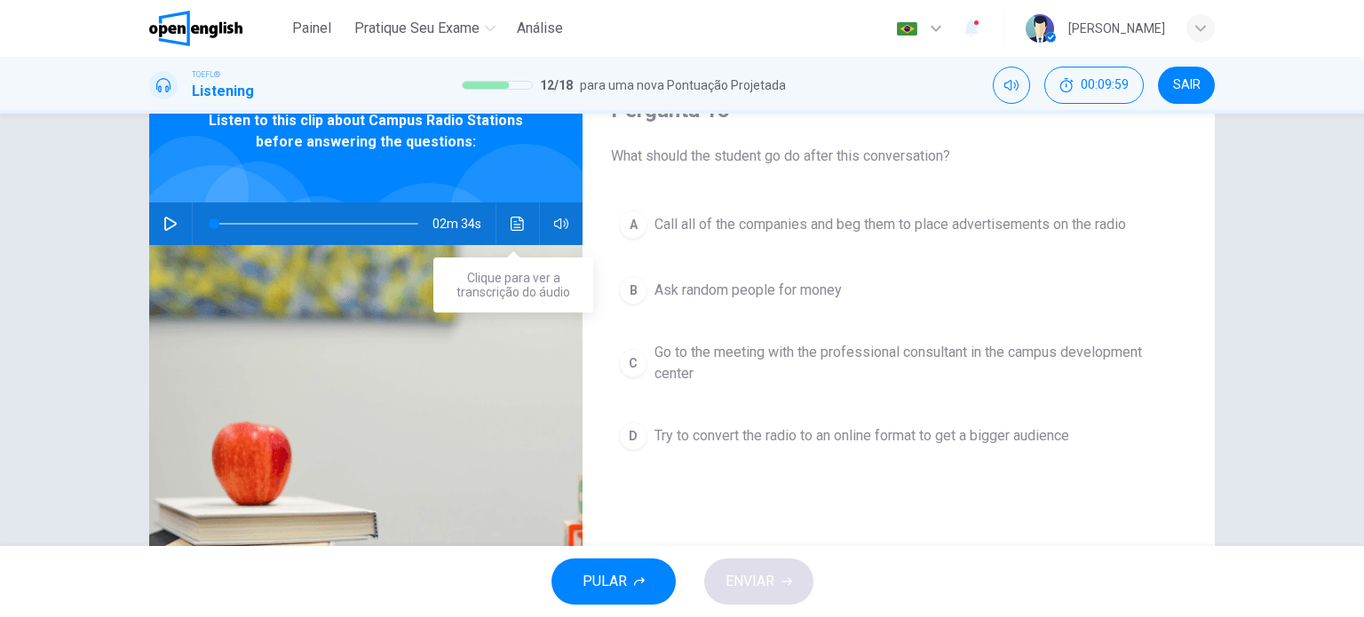
click at [526, 218] on button "Clique para ver a transcrição do áudio" at bounding box center [517, 223] width 28 height 43
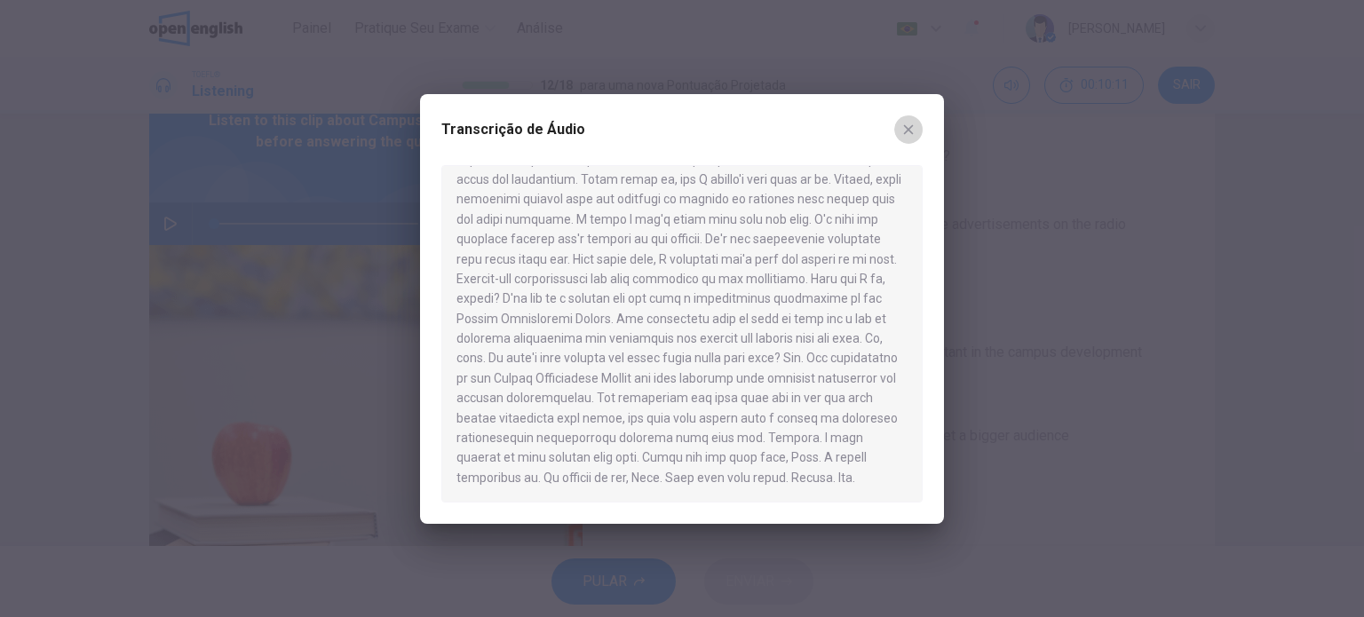
click at [903, 138] on button "button" at bounding box center [908, 129] width 28 height 28
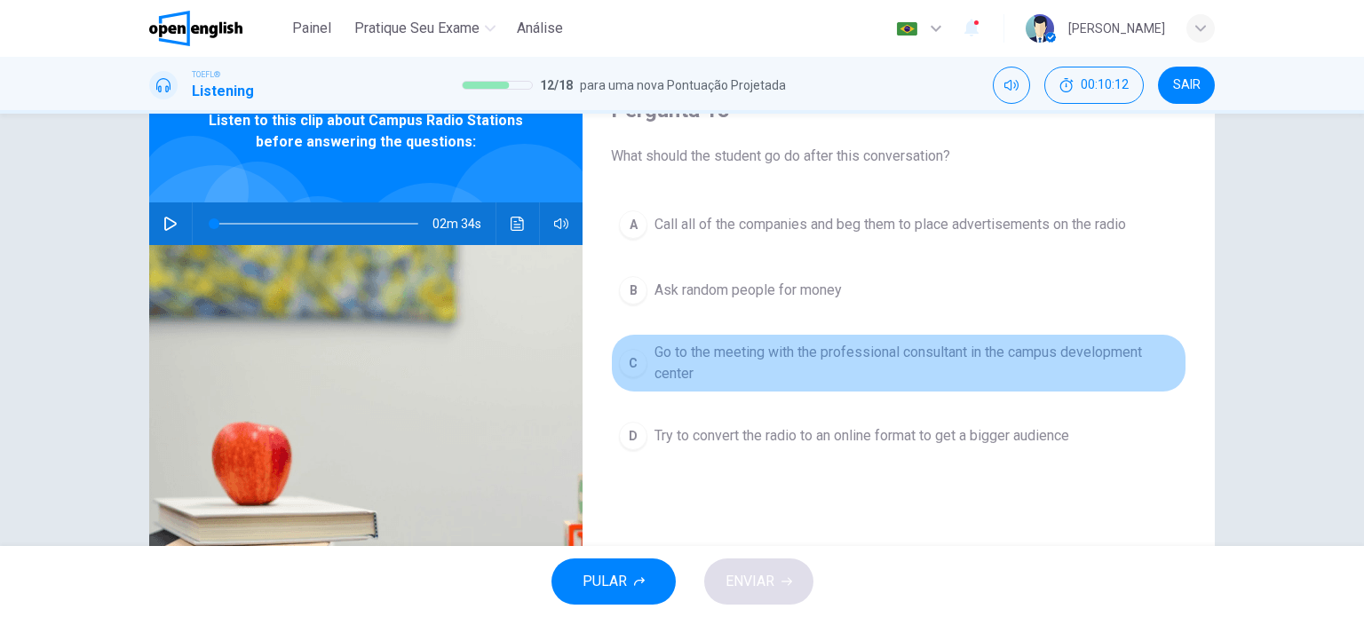
click at [654, 370] on span "Go to the meeting with the professional consultant in the campus development ce…" at bounding box center [916, 363] width 524 height 43
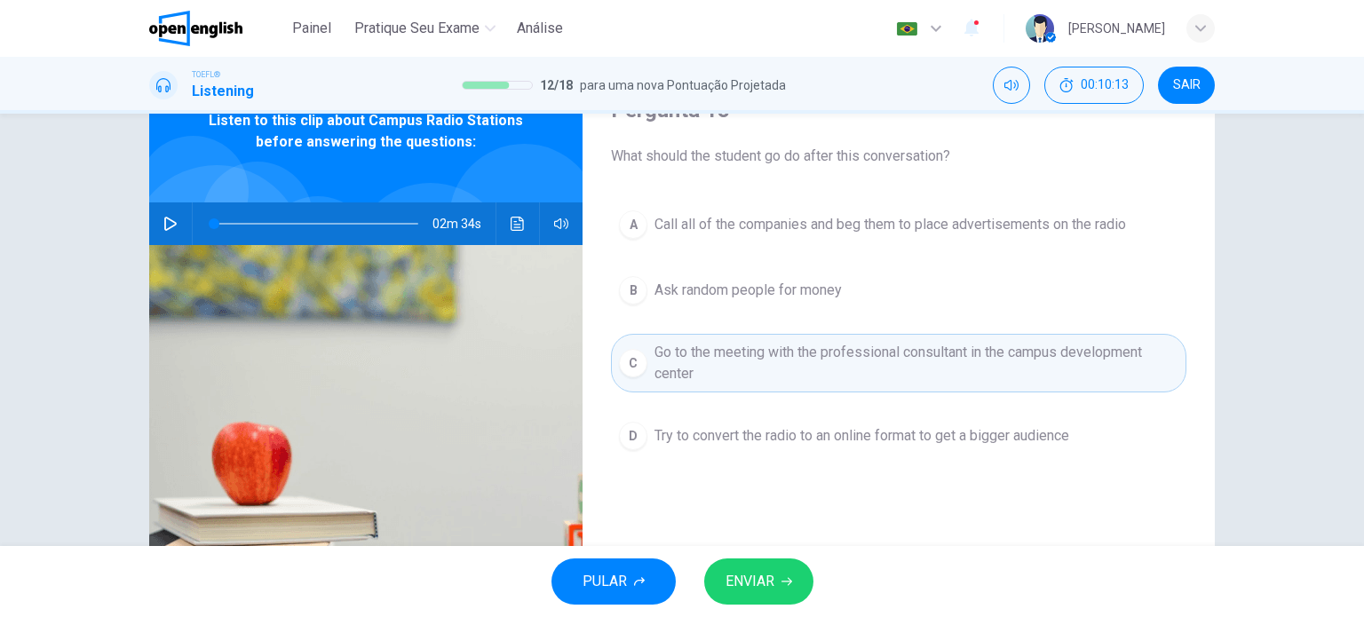
click at [770, 589] on span "ENVIAR" at bounding box center [749, 581] width 49 height 25
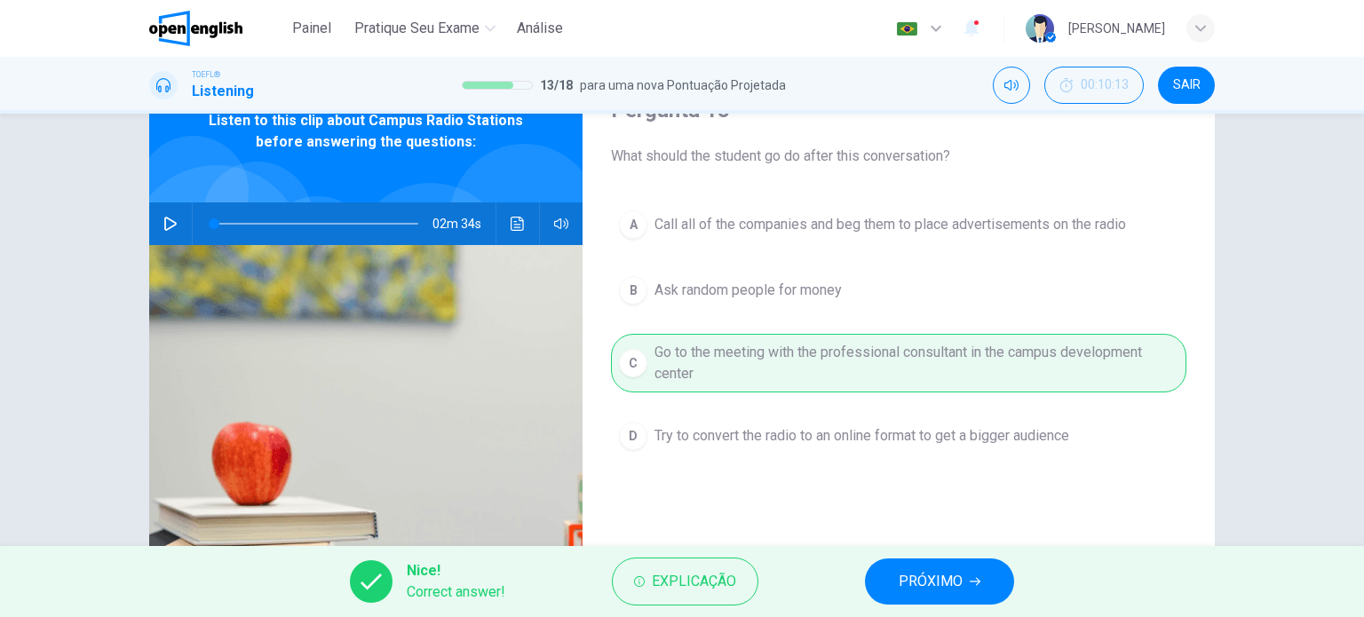
click at [894, 584] on button "PRÓXIMO" at bounding box center [939, 581] width 149 height 46
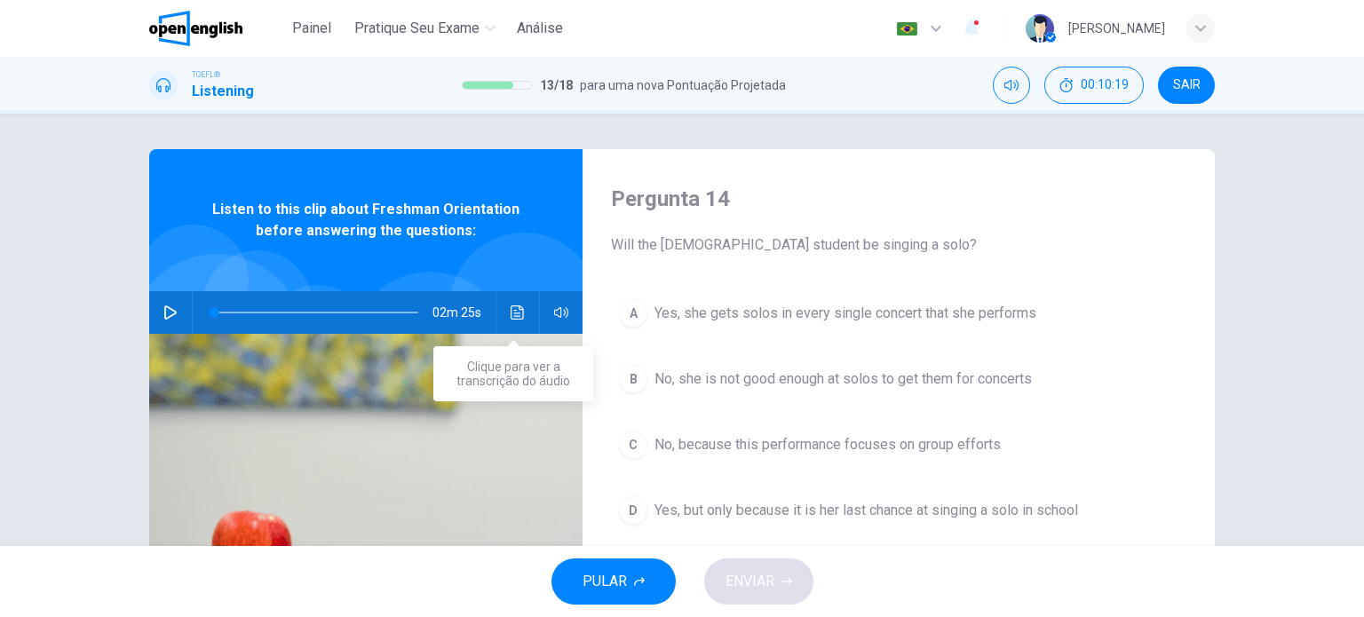
click at [514, 308] on icon "Clique para ver a transcrição do áudio" at bounding box center [518, 312] width 14 height 14
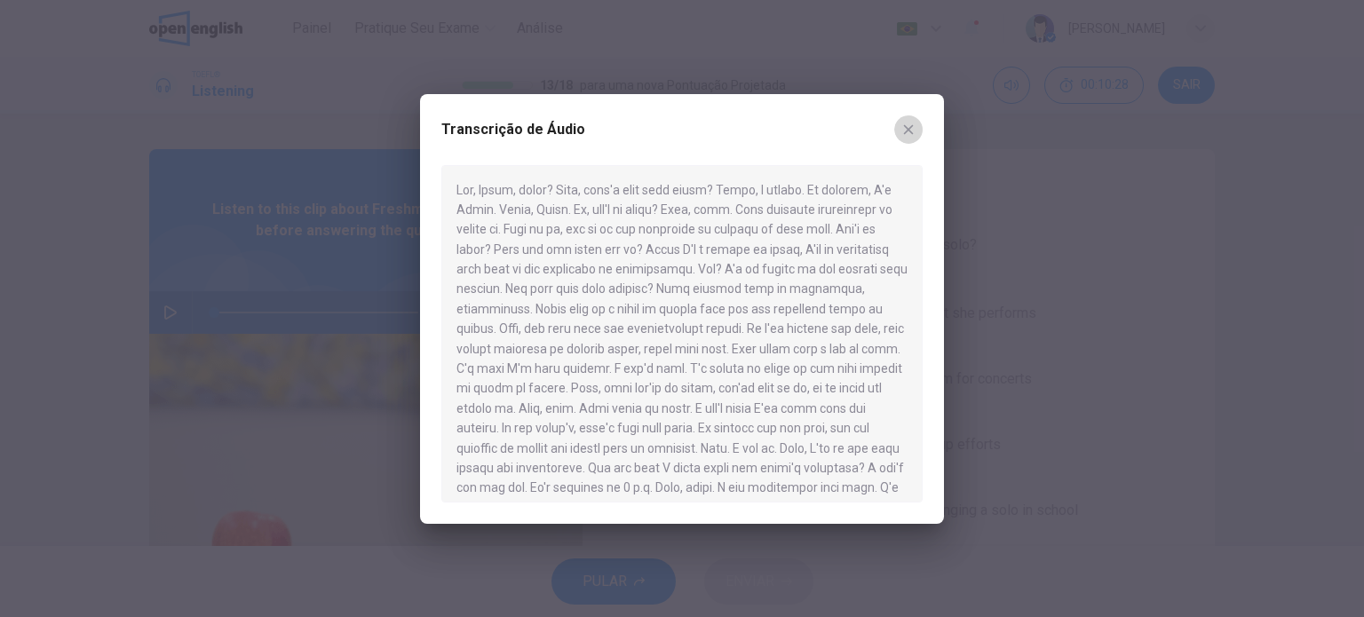
click at [919, 133] on button "button" at bounding box center [908, 129] width 28 height 28
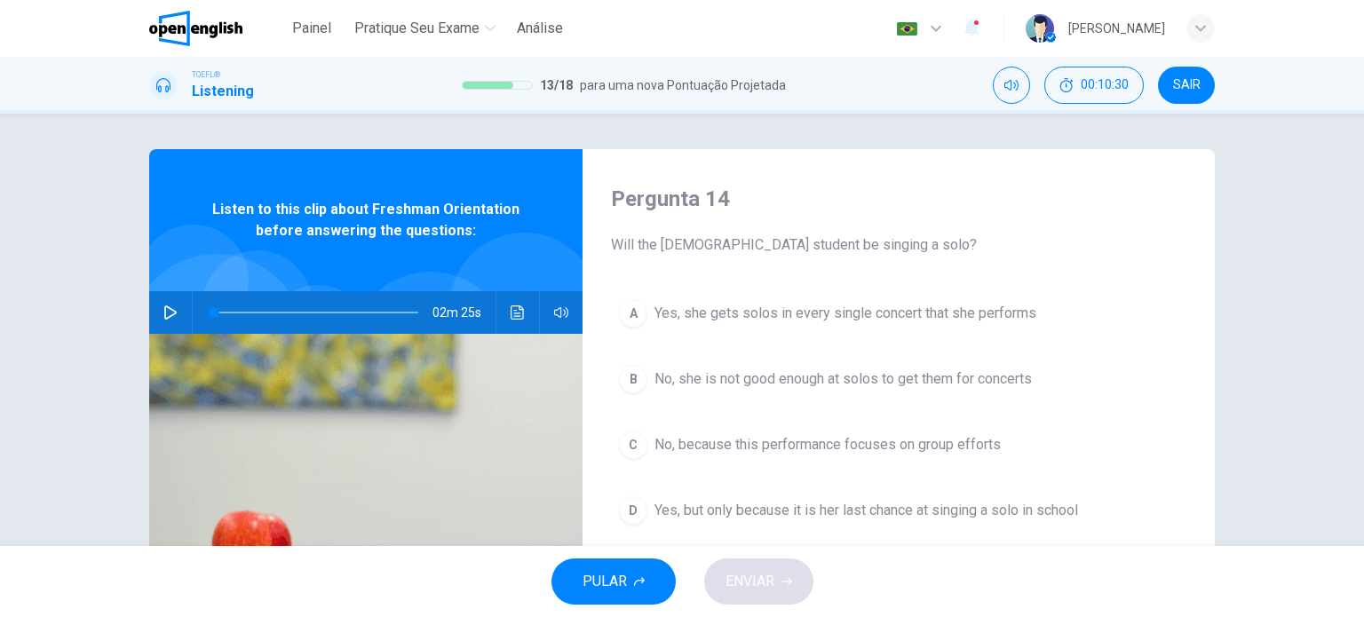
click at [509, 321] on button "Clique para ver a transcrição do áudio" at bounding box center [517, 312] width 28 height 43
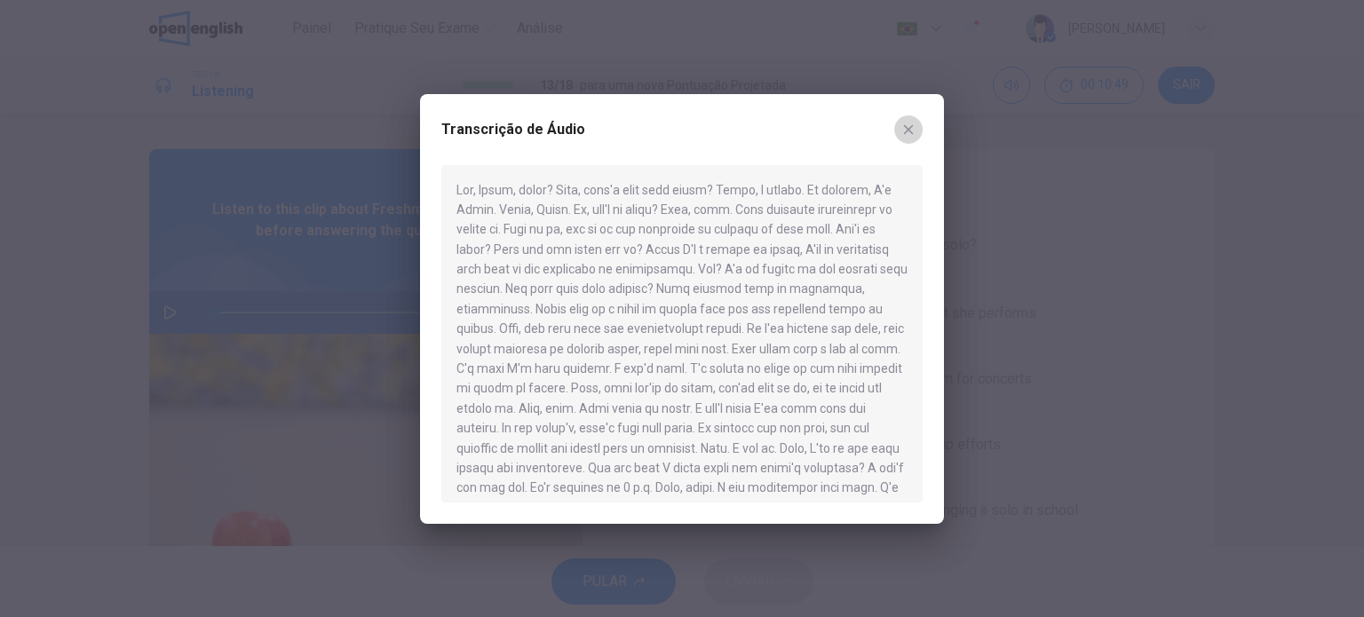
click at [905, 131] on icon "button" at bounding box center [908, 130] width 14 height 14
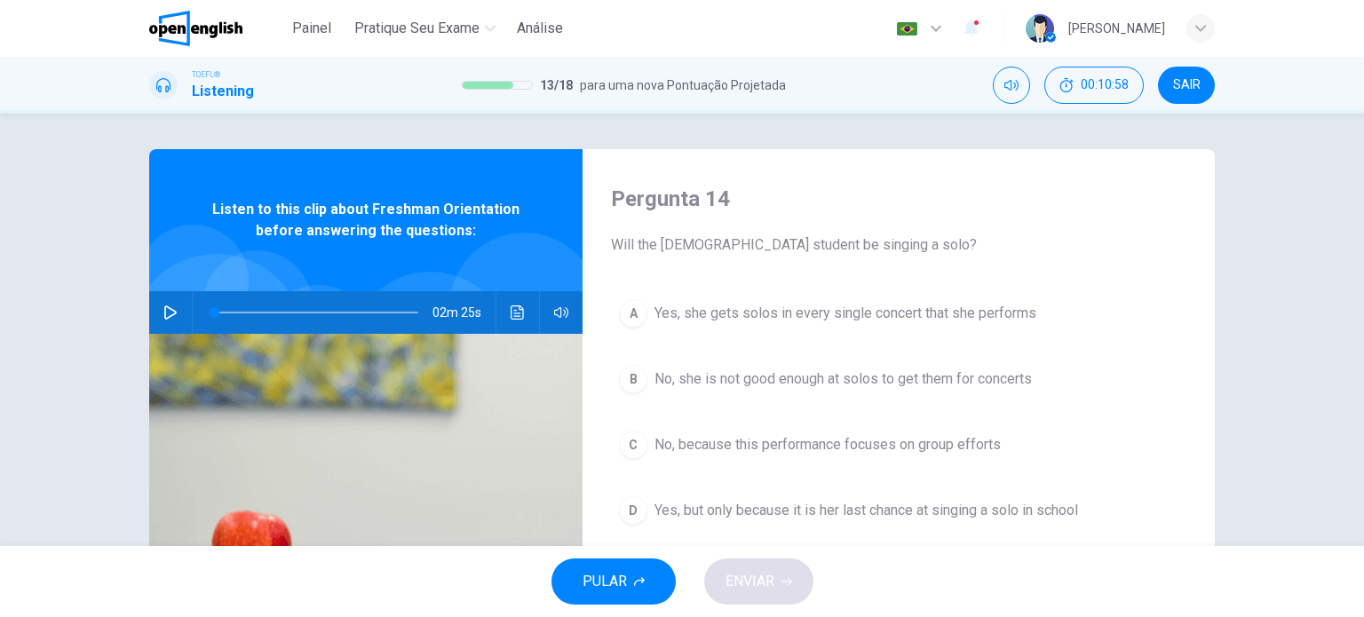
click at [492, 310] on div "02m 25s" at bounding box center [365, 312] width 433 height 43
click at [517, 310] on icon "Clique para ver a transcrição do áudio" at bounding box center [518, 312] width 14 height 14
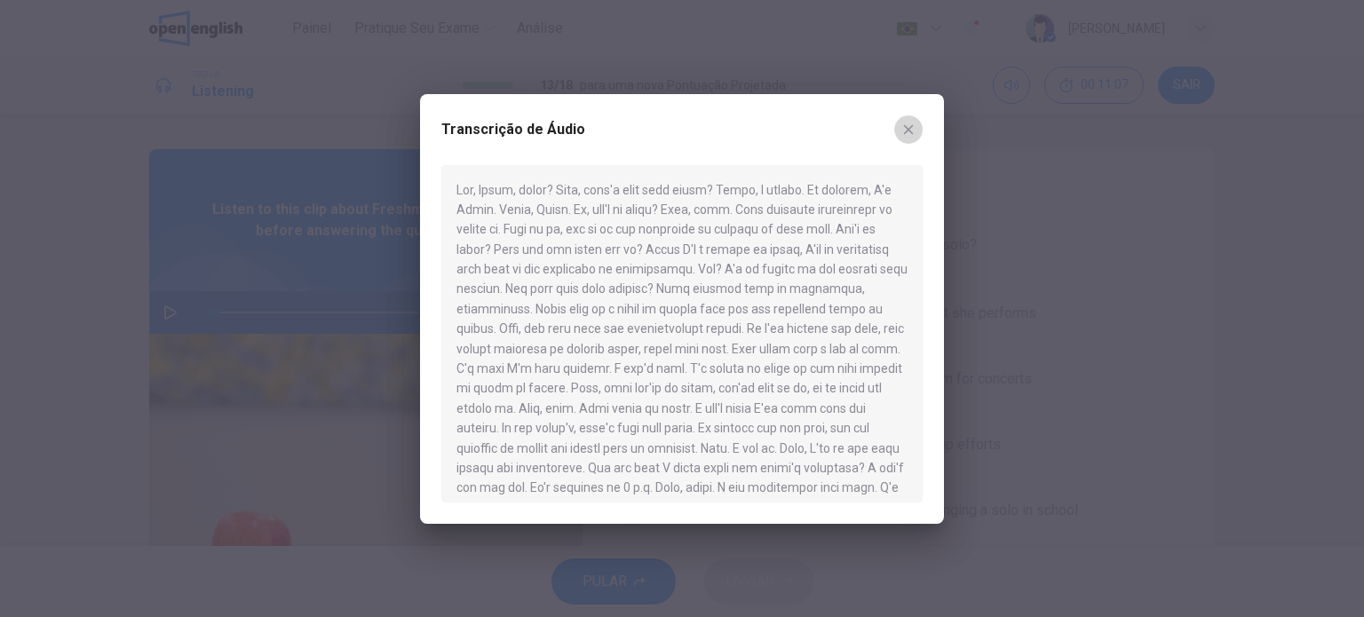
click at [913, 123] on button "button" at bounding box center [908, 129] width 28 height 28
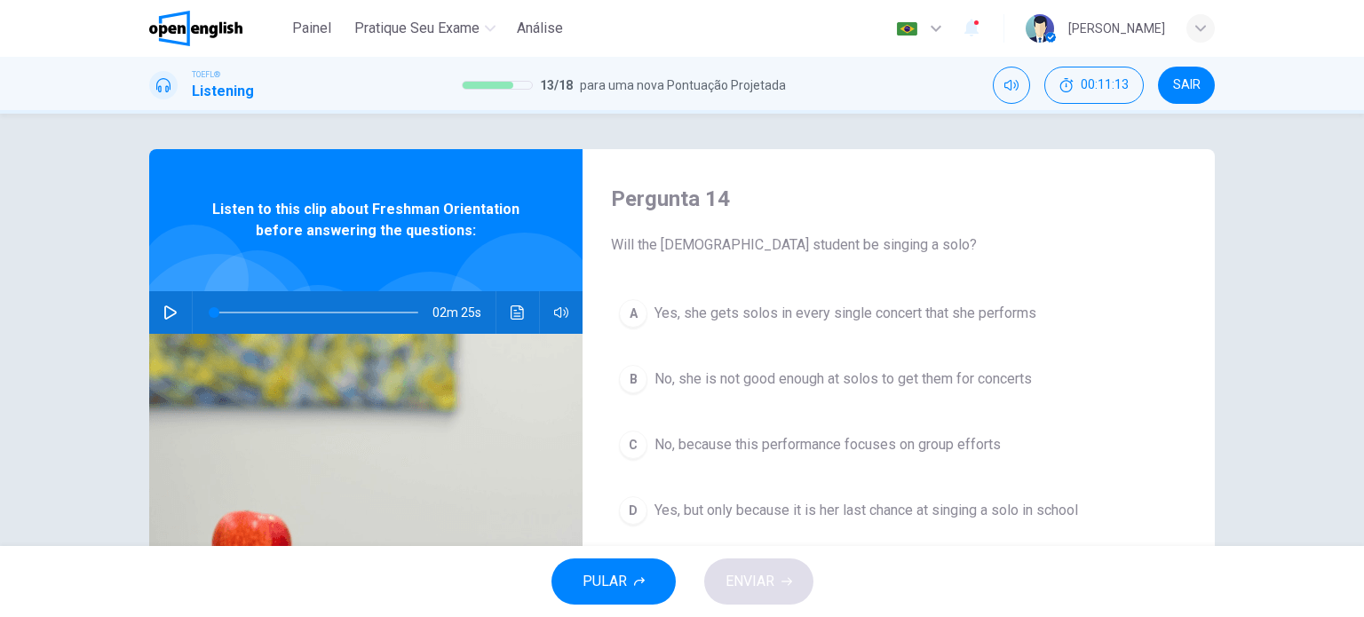
click at [636, 322] on div "A" at bounding box center [633, 313] width 28 height 28
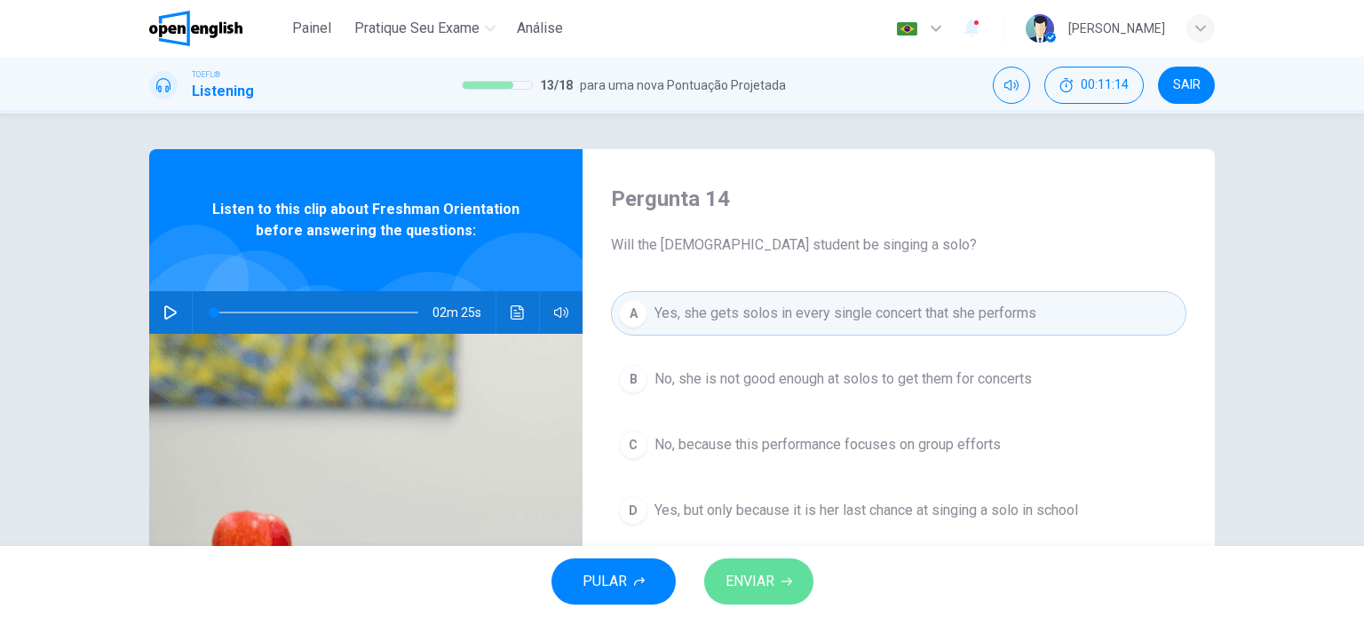
click at [755, 567] on button "ENVIAR" at bounding box center [758, 581] width 109 height 46
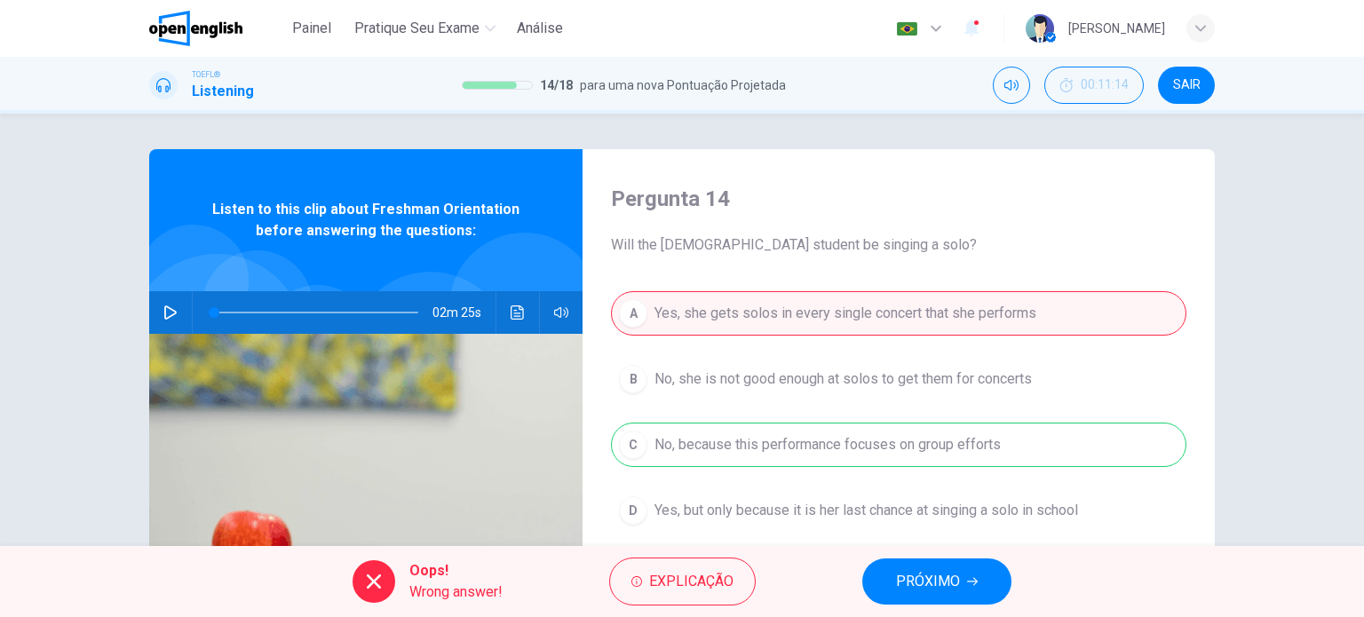
click at [931, 571] on span "PRÓXIMO" at bounding box center [928, 581] width 64 height 25
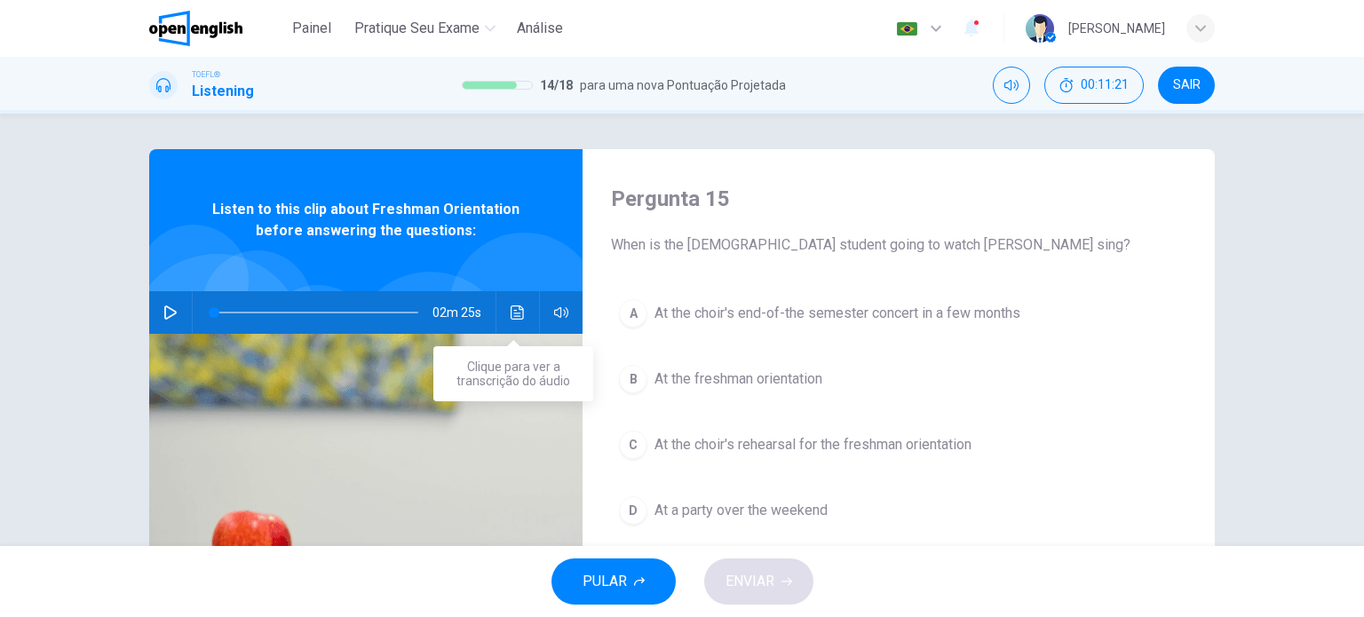
click at [519, 316] on icon "Clique para ver a transcrição do áudio" at bounding box center [518, 312] width 14 height 14
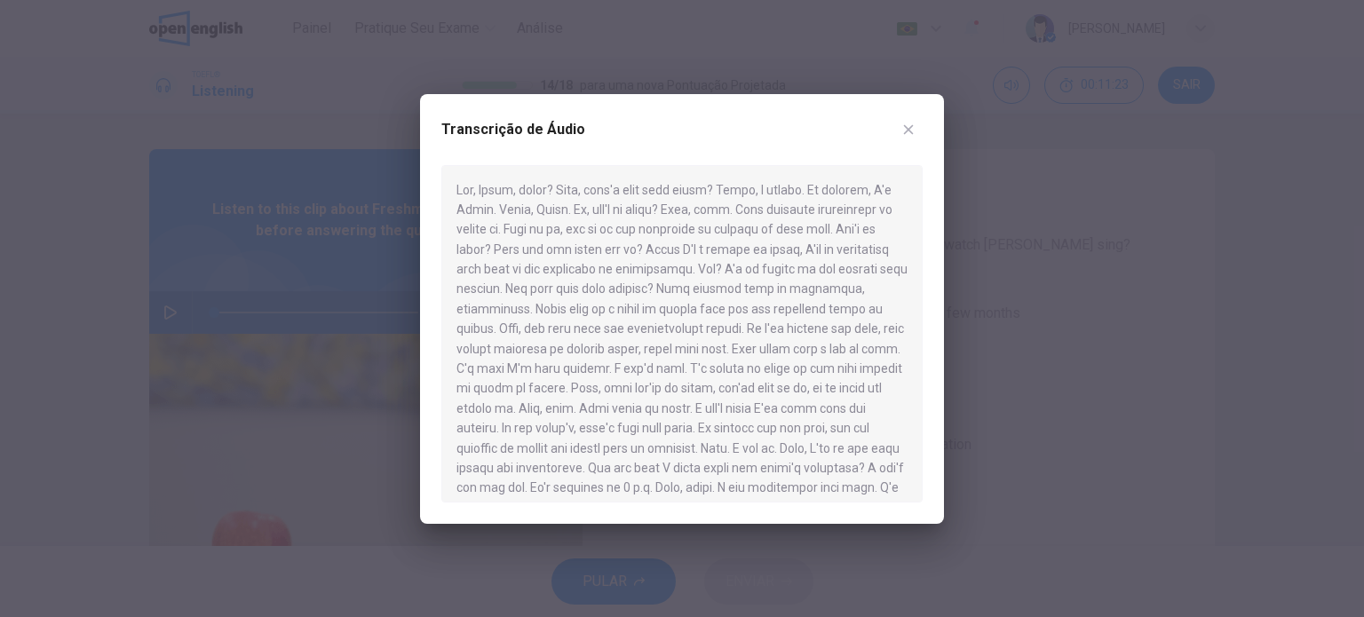
scroll to position [89, 0]
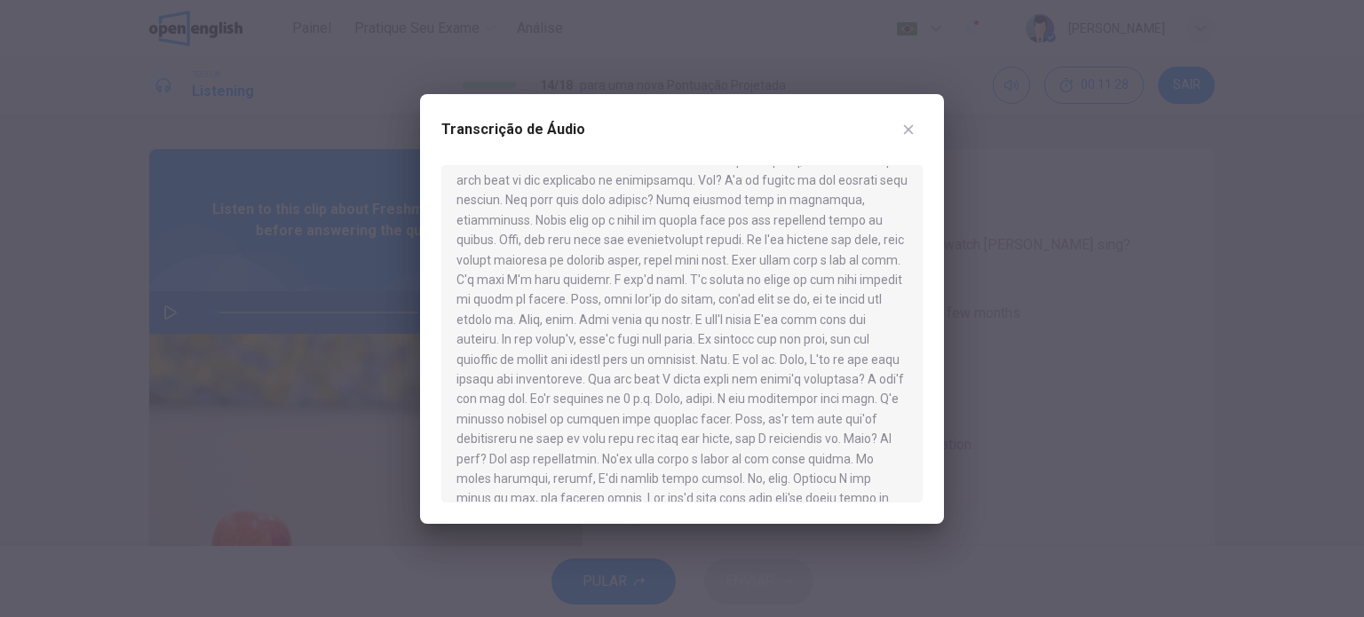
click at [913, 124] on icon "button" at bounding box center [908, 130] width 14 height 14
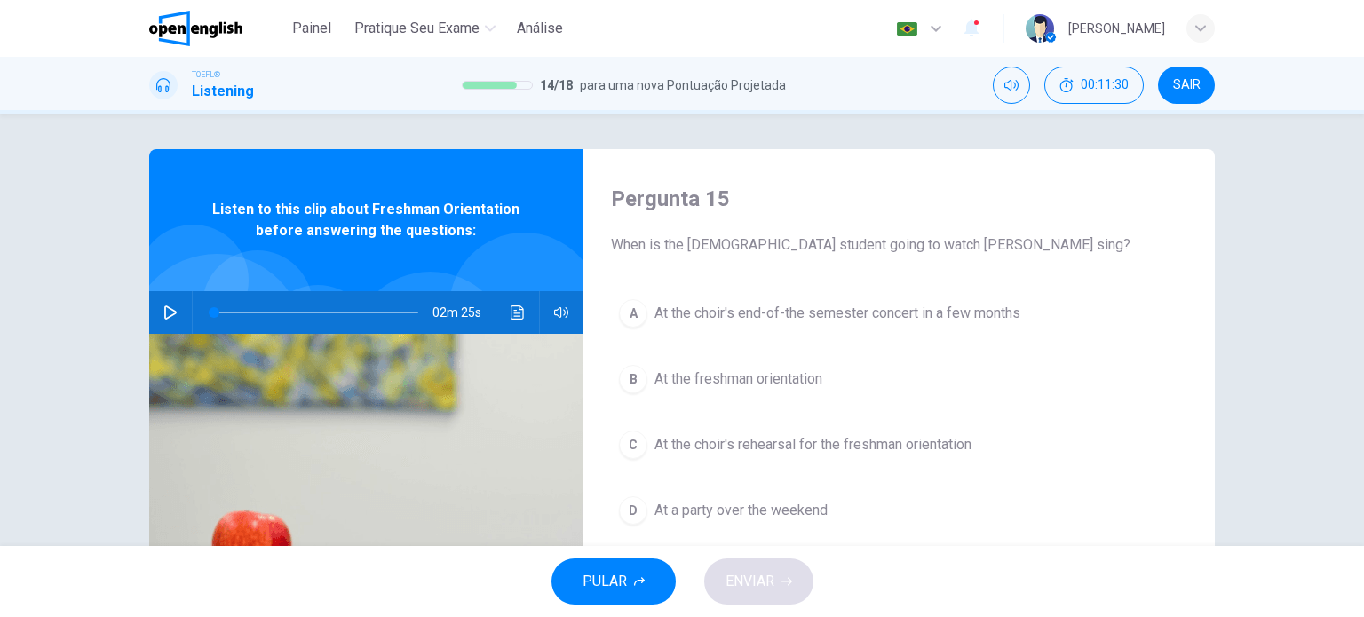
click at [517, 297] on button "Clique para ver a transcrição do áudio" at bounding box center [517, 312] width 28 height 43
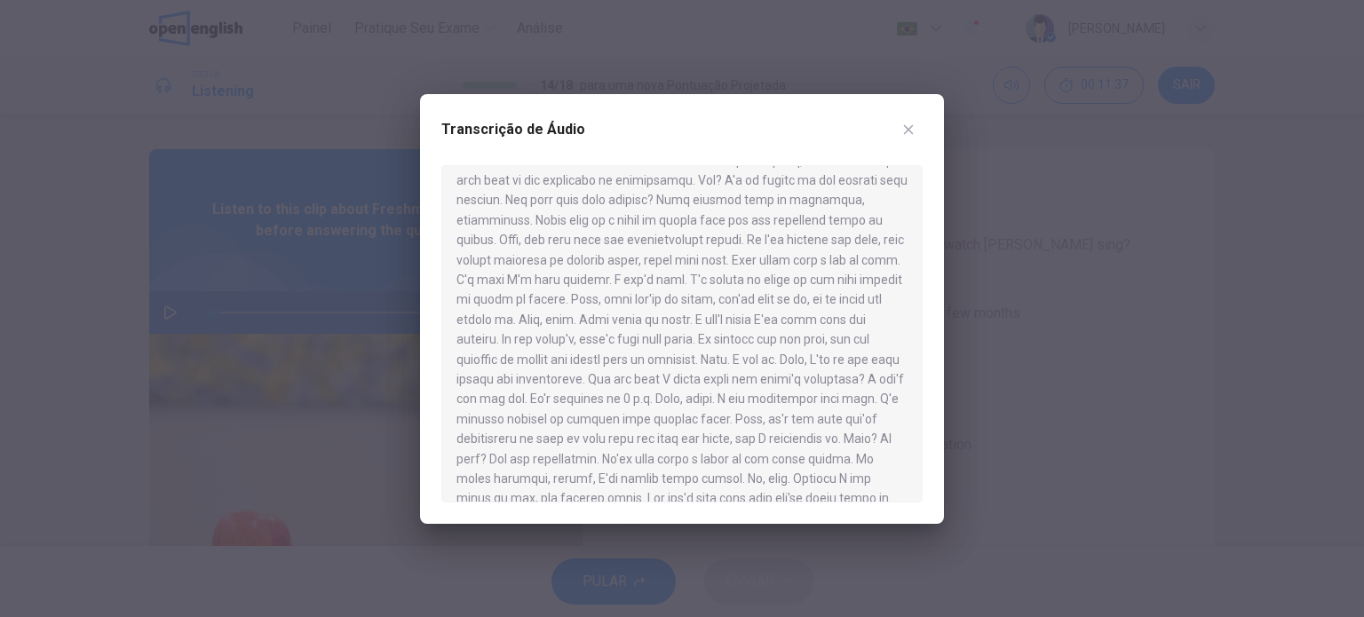
scroll to position [178, 0]
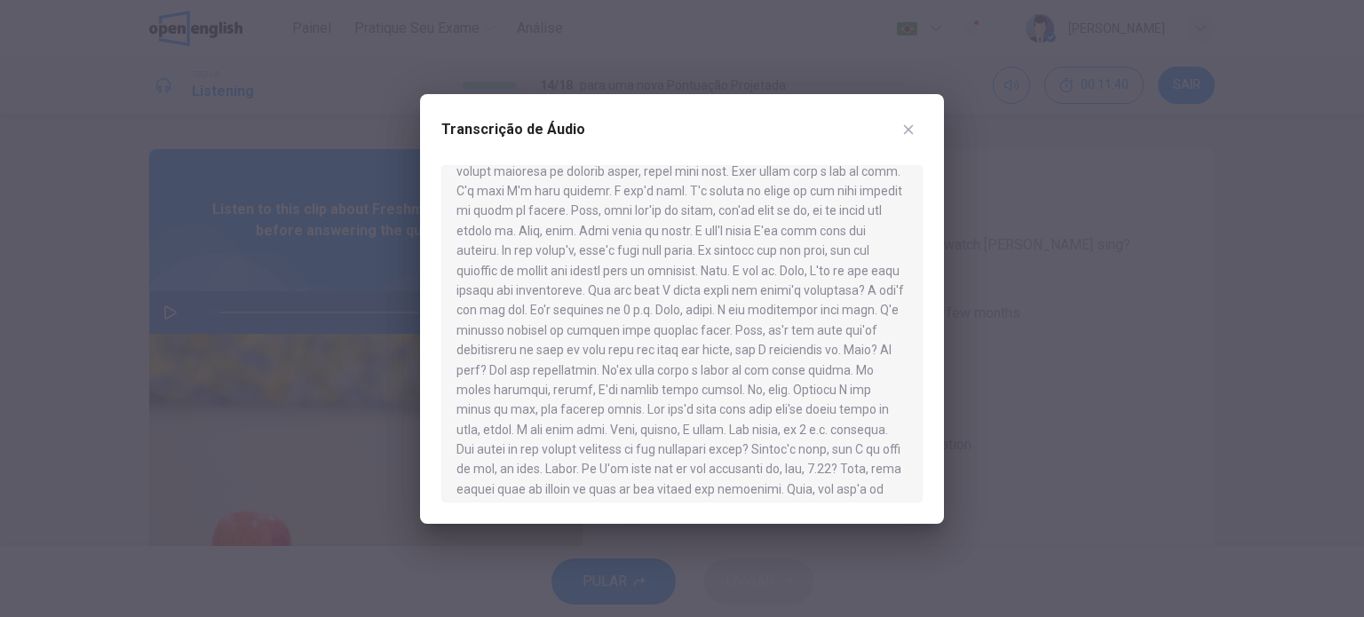
click at [914, 131] on icon "button" at bounding box center [908, 130] width 14 height 14
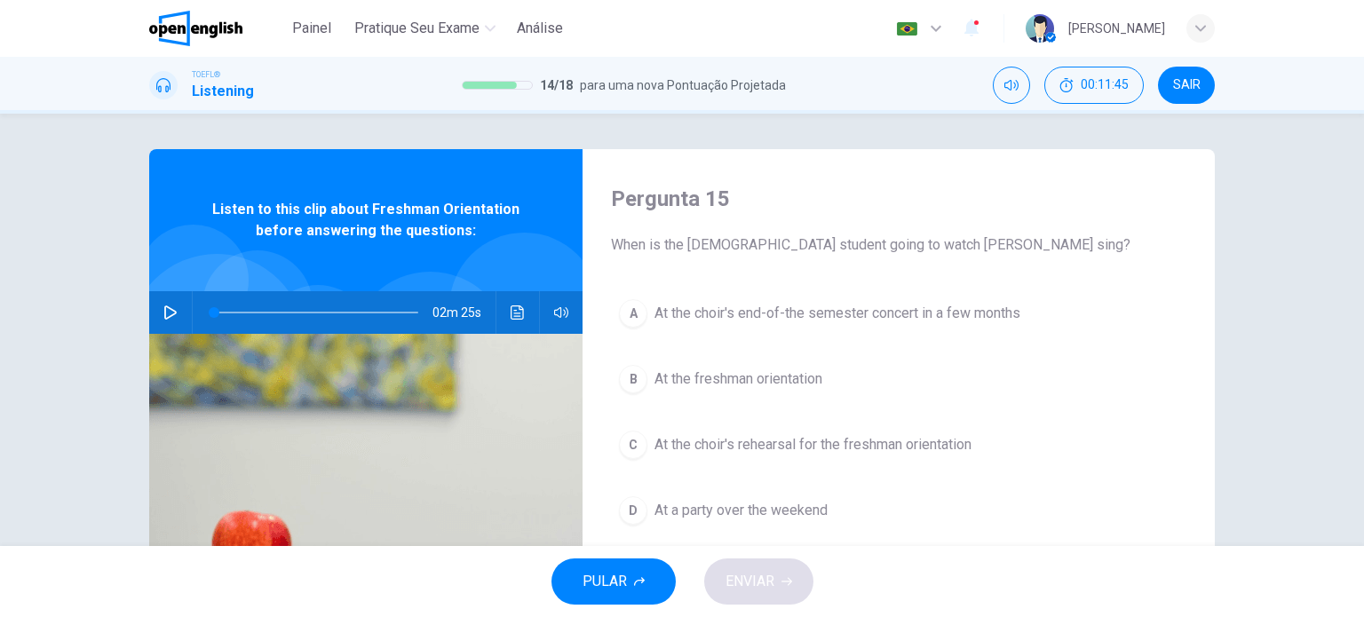
click at [504, 324] on button "Clique para ver a transcrição do áudio" at bounding box center [517, 312] width 28 height 43
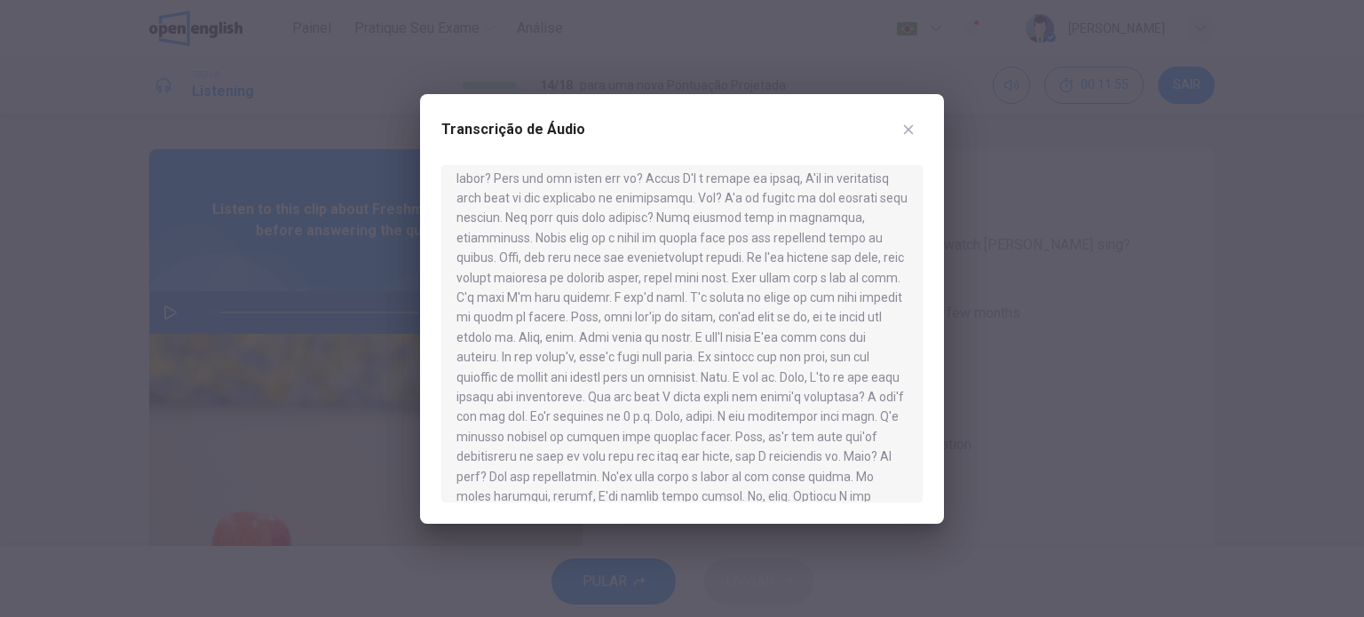
scroll to position [0, 0]
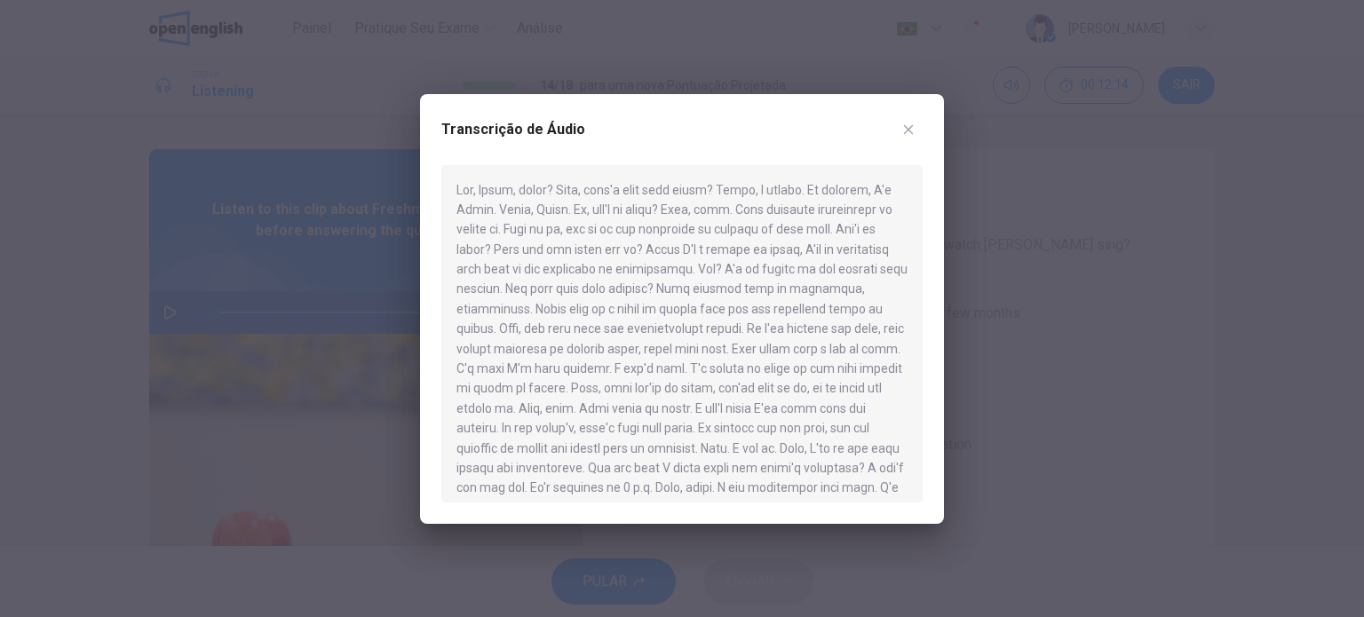
click at [907, 127] on icon "button" at bounding box center [908, 130] width 14 height 14
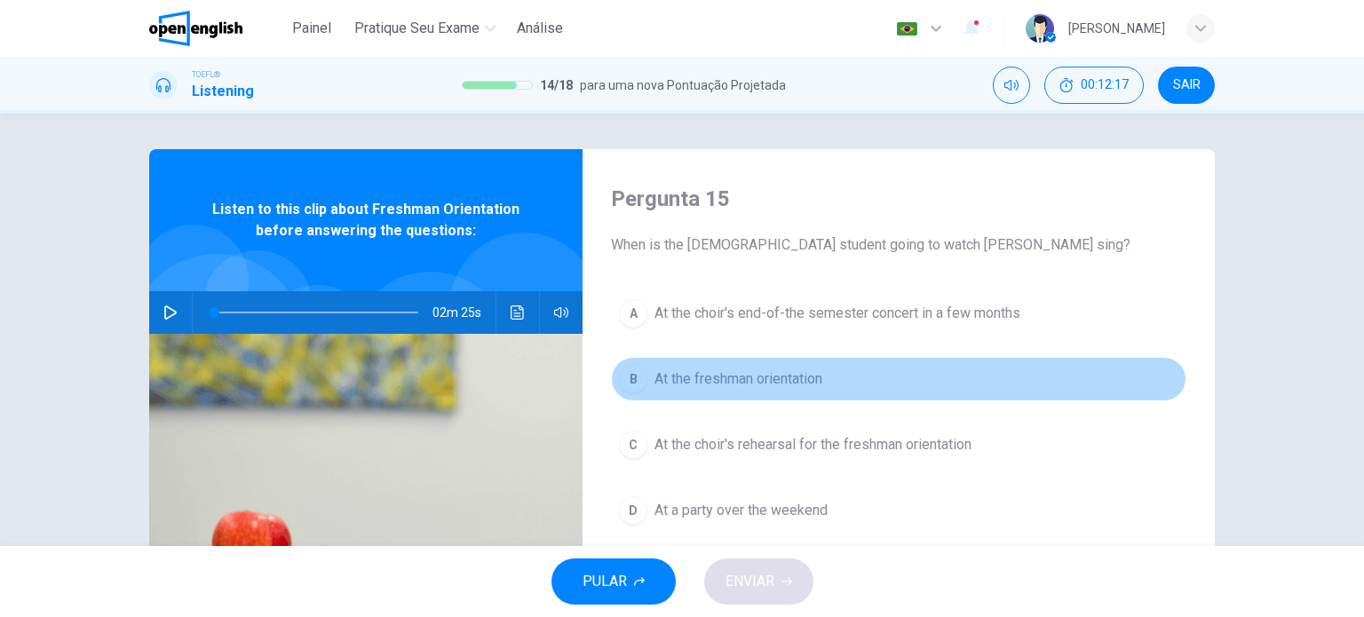
click at [638, 376] on div "B" at bounding box center [633, 379] width 28 height 28
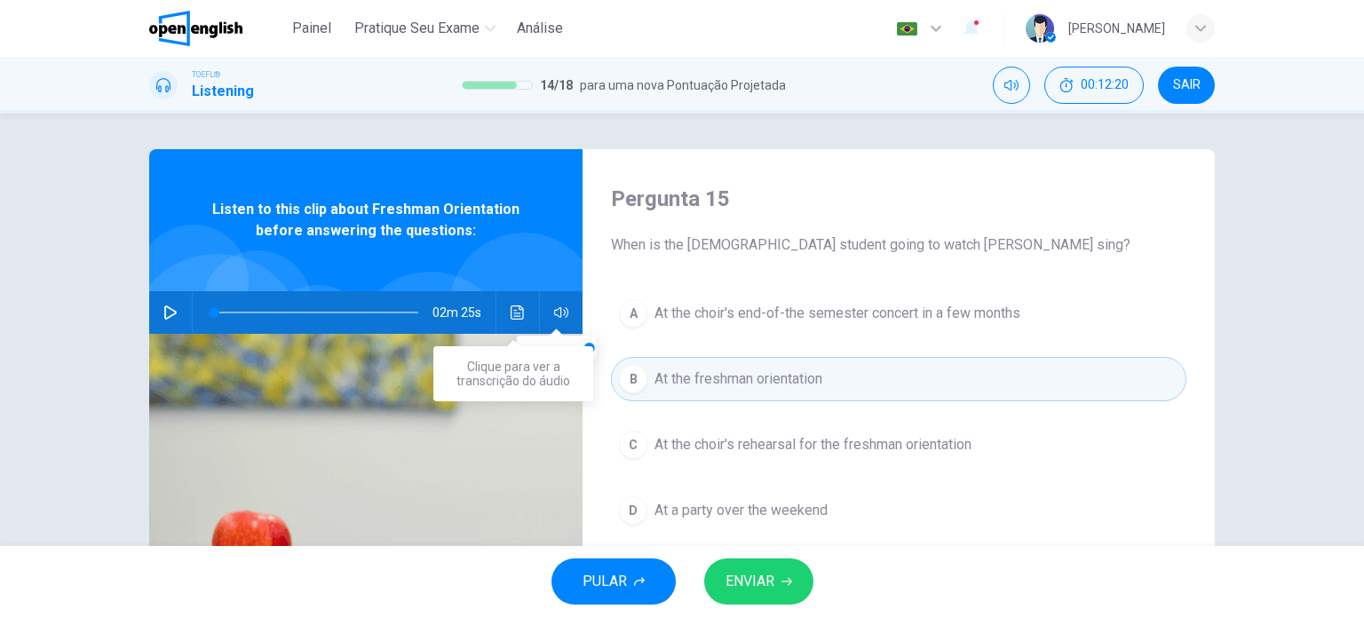
click at [521, 319] on button "Clique para ver a transcrição do áudio" at bounding box center [517, 312] width 28 height 43
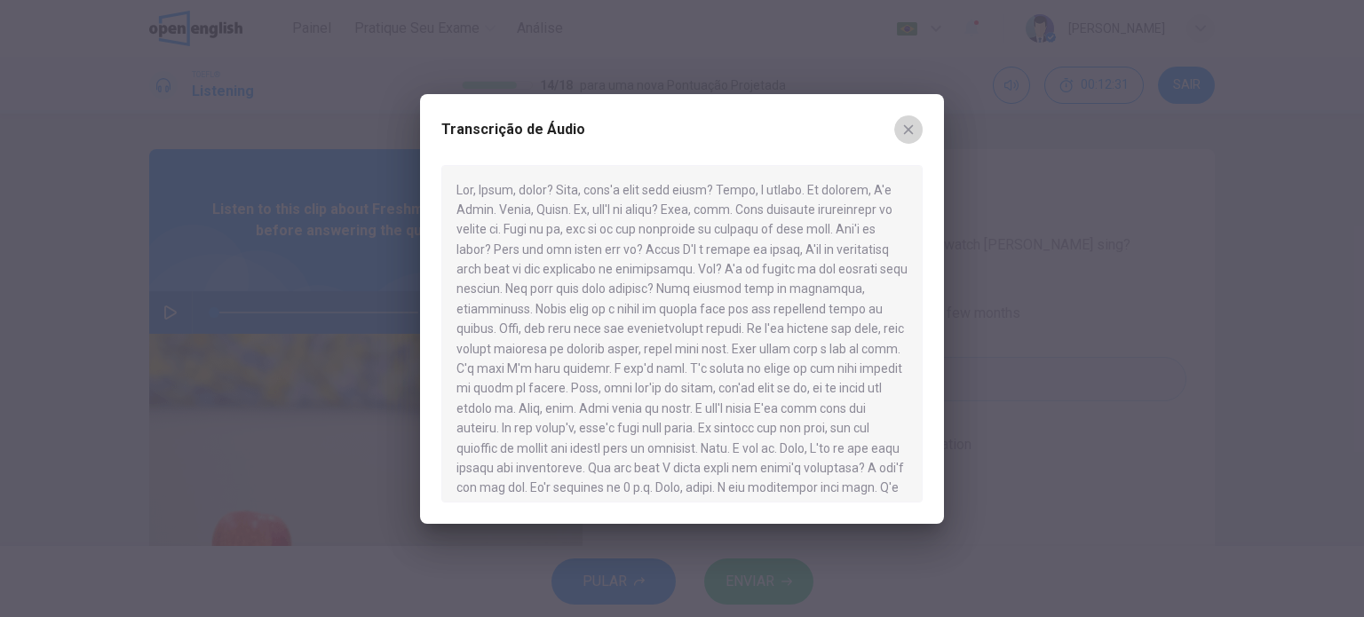
click at [897, 129] on button "button" at bounding box center [908, 129] width 28 height 28
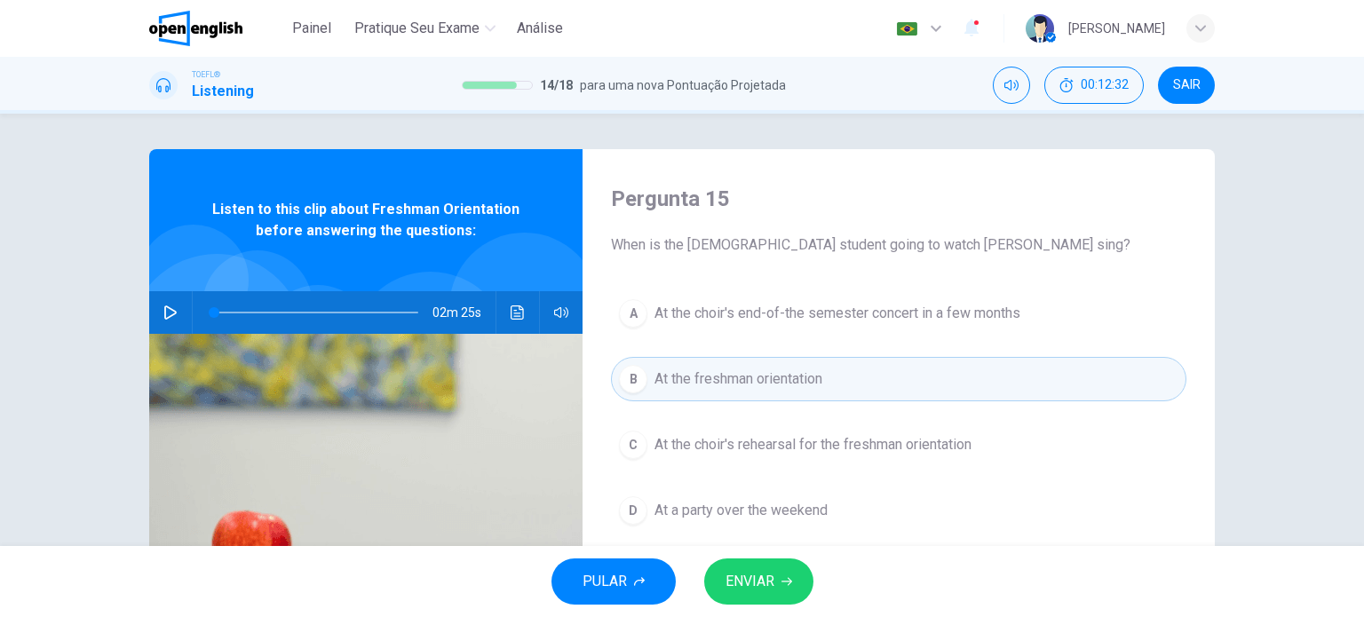
click at [771, 581] on span "ENVIAR" at bounding box center [749, 581] width 49 height 25
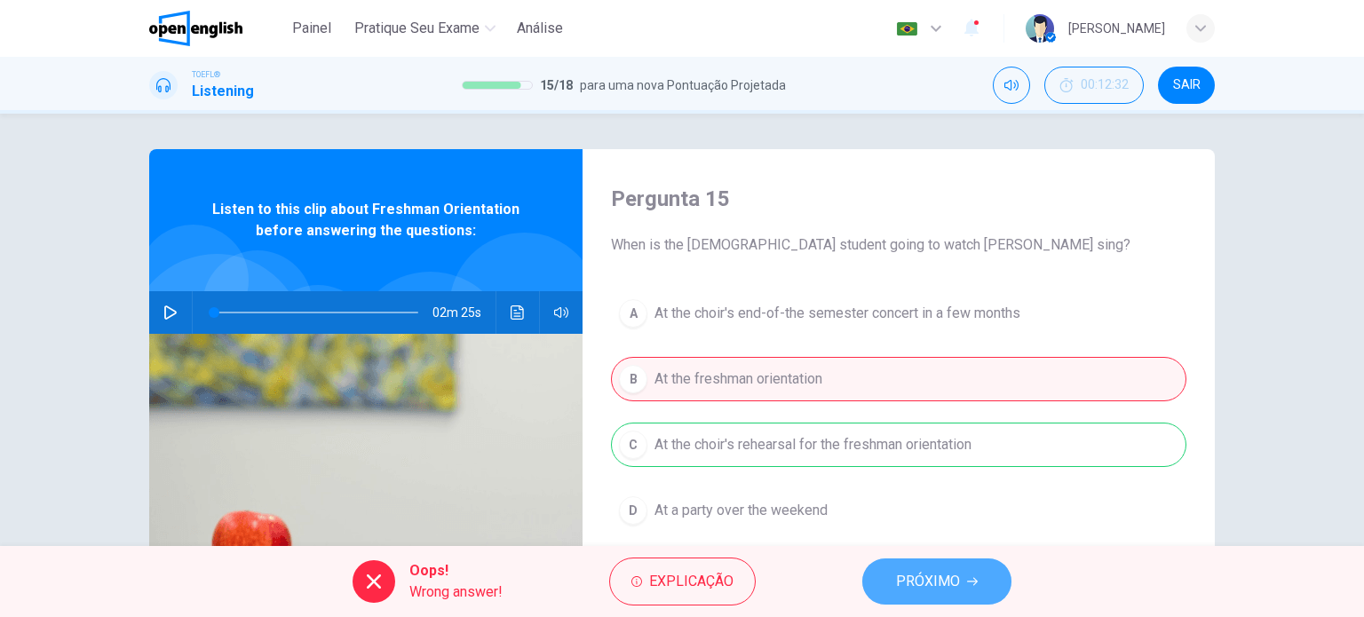
click at [931, 569] on span "PRÓXIMO" at bounding box center [928, 581] width 64 height 25
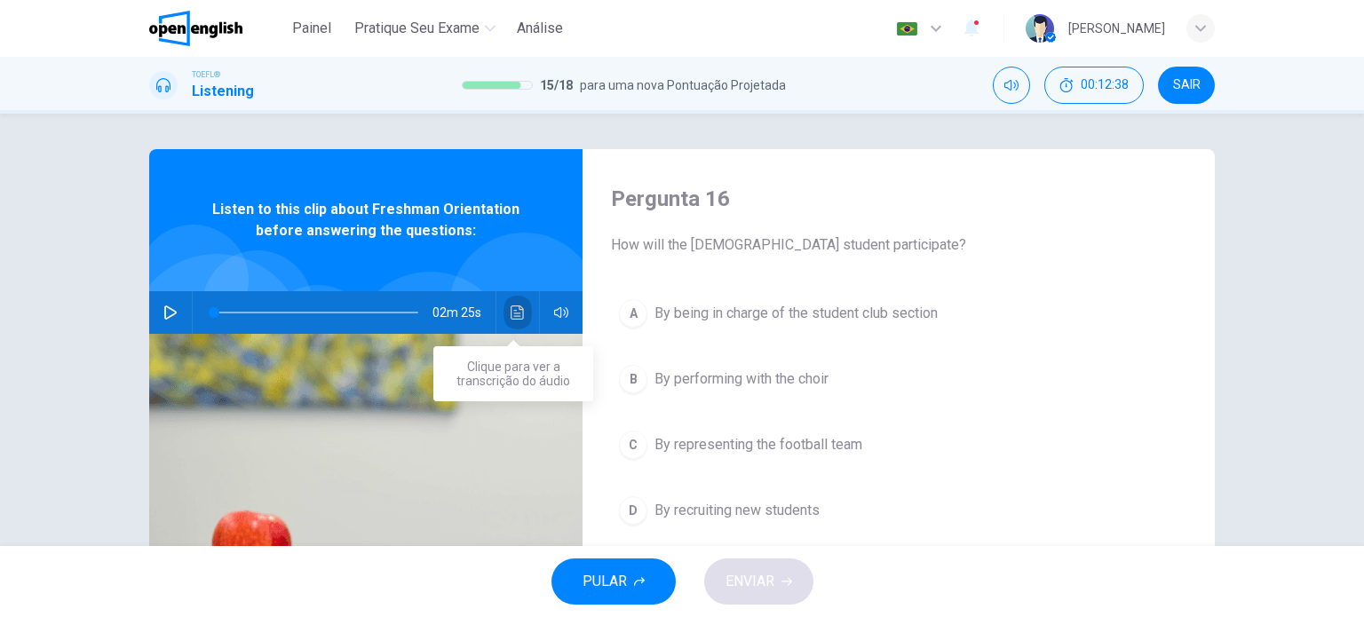
click at [516, 313] on icon "Clique para ver a transcrição do áudio" at bounding box center [518, 312] width 14 height 14
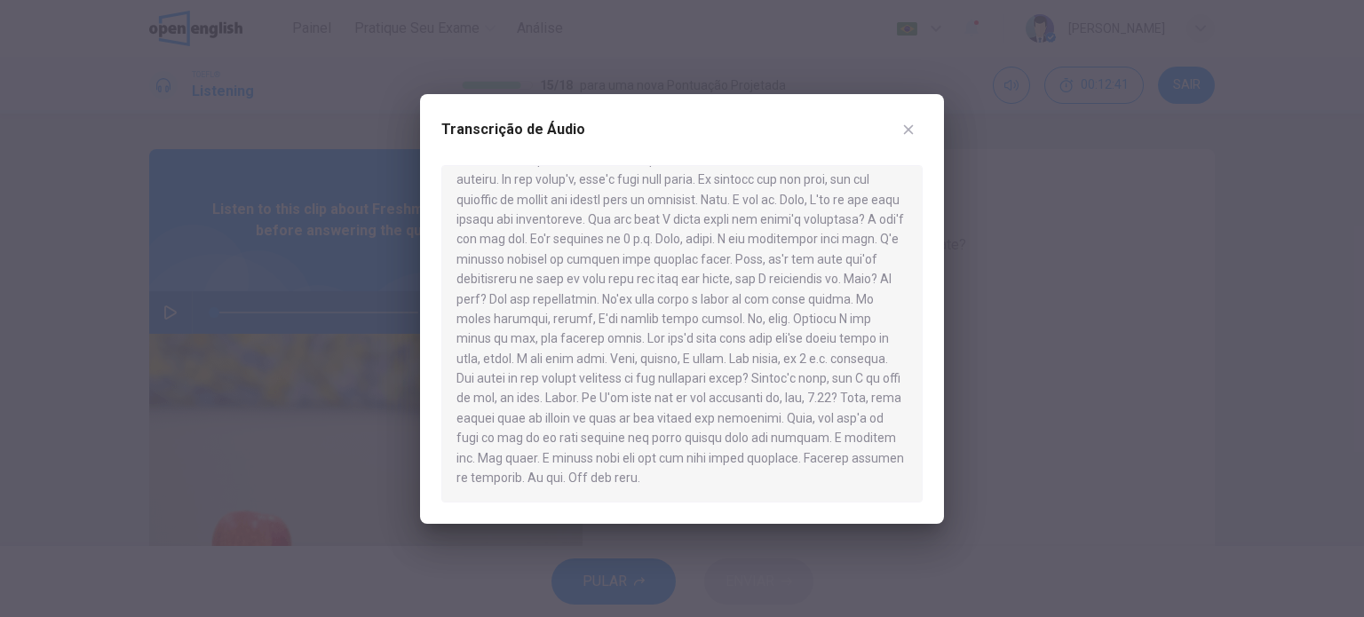
scroll to position [71, 0]
click at [915, 131] on button "button" at bounding box center [908, 129] width 28 height 28
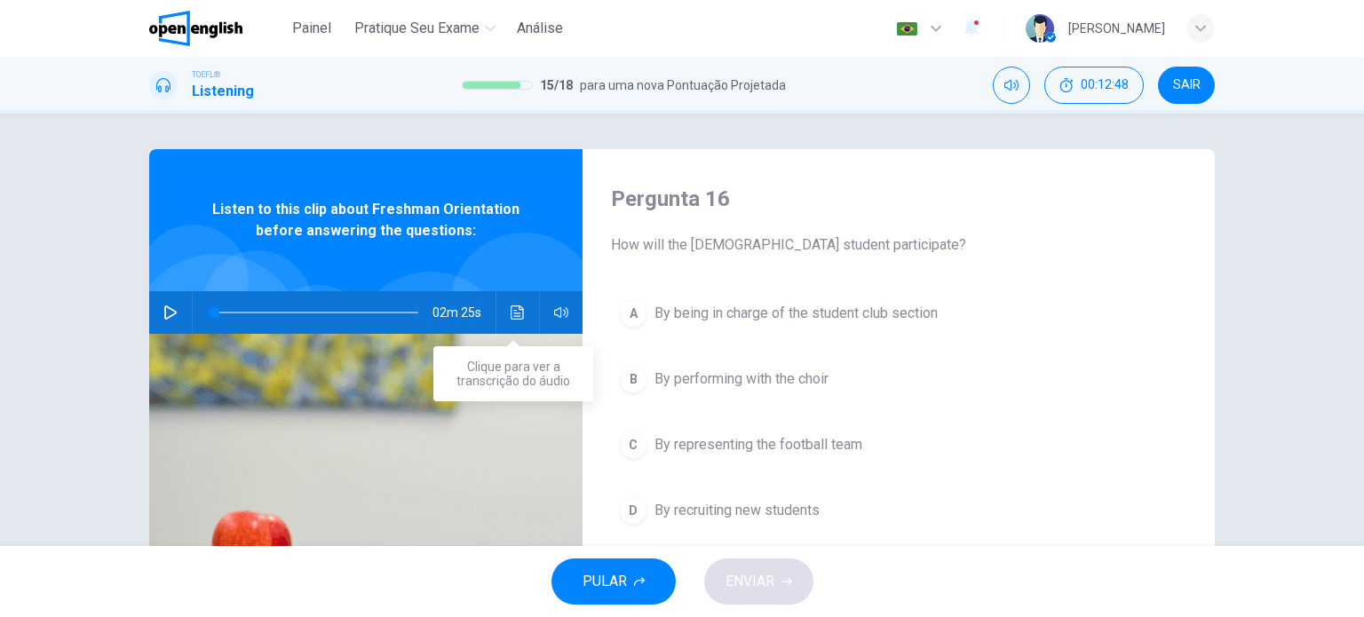
click at [511, 302] on button "Clique para ver a transcrição do áudio" at bounding box center [517, 312] width 28 height 43
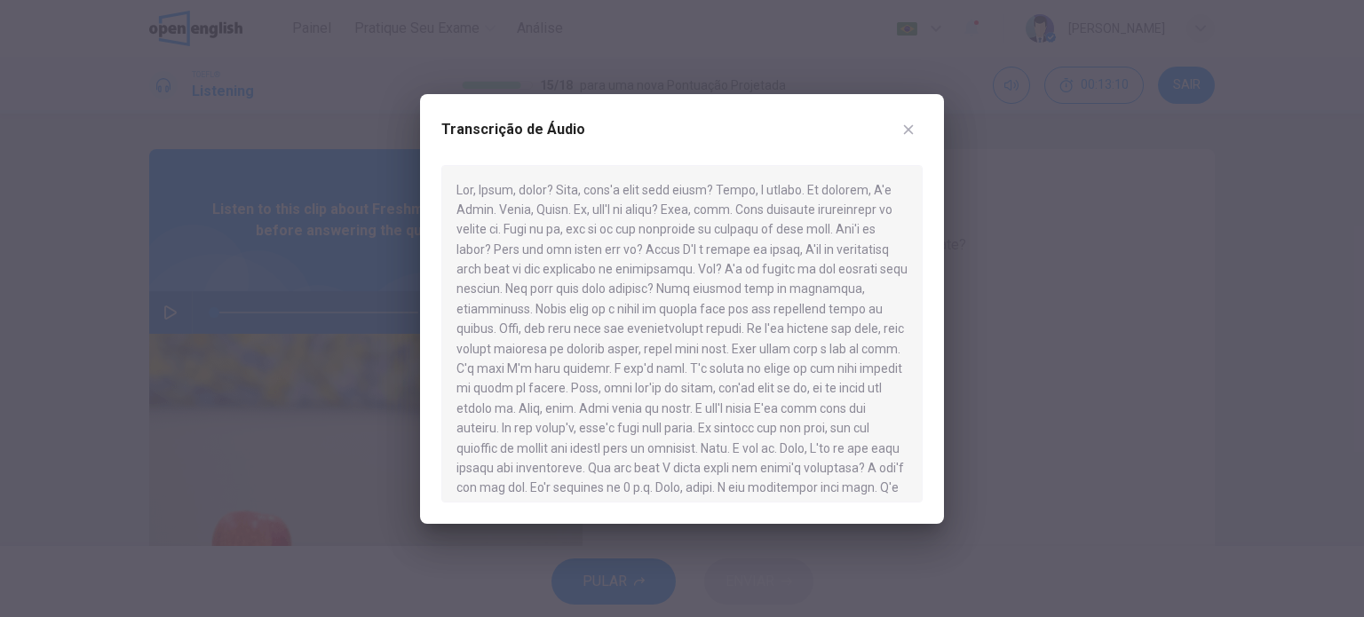
scroll to position [178, 0]
drag, startPoint x: 733, startPoint y: 379, endPoint x: 722, endPoint y: 374, distance: 12.7
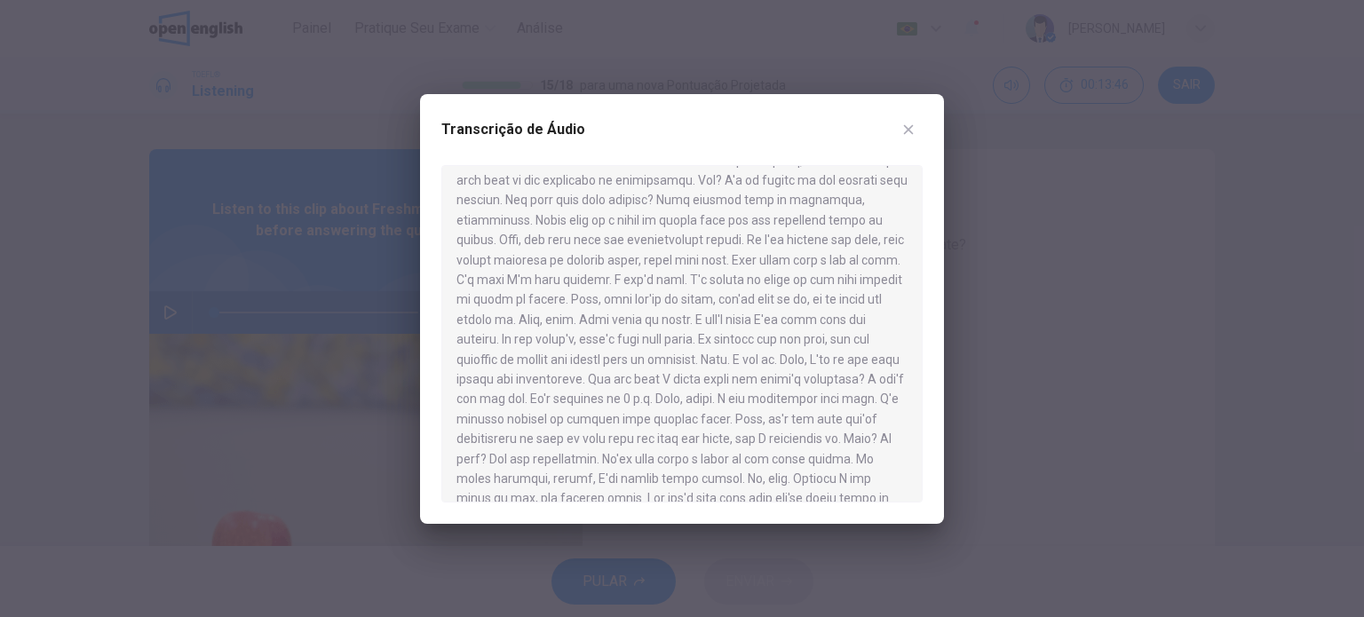
scroll to position [249, 0]
click at [906, 127] on icon "button" at bounding box center [909, 129] width 10 height 10
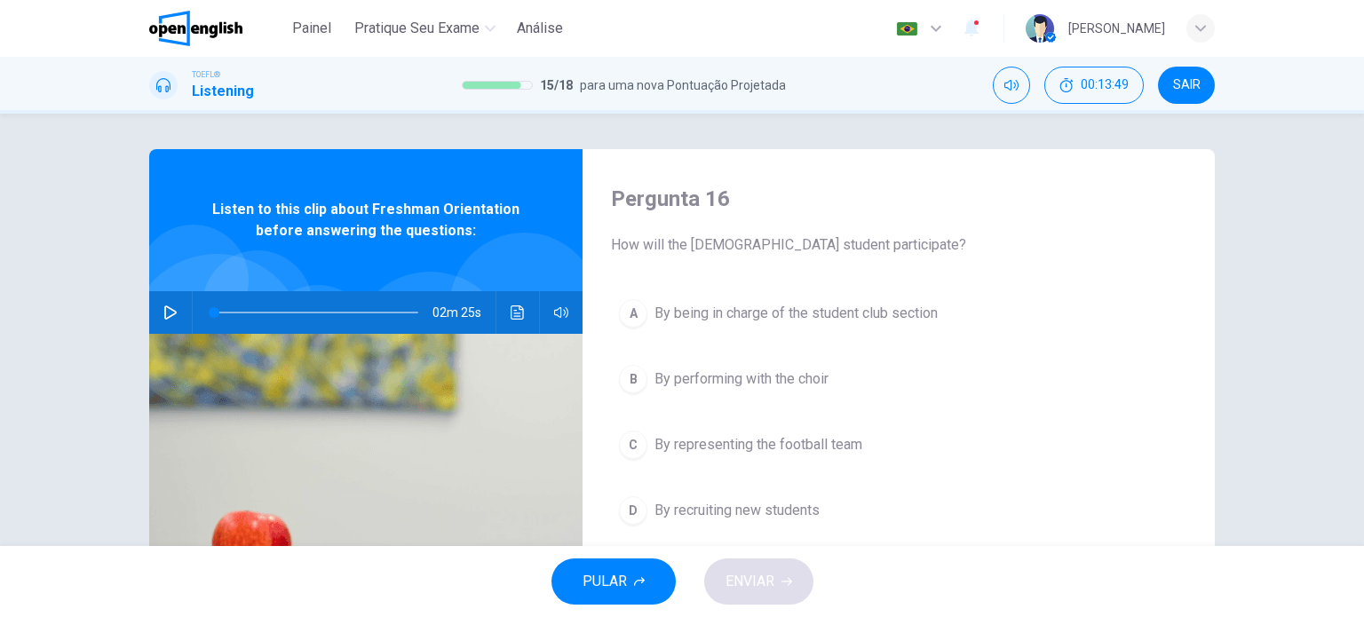
scroll to position [89, 0]
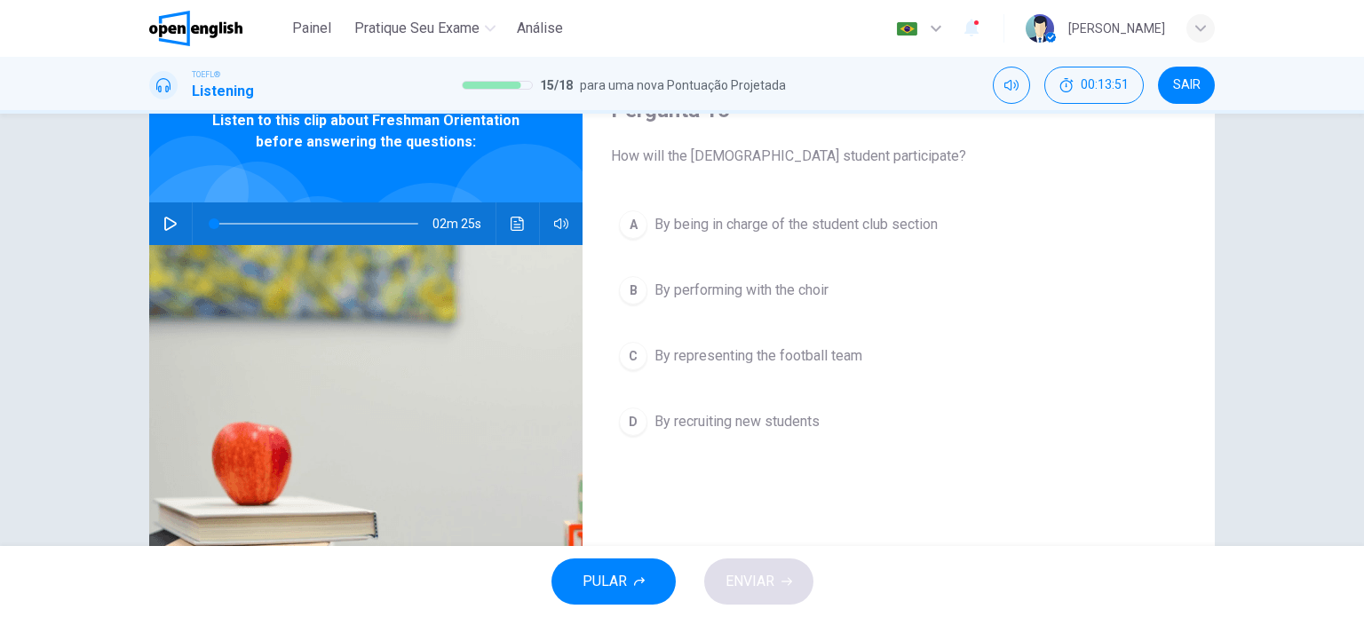
click at [629, 283] on div "B" at bounding box center [633, 290] width 28 height 28
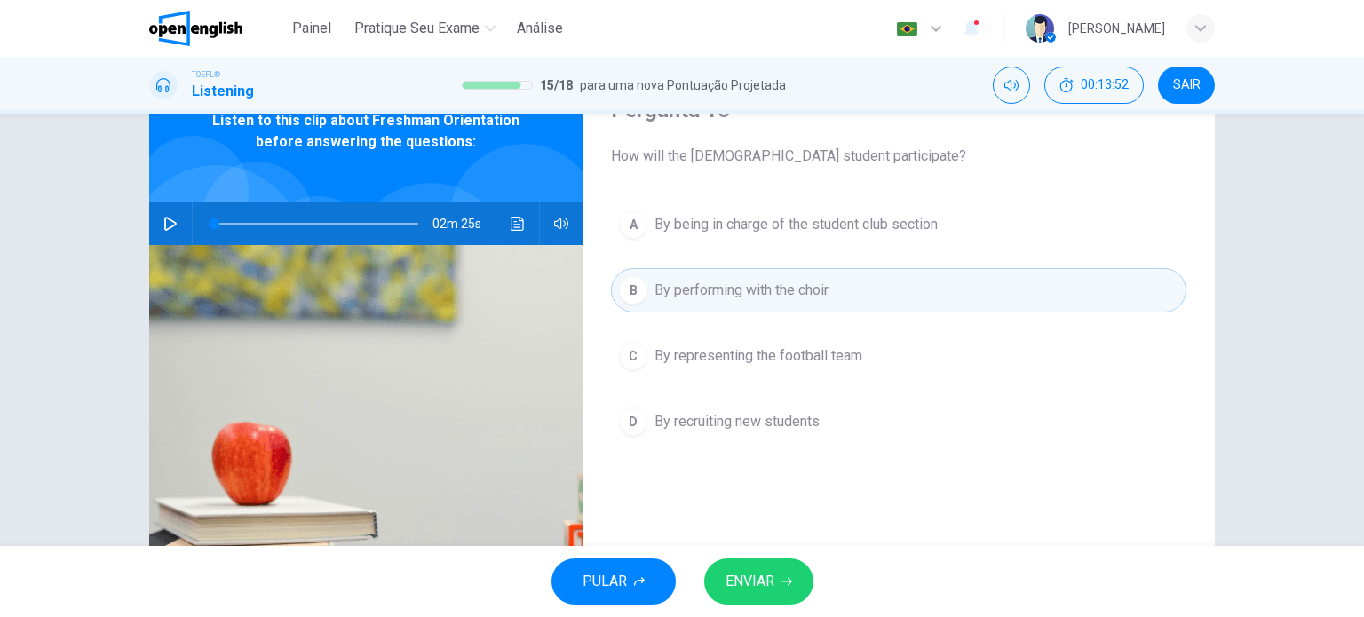
click at [769, 581] on span "ENVIAR" at bounding box center [749, 581] width 49 height 25
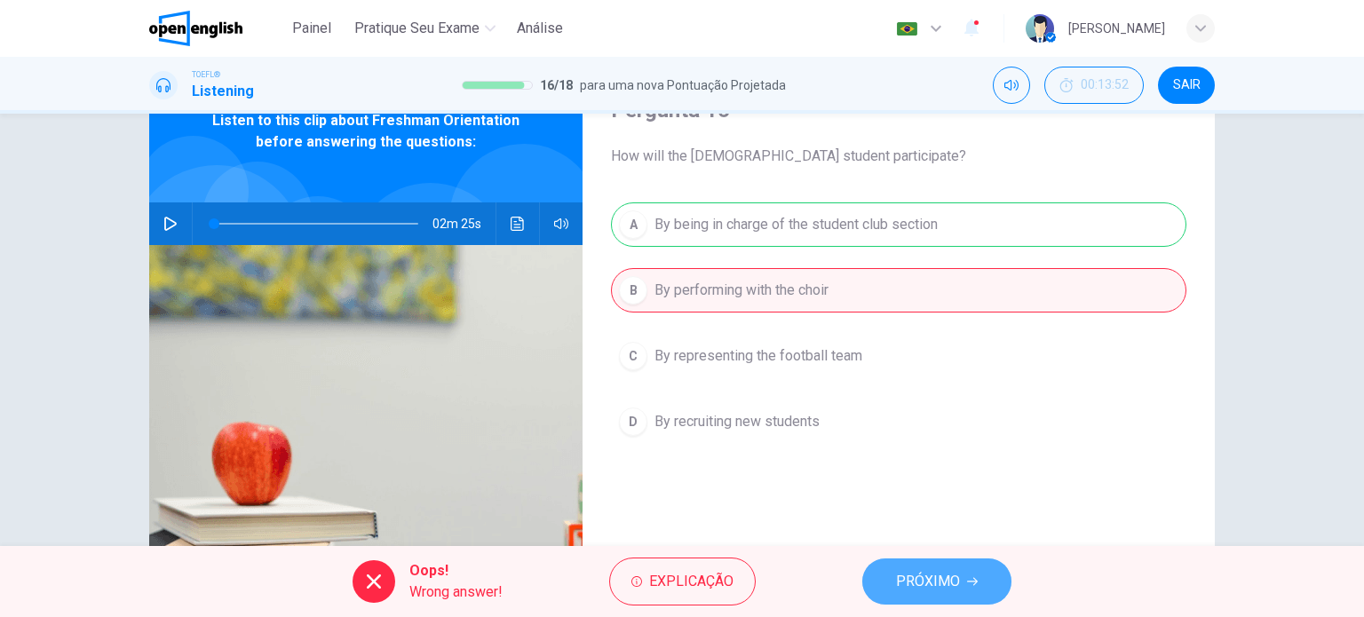
click at [929, 575] on span "PRÓXIMO" at bounding box center [928, 581] width 64 height 25
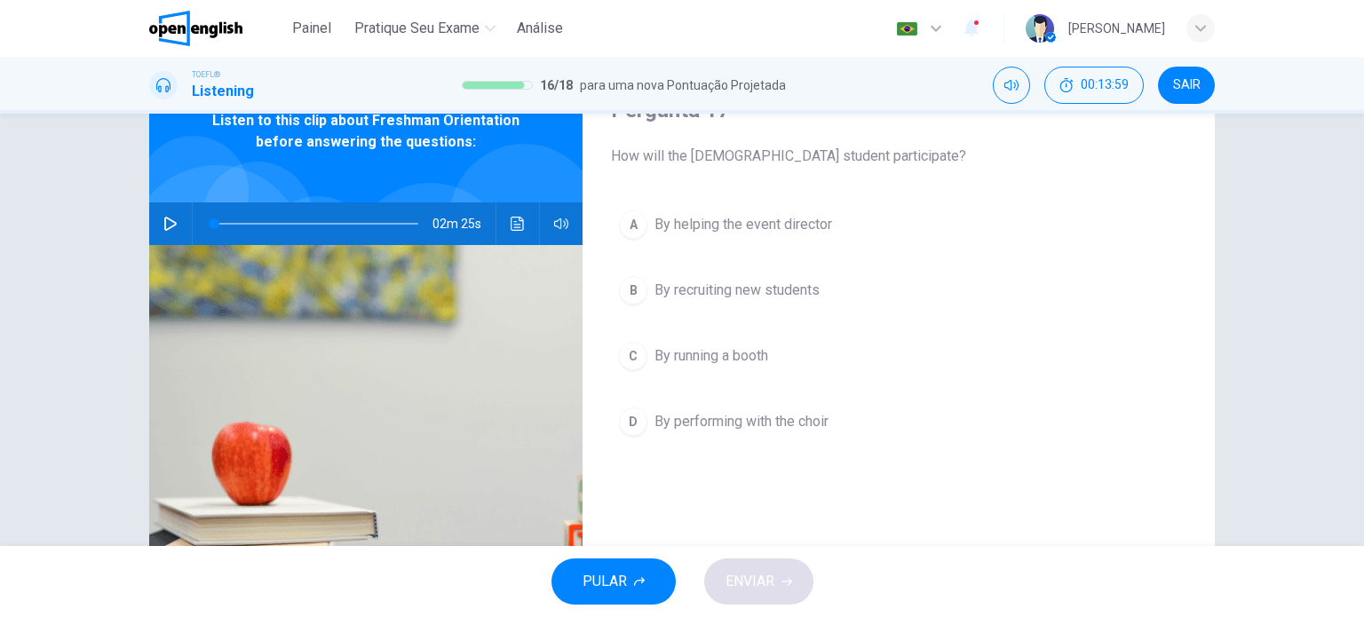
click at [619, 396] on div "A By helping the event director B By recruiting new students C By running a boo…" at bounding box center [898, 340] width 575 height 277
click at [631, 422] on div "D" at bounding box center [633, 422] width 28 height 28
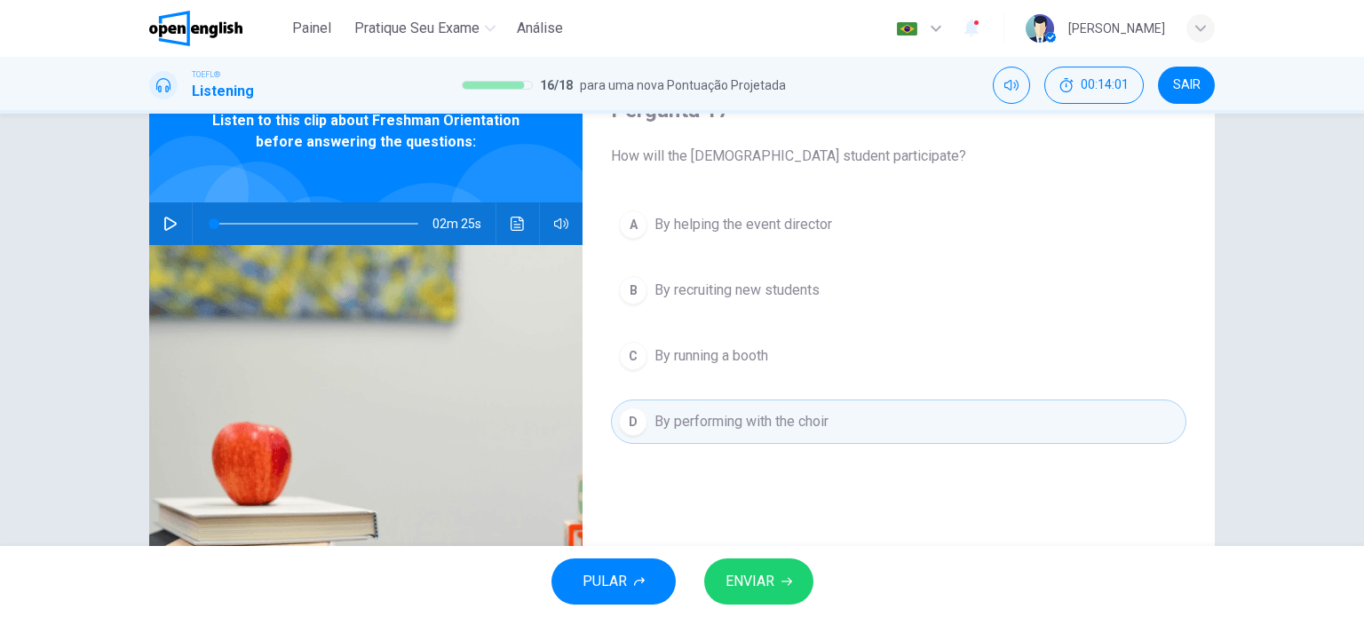
click at [774, 605] on div "PULAR ENVIAR" at bounding box center [682, 581] width 1364 height 71
click at [768, 582] on span "ENVIAR" at bounding box center [749, 581] width 49 height 25
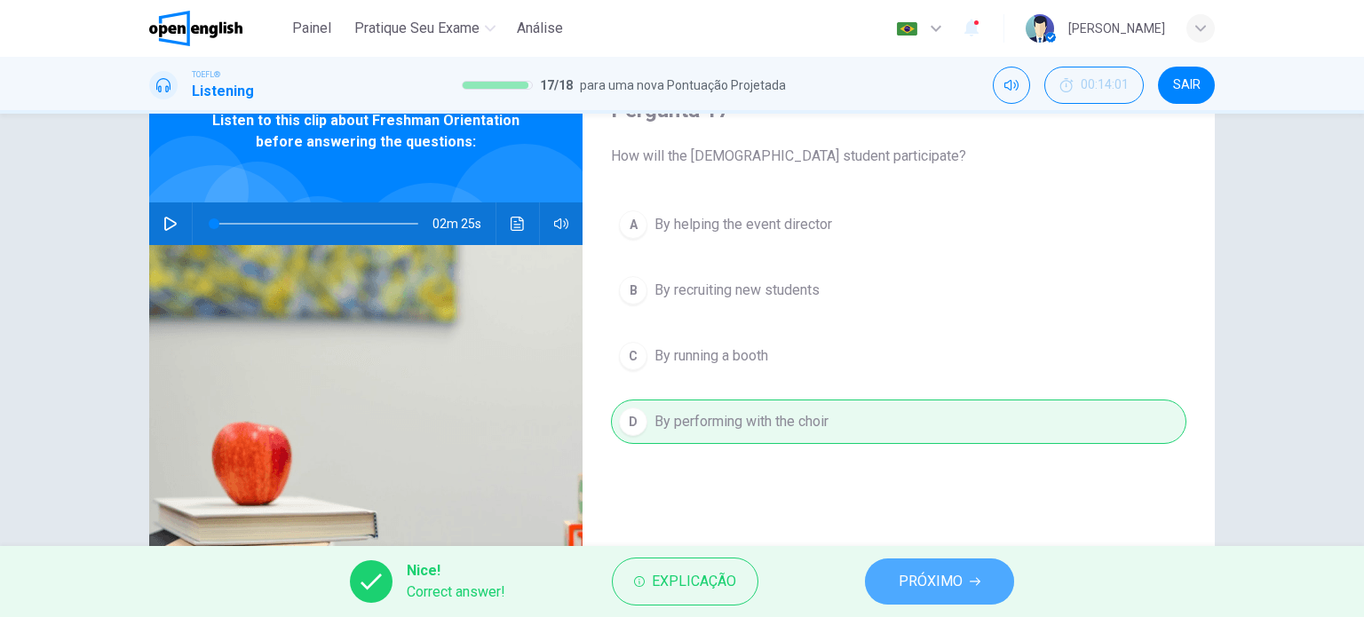
click at [960, 582] on span "PRÓXIMO" at bounding box center [931, 581] width 64 height 25
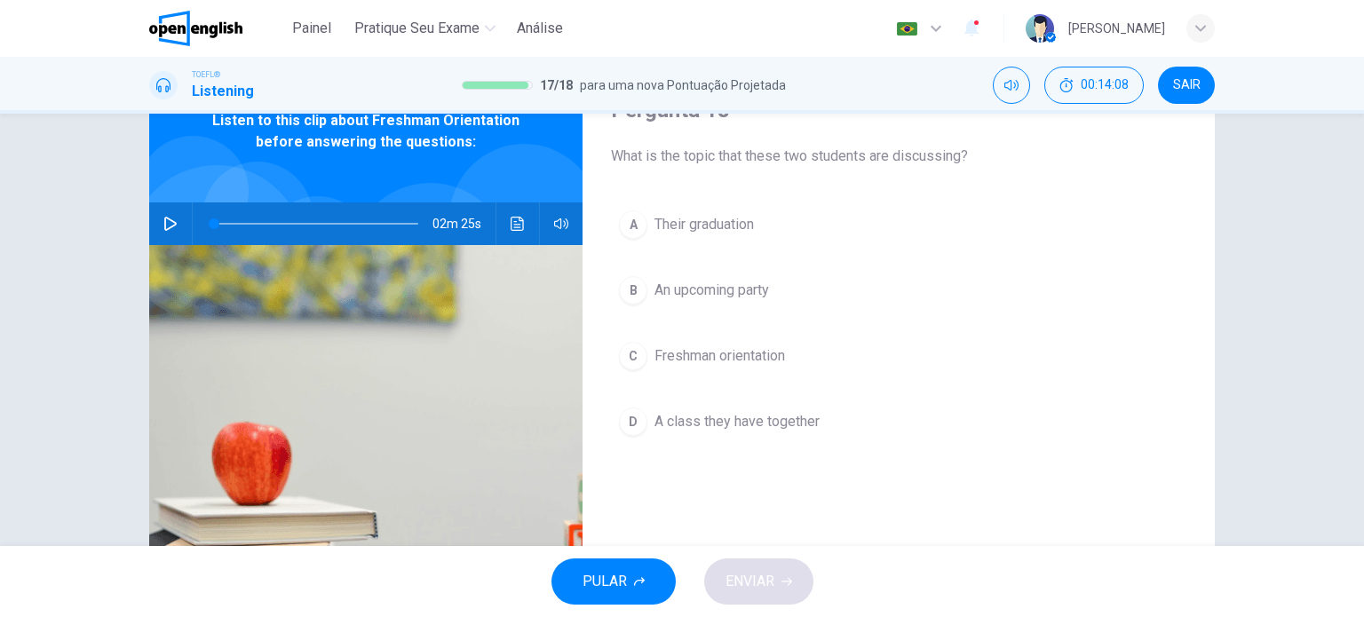
click at [632, 350] on div "C" at bounding box center [633, 356] width 28 height 28
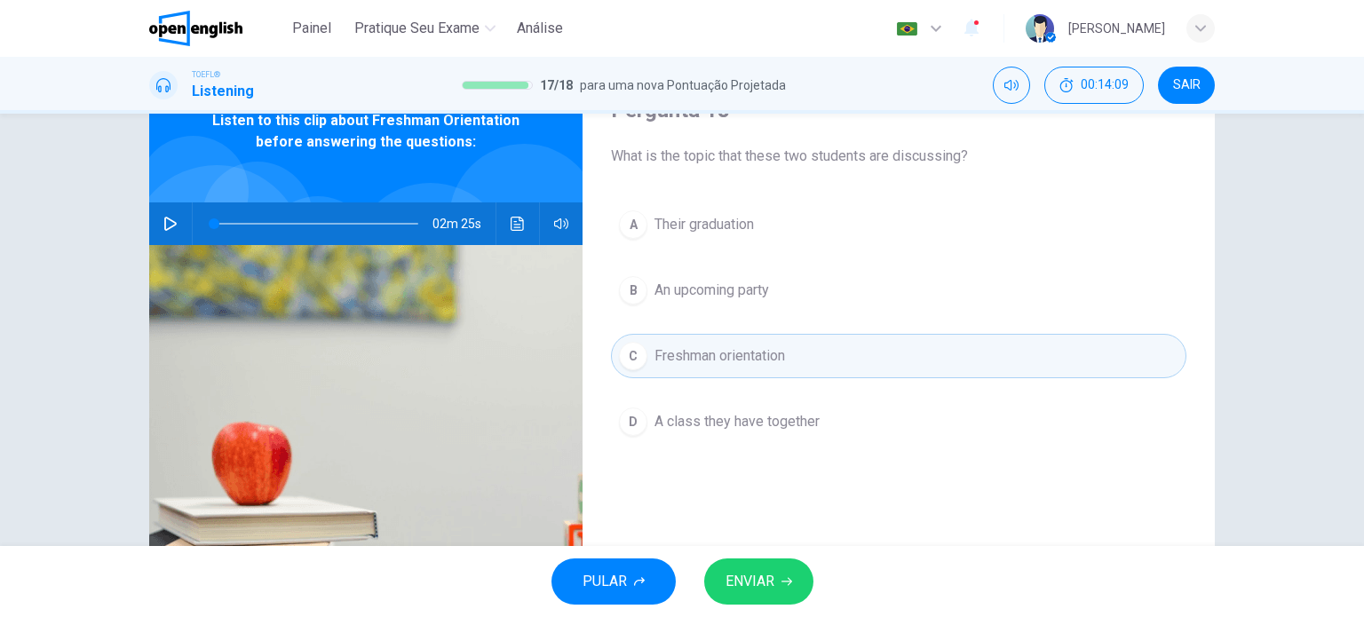
click at [785, 582] on icon "button" at bounding box center [786, 581] width 11 height 11
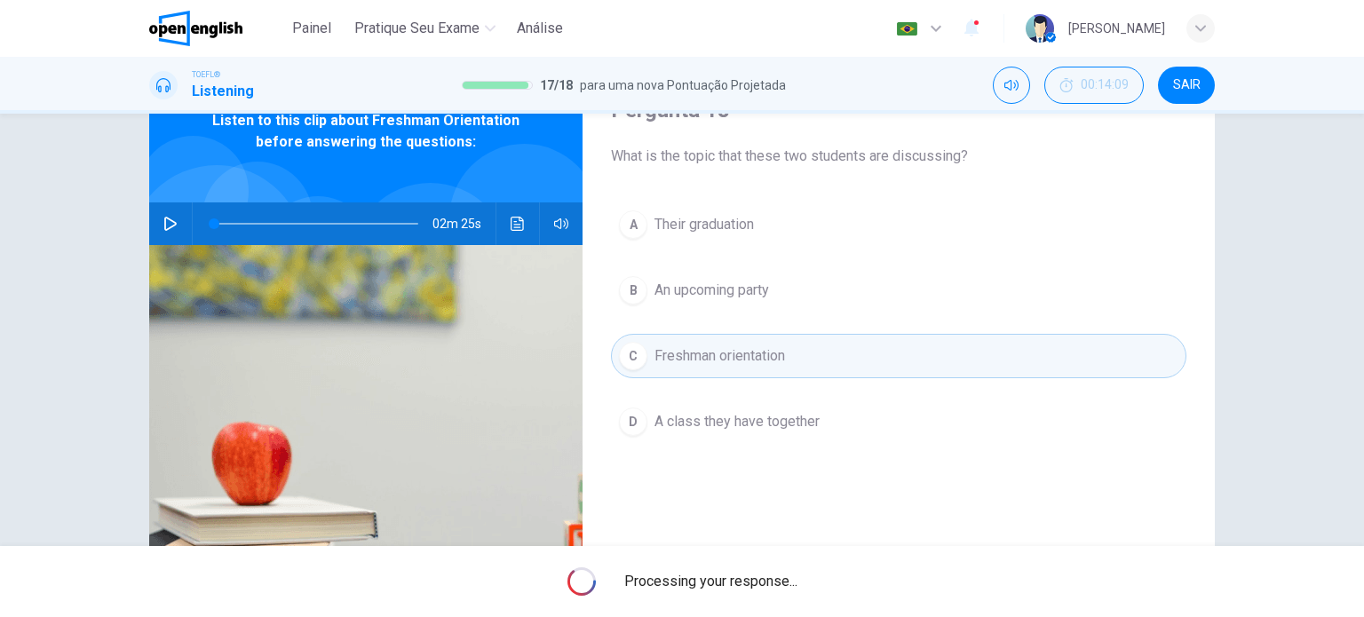
scroll to position [0, 0]
